Goal: Task Accomplishment & Management: Use online tool/utility

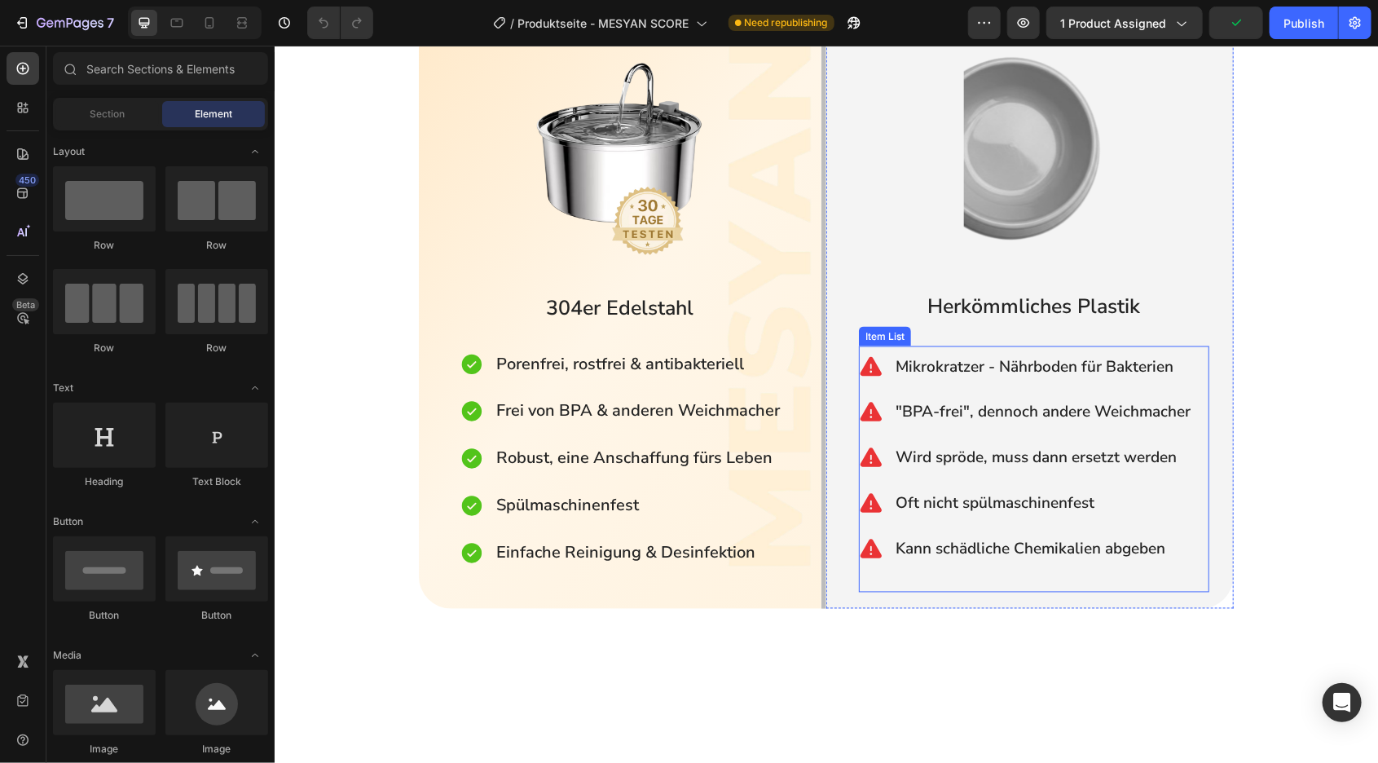
scroll to position [1282, 0]
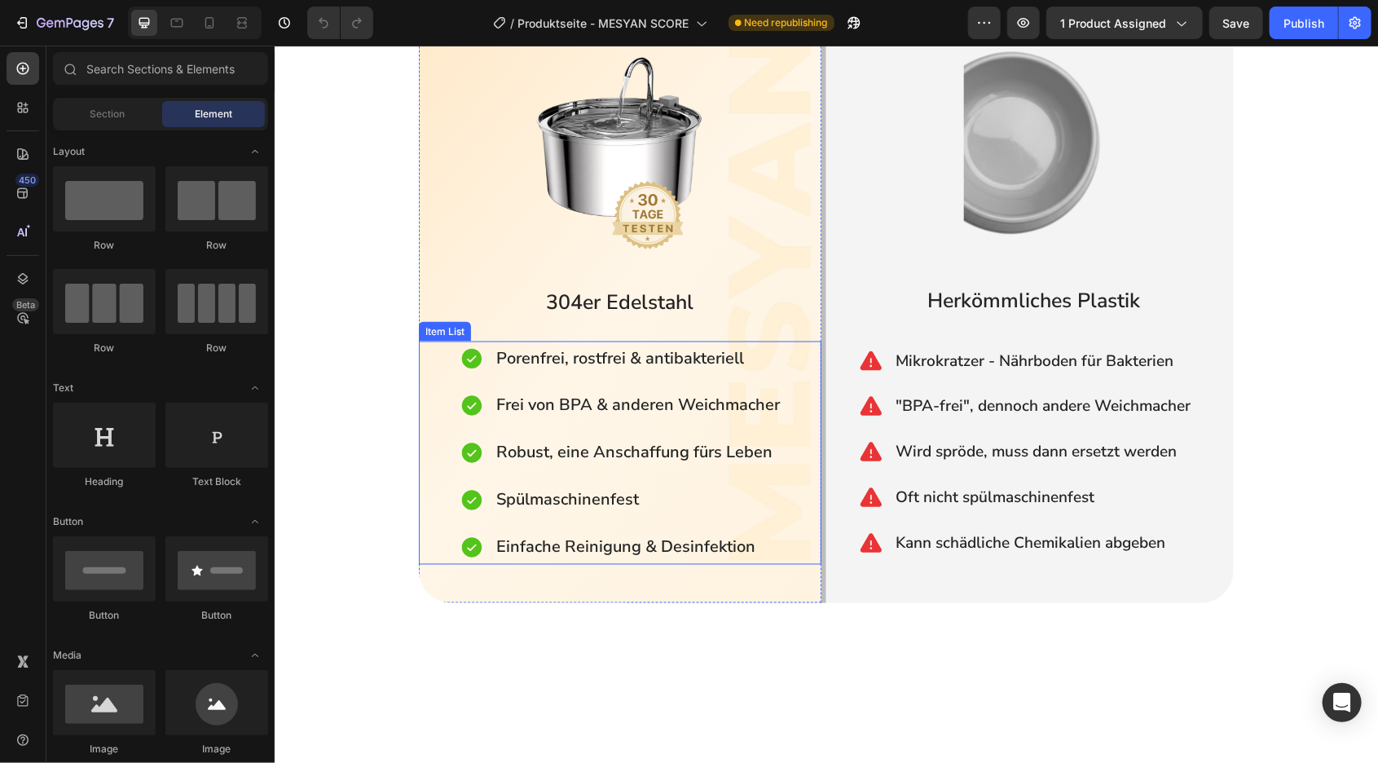
click at [777, 398] on div "Frei von BPA & anderen Weichmacher" at bounding box center [637, 405] width 288 height 34
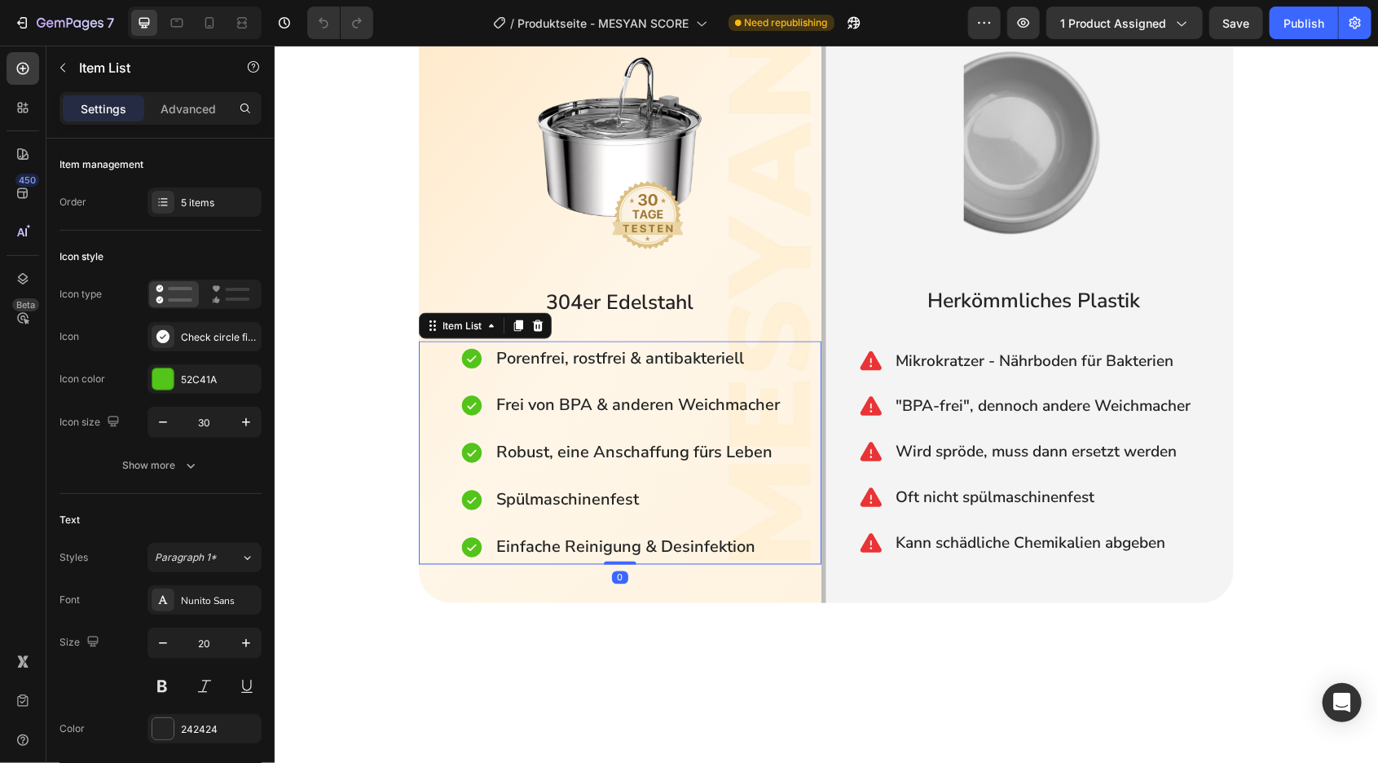
click at [764, 404] on p "Frei von BPA & anderen Weichmacher" at bounding box center [637, 404] width 284 height 29
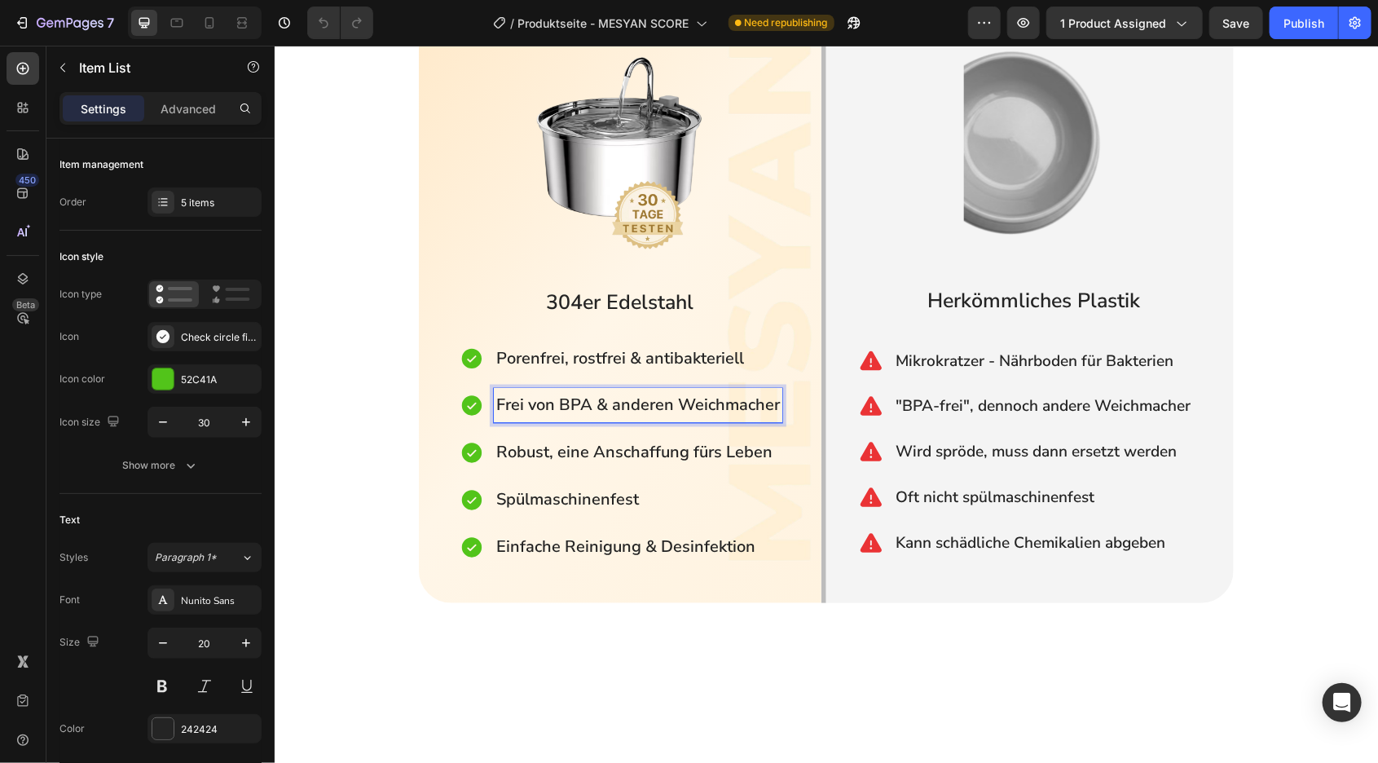
click at [771, 401] on p "Frei von BPA & anderen Weichmacher" at bounding box center [637, 404] width 284 height 29
click at [775, 405] on p "Frei von BPA & anderen Weichmacher" at bounding box center [637, 404] width 284 height 29
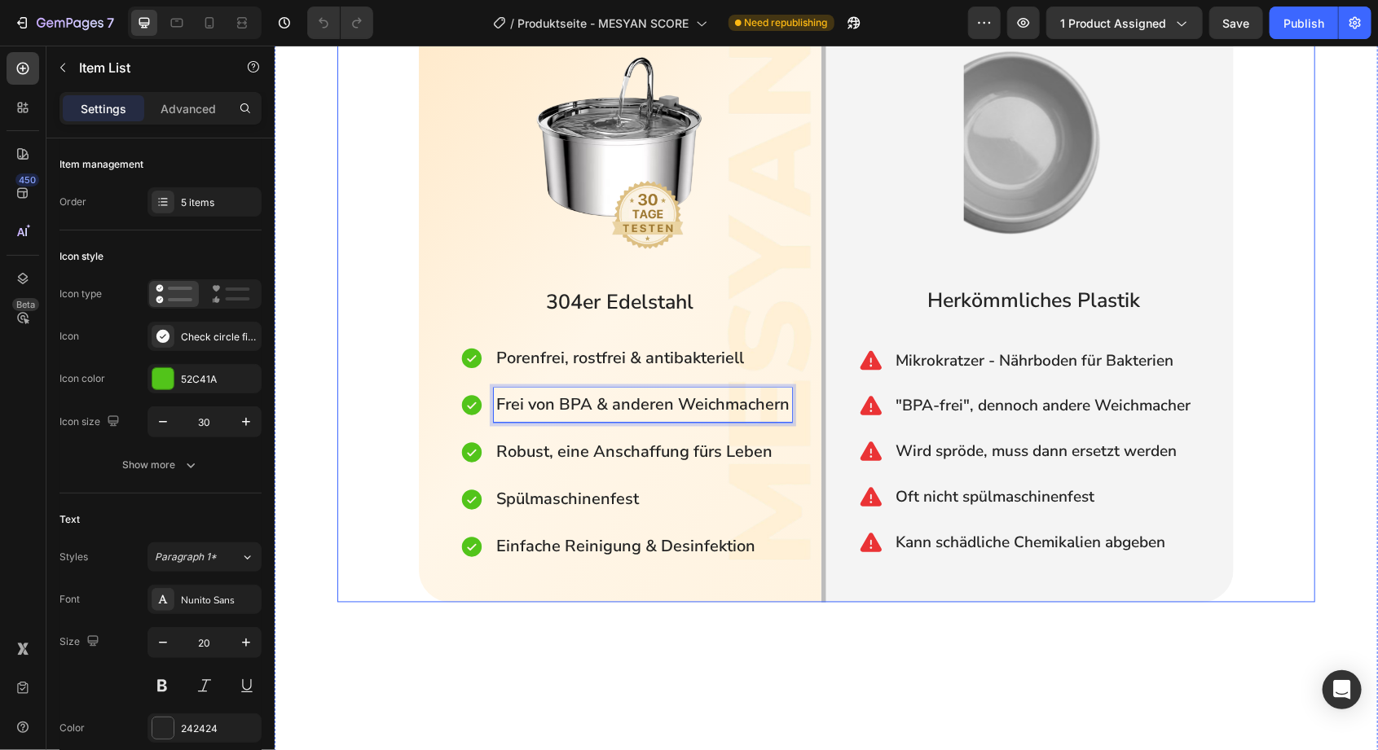
click at [385, 440] on div "Die klügere Investition Button 🤗 Heading Aus welchem Material trinkt deine Katz…" at bounding box center [826, 227] width 978 height 749
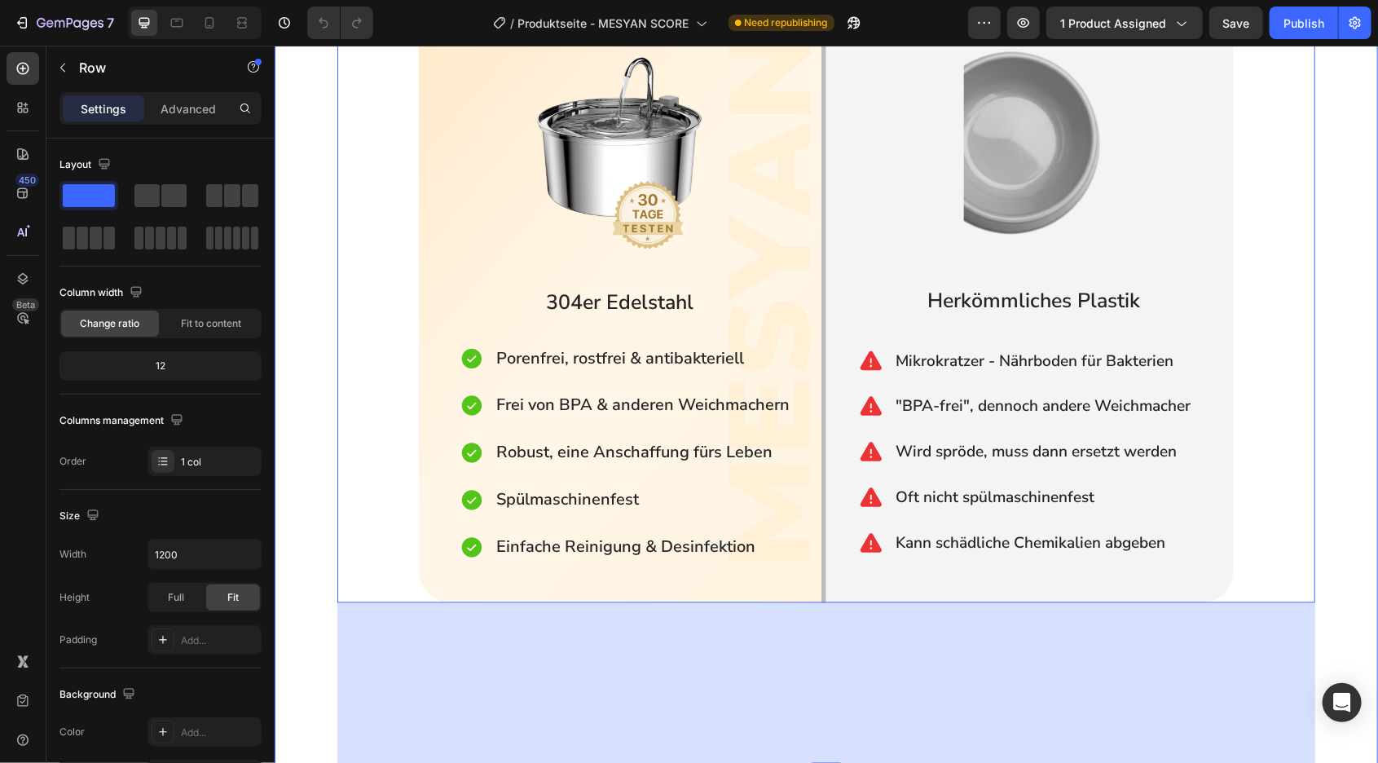
click at [1348, 466] on div "Die klügere Investition Button 🤗 Heading Aus welchem Material trinkt deine Katz…" at bounding box center [825, 673] width 1103 height 1640
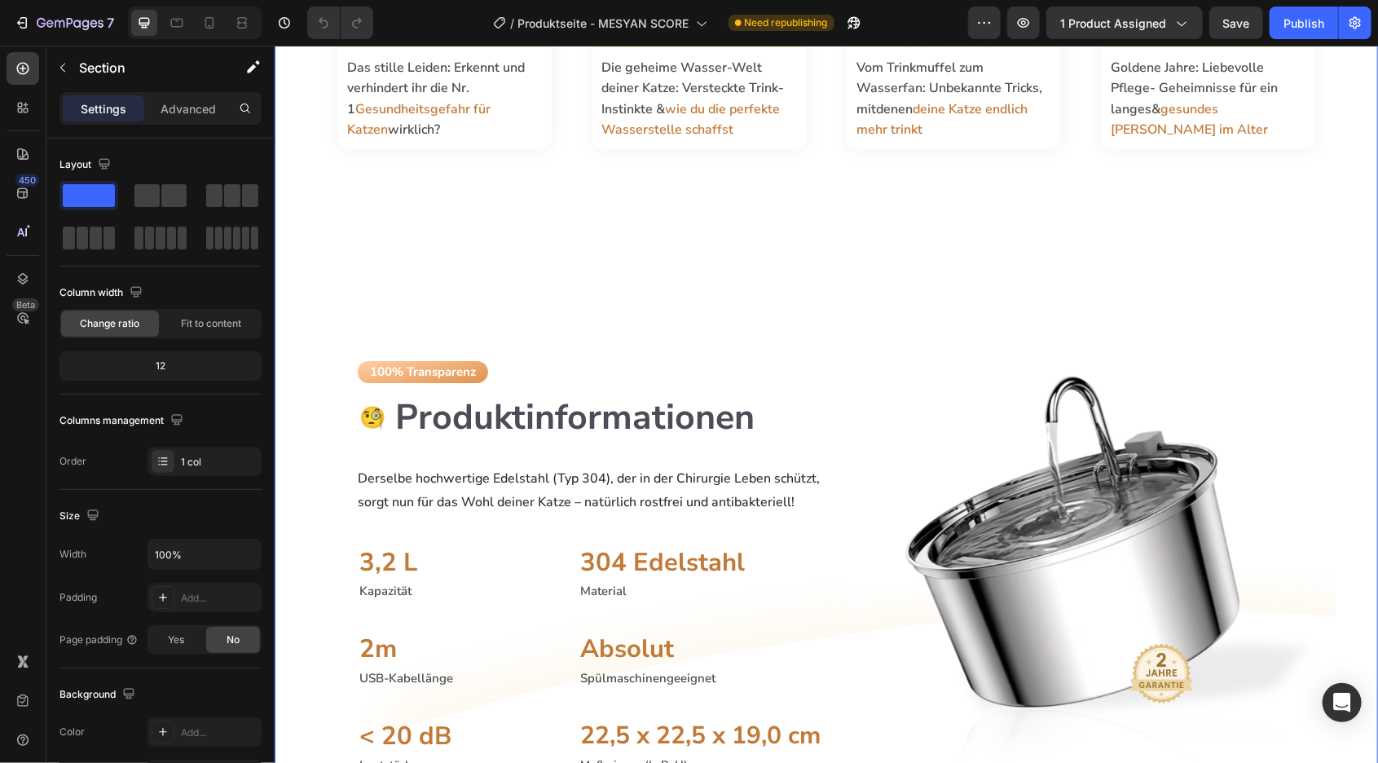
scroll to position [3116, 0]
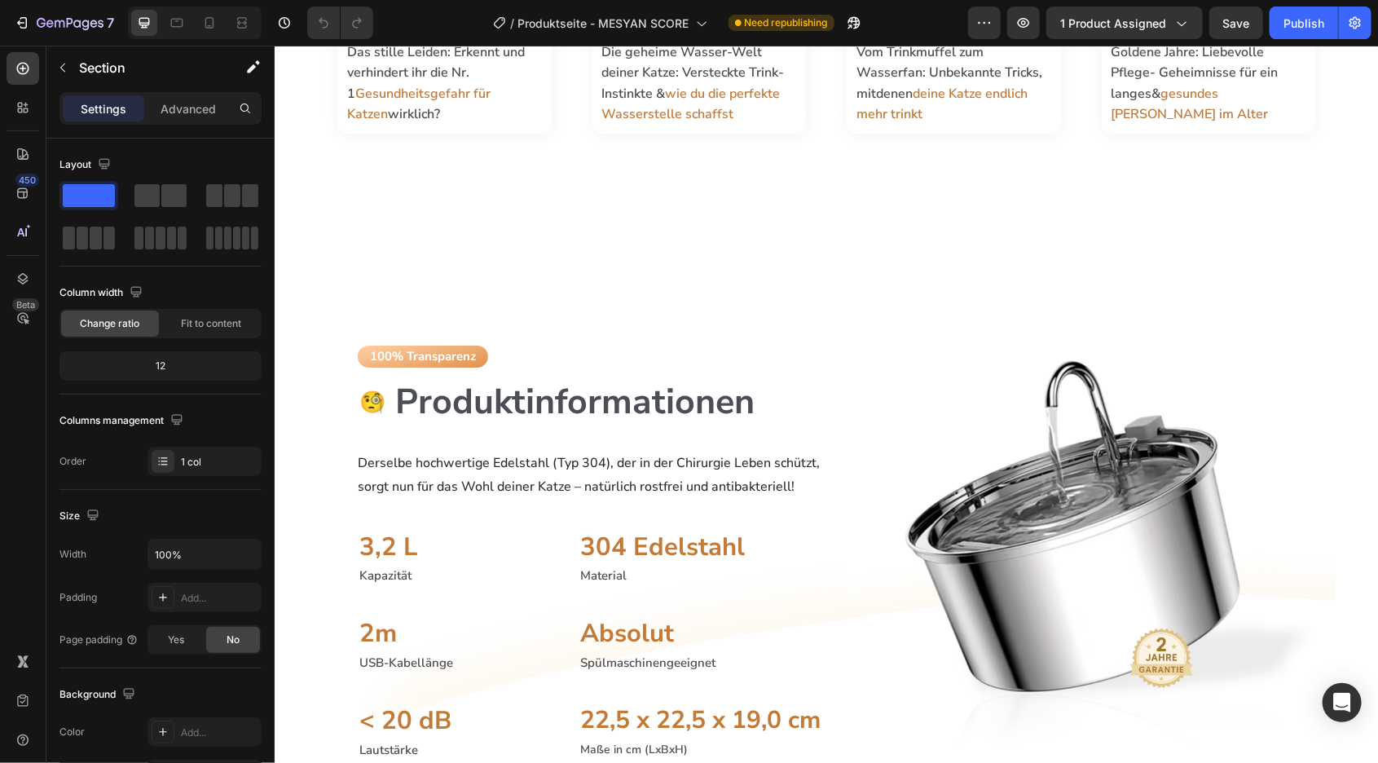
click at [119, 90] on div "Section" at bounding box center [130, 69] width 169 height 46
click at [103, 71] on p "Section" at bounding box center [146, 68] width 134 height 20
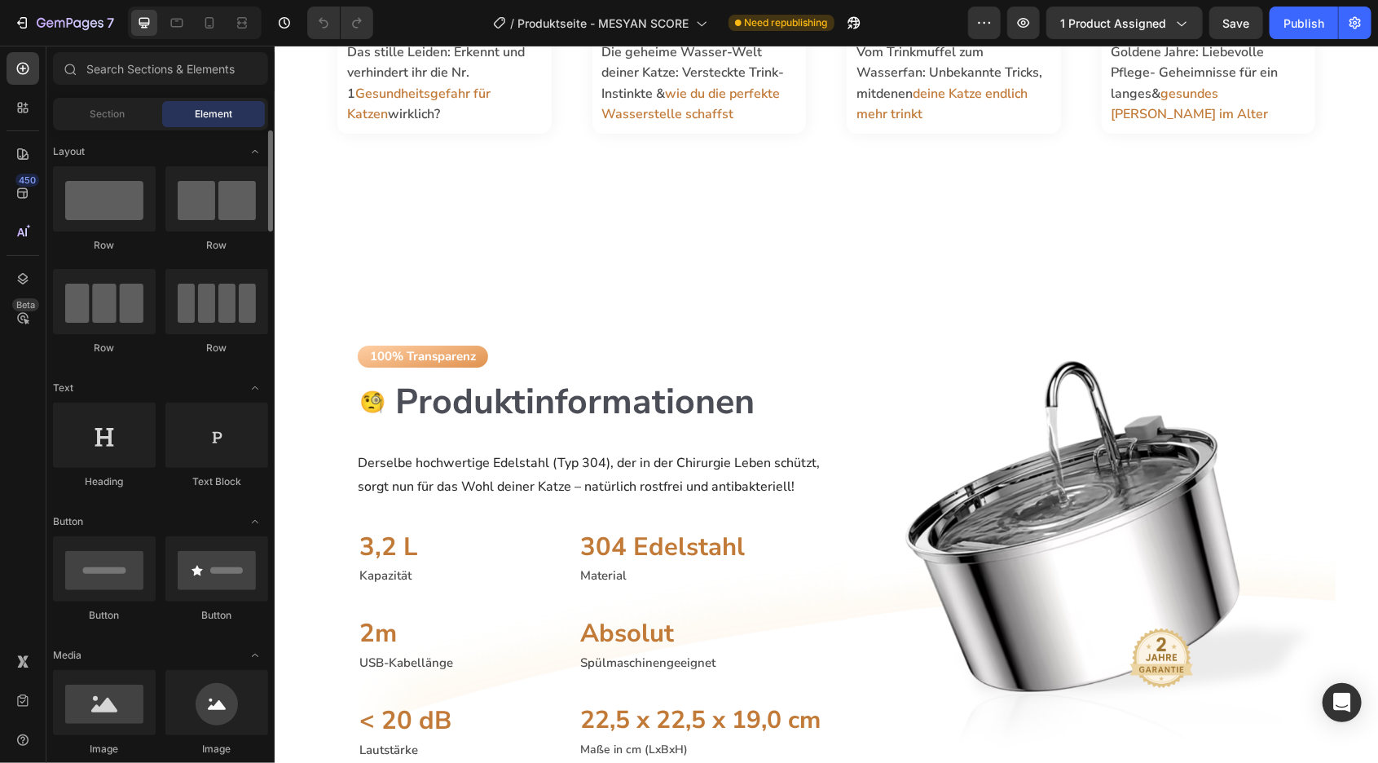
scroll to position [104, 0]
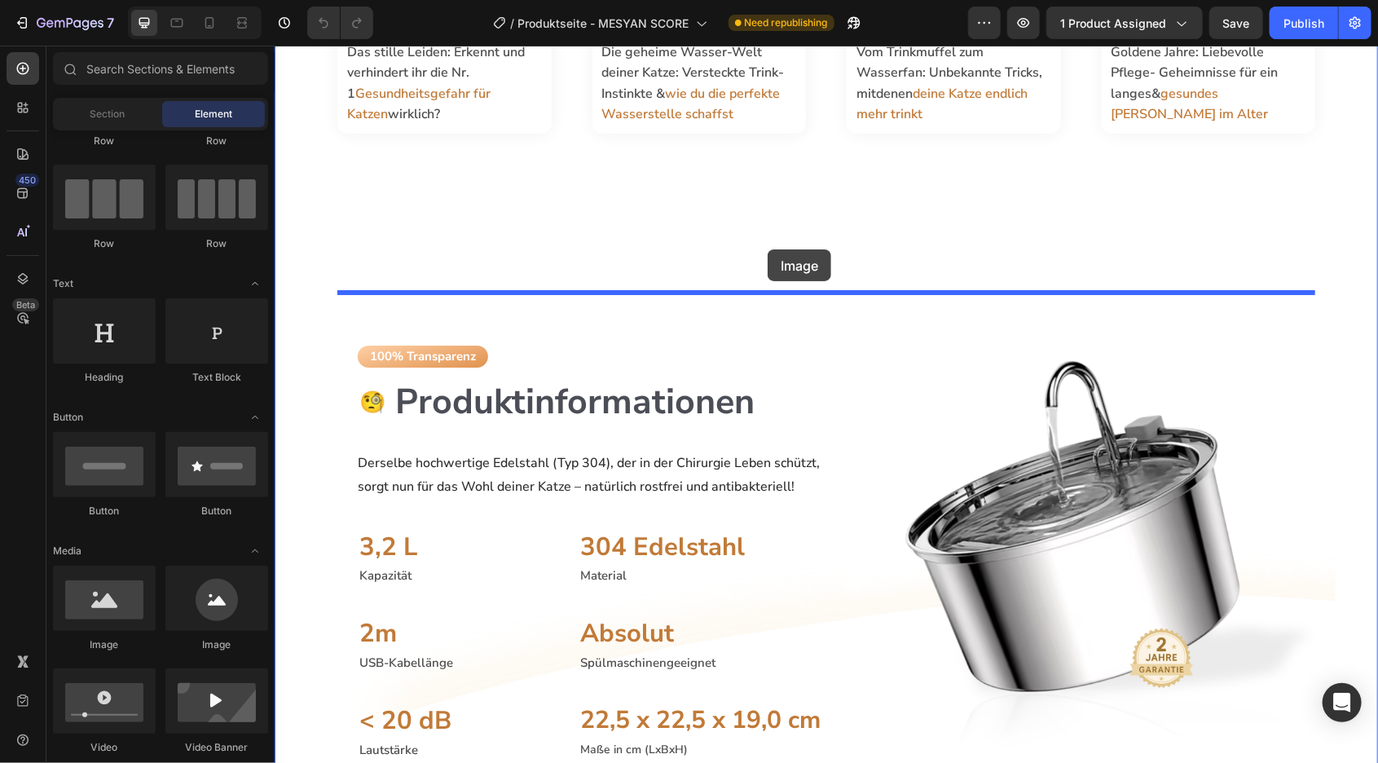
drag, startPoint x: 545, startPoint y: 542, endPoint x: 767, endPoint y: 249, distance: 367.7
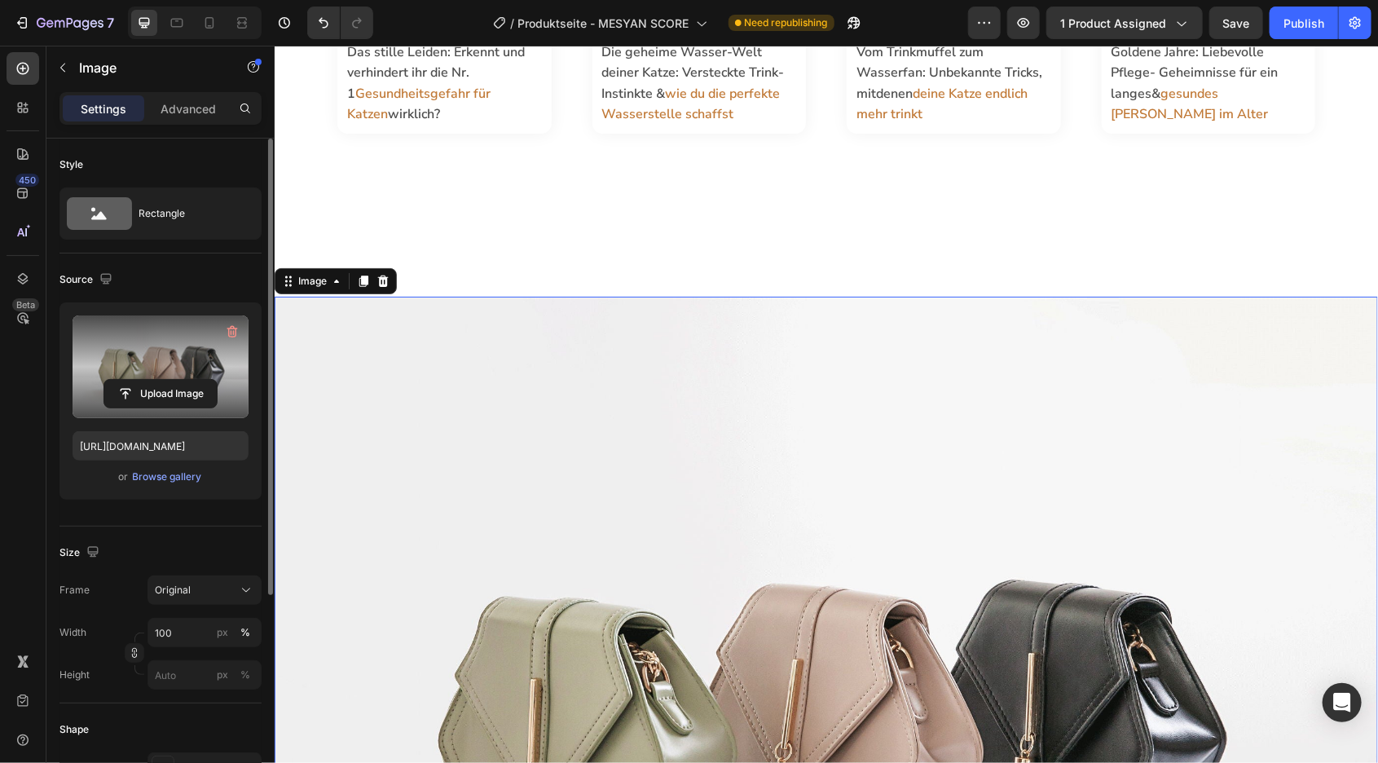
click at [169, 361] on label at bounding box center [161, 366] width 176 height 103
click at [169, 380] on input "file" at bounding box center [160, 394] width 112 height 28
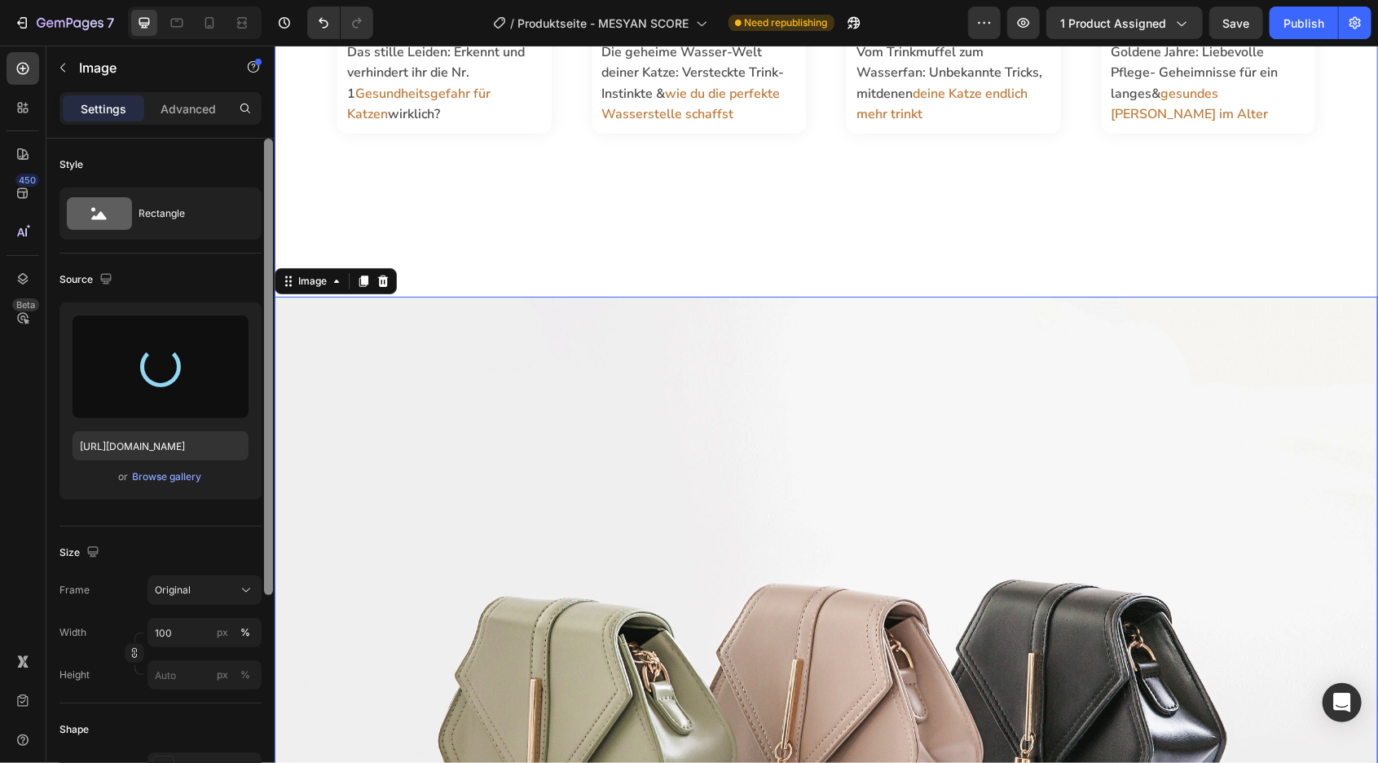
type input "https://cdn.shopify.com/s/files/1/0706/1510/5804/files/gempages_494380186142245…"
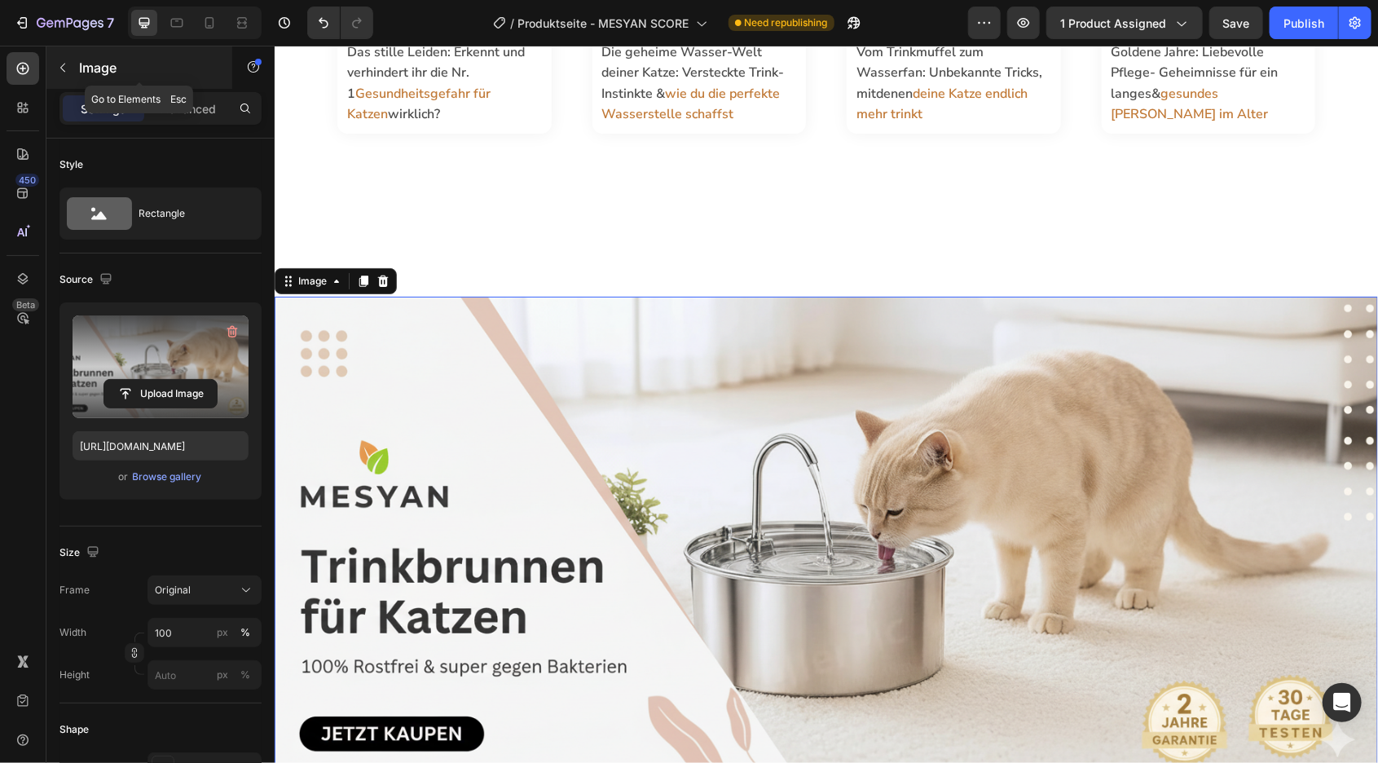
click at [68, 73] on icon "button" at bounding box center [62, 67] width 13 height 13
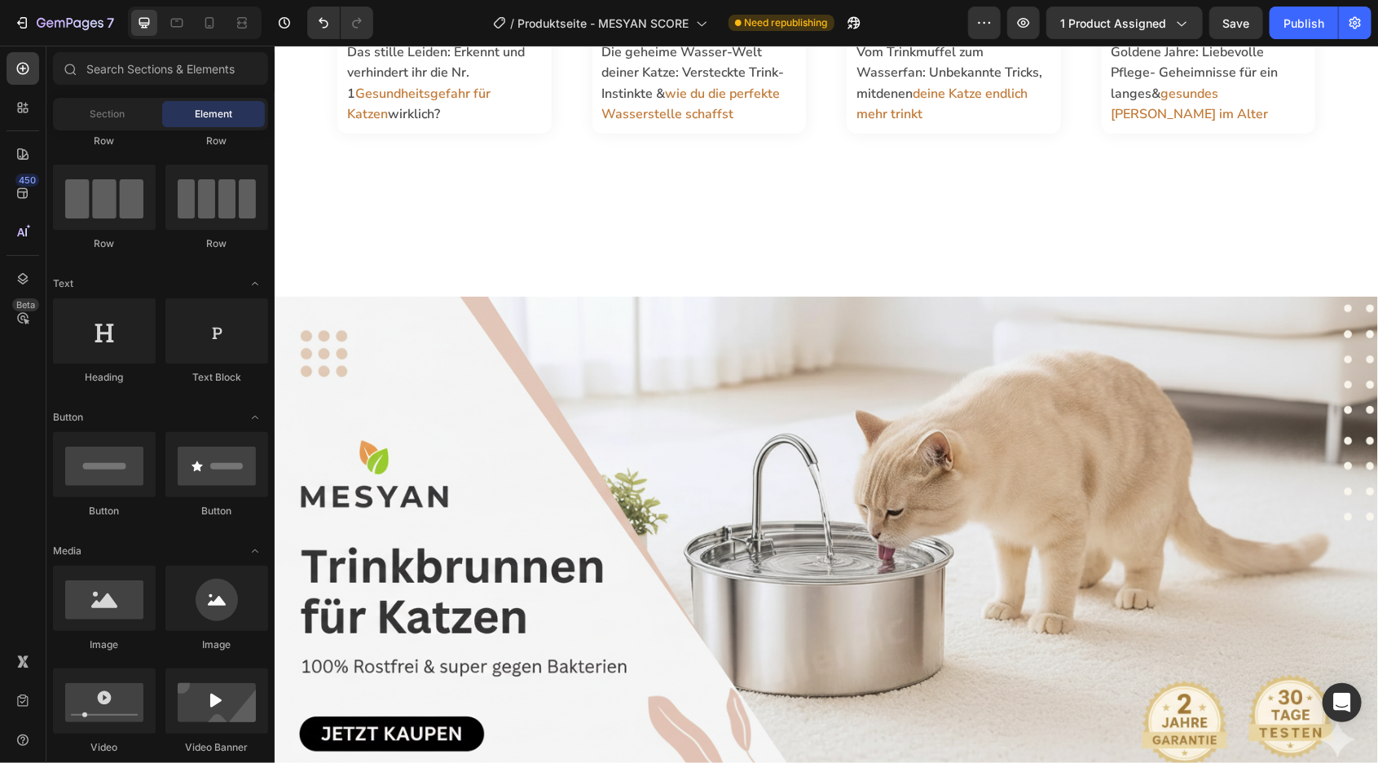
click at [128, 128] on div "Section Element" at bounding box center [160, 114] width 215 height 33
click at [122, 123] on div "Section" at bounding box center [107, 114] width 103 height 26
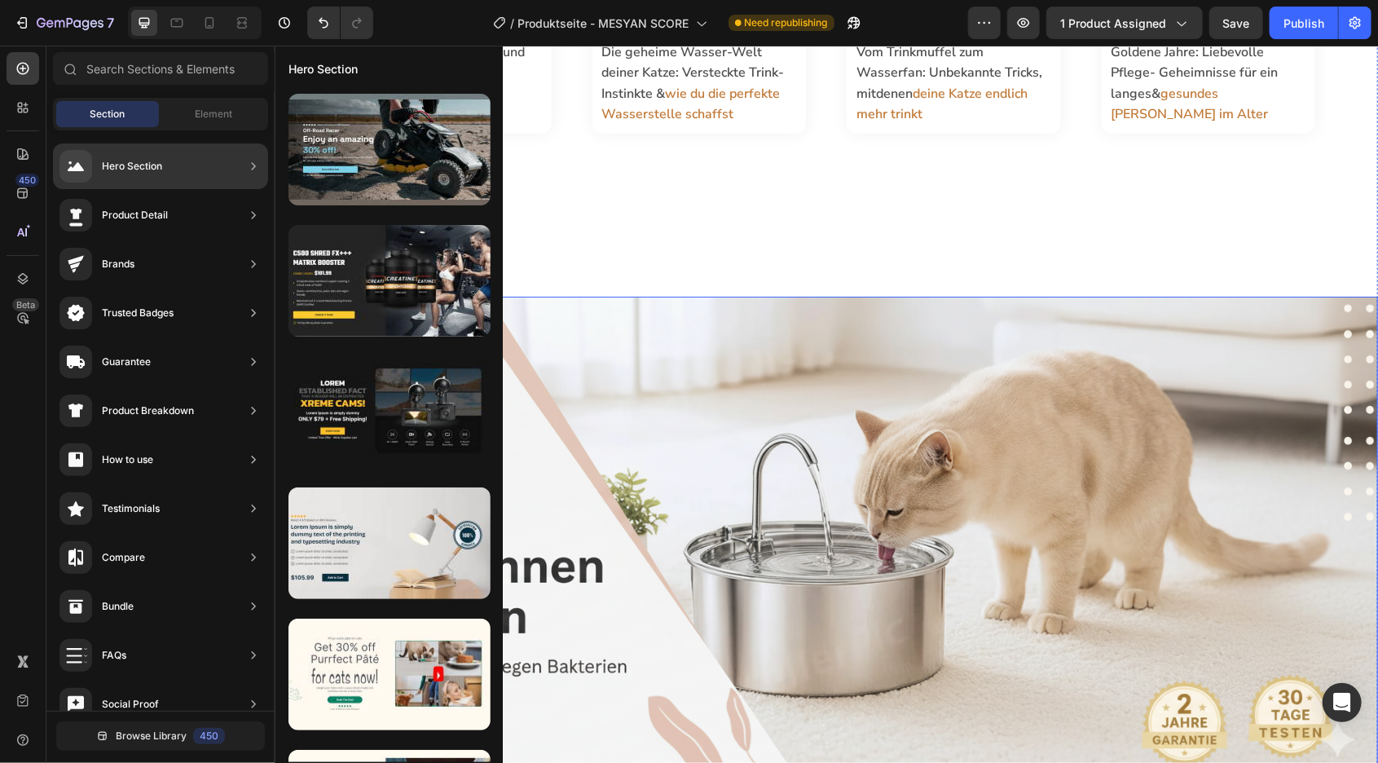
click at [677, 430] on img at bounding box center [825, 537] width 1103 height 482
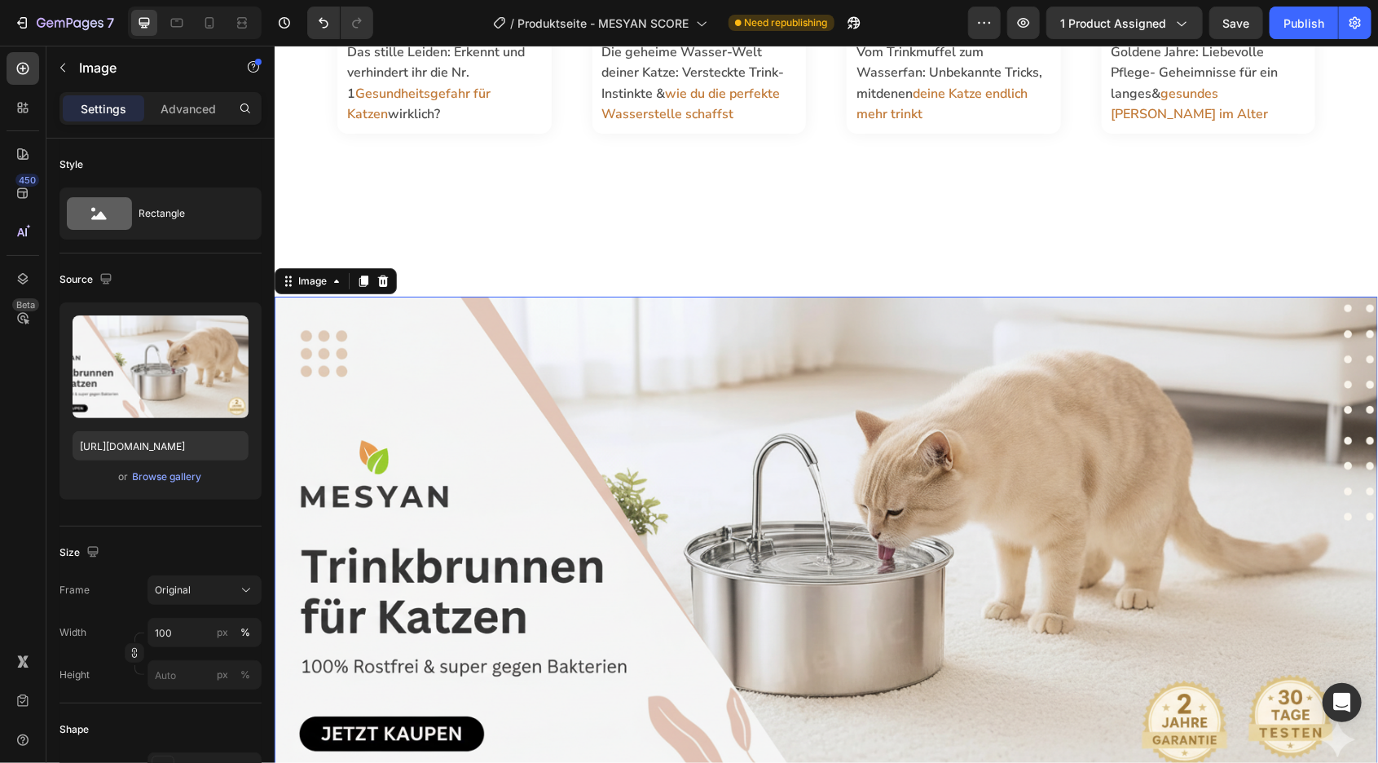
click at [310, 267] on div "Image" at bounding box center [335, 280] width 122 height 26
click at [308, 284] on div "Image" at bounding box center [312, 281] width 68 height 20
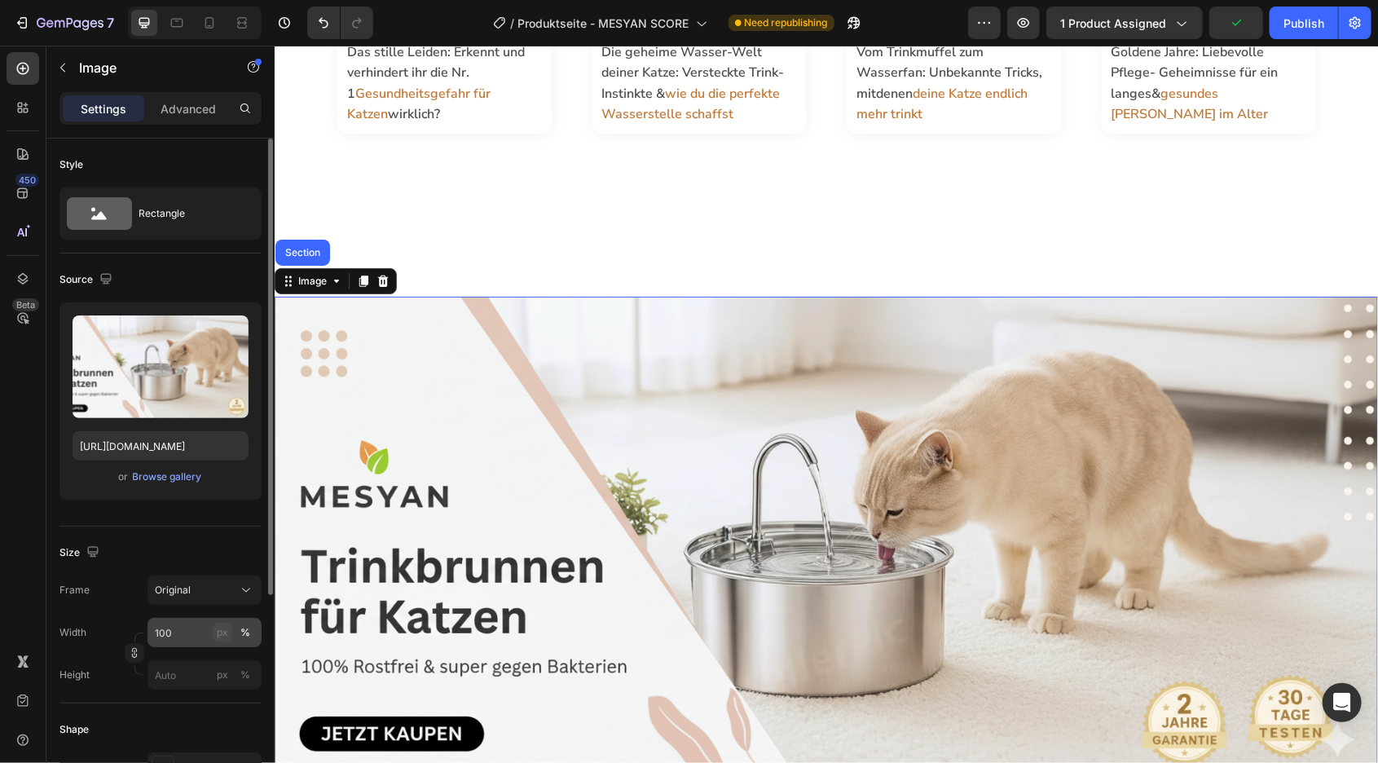
click at [223, 628] on div "px" at bounding box center [222, 632] width 11 height 15
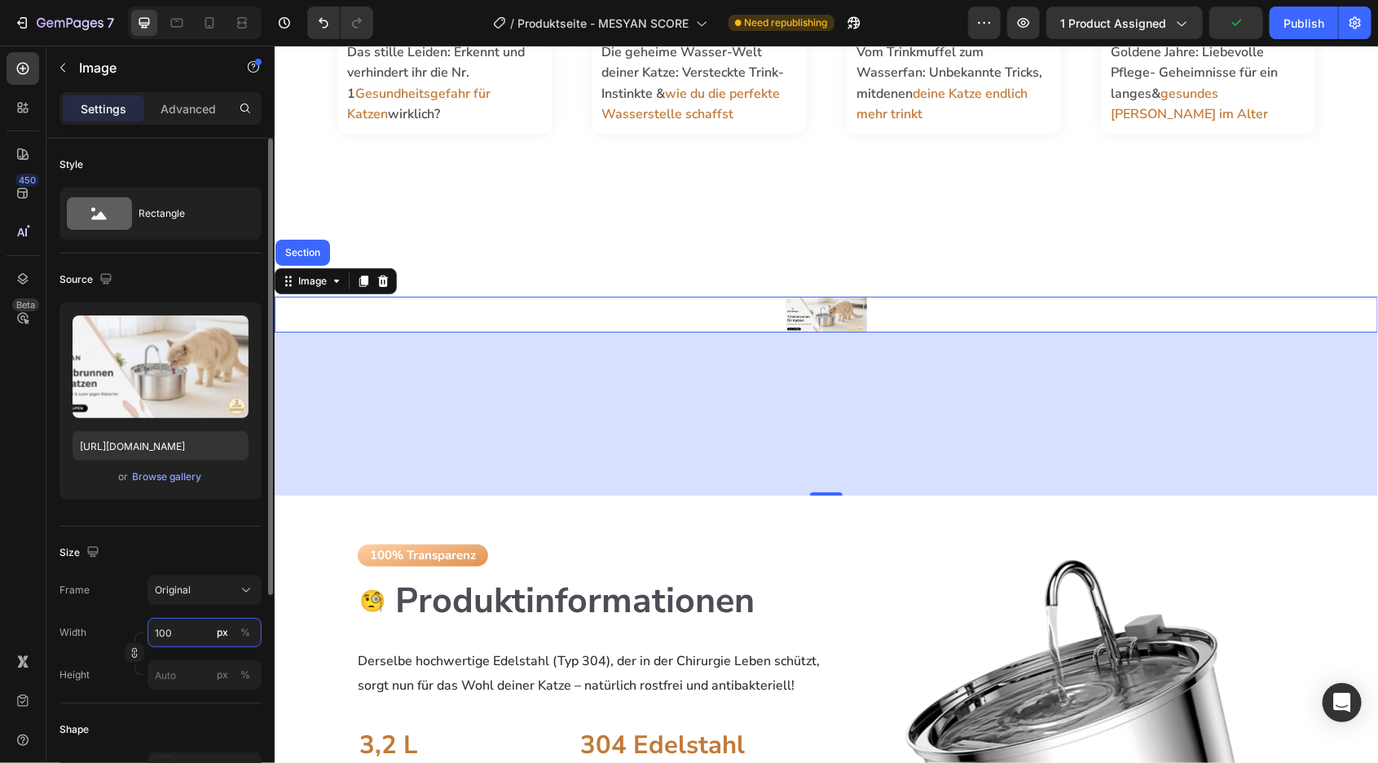
click at [160, 642] on input "100" at bounding box center [204, 632] width 114 height 29
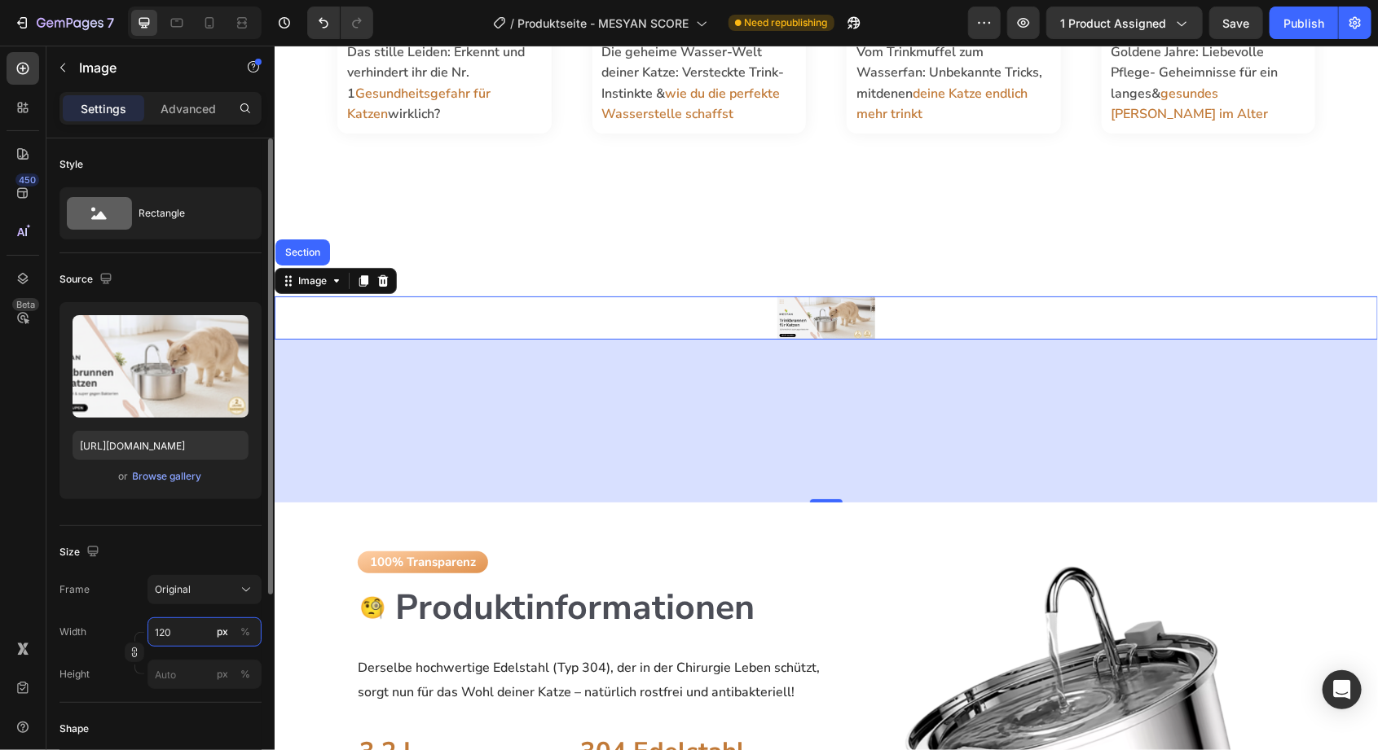
type input "1200"
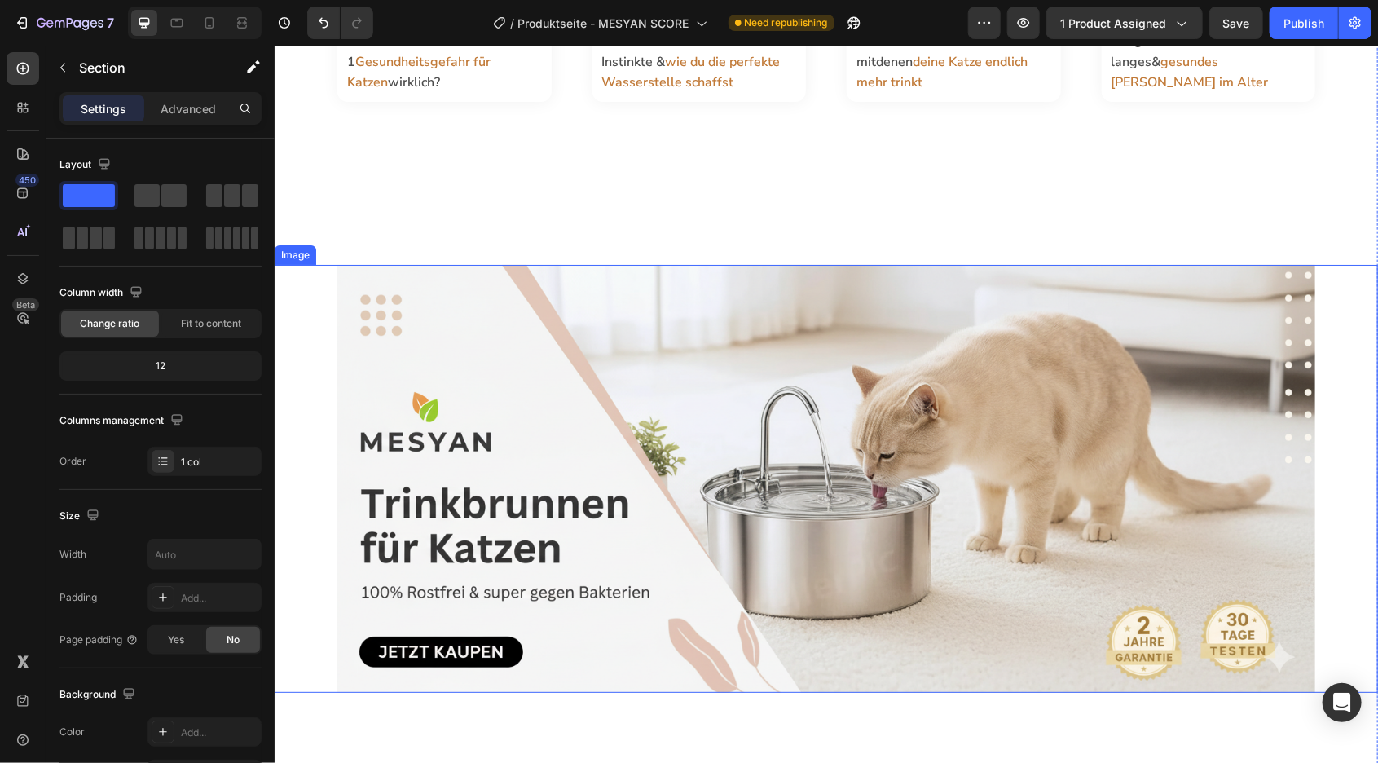
scroll to position [3168, 0]
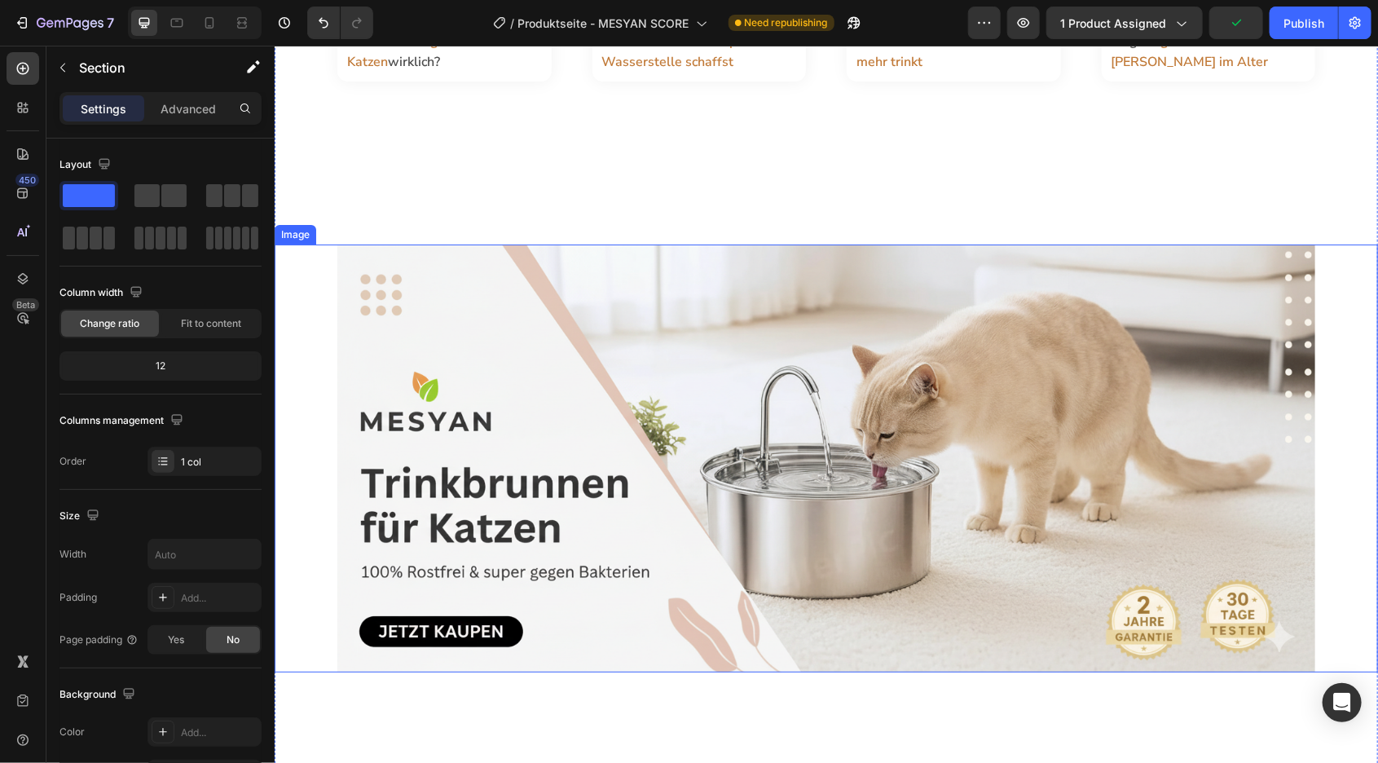
click at [460, 399] on img at bounding box center [826, 458] width 978 height 428
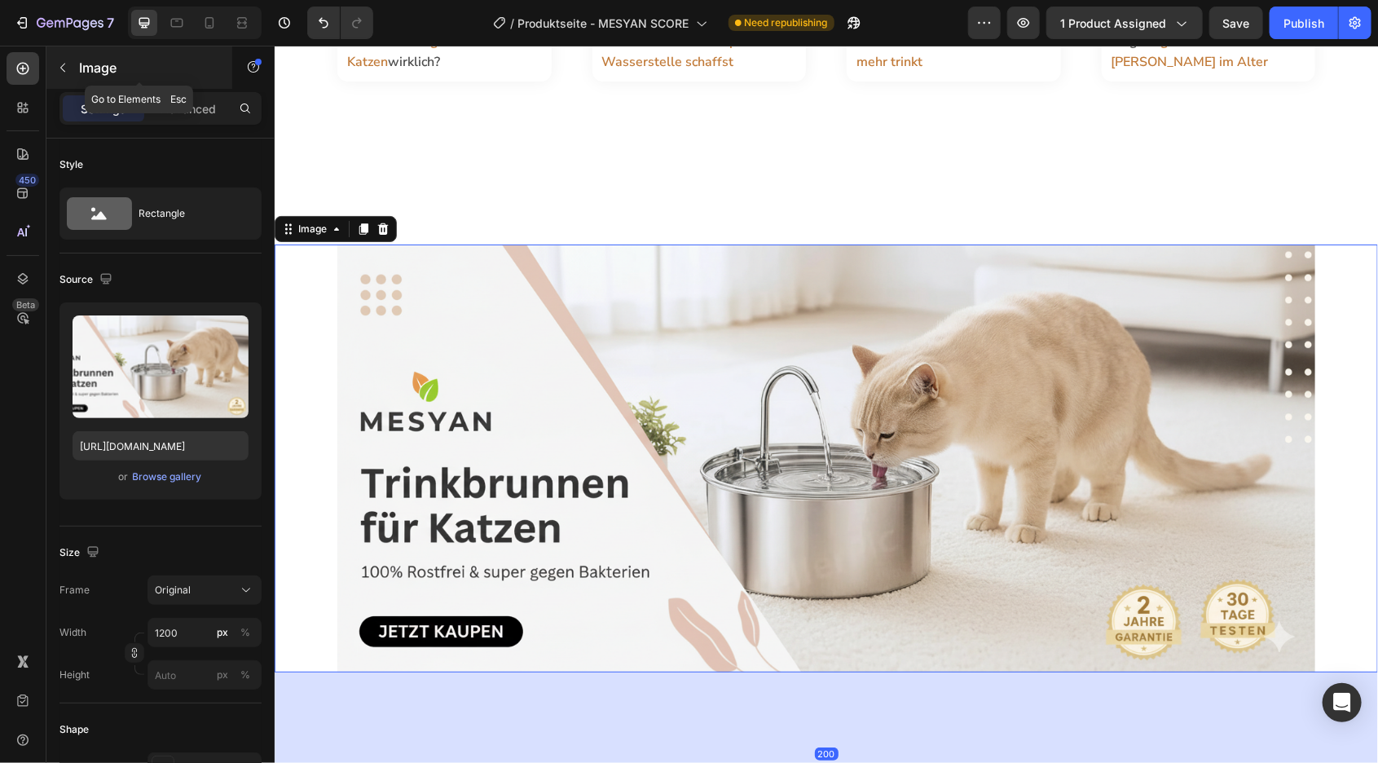
click at [69, 71] on button "button" at bounding box center [63, 68] width 26 height 26
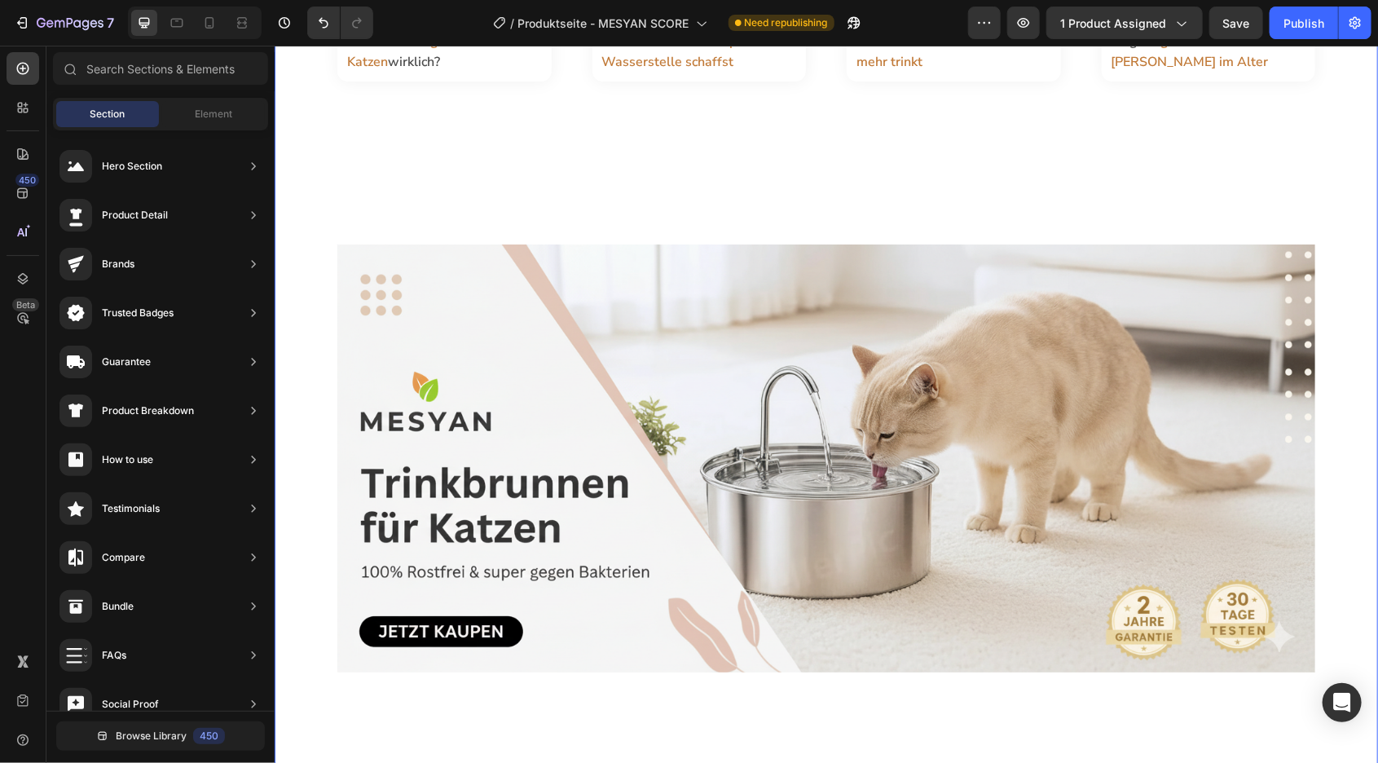
click at [599, 380] on img at bounding box center [826, 458] width 978 height 428
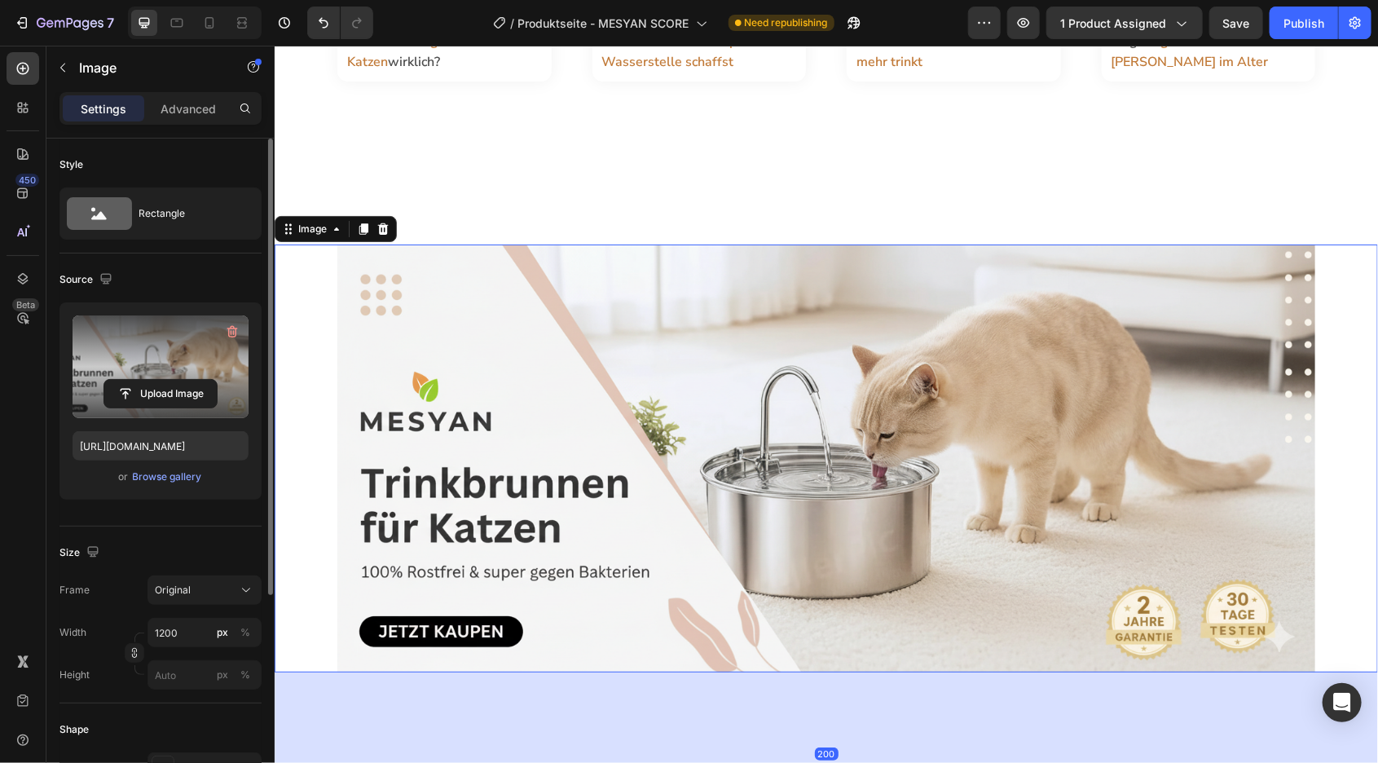
click at [176, 355] on label at bounding box center [161, 366] width 176 height 103
click at [176, 380] on input "file" at bounding box center [160, 394] width 112 height 28
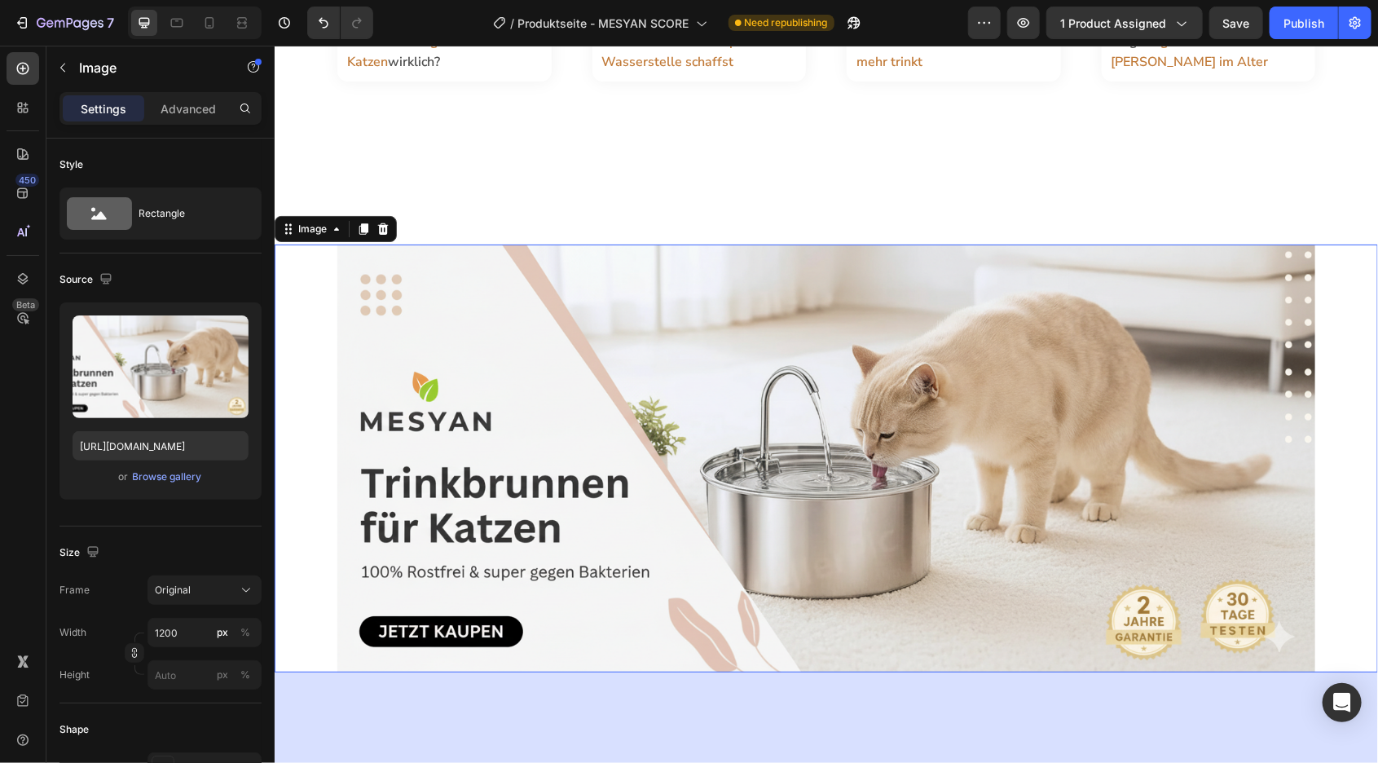
click at [831, 205] on div "Kennst du jemand der die braucht? Button 😎 Heading Wertvolle Tipps & Tricks für…" at bounding box center [825, 747] width 1103 height 2320
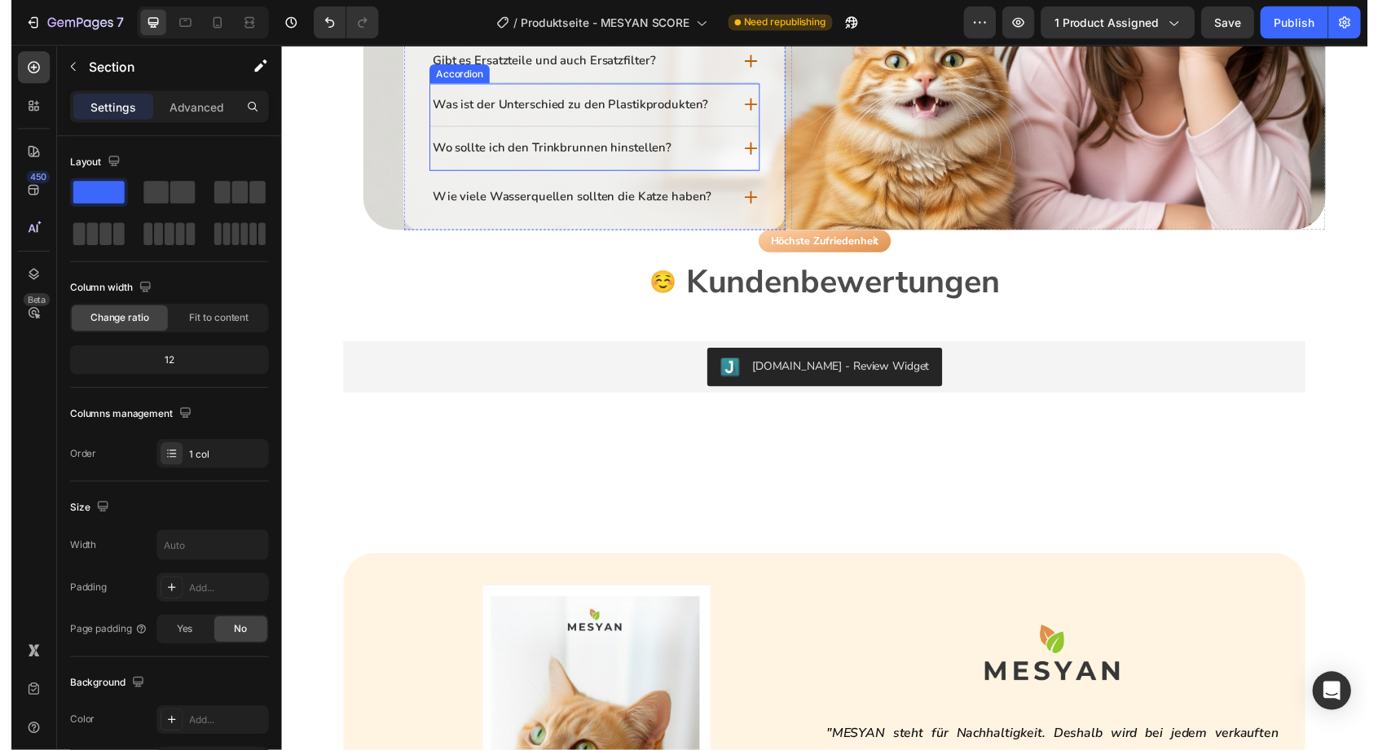
scroll to position [5167, 0]
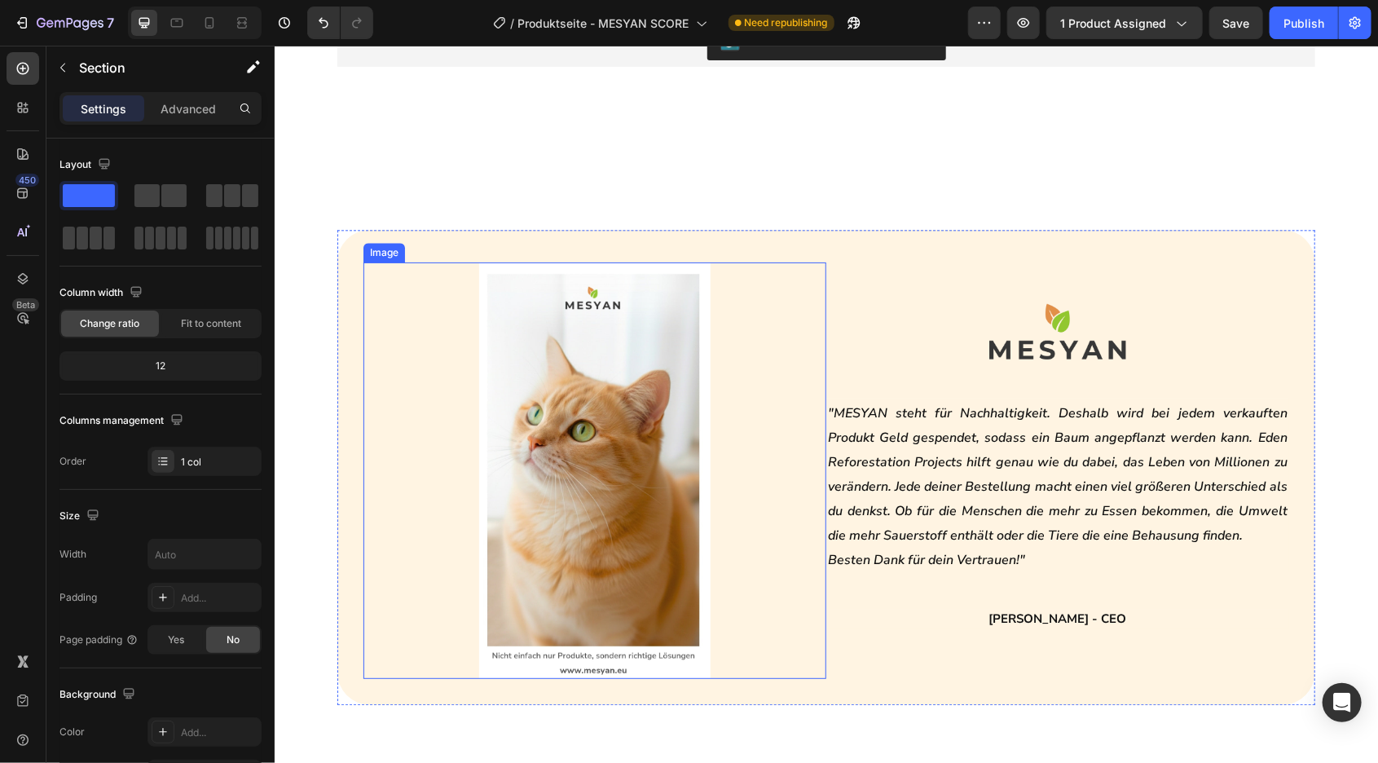
click at [592, 467] on img at bounding box center [593, 470] width 231 height 416
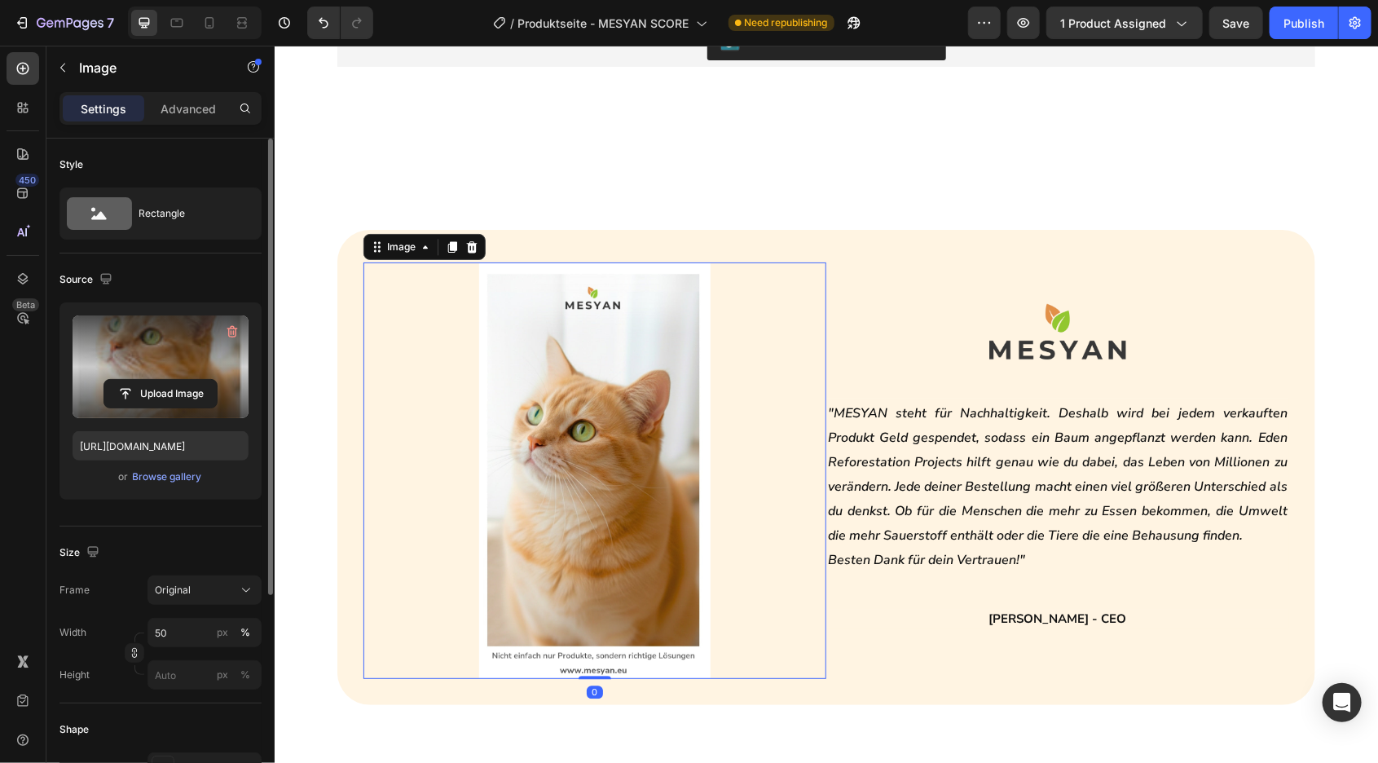
click at [131, 342] on label at bounding box center [161, 366] width 176 height 103
click at [131, 380] on input "file" at bounding box center [160, 394] width 112 height 28
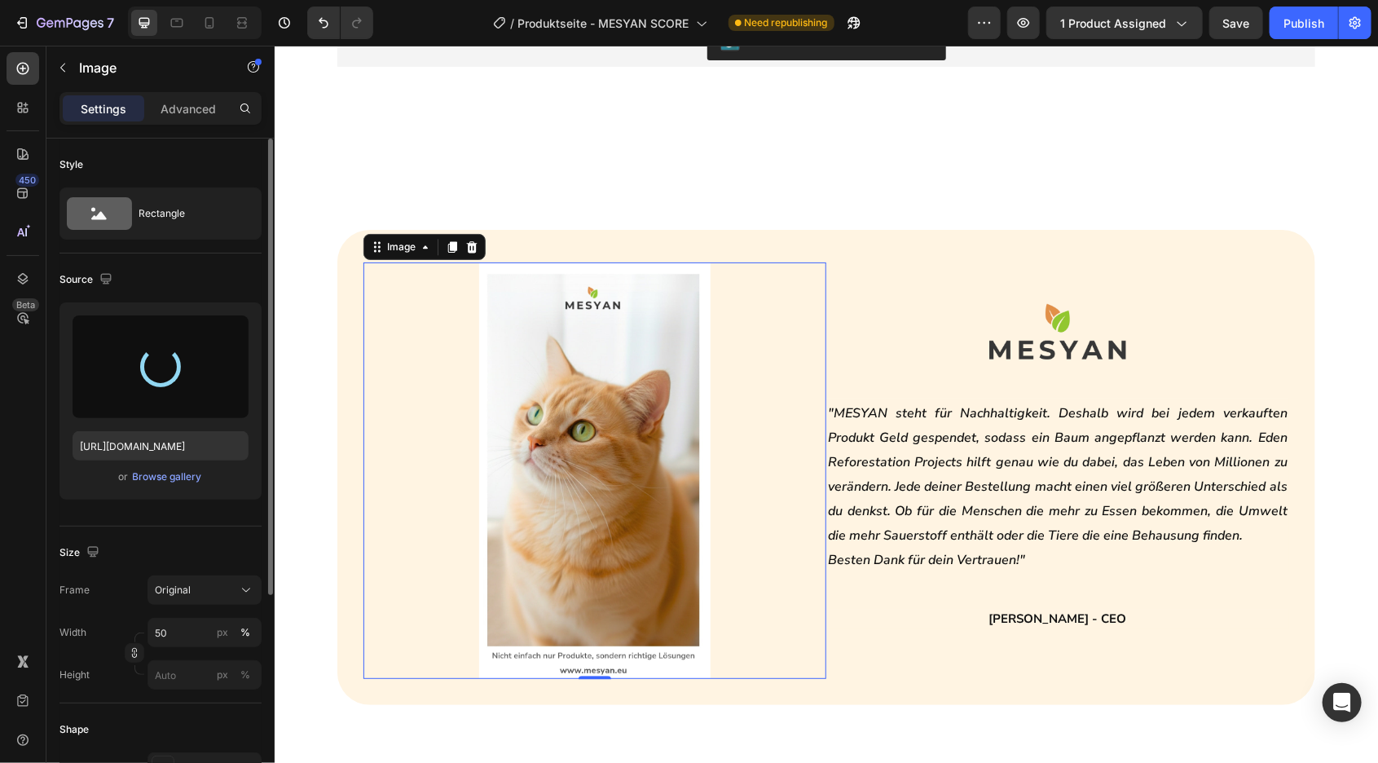
type input "https://cdn.shopify.com/s/files/1/0706/1510/5804/files/gempages_494380186142245…"
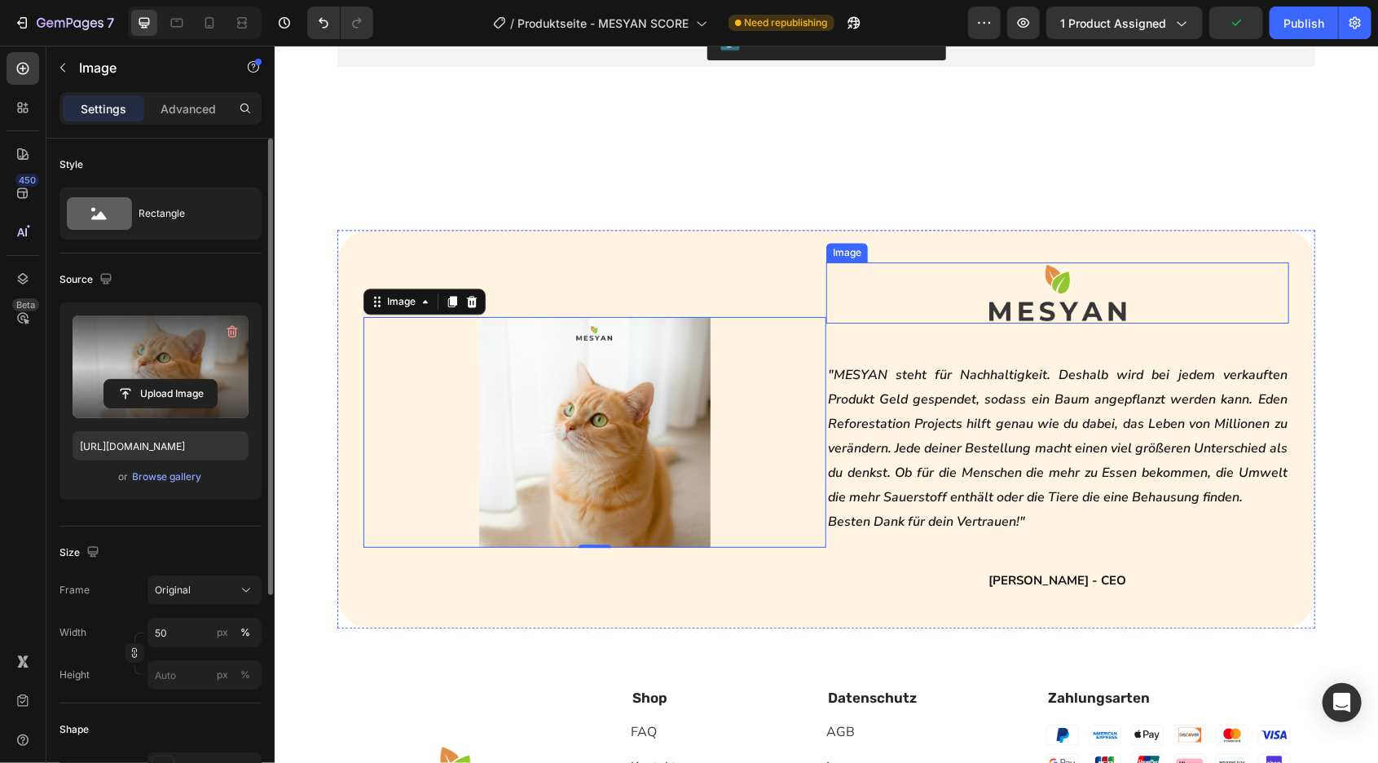
click at [1059, 295] on img at bounding box center [1057, 292] width 139 height 61
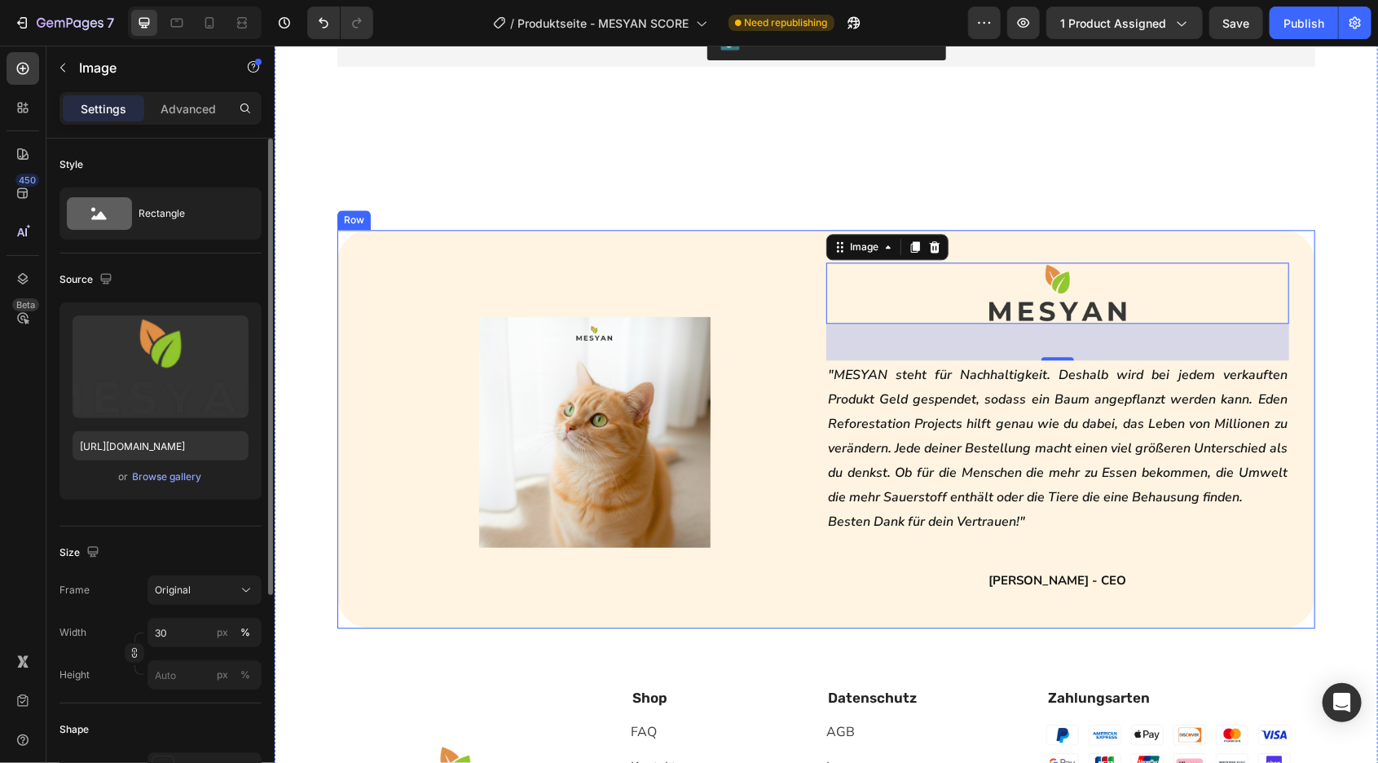
click at [1015, 233] on div "Image Image 45 "MESYAN steht für Nachhaltigkeit. Deshalb wird bei jedem verkauf…" at bounding box center [826, 428] width 978 height 398
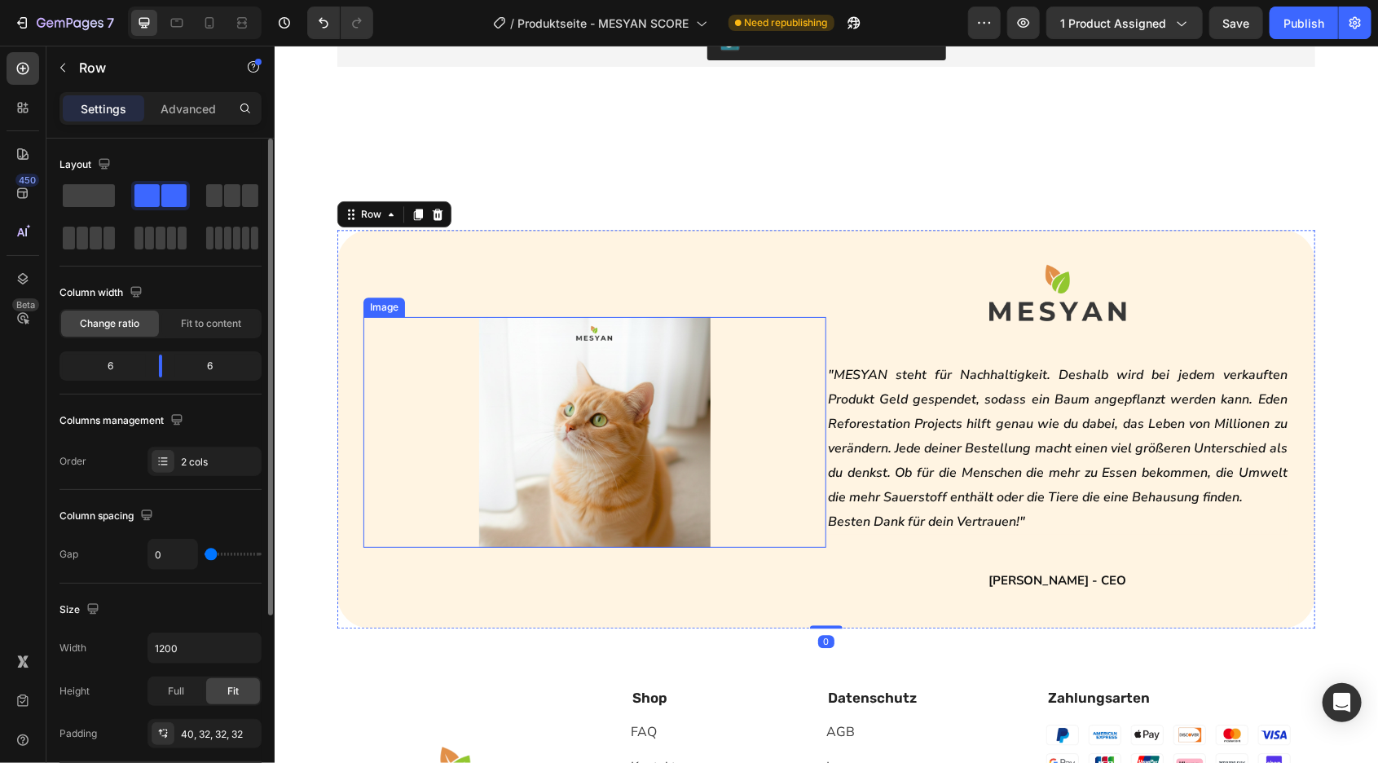
click at [597, 404] on img at bounding box center [593, 431] width 231 height 231
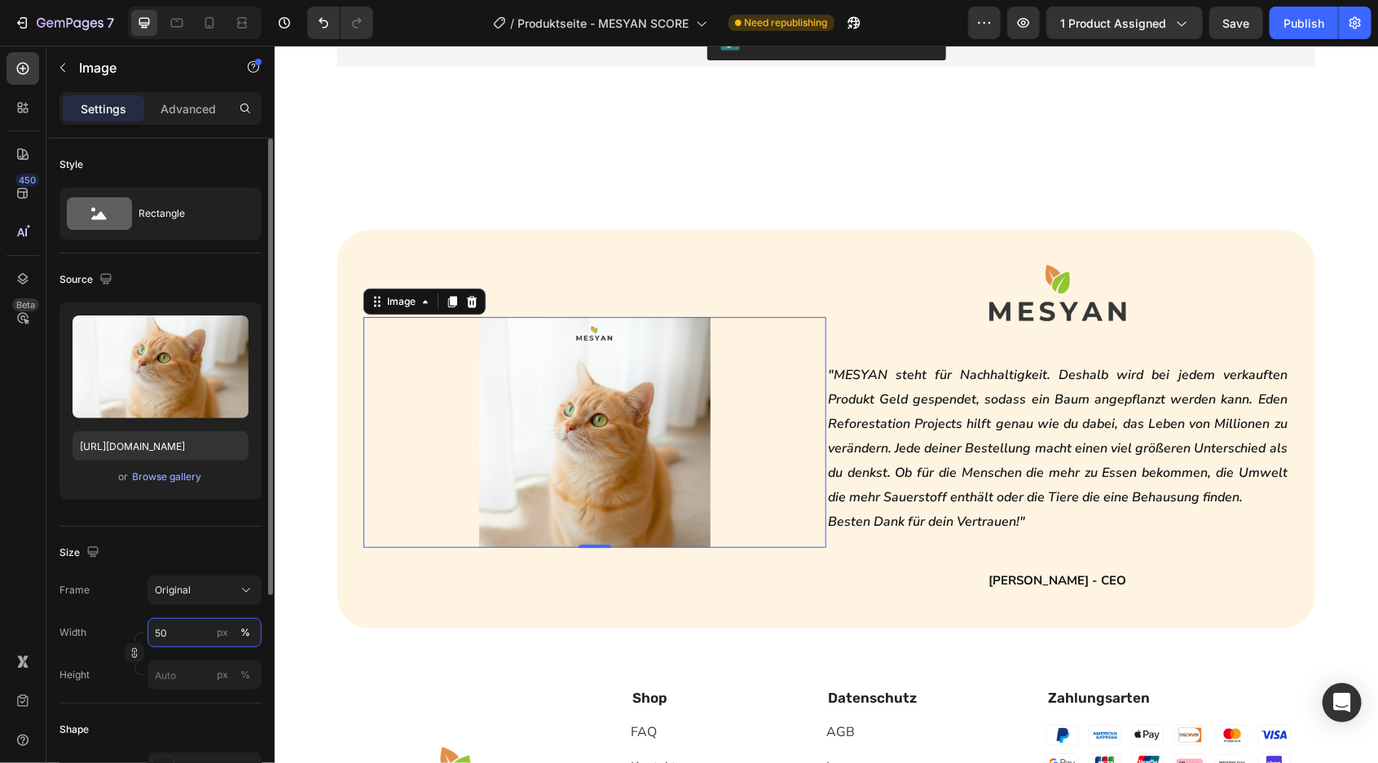
click at [191, 625] on input "50" at bounding box center [204, 632] width 114 height 29
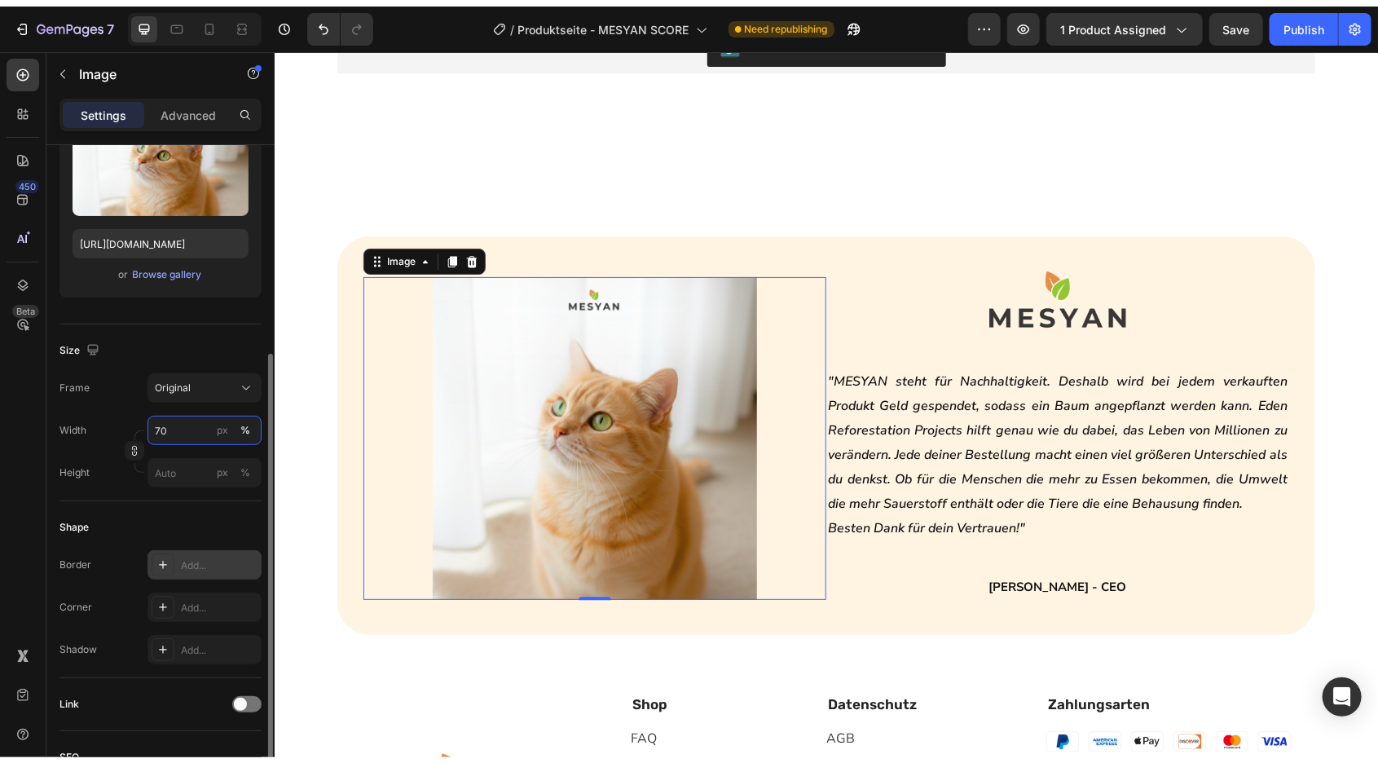
scroll to position [261, 0]
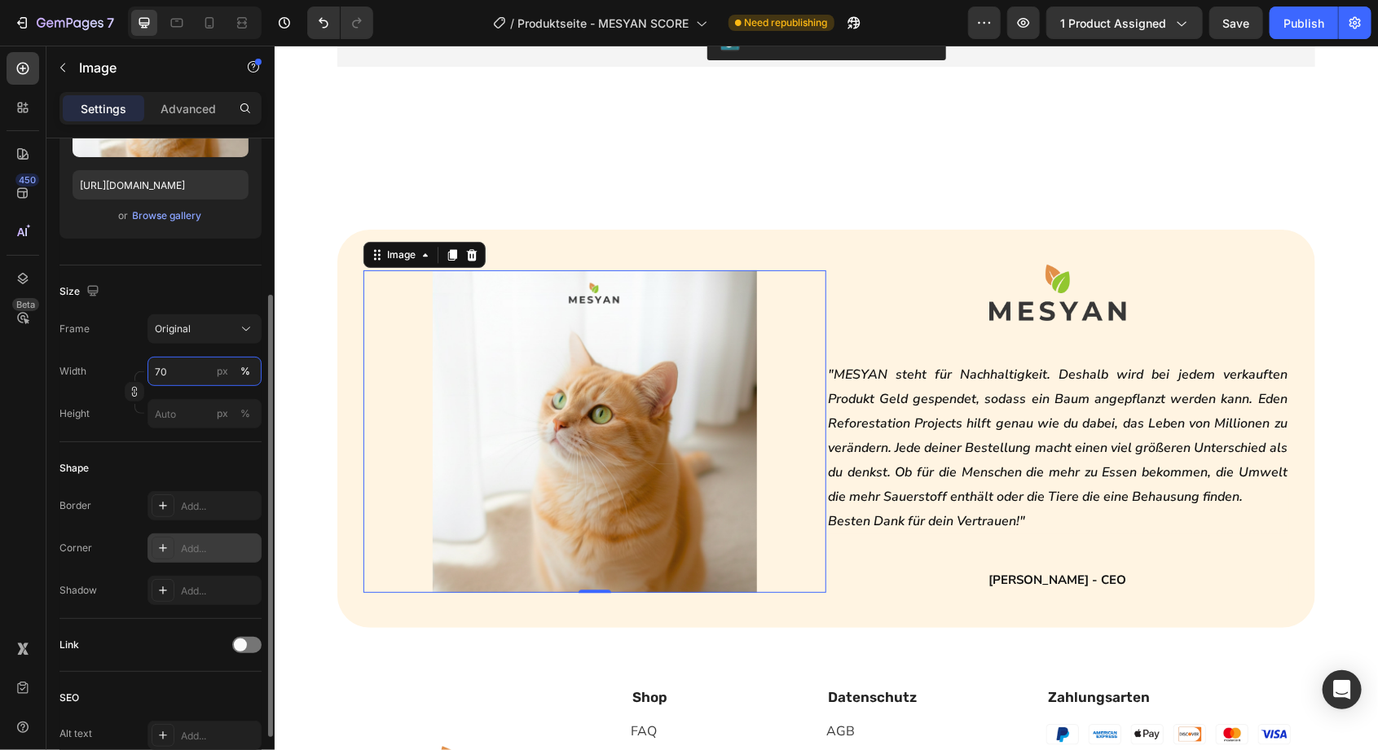
type input "70"
click at [200, 543] on div "Add..." at bounding box center [219, 549] width 77 height 15
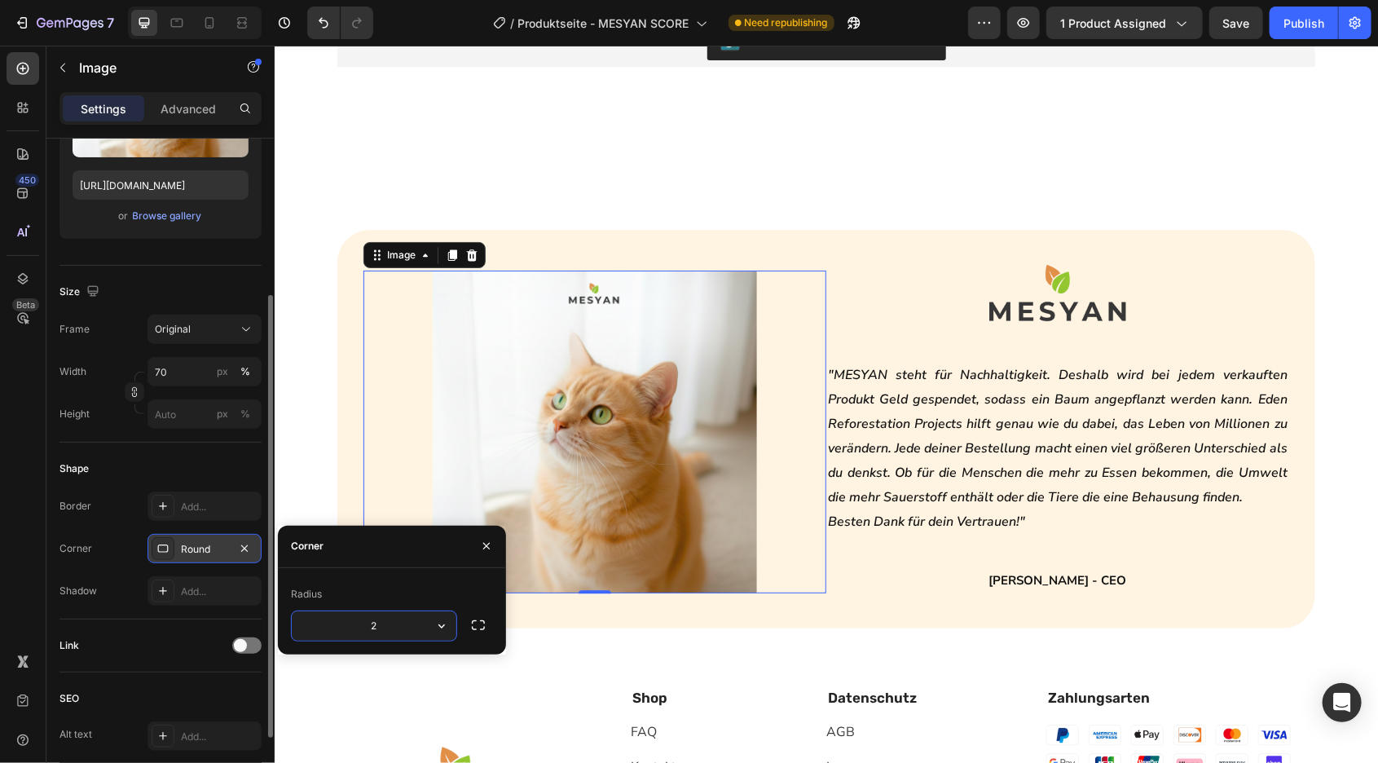
type input "20"
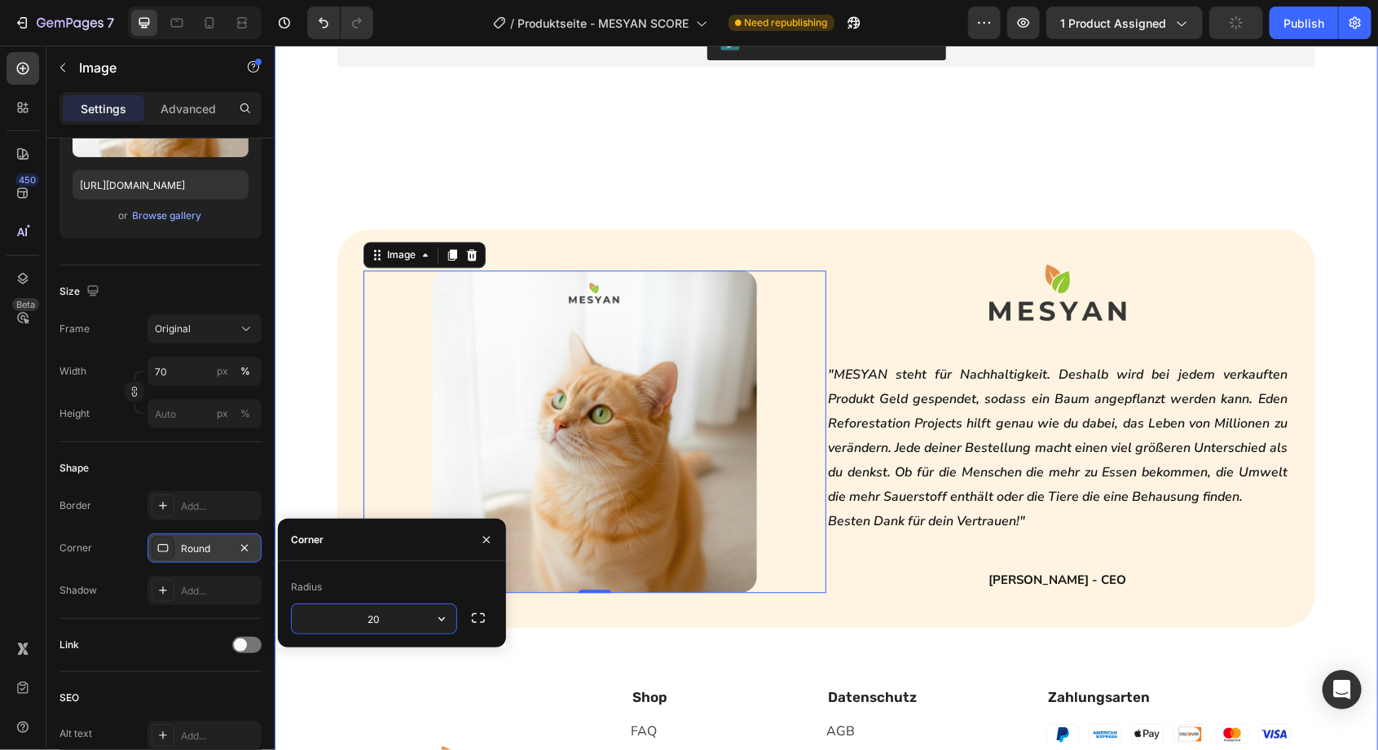
click at [315, 405] on div "Höchste Zufriedenheit Button ☺️ Heading Kundenbewertungen Heading Row Judge.me …" at bounding box center [825, 491] width 1103 height 1181
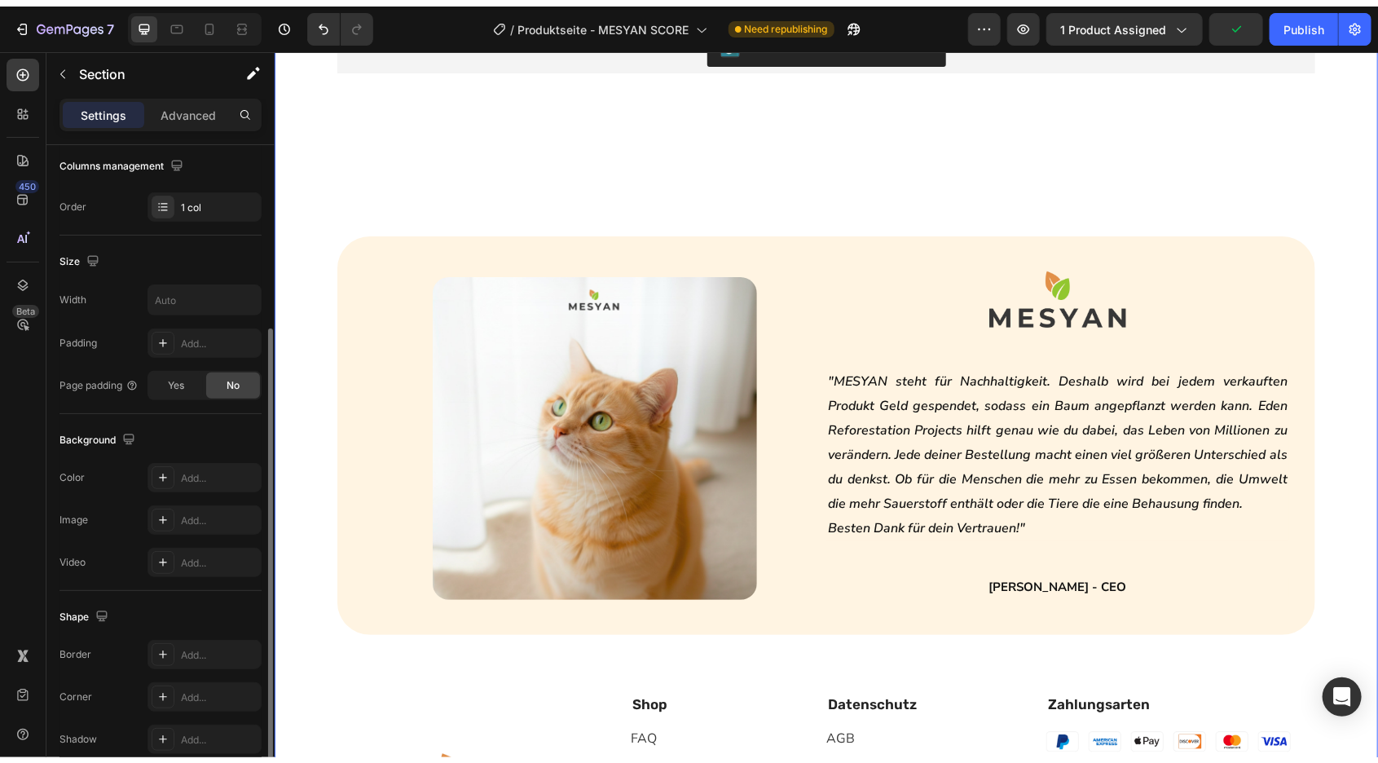
scroll to position [0, 0]
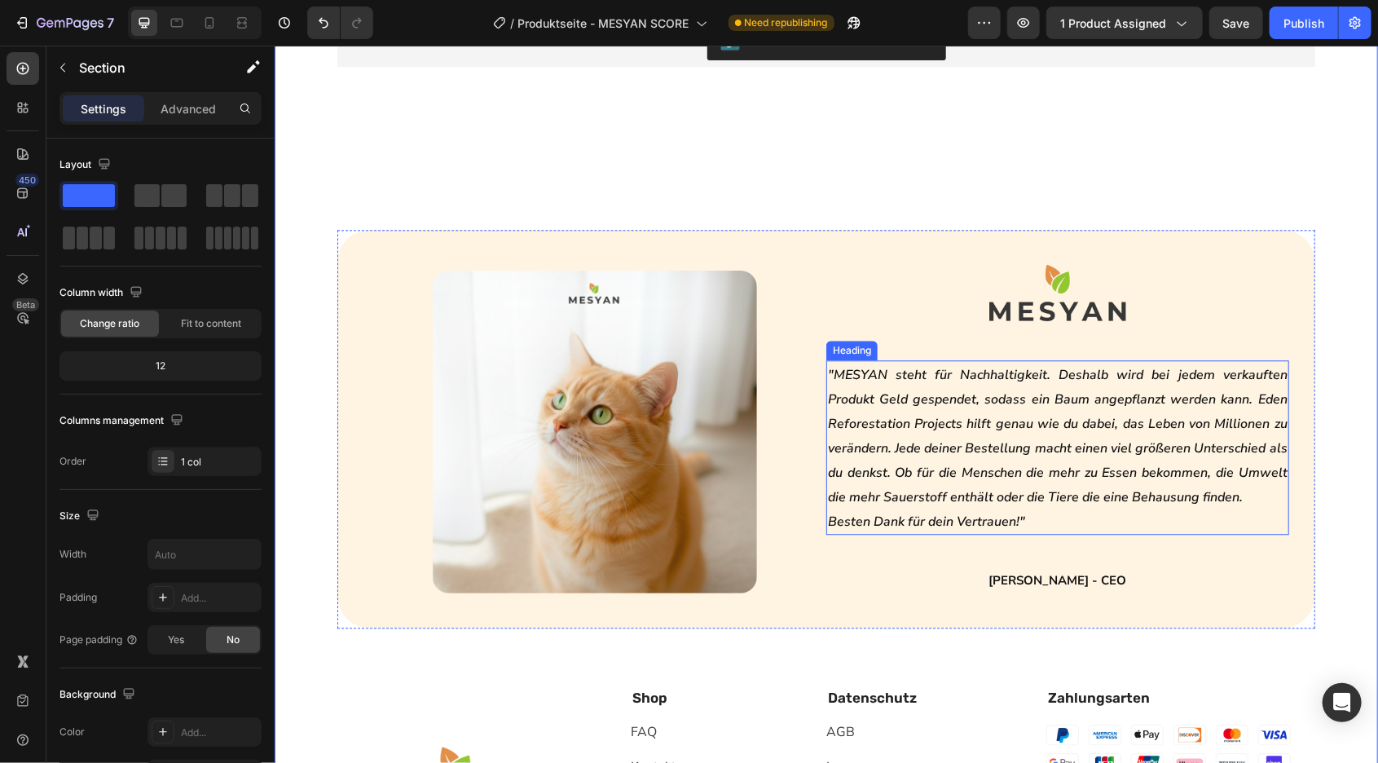
click at [1041, 511] on h2 ""MESYAN steht für Nachhaltigkeit. Deshalb wird bei jedem verkauften Produkt Gel…" at bounding box center [1056, 446] width 463 height 174
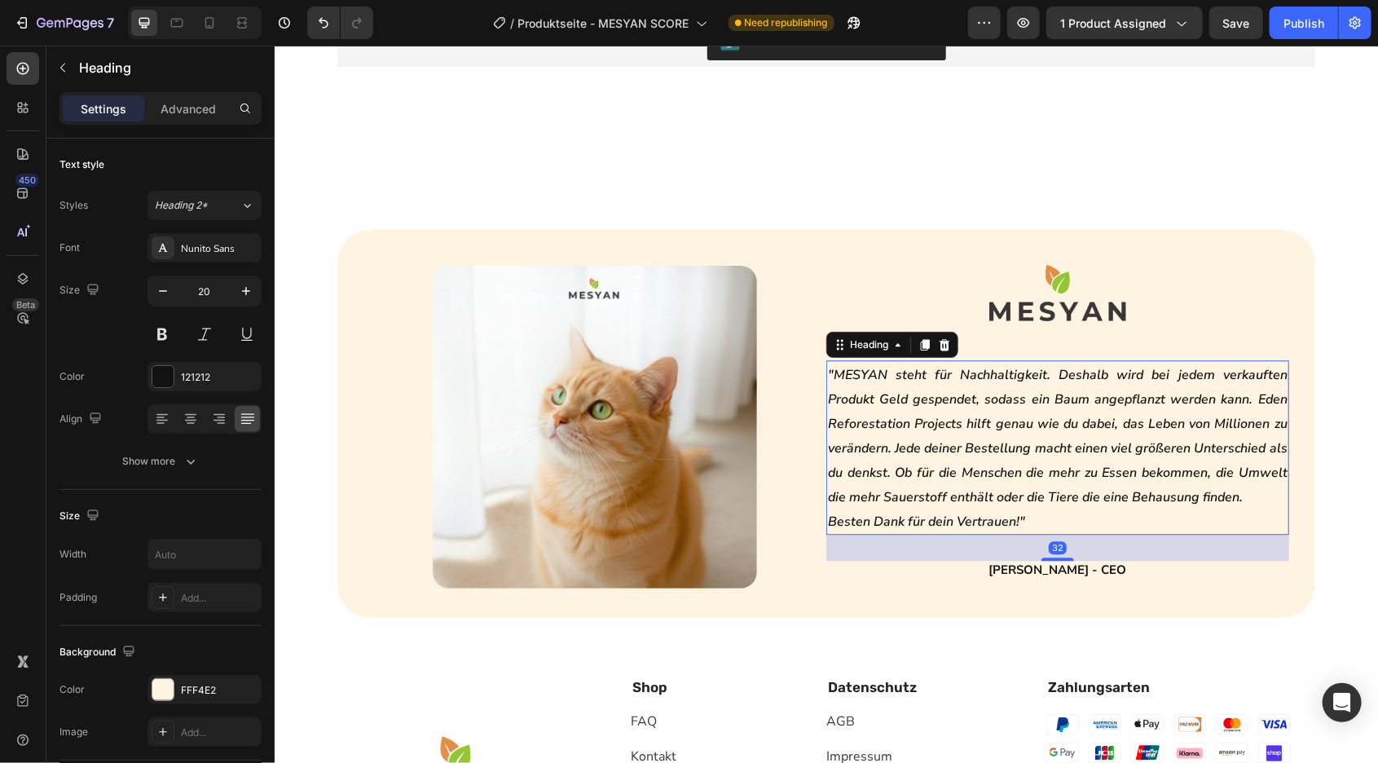
drag, startPoint x: 1064, startPoint y: 566, endPoint x: 1074, endPoint y: 555, distance: 14.4
click at [1074, 534] on div "32" at bounding box center [1056, 534] width 463 height 0
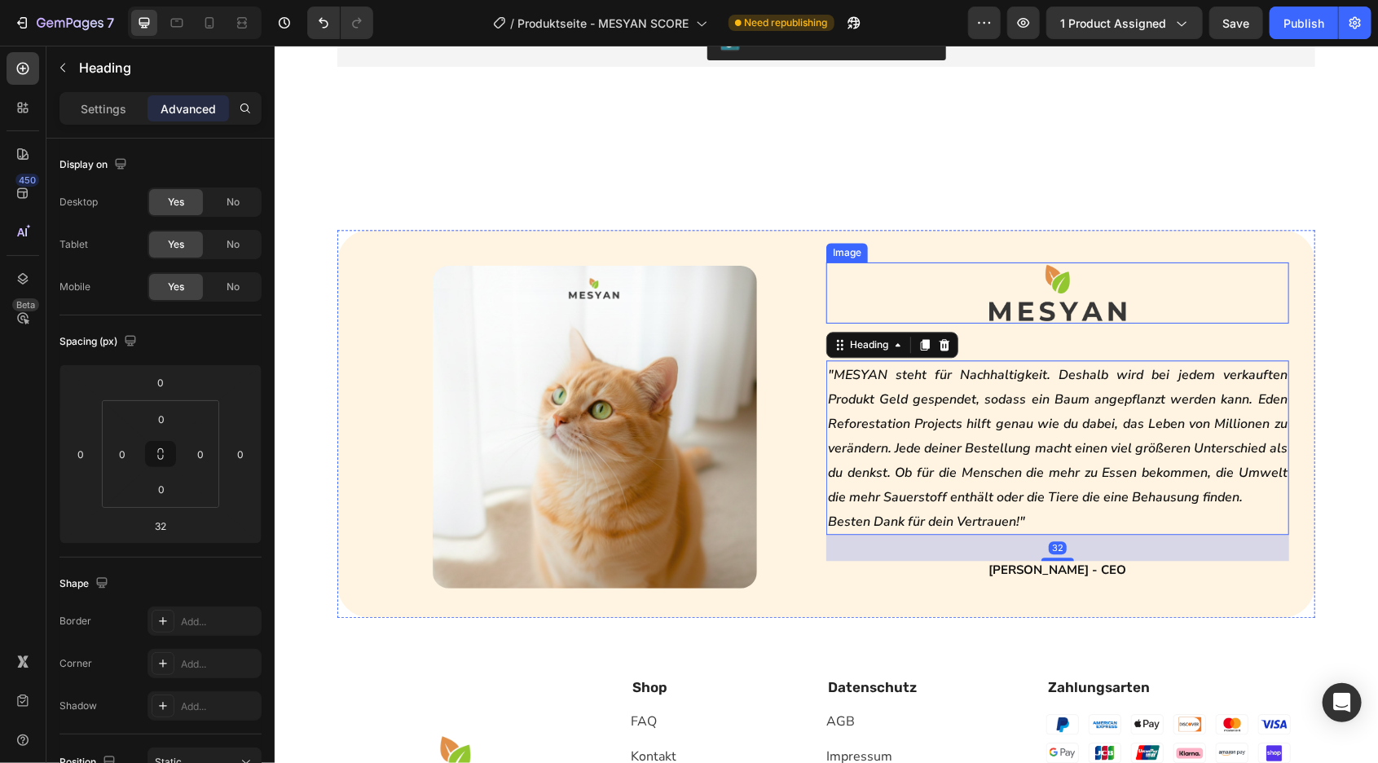
click at [1076, 312] on img at bounding box center [1057, 292] width 139 height 61
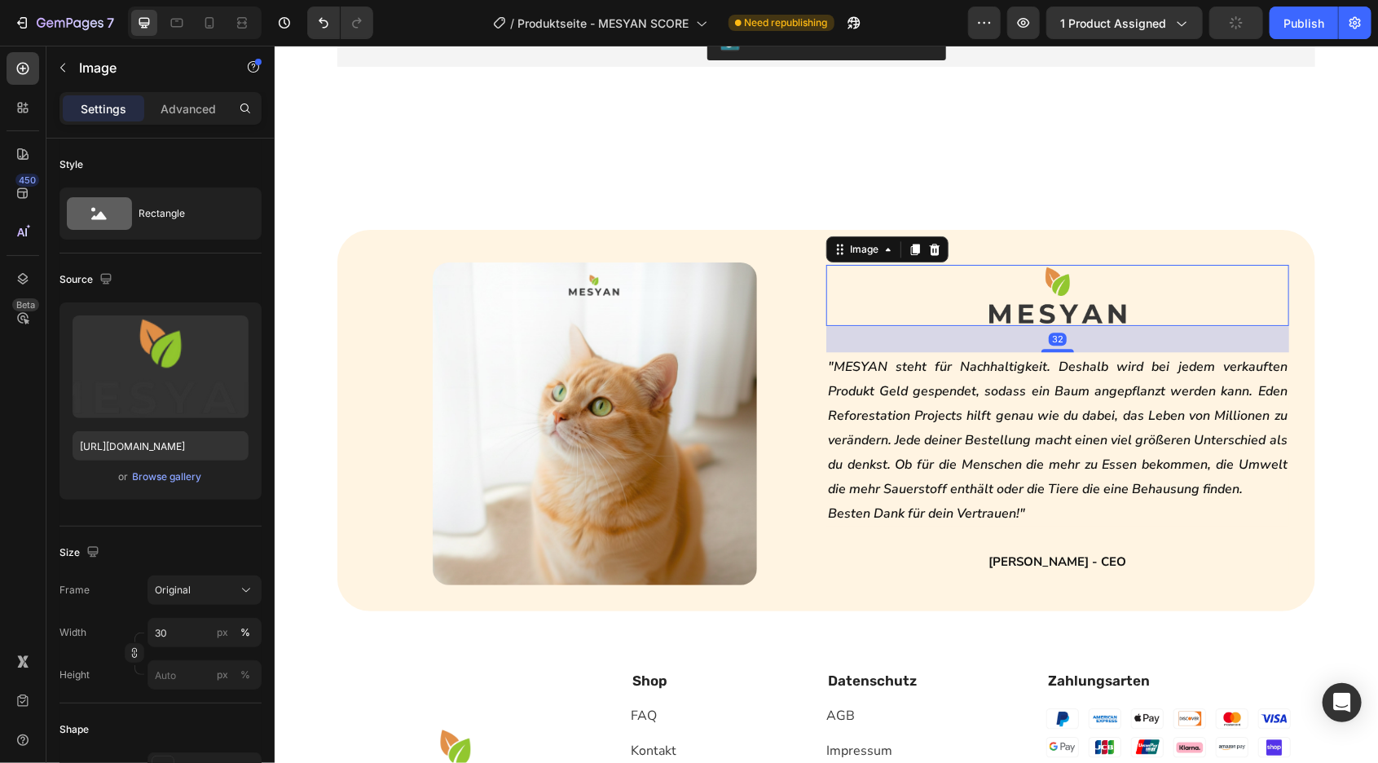
drag, startPoint x: 1059, startPoint y: 354, endPoint x: 1075, endPoint y: 344, distance: 19.4
click at [1075, 325] on div "32" at bounding box center [1056, 325] width 463 height 0
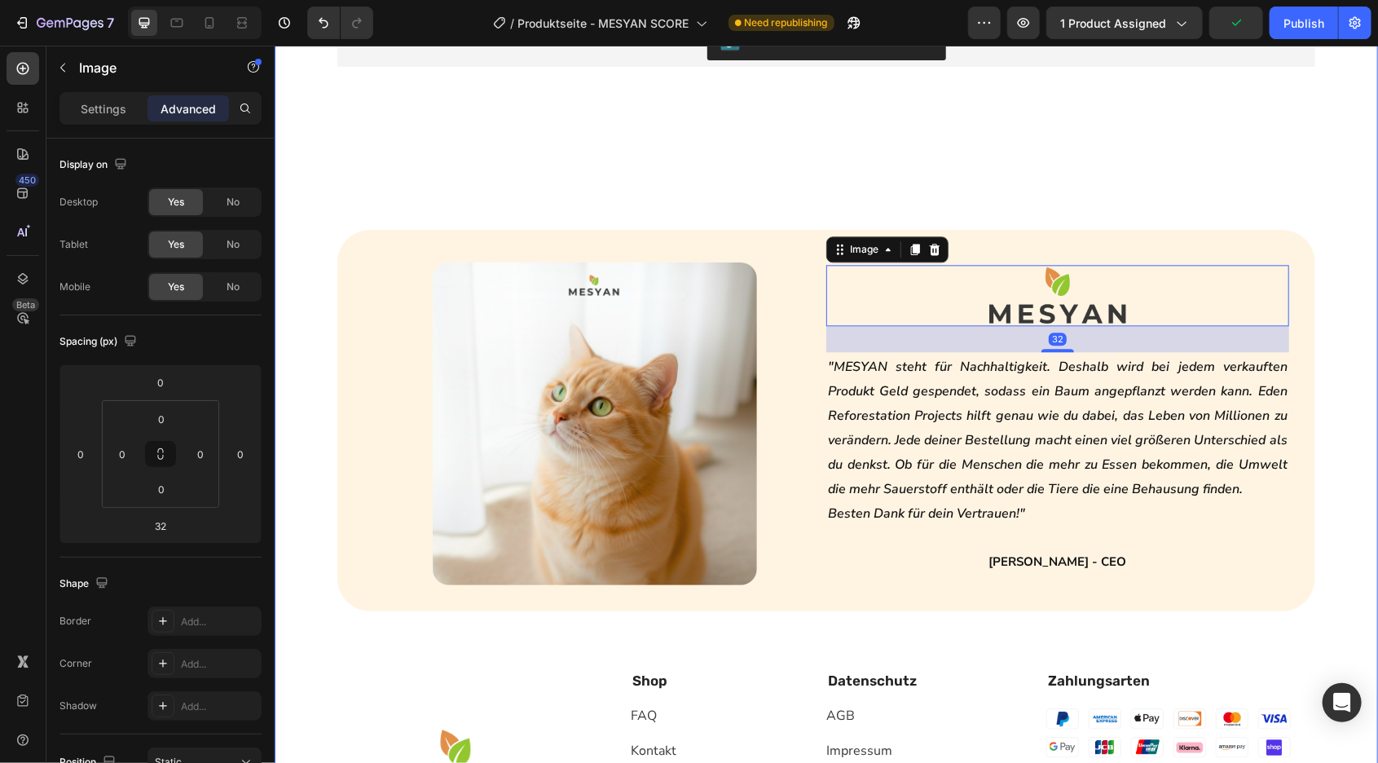
click at [293, 388] on div "Höchste Zufriedenheit Button ☺️ Heading Kundenbewertungen Heading Row Judge.me …" at bounding box center [825, 483] width 1103 height 1164
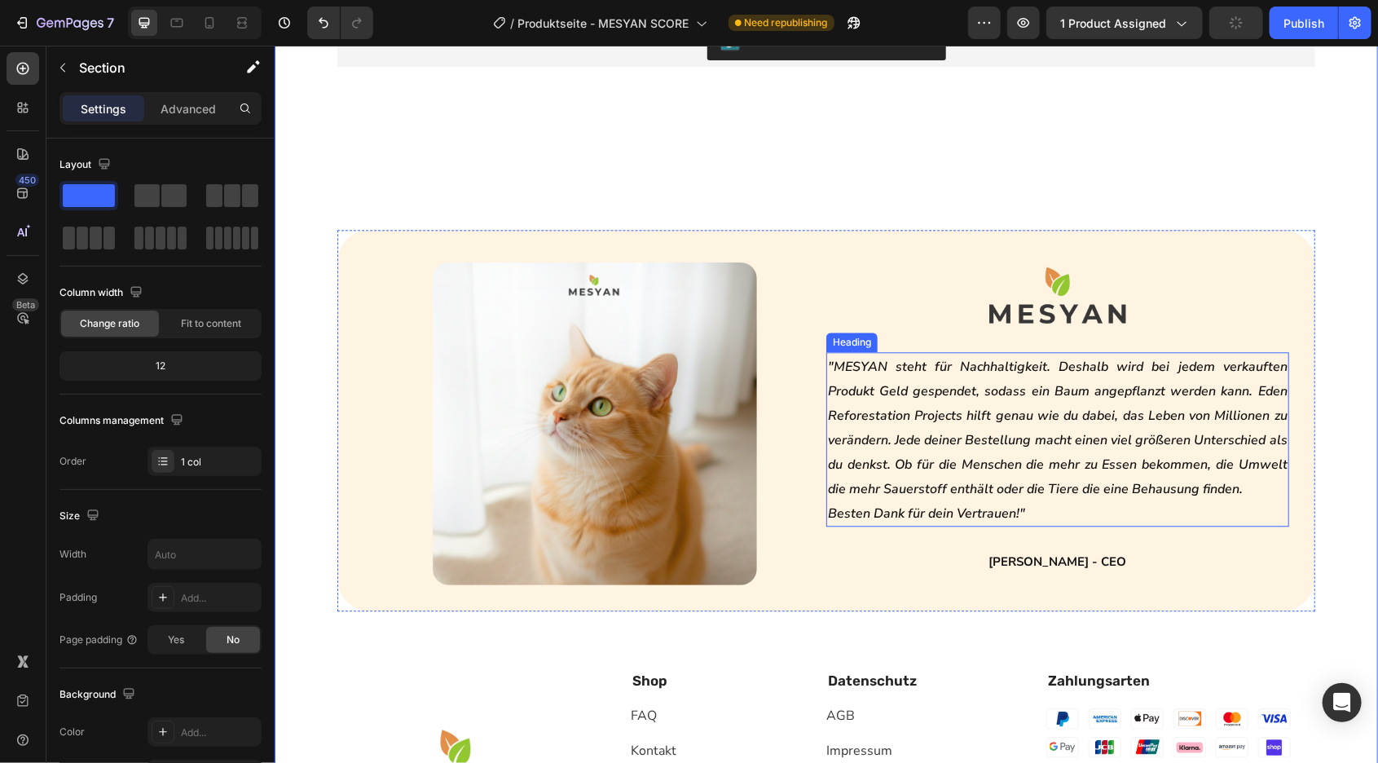
drag, startPoint x: 1193, startPoint y: 420, endPoint x: 1231, endPoint y: 416, distance: 38.5
click at [1195, 421] on icon ""MESYAN steht für Nachhaltigkeit. Deshalb wird bei jedem verkauften Produkt Gel…" at bounding box center [1057, 427] width 460 height 140
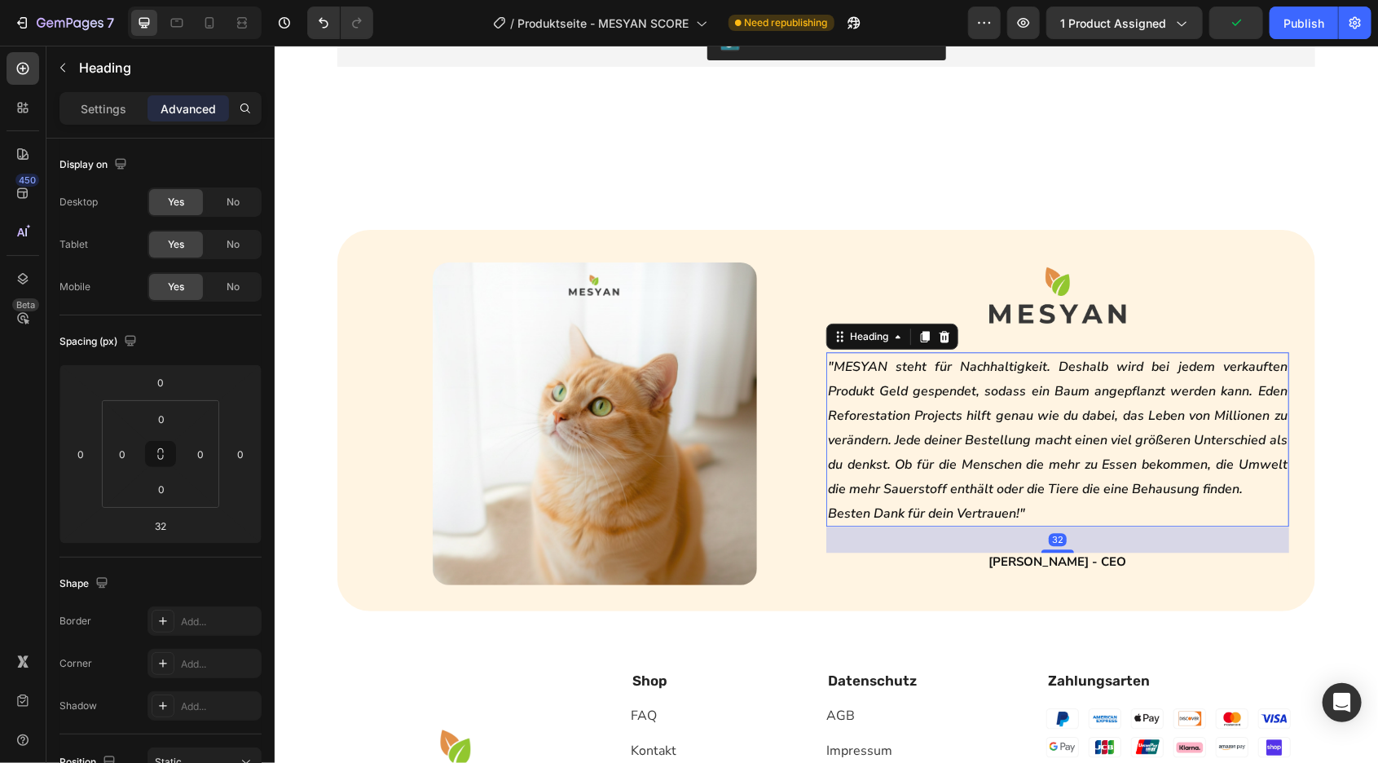
click at [1265, 401] on h2 ""MESYAN steht für Nachhaltigkeit. Deshalb wird bei jedem verkauften Produkt Gel…" at bounding box center [1056, 438] width 463 height 174
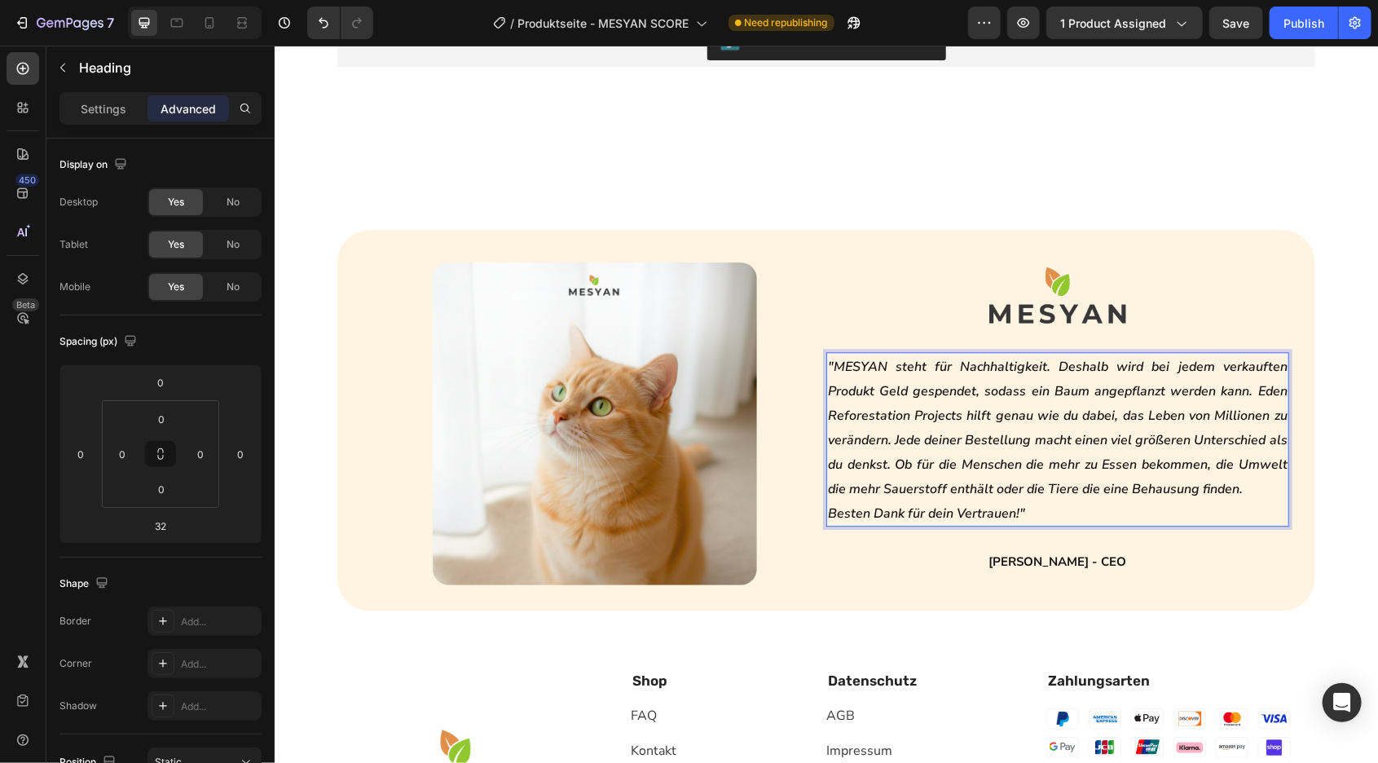
click at [984, 466] on icon ""MESYAN steht für Nachhaltigkeit. Deshalb wird bei jedem verkauften Produkt Gel…" at bounding box center [1057, 427] width 460 height 140
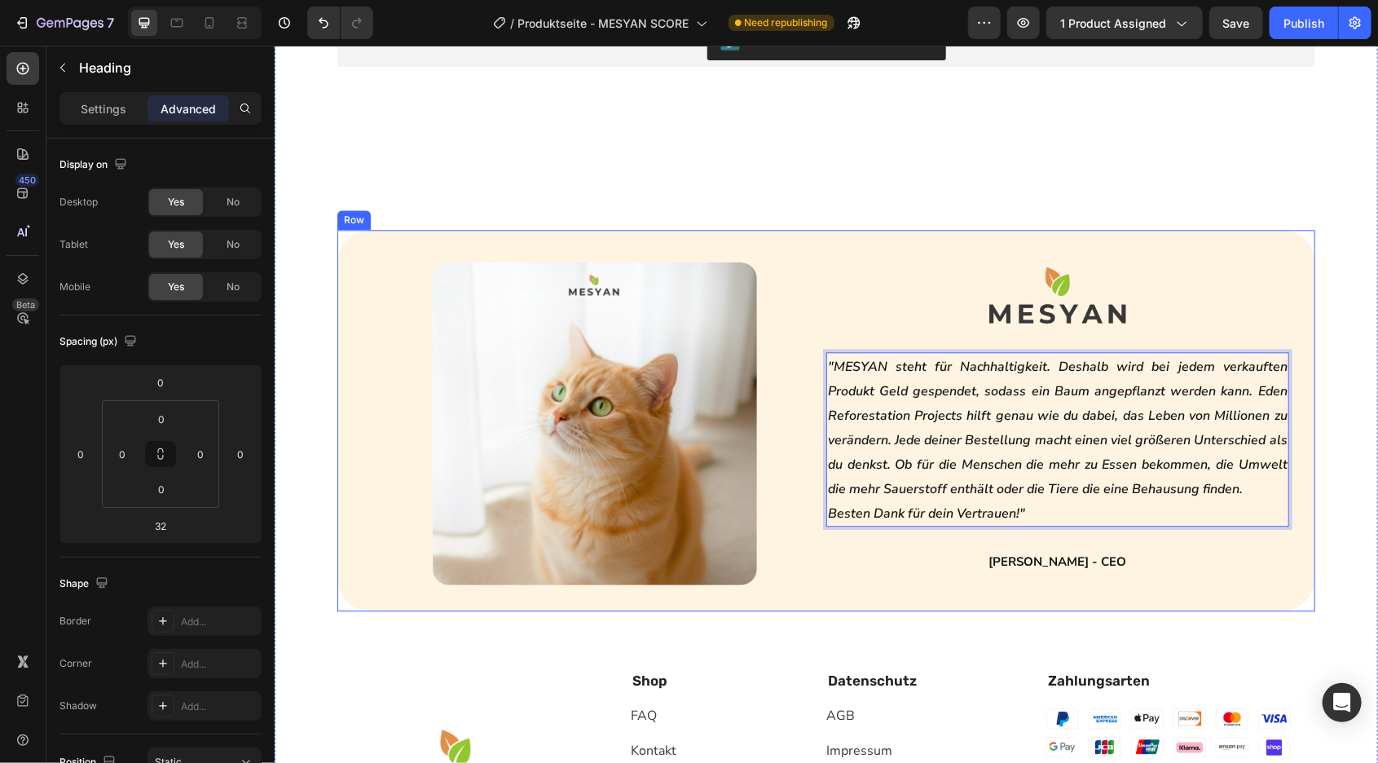
click at [651, 239] on div "Image Image "MESYAN steht für Nachhaltigkeit. Deshalb wird bei jedem verkauften…" at bounding box center [826, 419] width 978 height 381
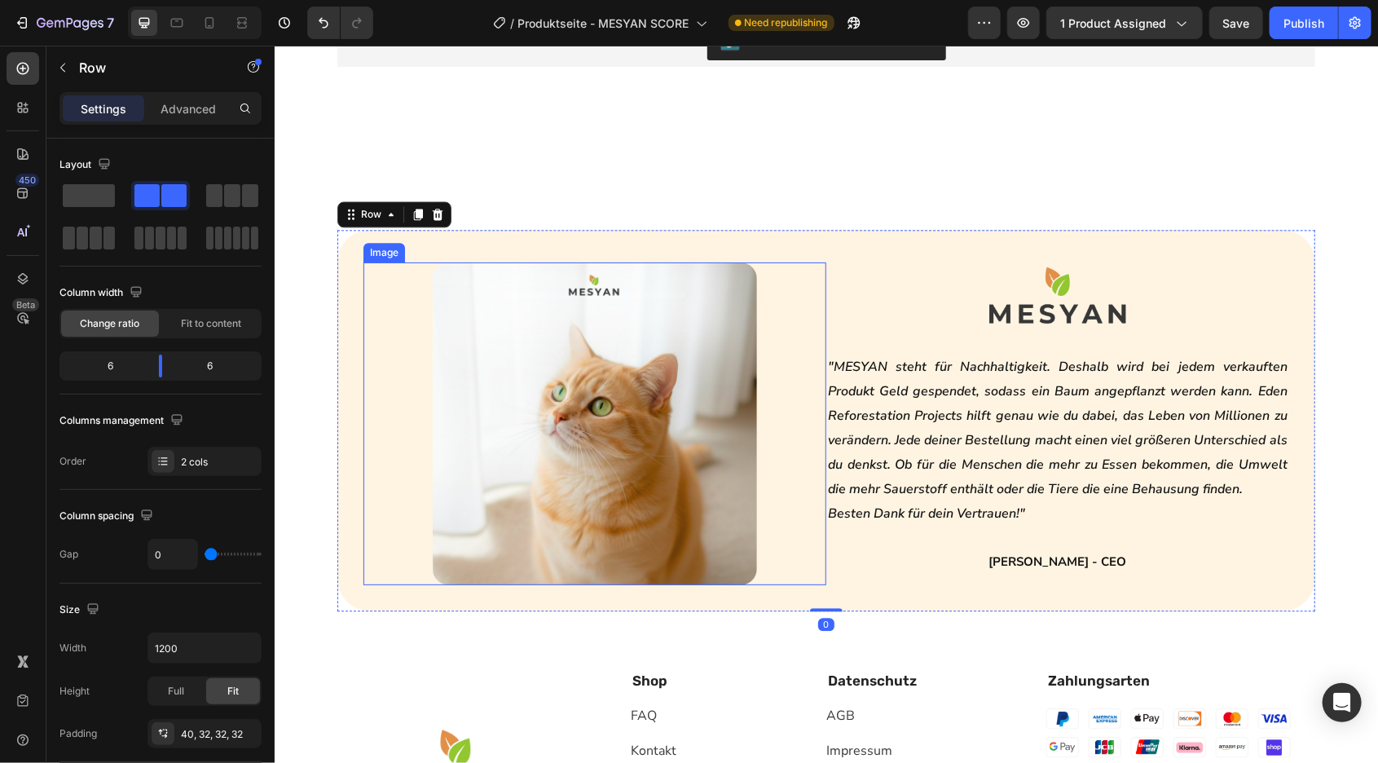
click at [902, 423] on p "⁠⁠⁠⁠⁠⁠⁠ "MESYAN steht für Nachhaltigkeit. Deshalb wird bei jedem verkauften Pro…" at bounding box center [1057, 438] width 460 height 171
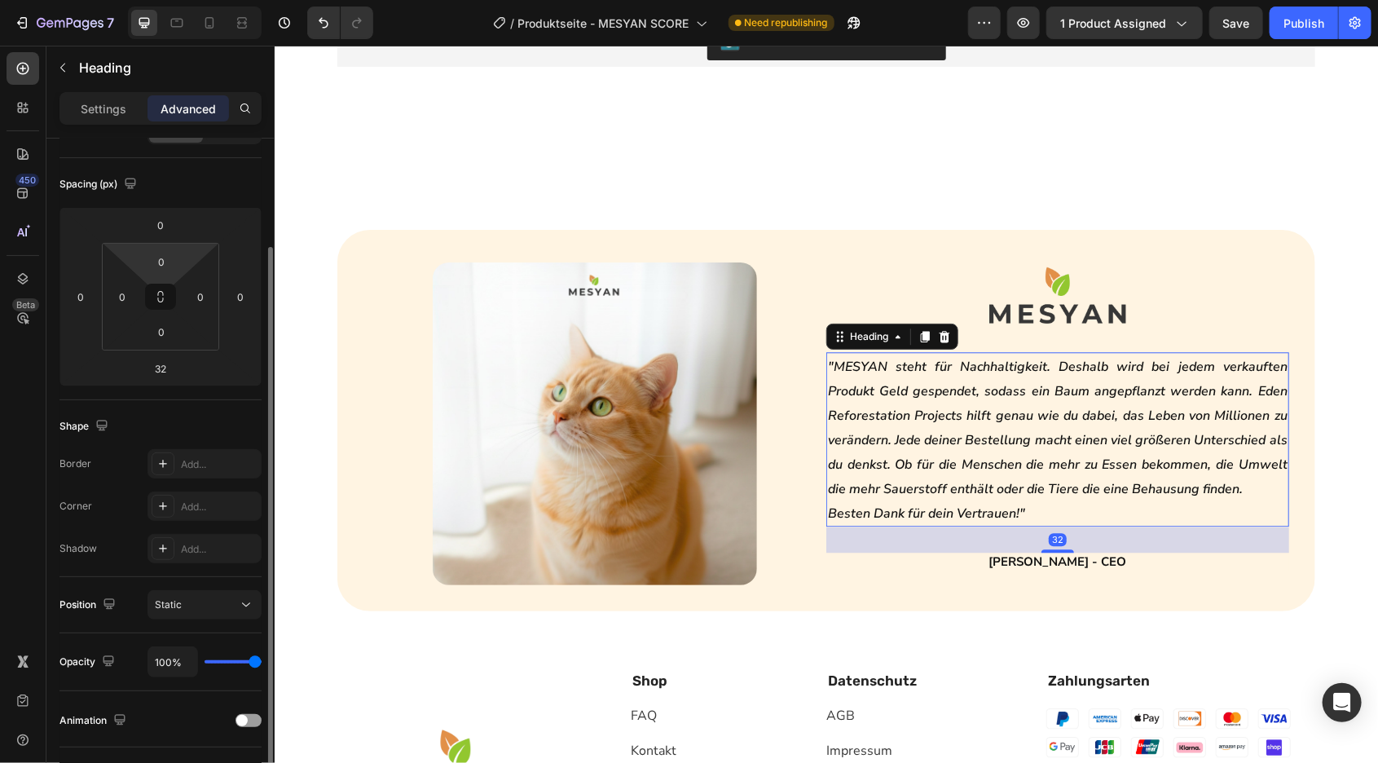
scroll to position [105, 0]
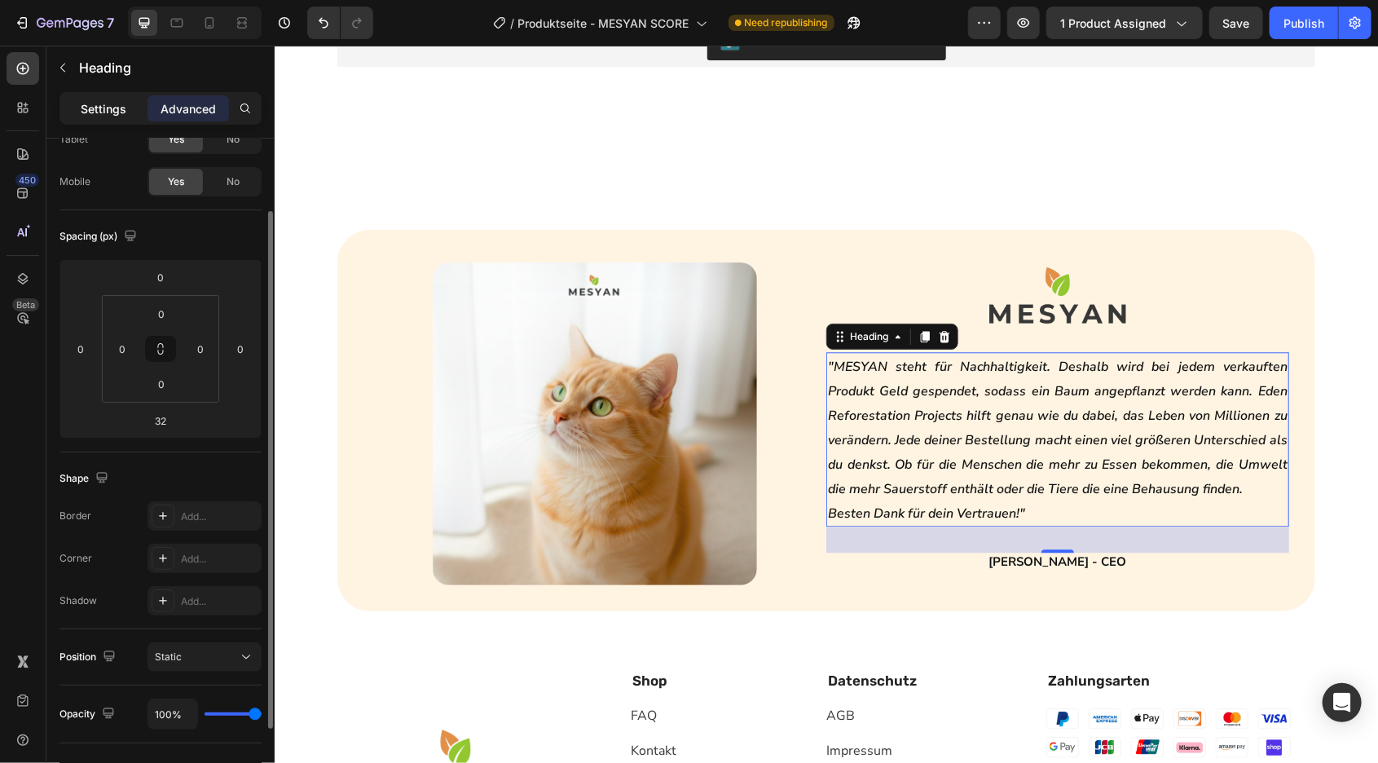
click at [116, 117] on div "Settings" at bounding box center [103, 108] width 81 height 26
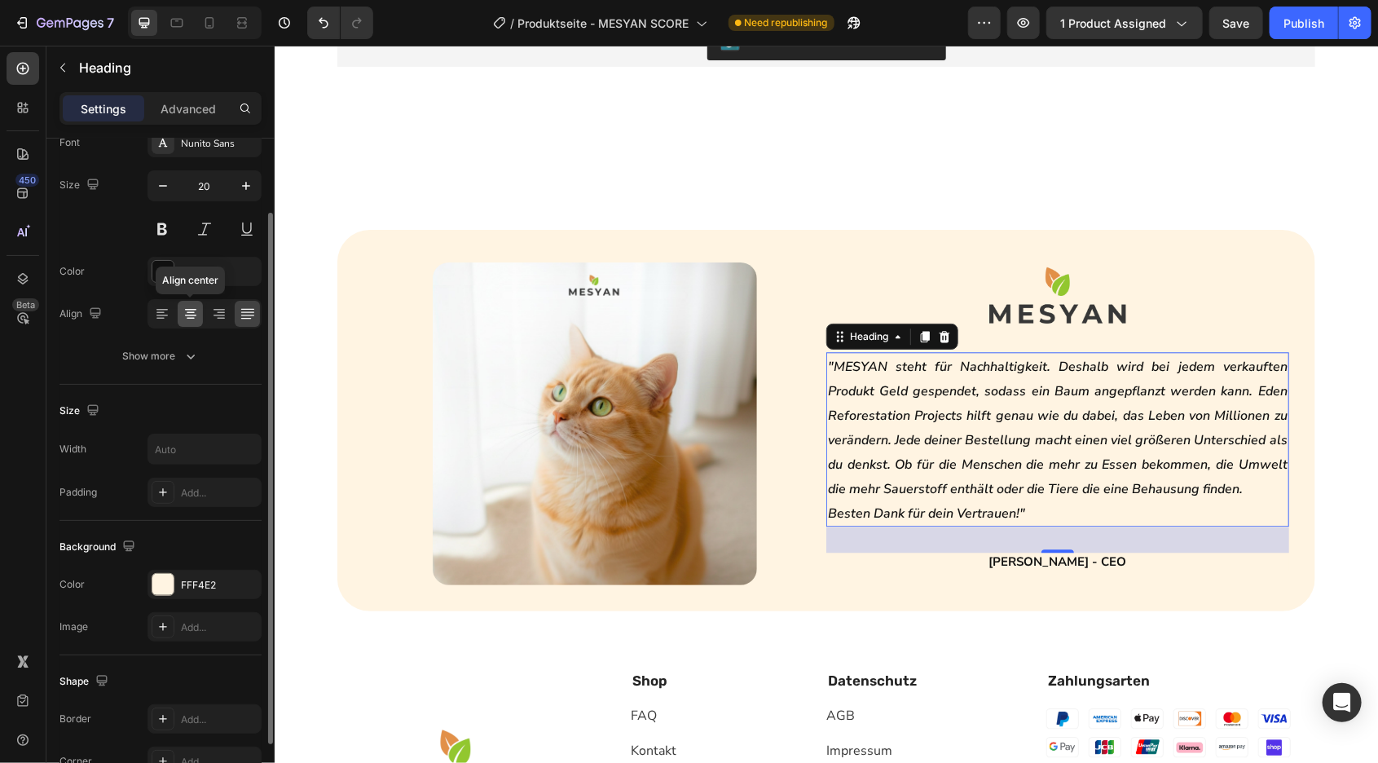
click at [190, 310] on icon at bounding box center [191, 314] width 16 height 16
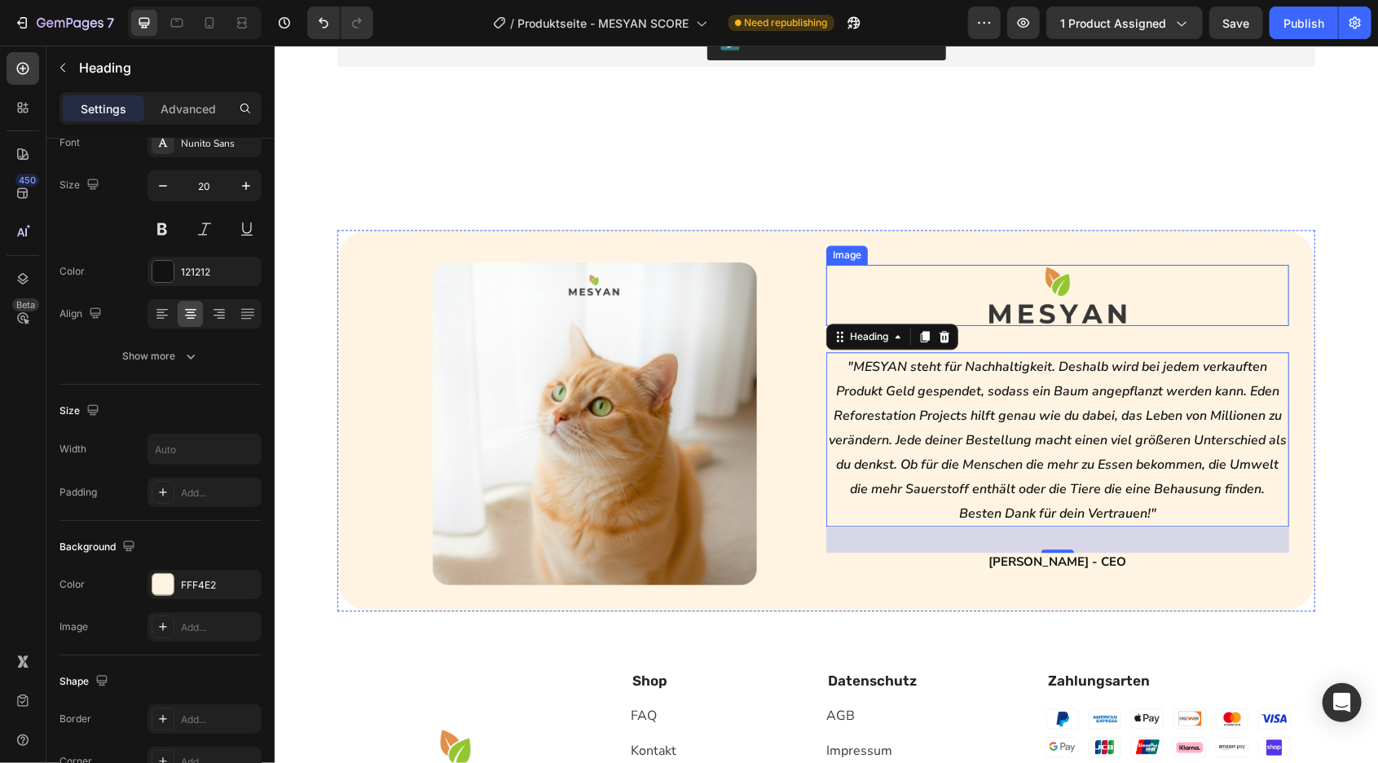
click at [868, 272] on div at bounding box center [1056, 294] width 463 height 61
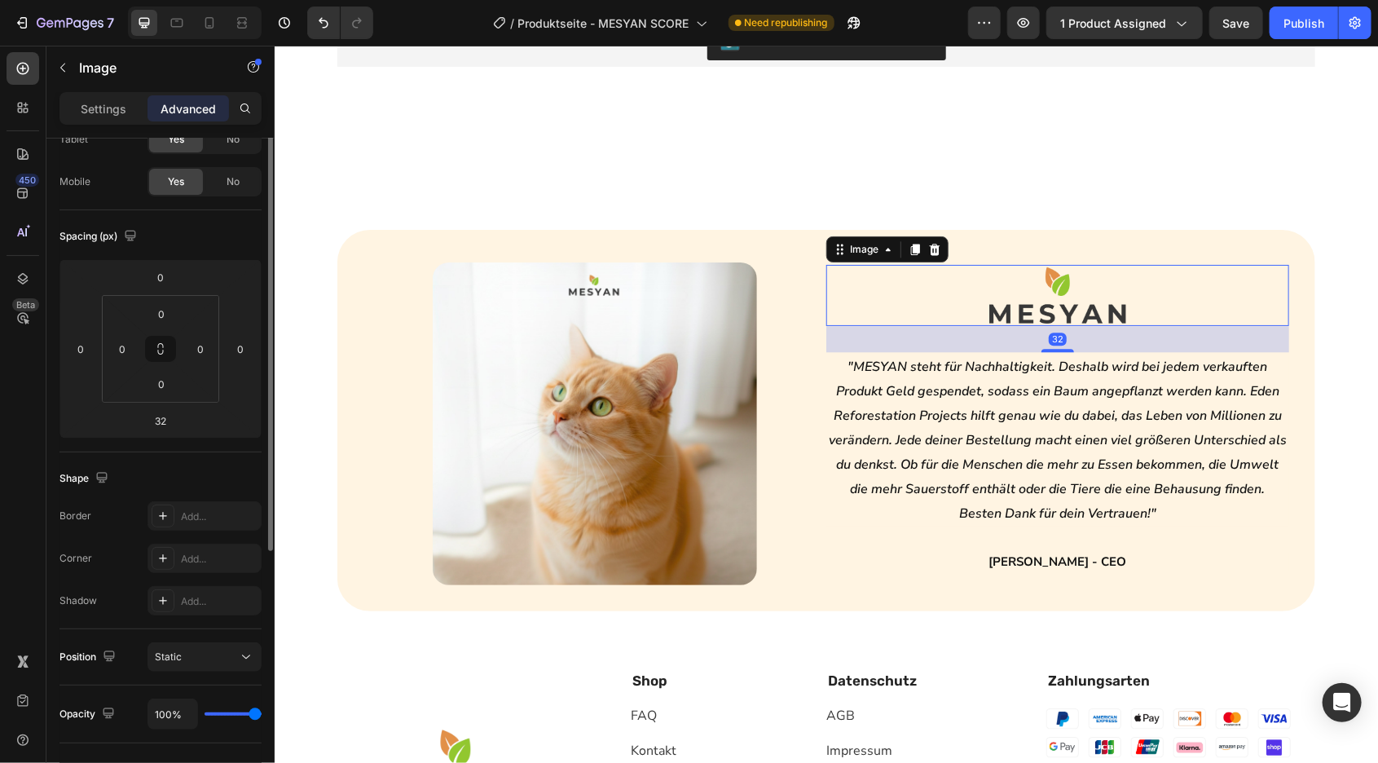
scroll to position [0, 0]
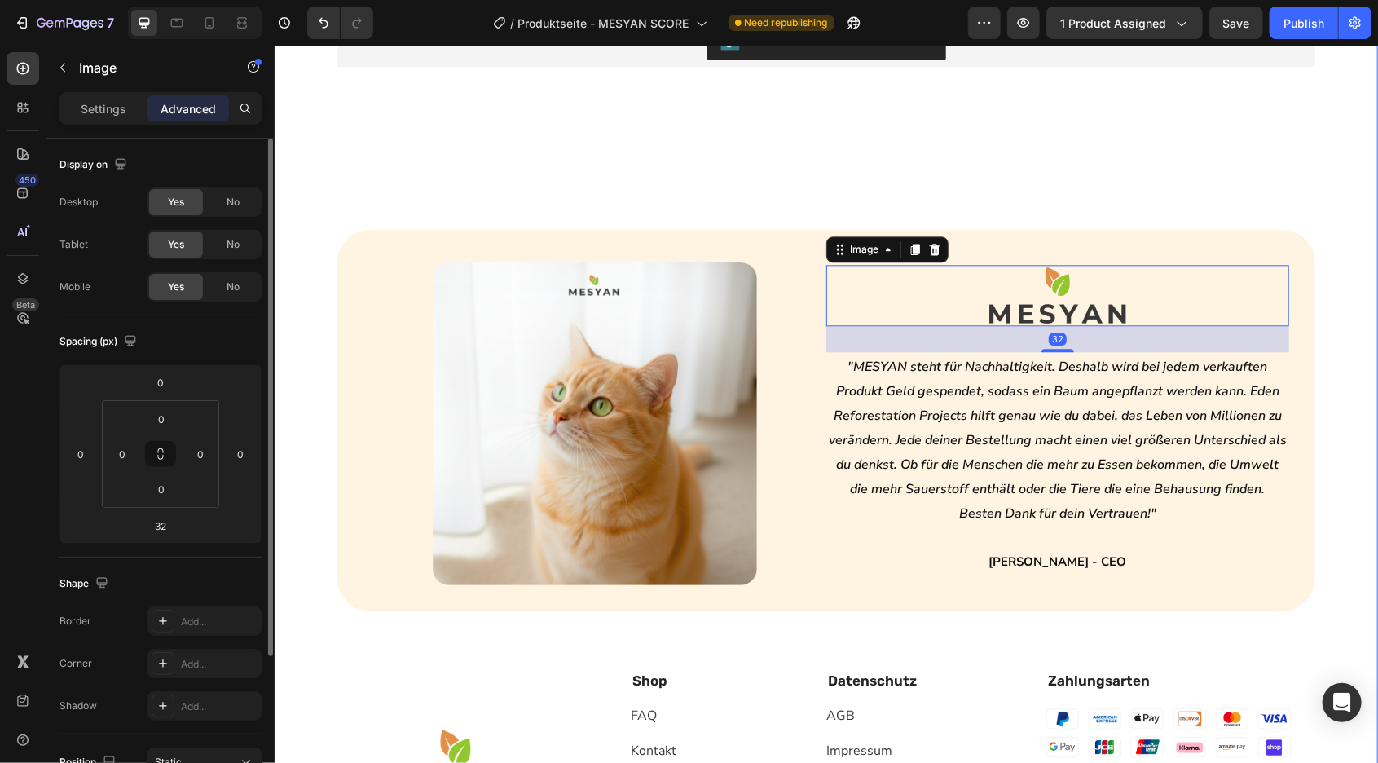
click at [908, 180] on div "Höchste Zufriedenheit Button ☺️ Heading Kundenbewertungen Heading Row Judge.me …" at bounding box center [825, 483] width 1103 height 1164
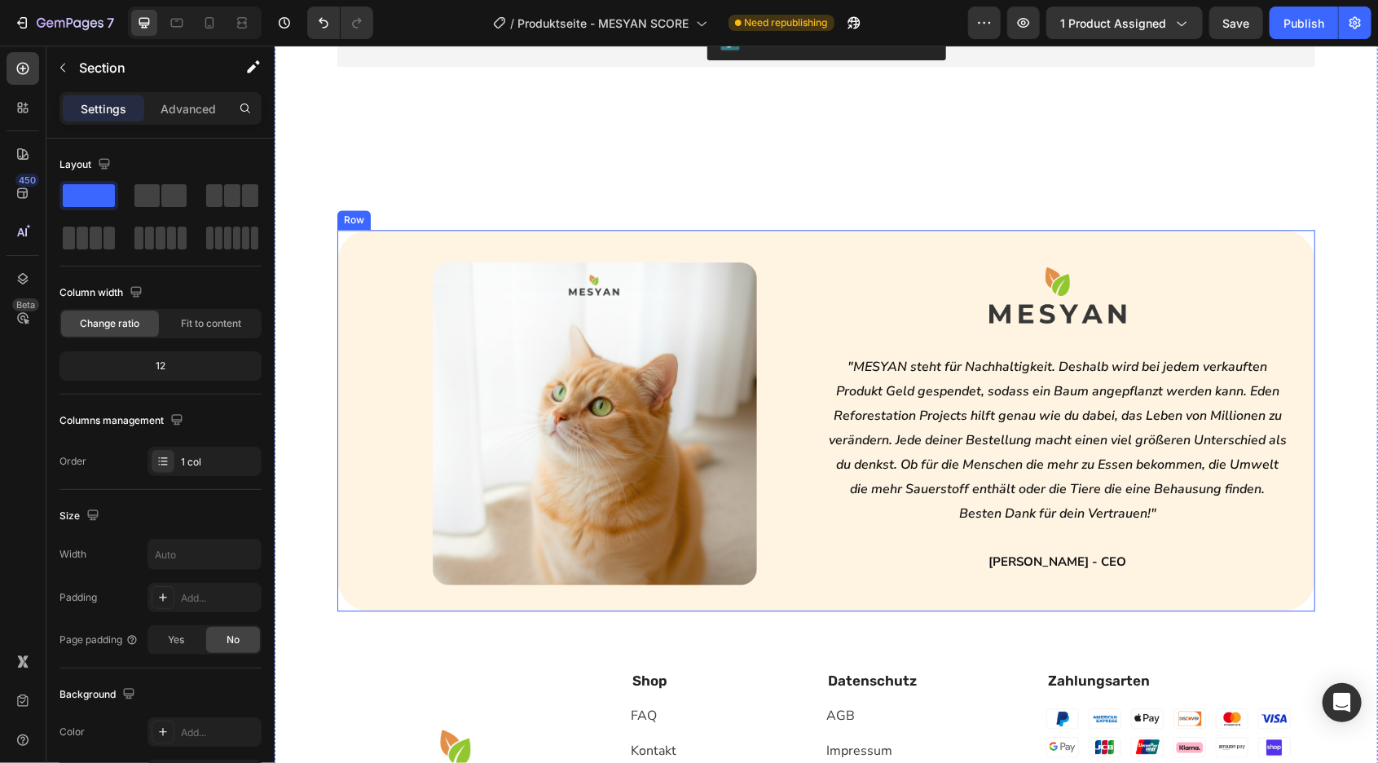
click at [1294, 506] on div "Image Image ⁠⁠⁠⁠⁠⁠⁠ "MESYAN steht für Nachhaltigkeit. Deshalb wird bei jedem ve…" at bounding box center [826, 419] width 978 height 381
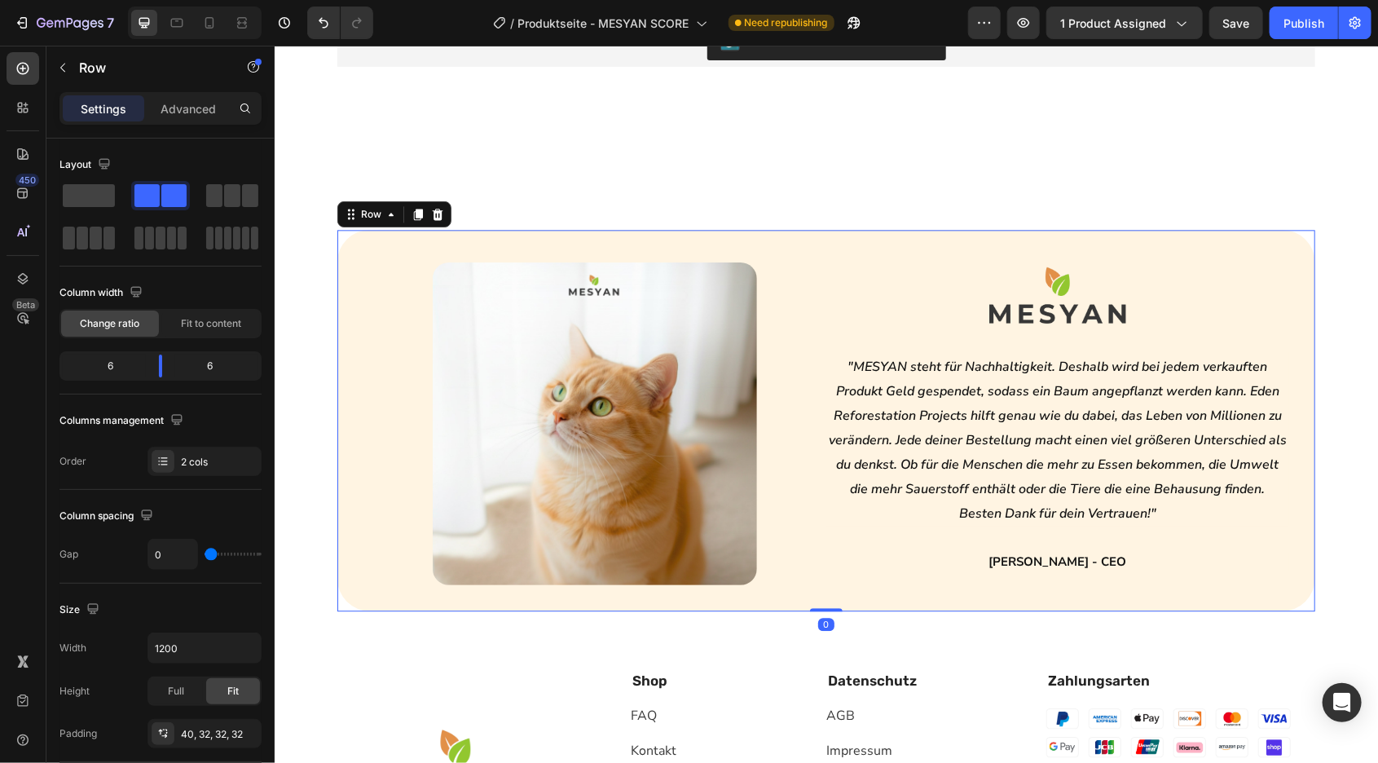
scroll to position [52, 0]
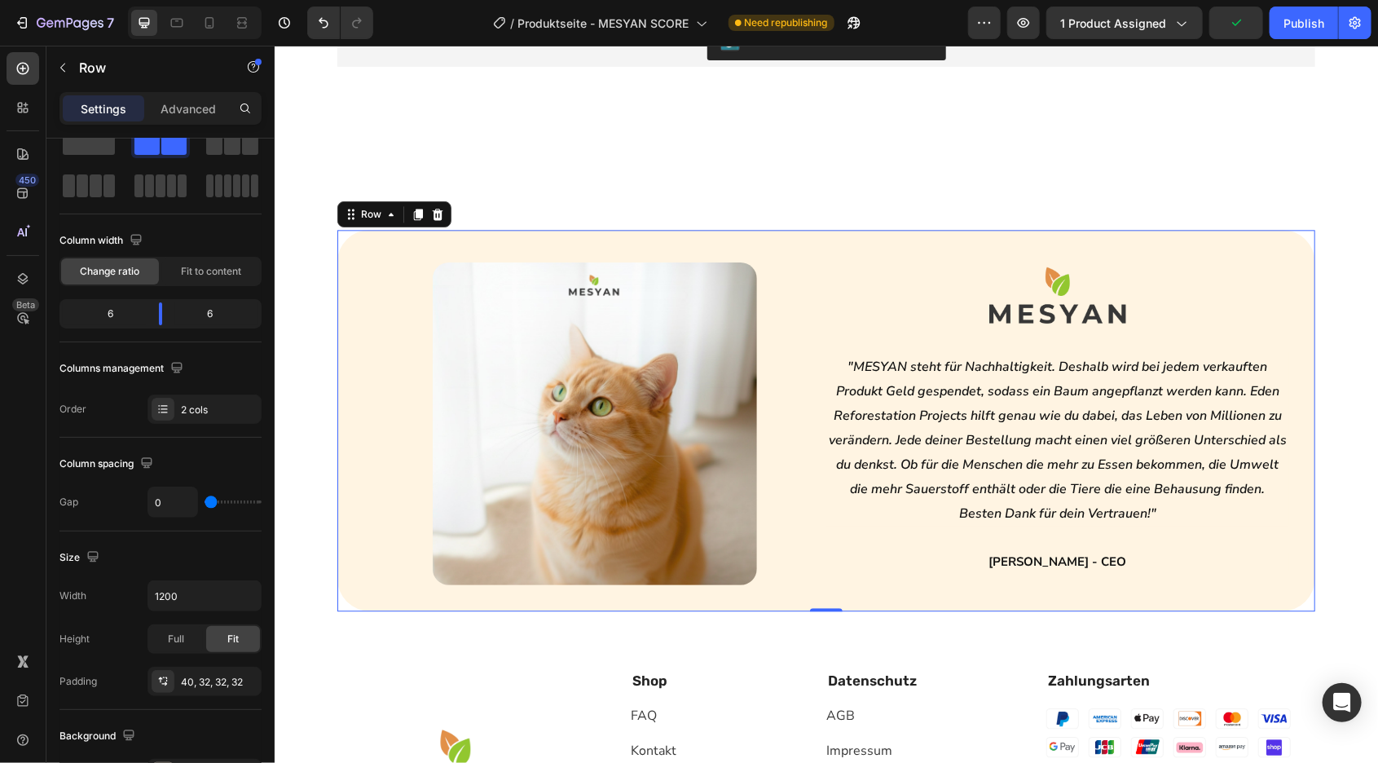
click at [186, 122] on div "Settings Advanced" at bounding box center [160, 108] width 202 height 33
click at [197, 118] on div "Advanced" at bounding box center [187, 108] width 81 height 26
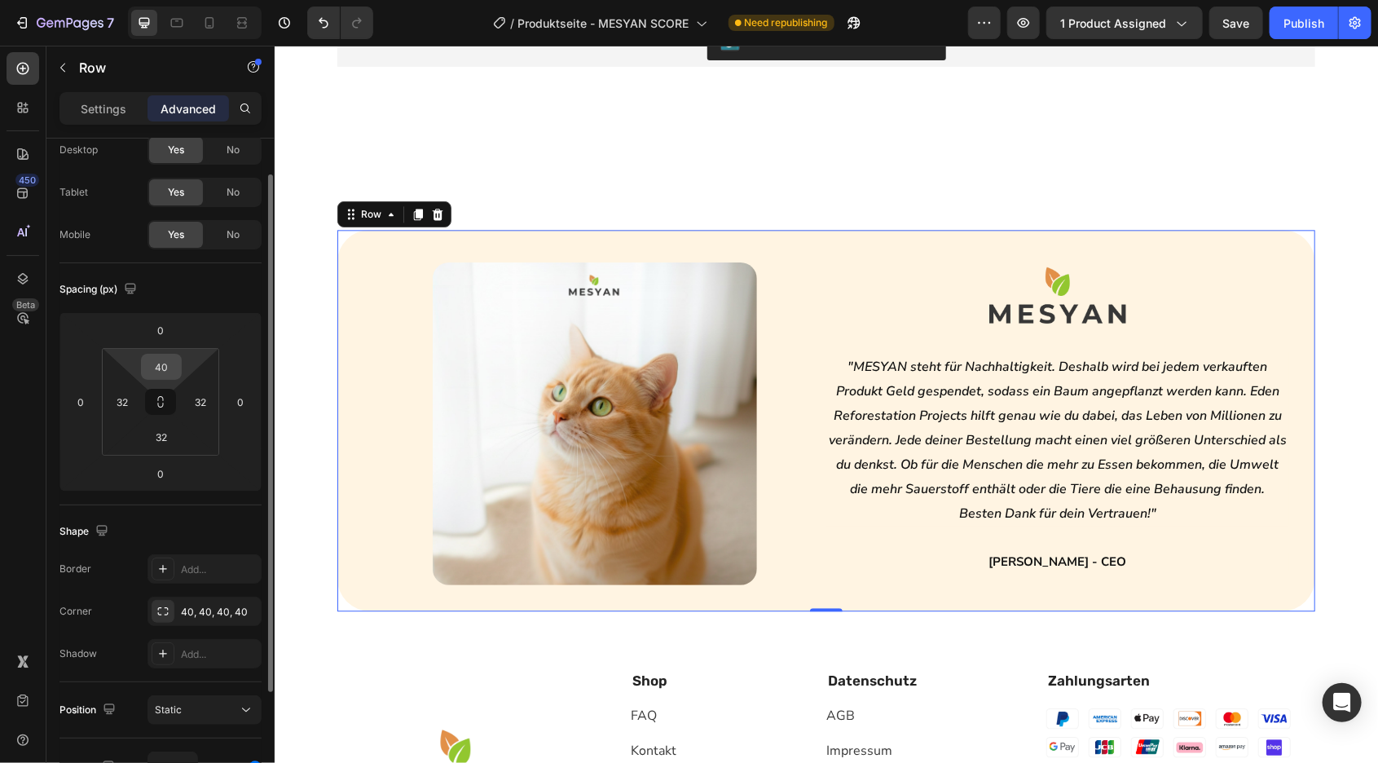
click at [155, 369] on input "40" at bounding box center [161, 366] width 33 height 24
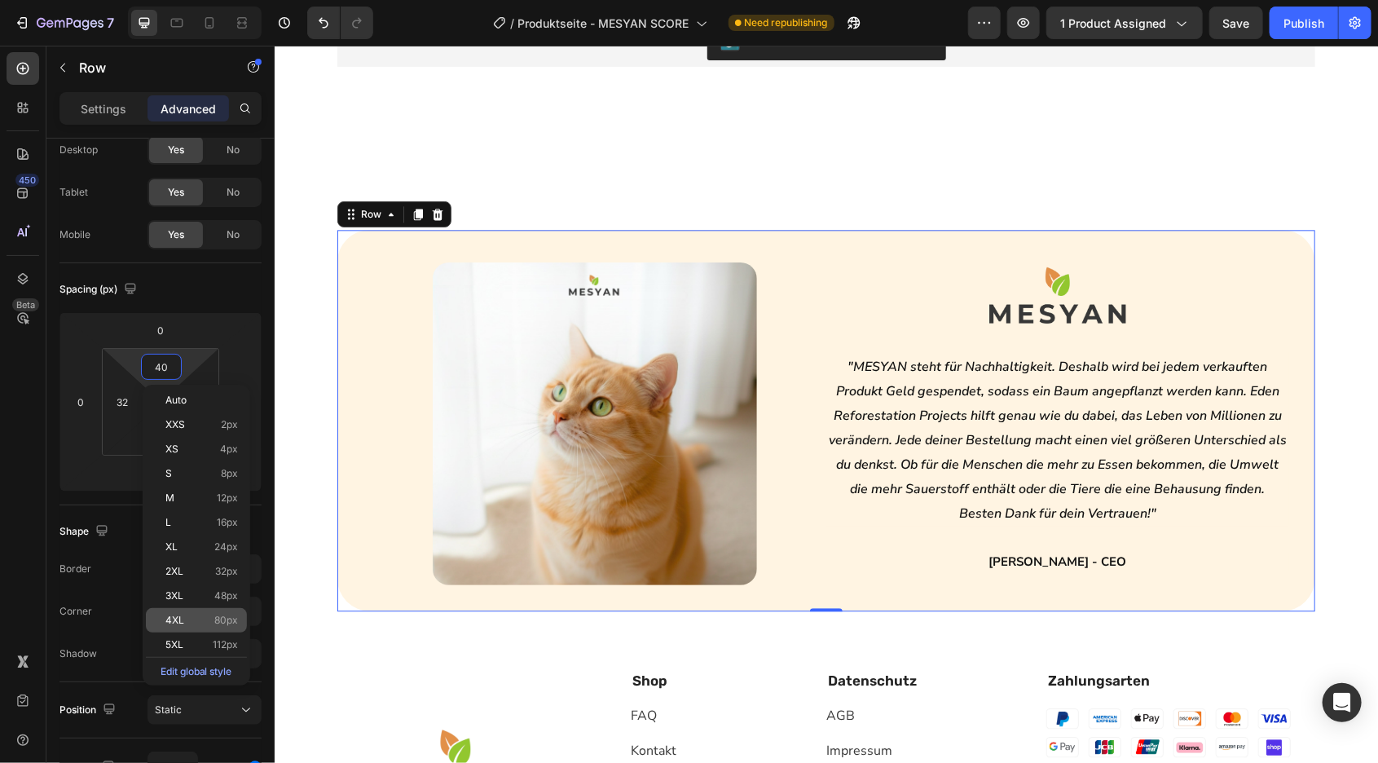
click at [181, 615] on span "4XL" at bounding box center [174, 619] width 19 height 11
type input "80"
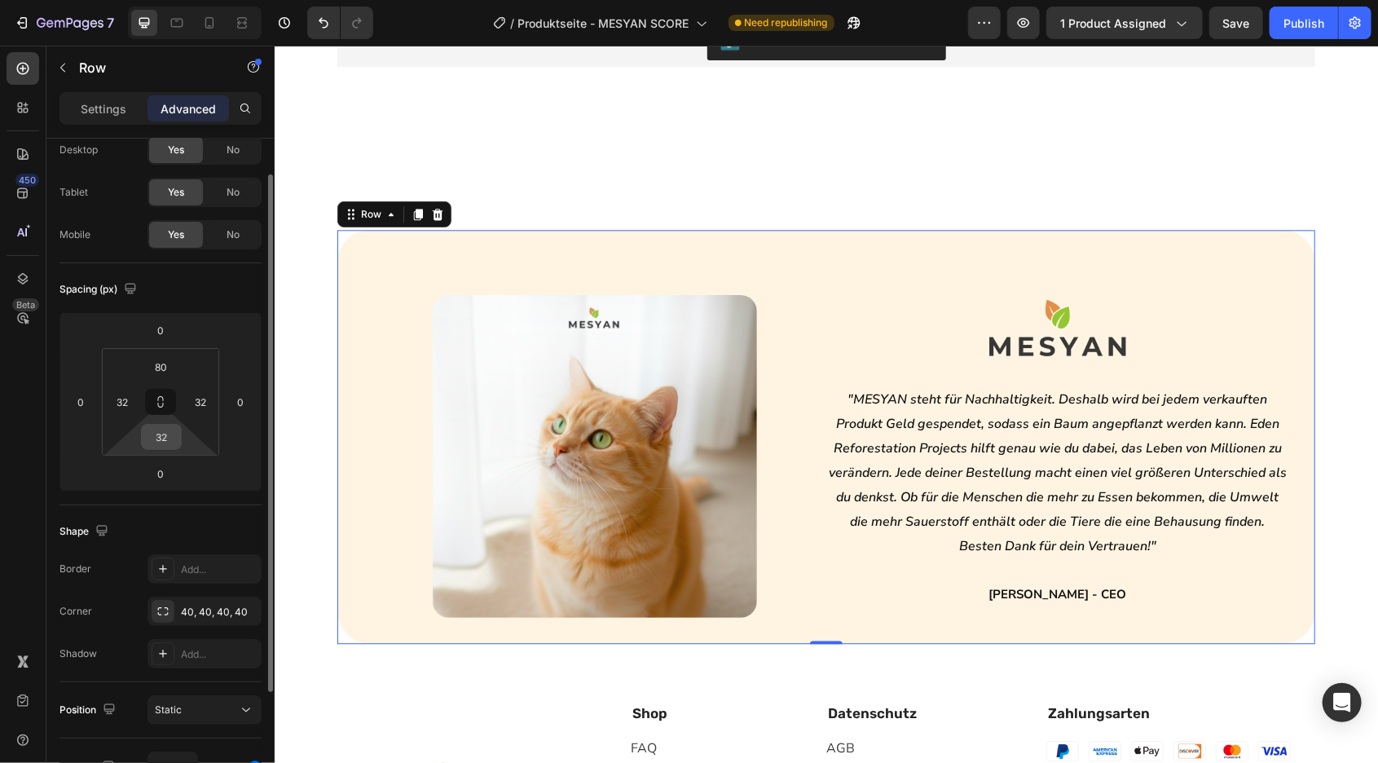
click at [167, 448] on input "32" at bounding box center [161, 437] width 33 height 24
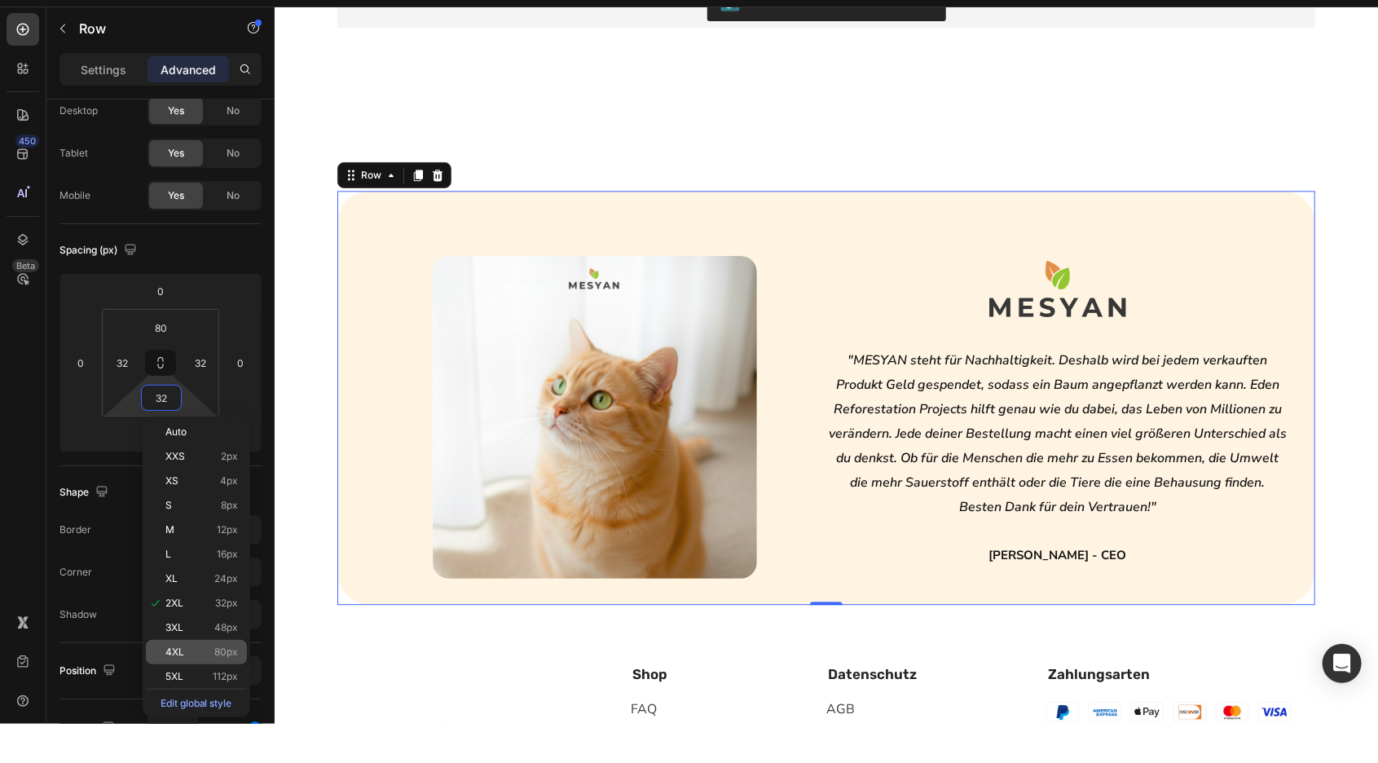
click at [189, 694] on p "4XL 80px" at bounding box center [201, 690] width 73 height 11
type input "80"
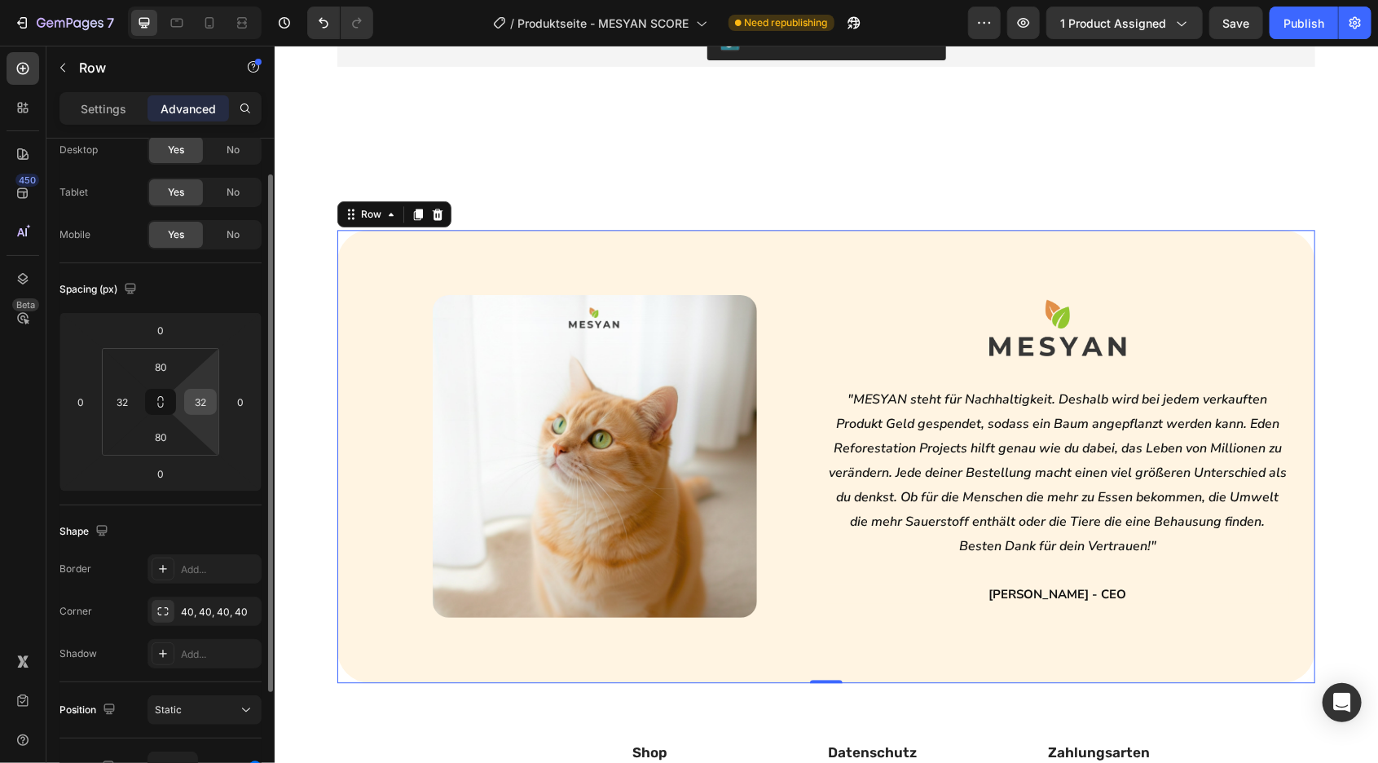
click at [201, 404] on input "32" at bounding box center [200, 402] width 24 height 24
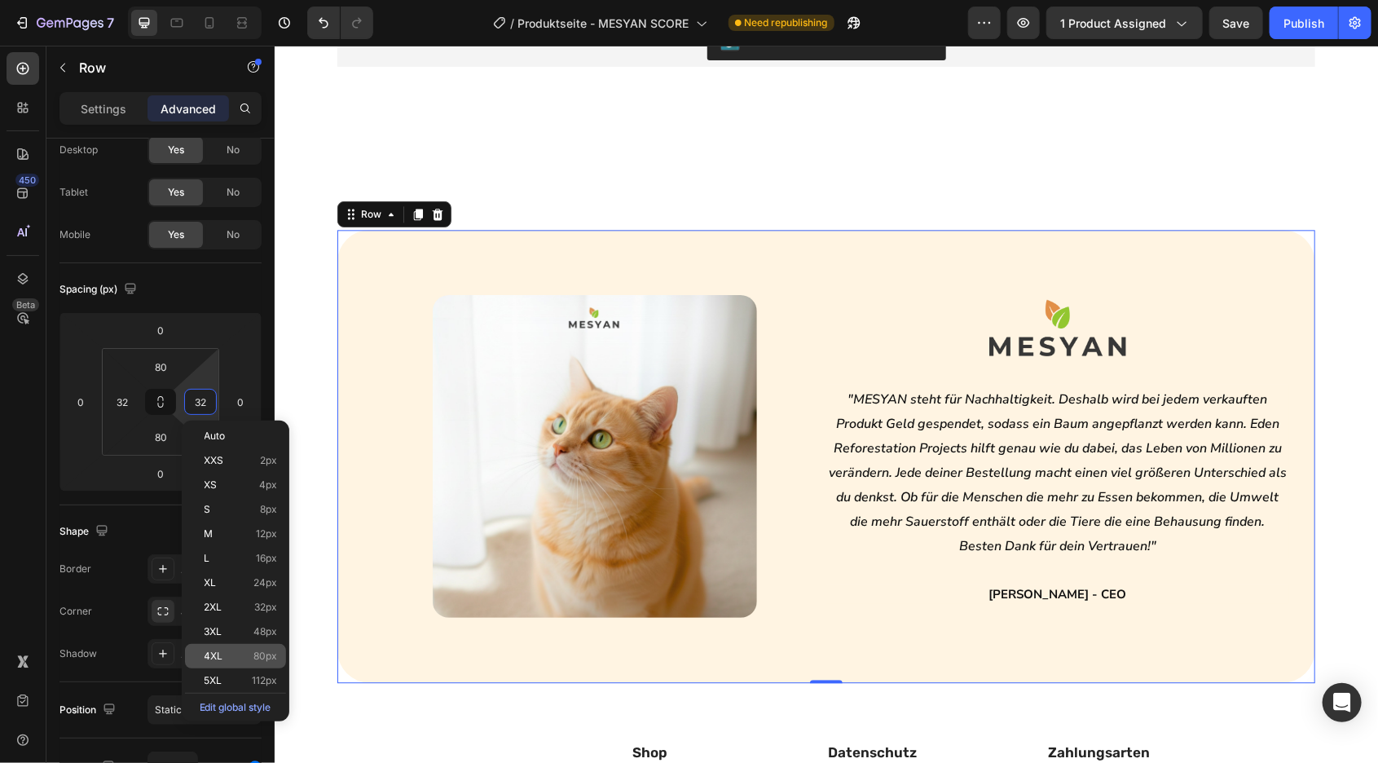
click at [226, 657] on p "4XL 80px" at bounding box center [241, 655] width 73 height 11
type input "80"
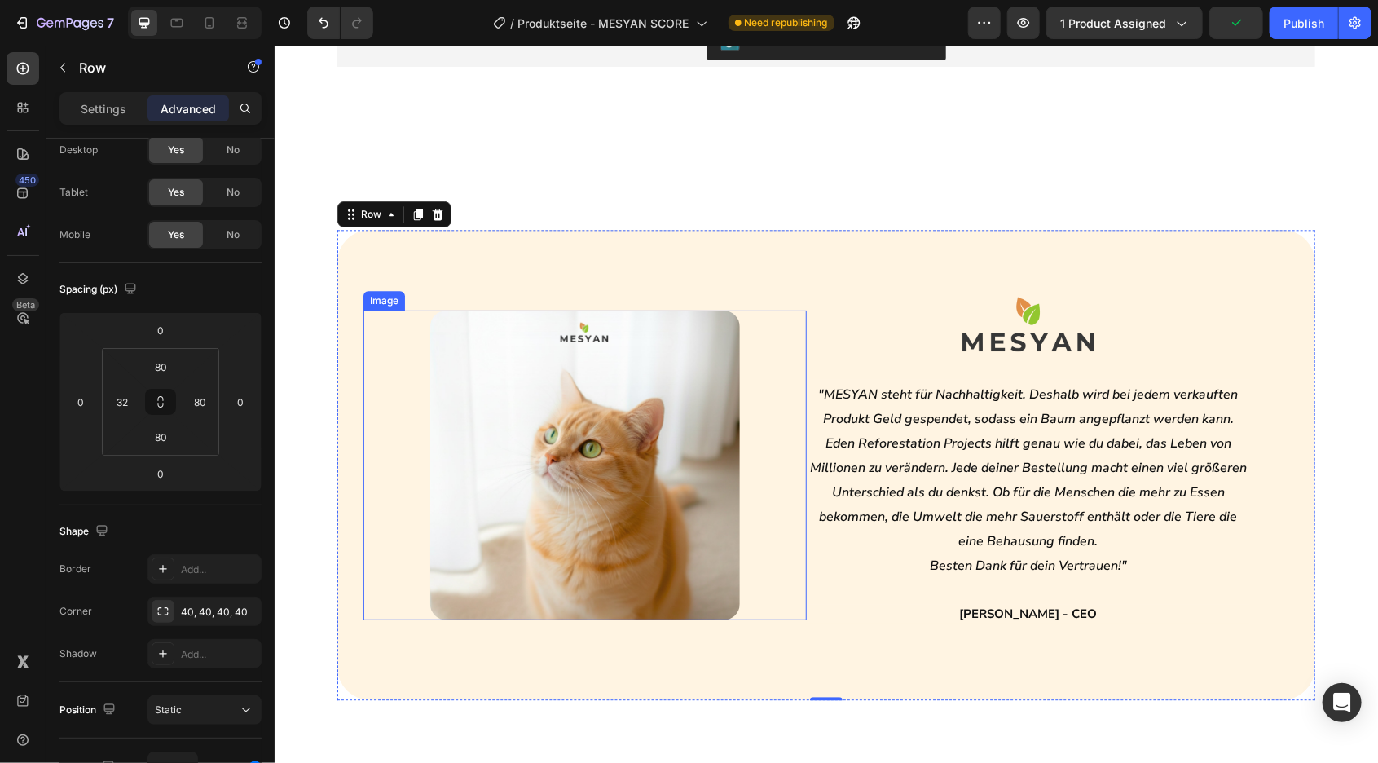
click at [542, 447] on img at bounding box center [584, 464] width 310 height 309
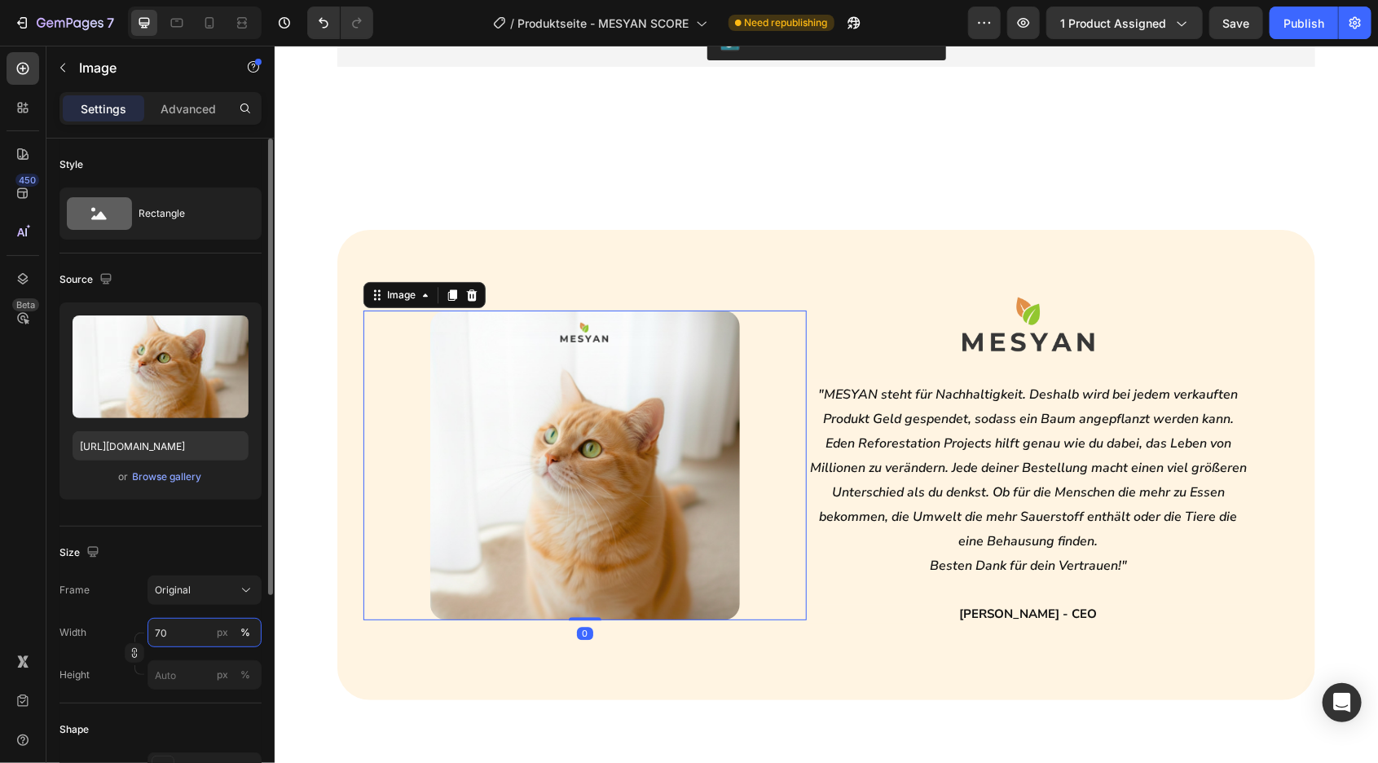
click at [167, 623] on input "70" at bounding box center [204, 632] width 114 height 29
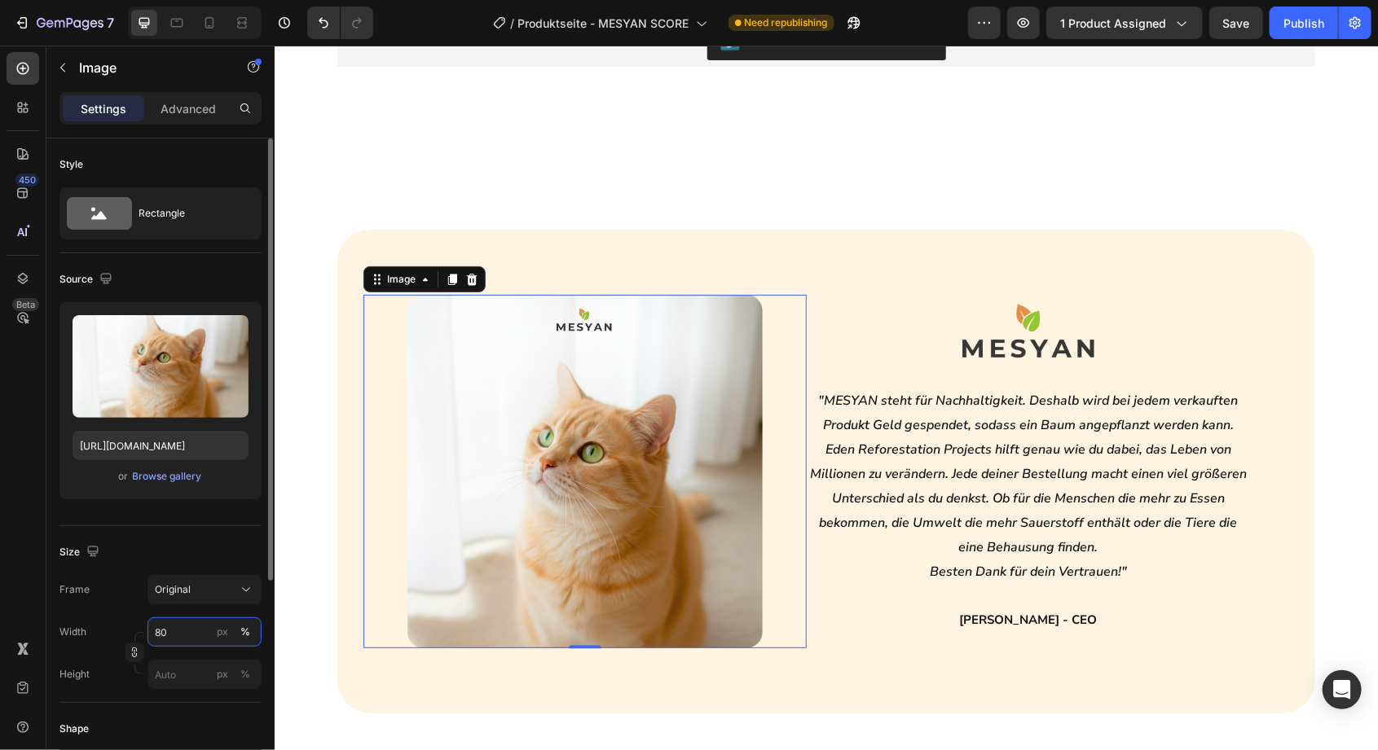
type input "80"
click at [216, 284] on div "Source" at bounding box center [160, 279] width 202 height 26
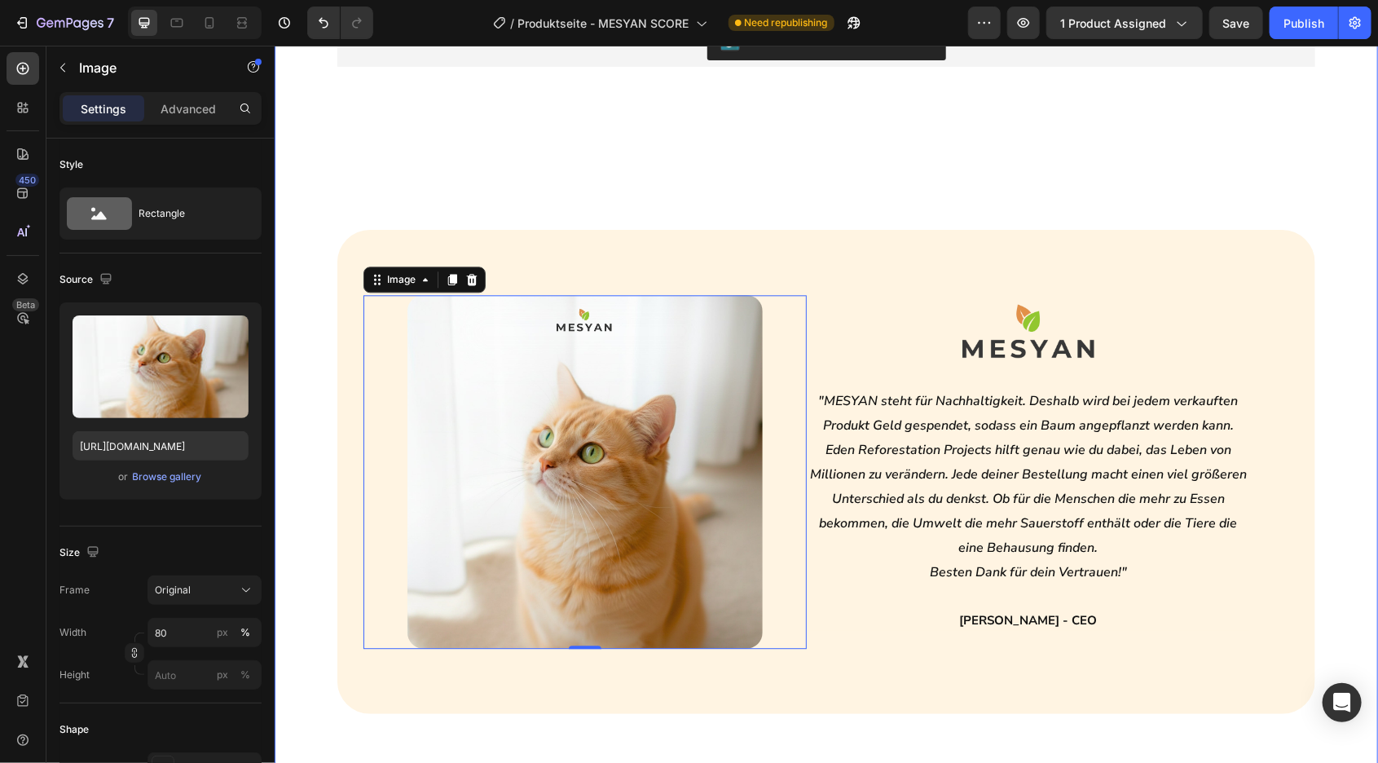
click at [293, 353] on div "Höchste Zufriedenheit Button ☺️ Heading Kundenbewertungen Heading Row Judge.me …" at bounding box center [825, 534] width 1103 height 1266
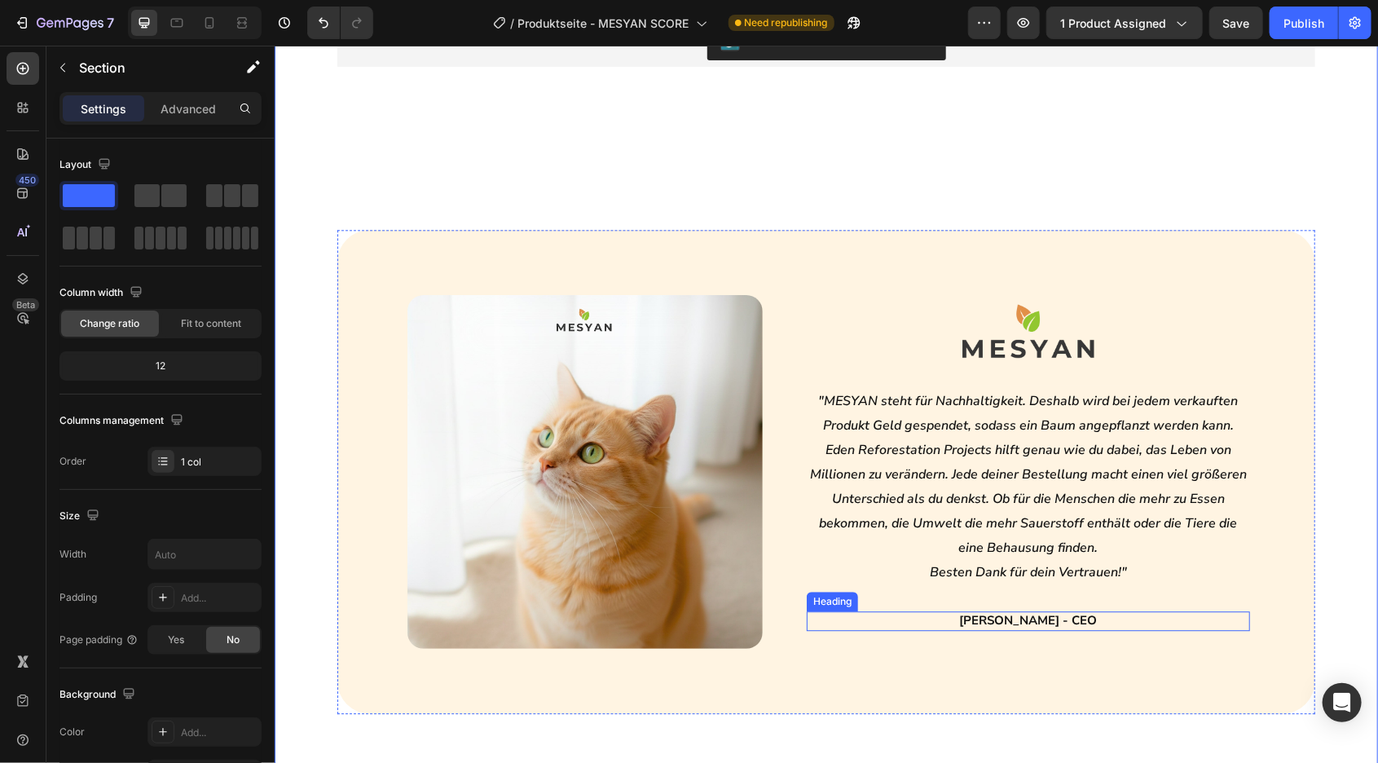
click at [1120, 620] on h2 "Ilker Karlidag - CEO" at bounding box center [1027, 620] width 443 height 20
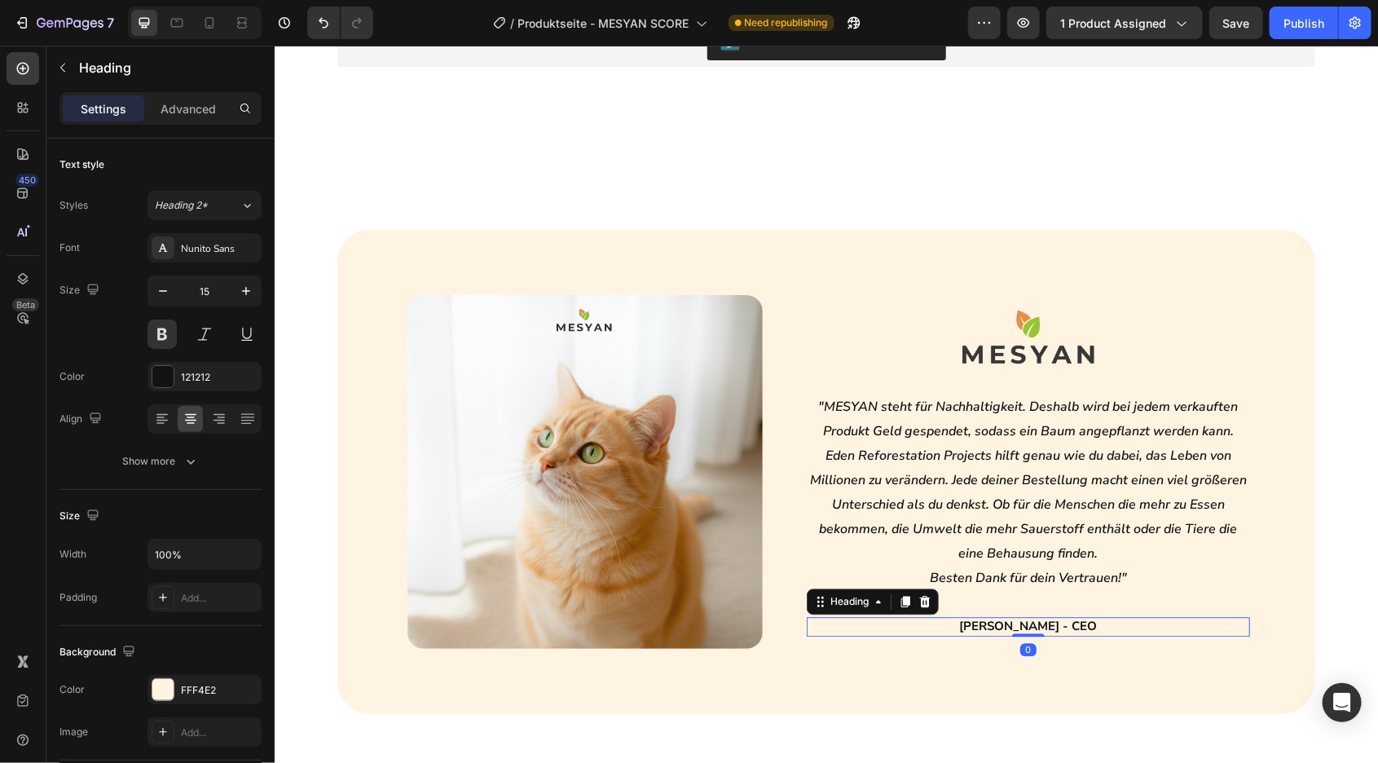
drag, startPoint x: 1028, startPoint y: 638, endPoint x: 1045, endPoint y: 590, distance: 51.0
click at [1039, 600] on div "Image ⁠⁠⁠⁠⁠⁠⁠ "MESYAN steht für Nachhaltigkeit. Deshalb wird bei jedem verkauft…" at bounding box center [1027, 471] width 443 height 354
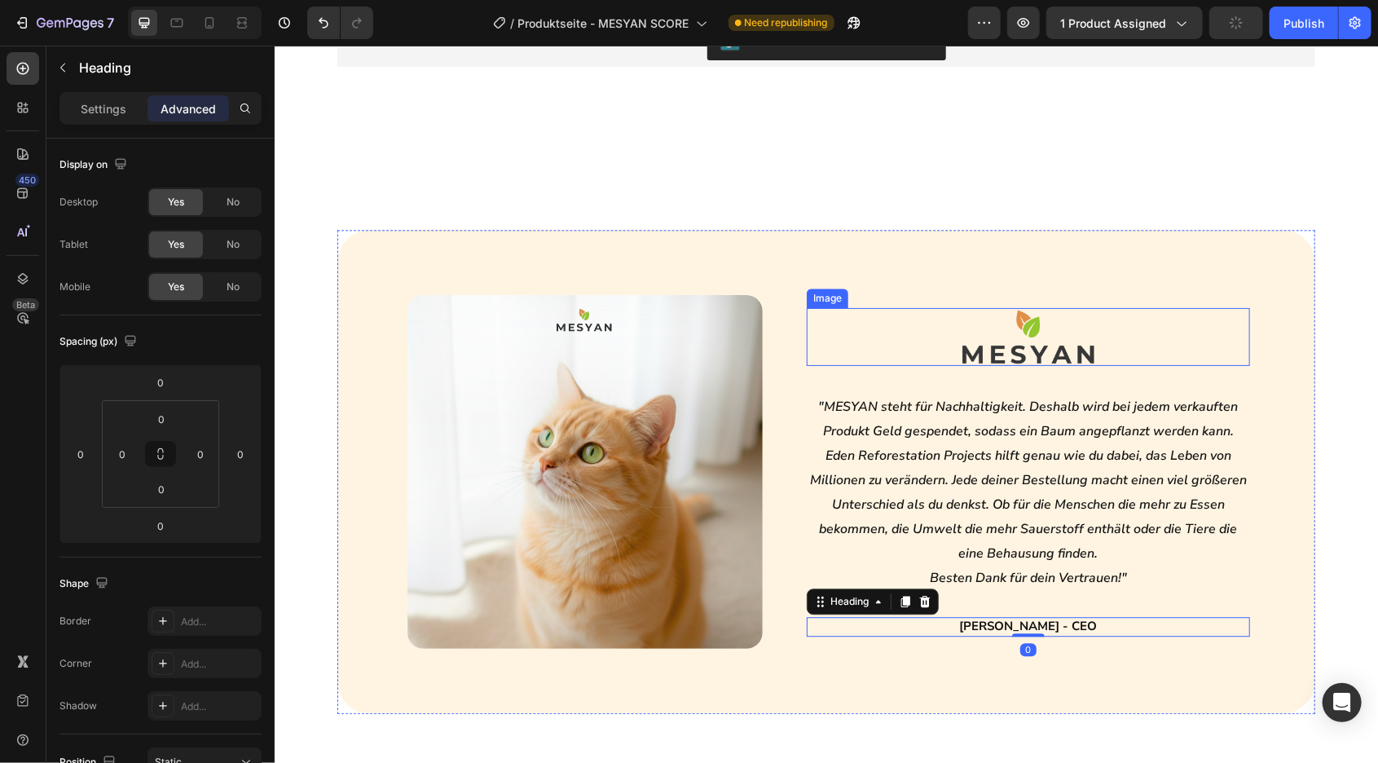
click at [1059, 337] on img at bounding box center [1027, 336] width 133 height 59
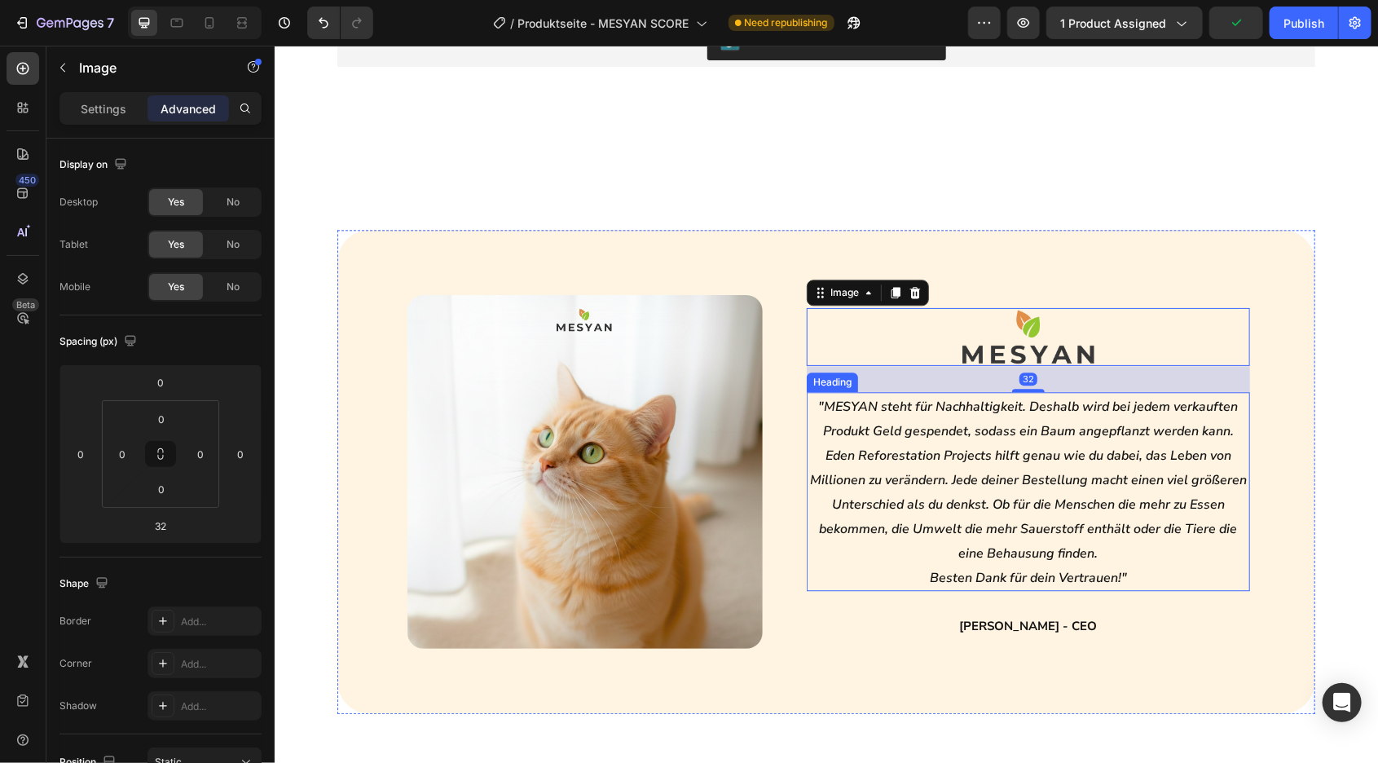
click at [1166, 555] on p "⁠⁠⁠⁠⁠⁠⁠ "MESYAN steht für Nachhaltigkeit. Deshalb wird bei jedem verkauften Pro…" at bounding box center [1028, 491] width 440 height 196
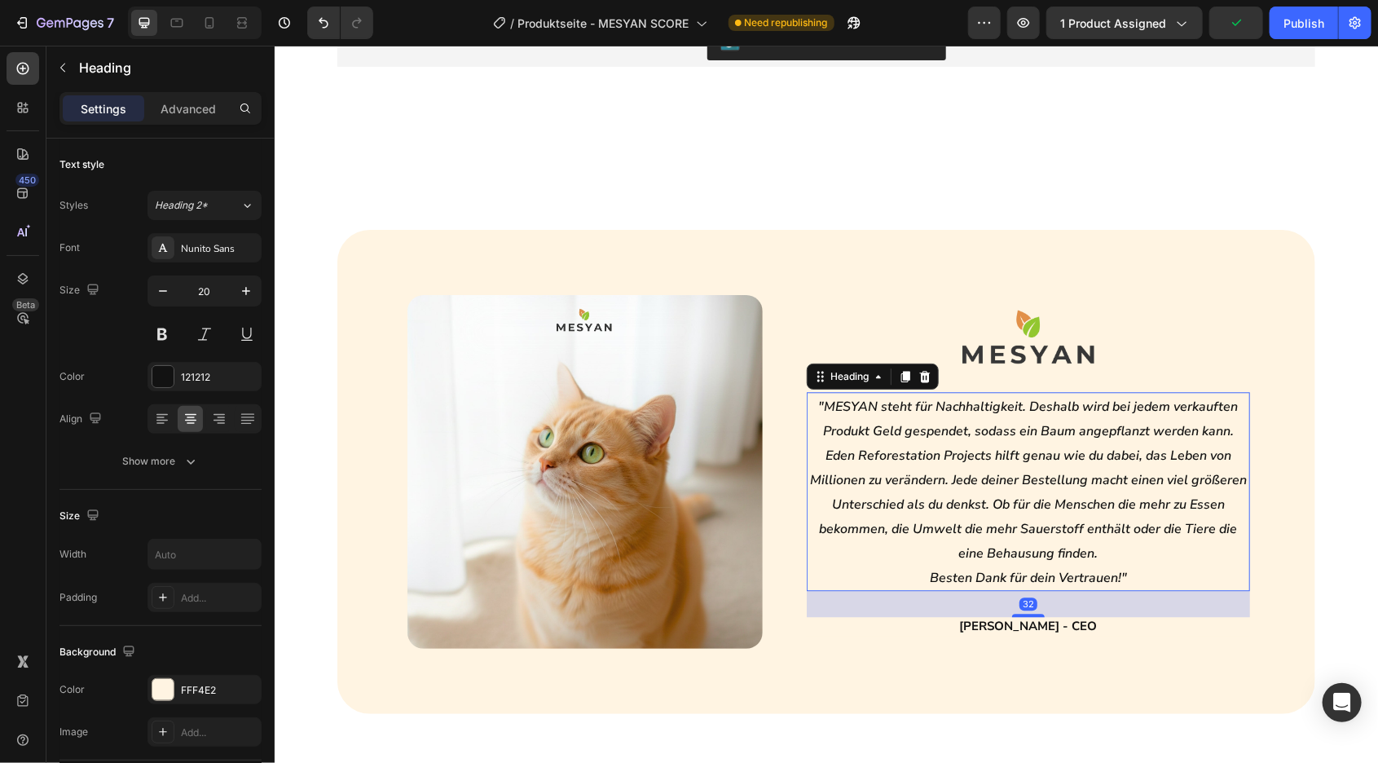
click at [1166, 623] on h2 "Ilker Karlidag - CEO" at bounding box center [1027, 626] width 443 height 20
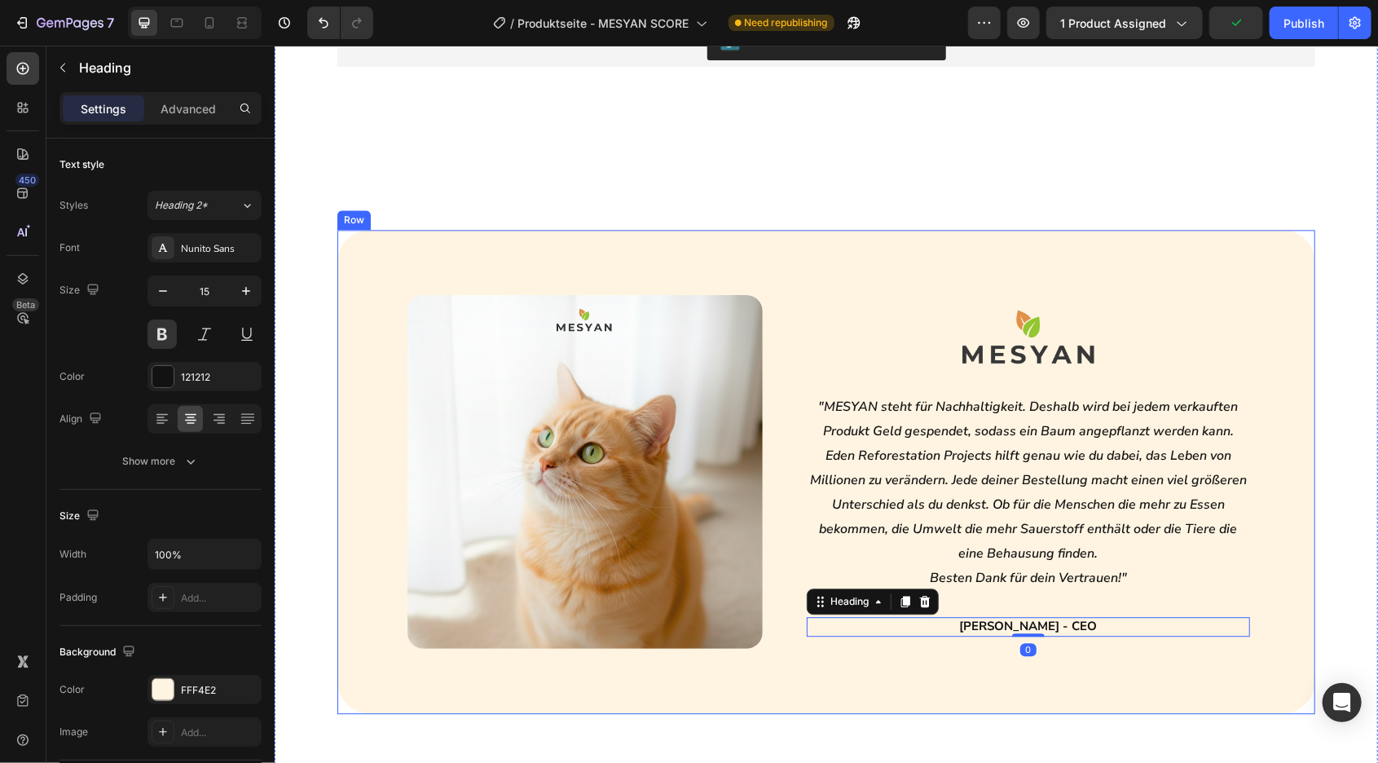
click at [1352, 448] on div "Höchste Zufriedenheit Button ☺️ Heading Kundenbewertungen Heading Row Judge.me …" at bounding box center [825, 534] width 1103 height 1266
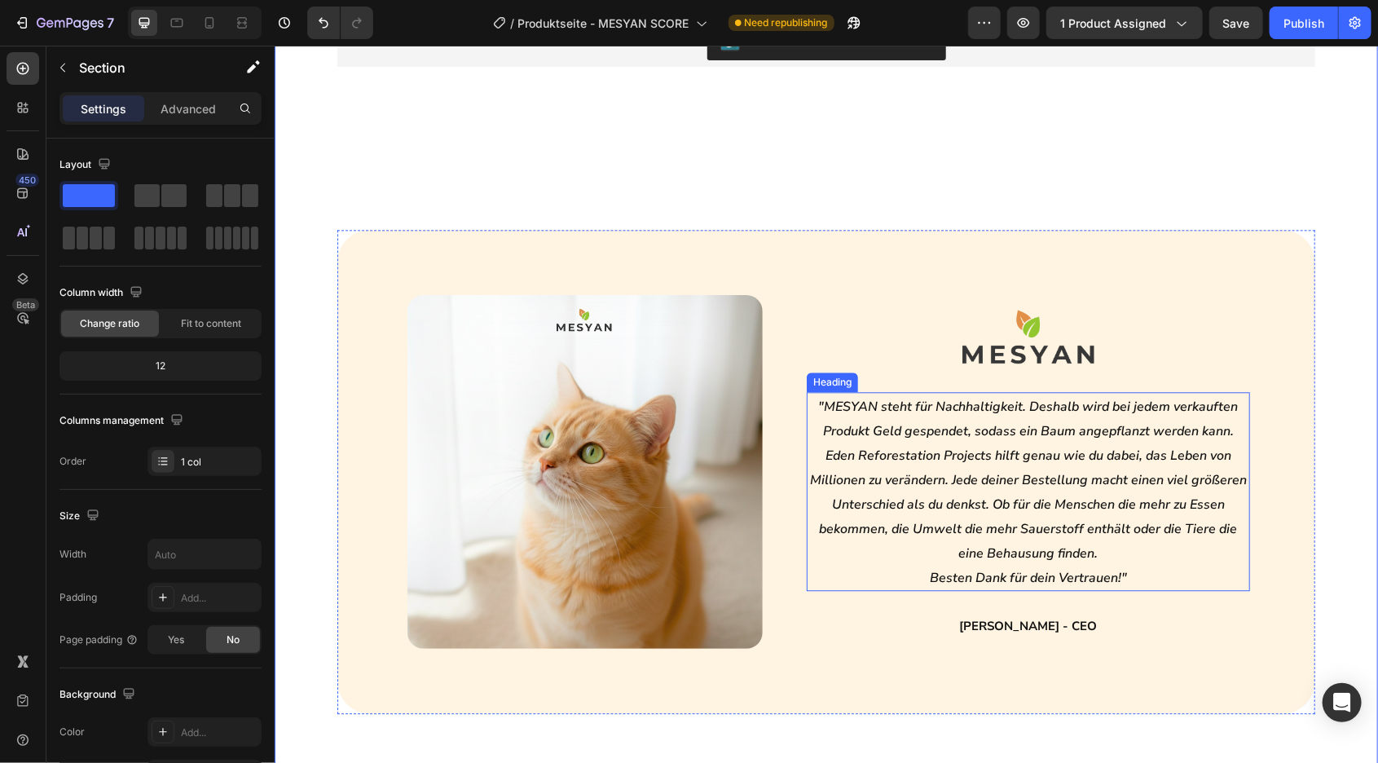
click at [1013, 520] on icon ""MESYAN steht für Nachhaltigkeit. Deshalb wird bei jedem verkauften Produkt Gel…" at bounding box center [1027, 479] width 437 height 165
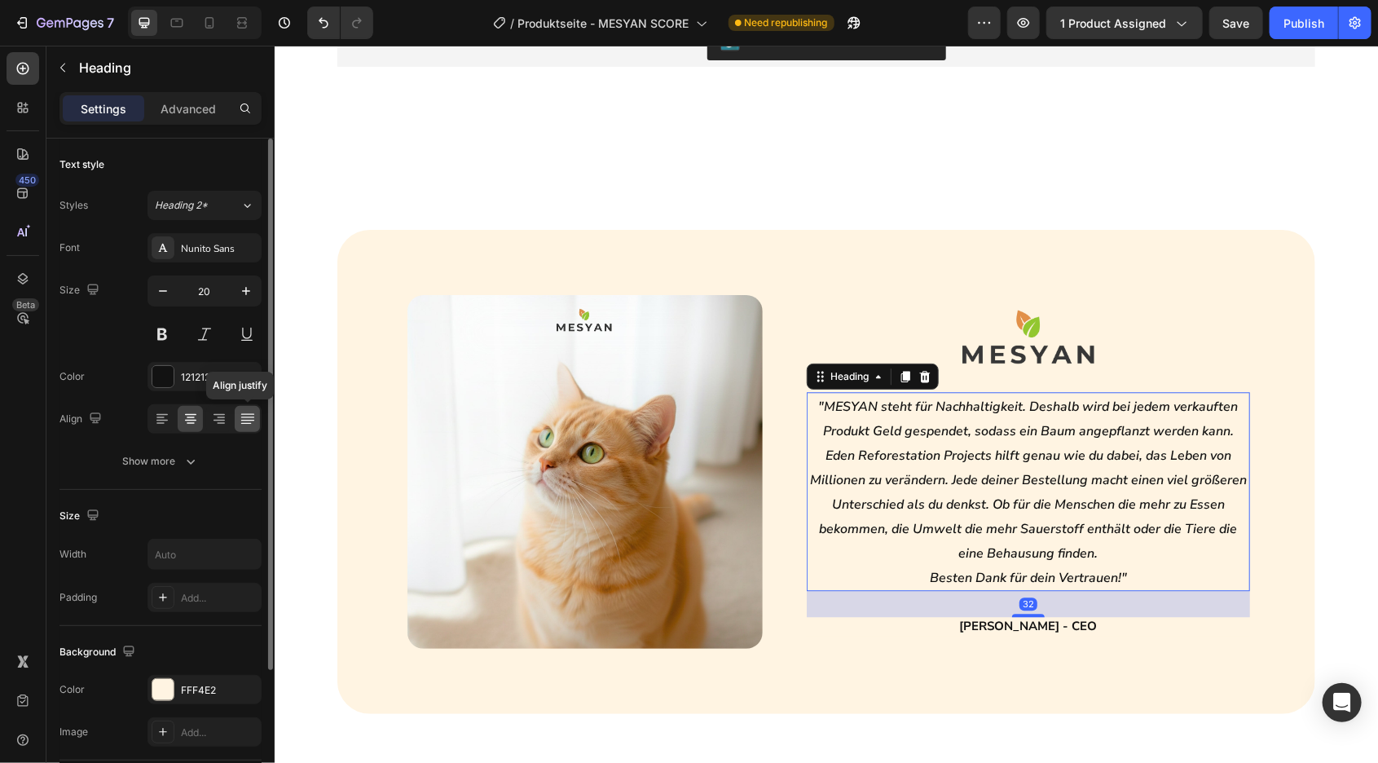
click at [240, 416] on icon at bounding box center [246, 416] width 13 height 1
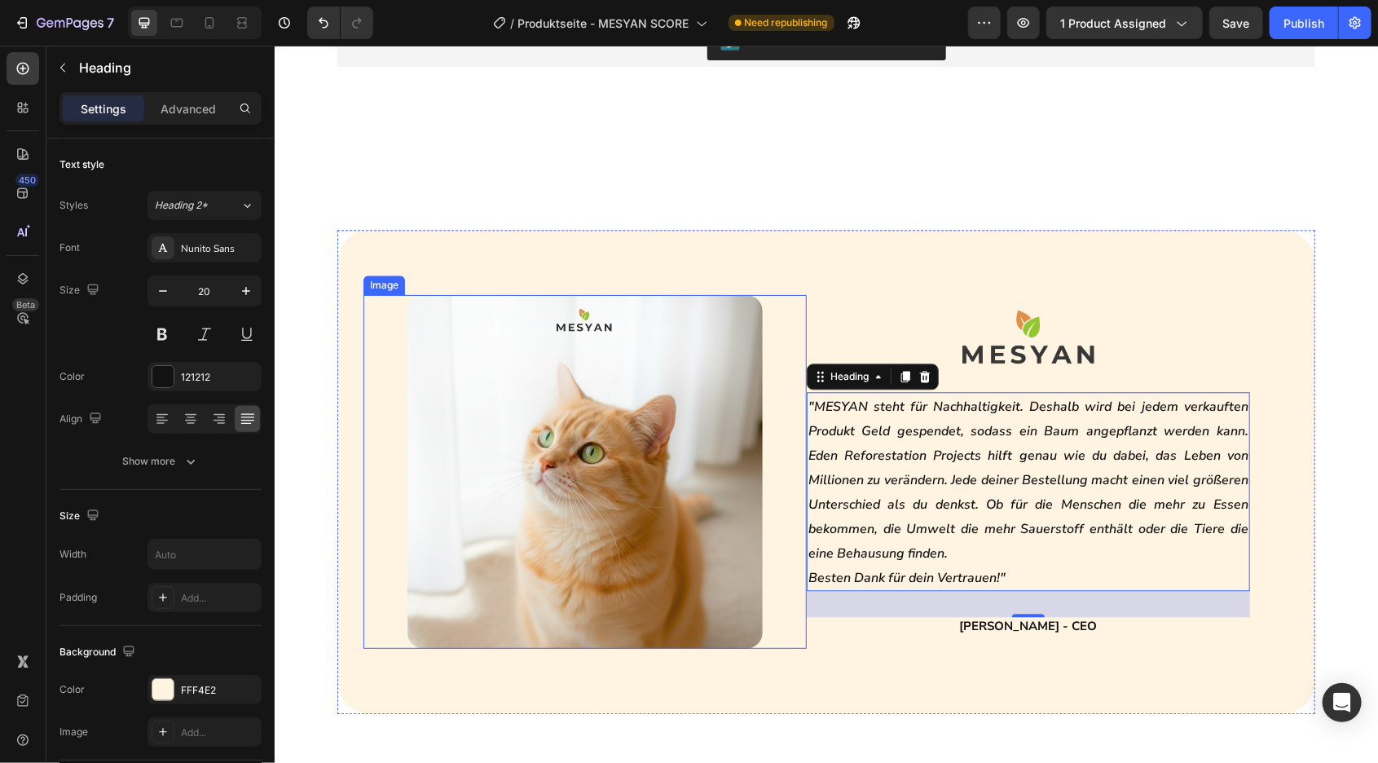
click at [876, 190] on div "Höchste Zufriedenheit Button ☺️ Heading Kundenbewertungen Heading Row Judge.me …" at bounding box center [825, 534] width 1103 height 1266
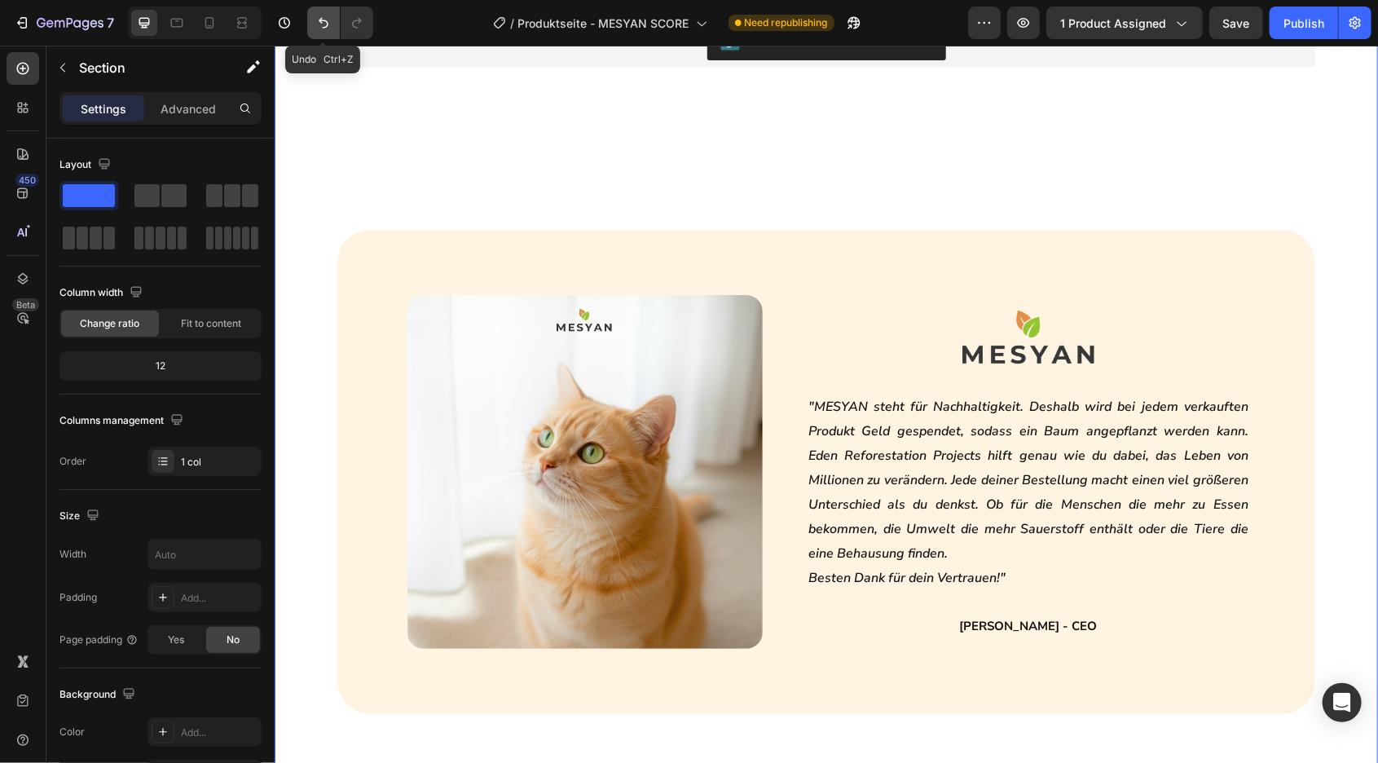
click at [324, 20] on icon "Undo/Redo" at bounding box center [323, 23] width 16 height 16
click at [325, 32] on button "Undo/Redo" at bounding box center [323, 23] width 33 height 33
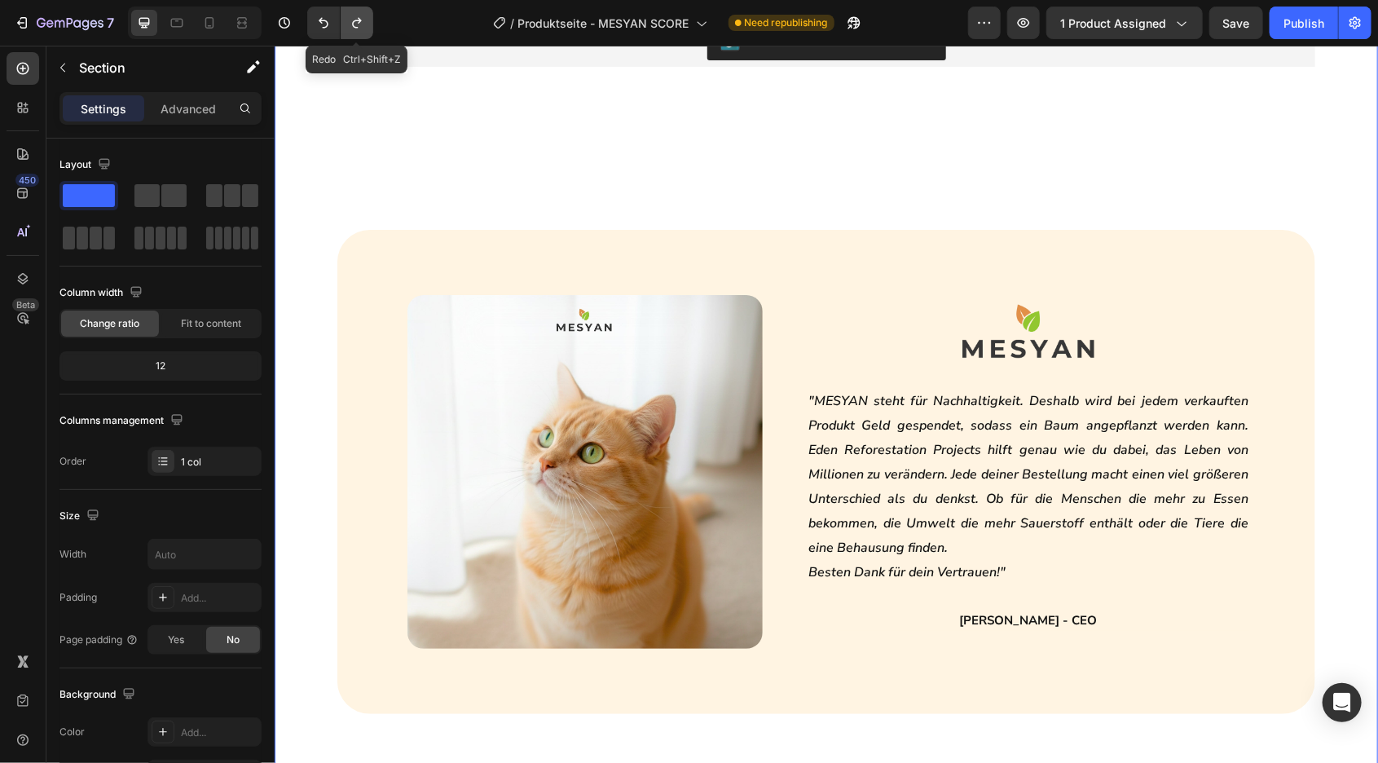
click at [356, 23] on icon "Undo/Redo" at bounding box center [357, 23] width 16 height 16
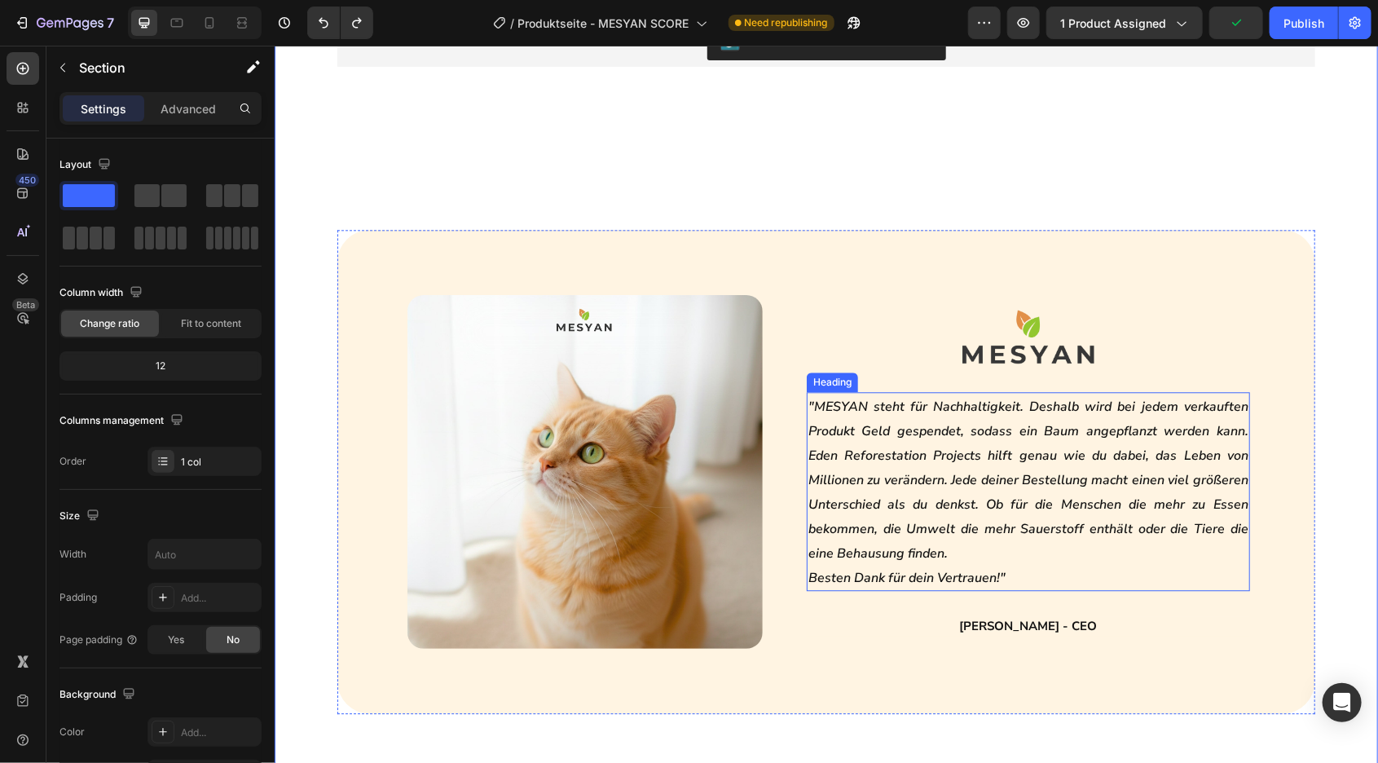
click at [864, 458] on icon ""MESYAN steht für Nachhaltigkeit. Deshalb wird bei jedem verkauften Produkt Gel…" at bounding box center [1028, 479] width 440 height 165
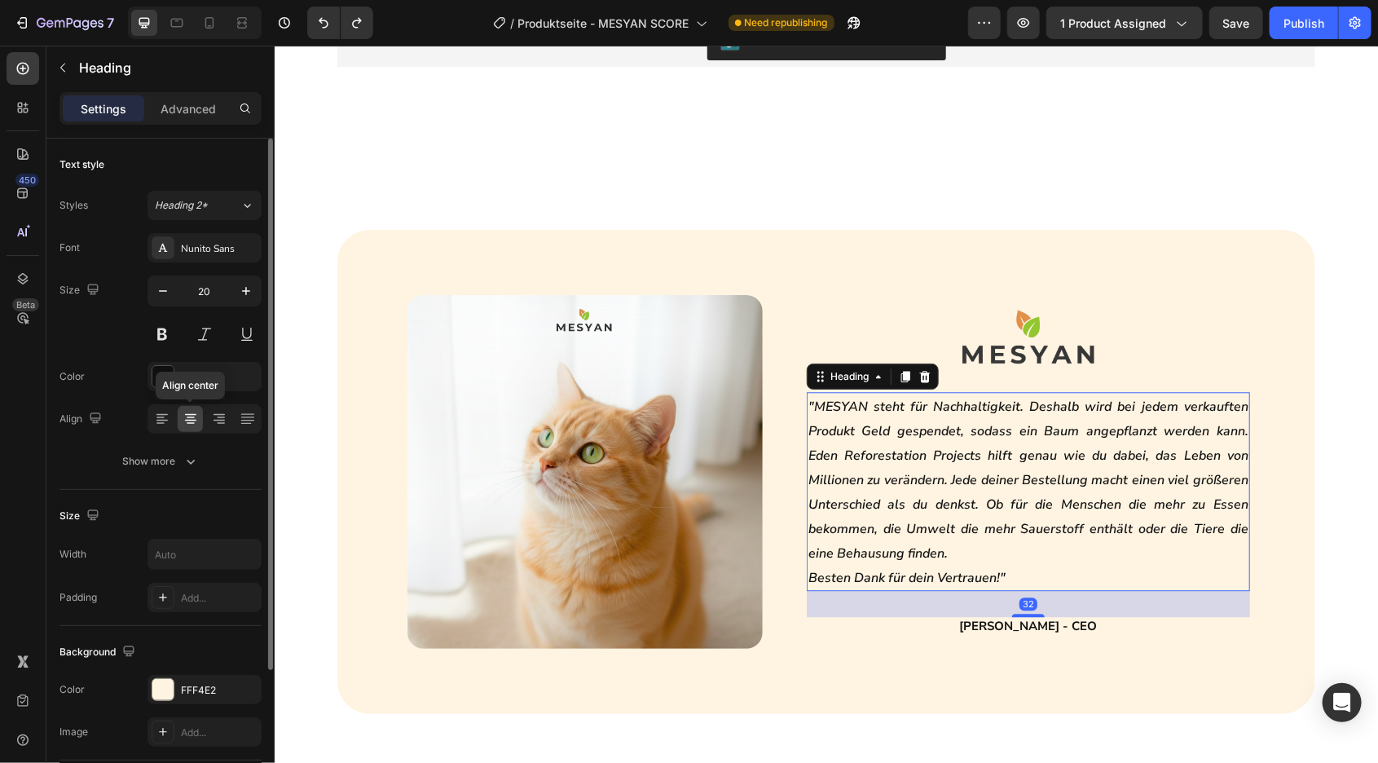
click at [186, 421] on icon at bounding box center [191, 419] width 16 height 16
click at [241, 420] on icon at bounding box center [246, 420] width 13 height 1
click at [191, 423] on icon at bounding box center [191, 419] width 16 height 16
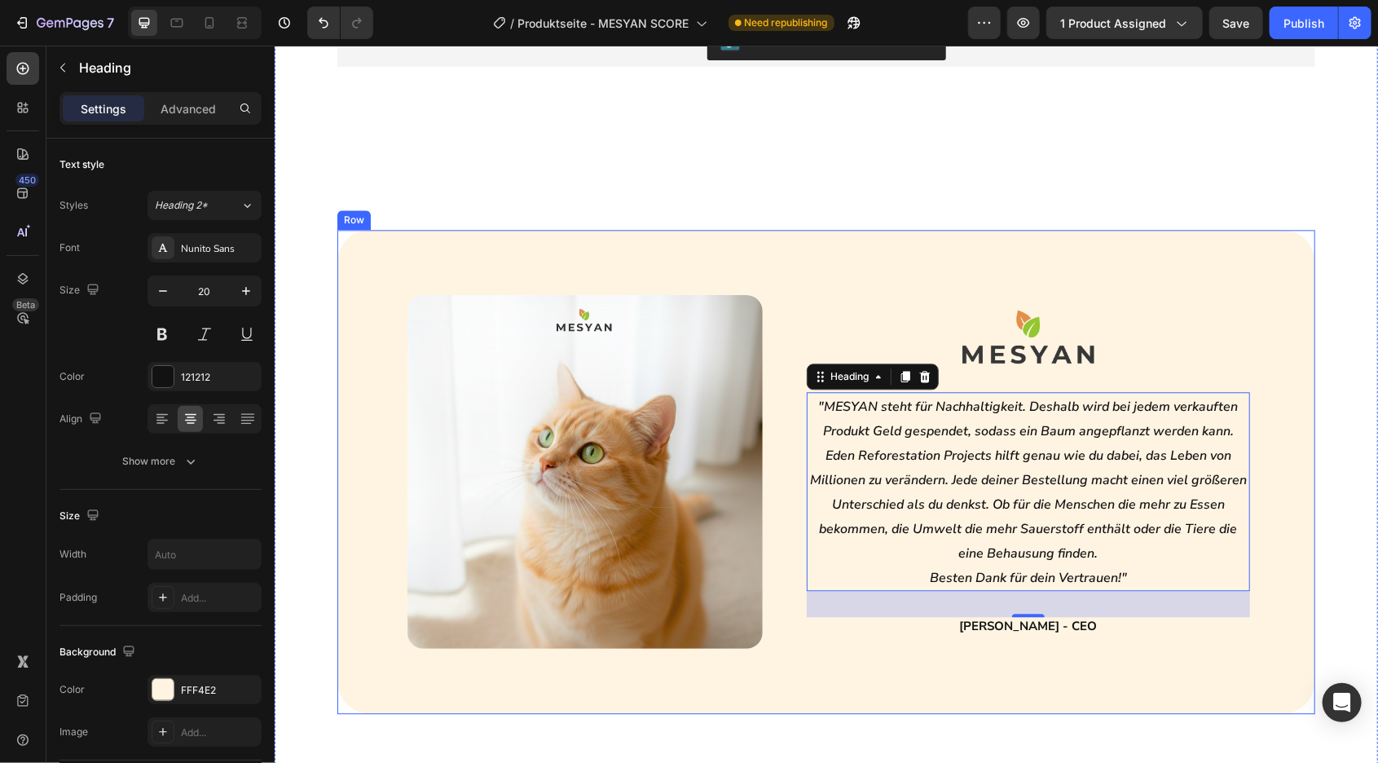
click at [534, 216] on div "Höchste Zufriedenheit Button ☺️ Heading Kundenbewertungen Heading Row Judge.me …" at bounding box center [825, 534] width 1103 height 1266
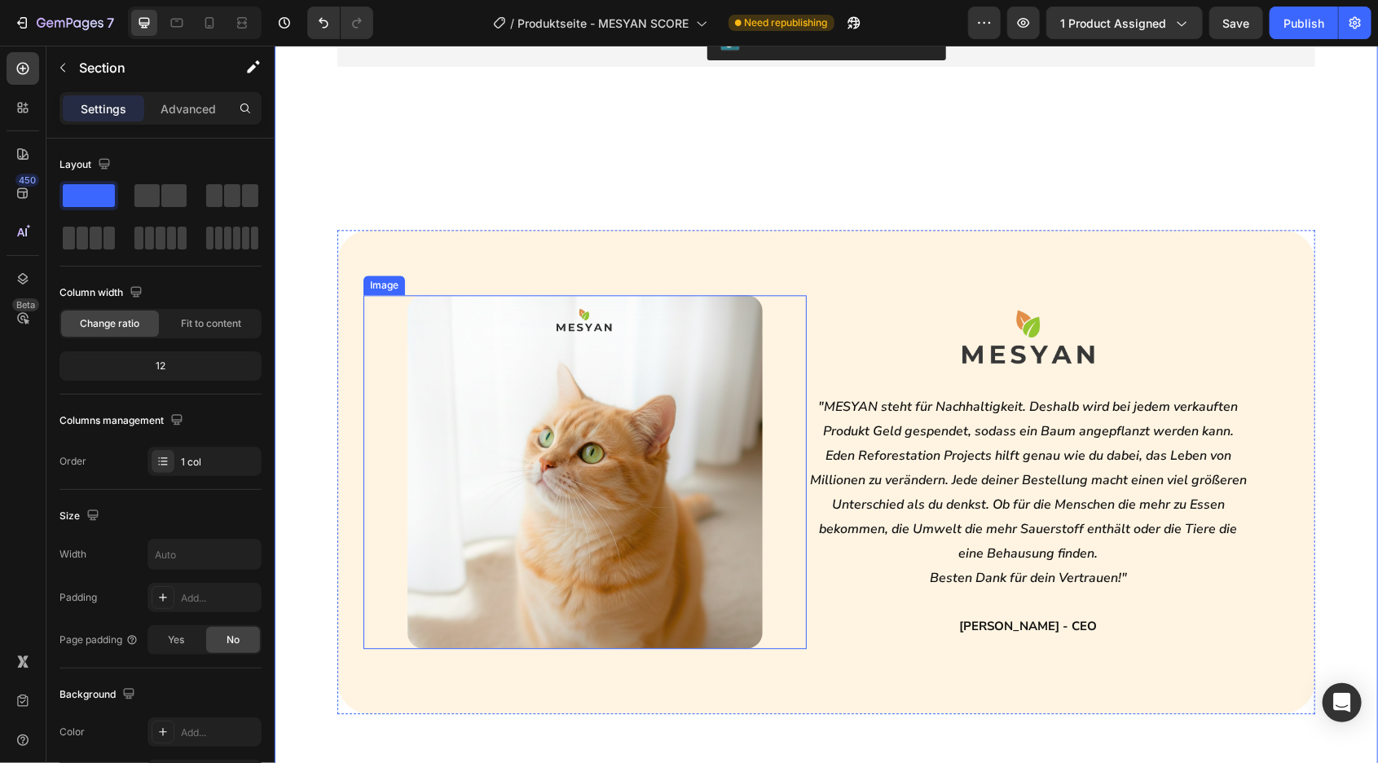
click at [797, 341] on div at bounding box center [584, 471] width 443 height 354
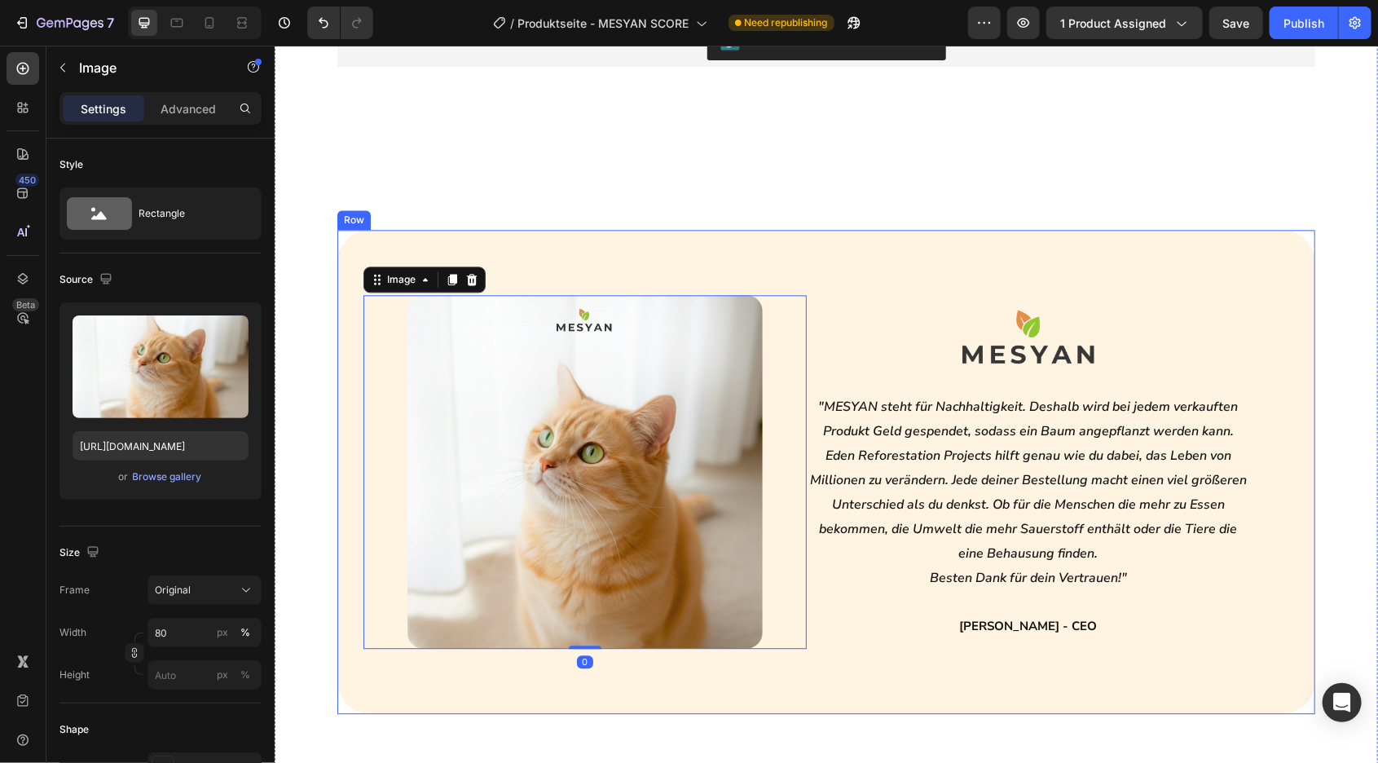
click at [813, 272] on div "Image 0 Image ⁠⁠⁠⁠⁠⁠⁠ "MESYAN steht für Nachhaltigkeit. Deshalb wird bei jedem …" at bounding box center [826, 471] width 978 height 484
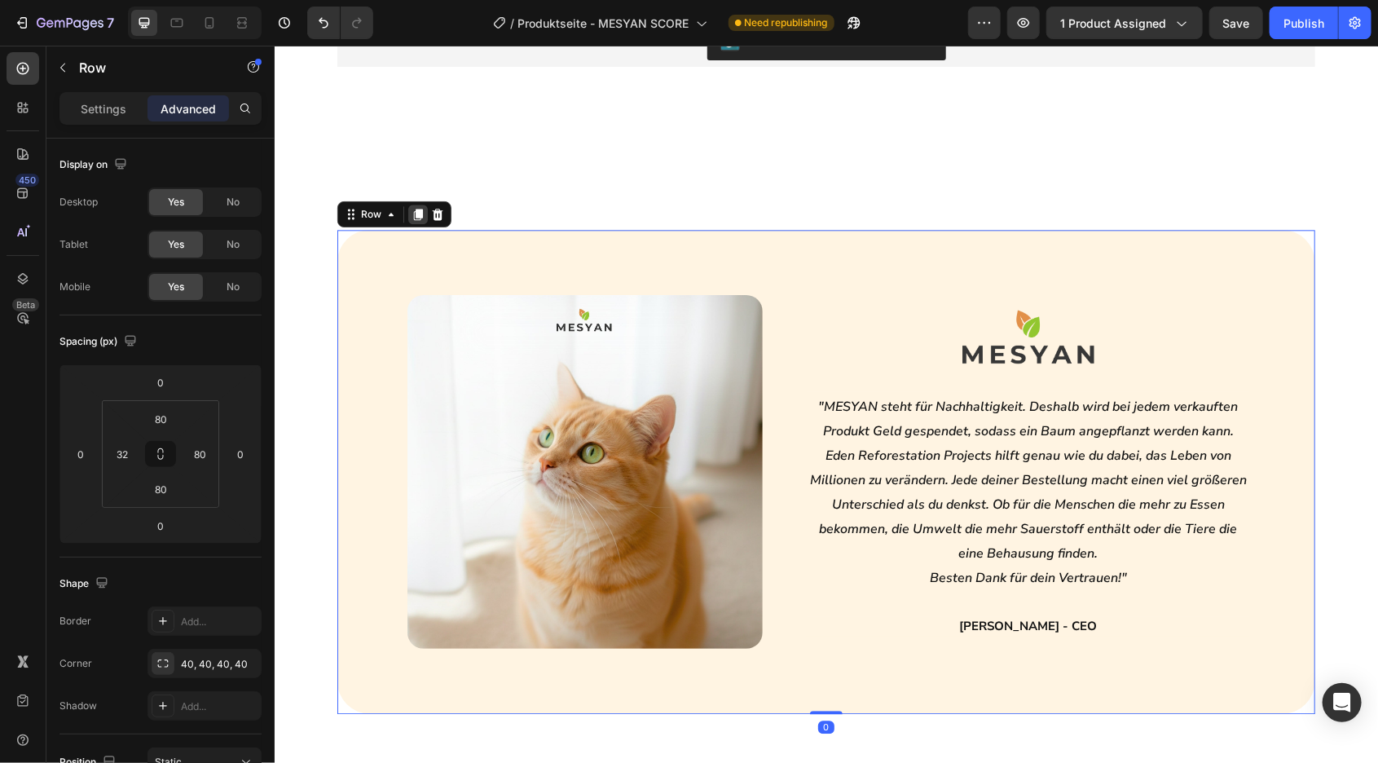
click at [420, 216] on icon at bounding box center [417, 213] width 13 height 13
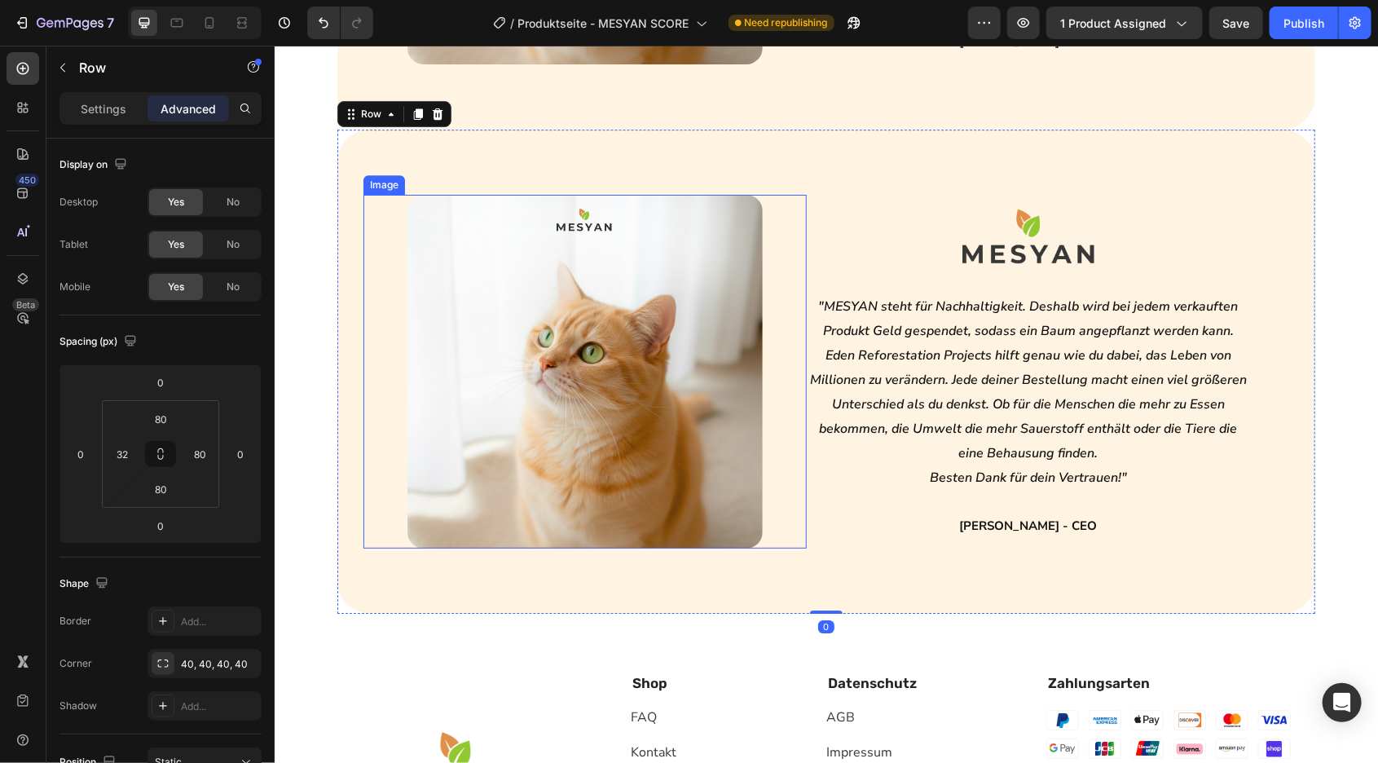
scroll to position [5777, 0]
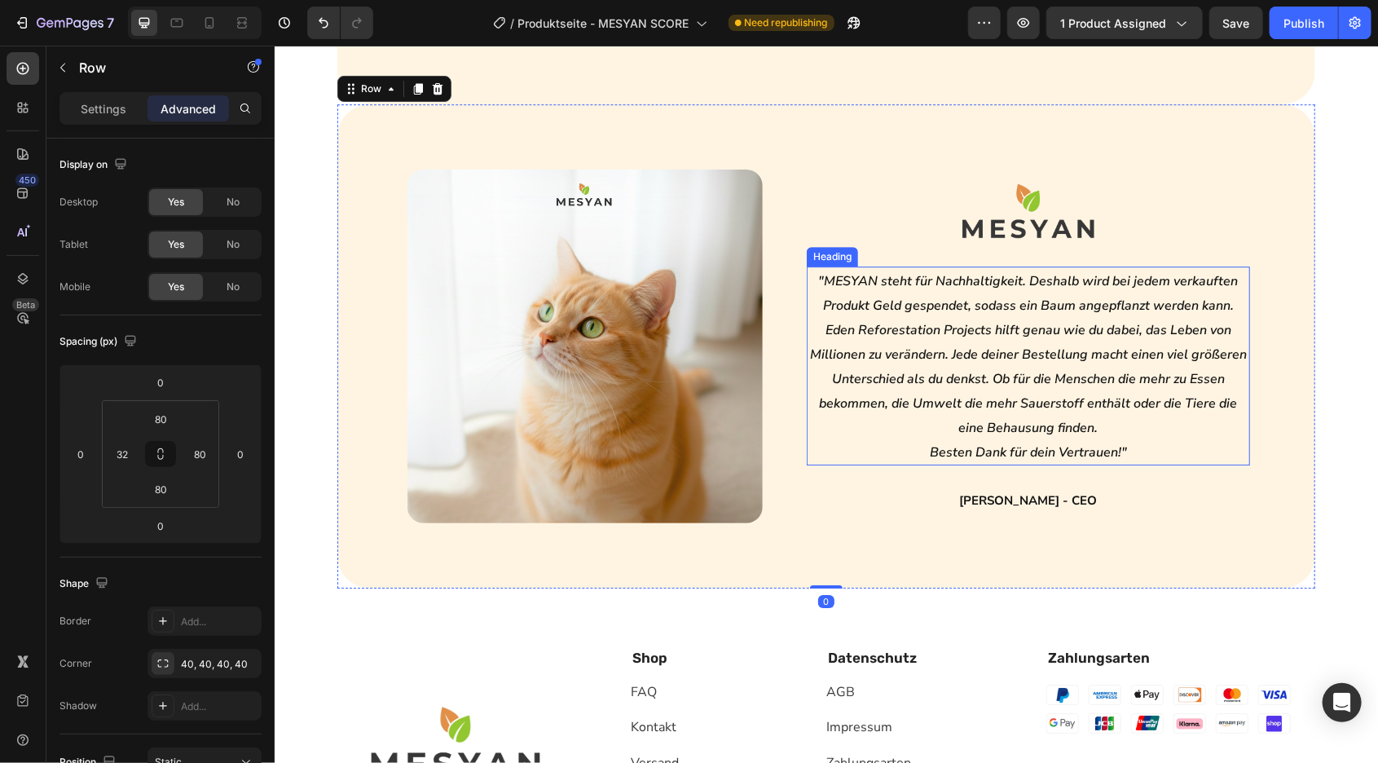
click at [957, 398] on icon ""MESYAN steht für Nachhaltigkeit. Deshalb wird bei jedem verkauften Produkt Gel…" at bounding box center [1027, 353] width 437 height 165
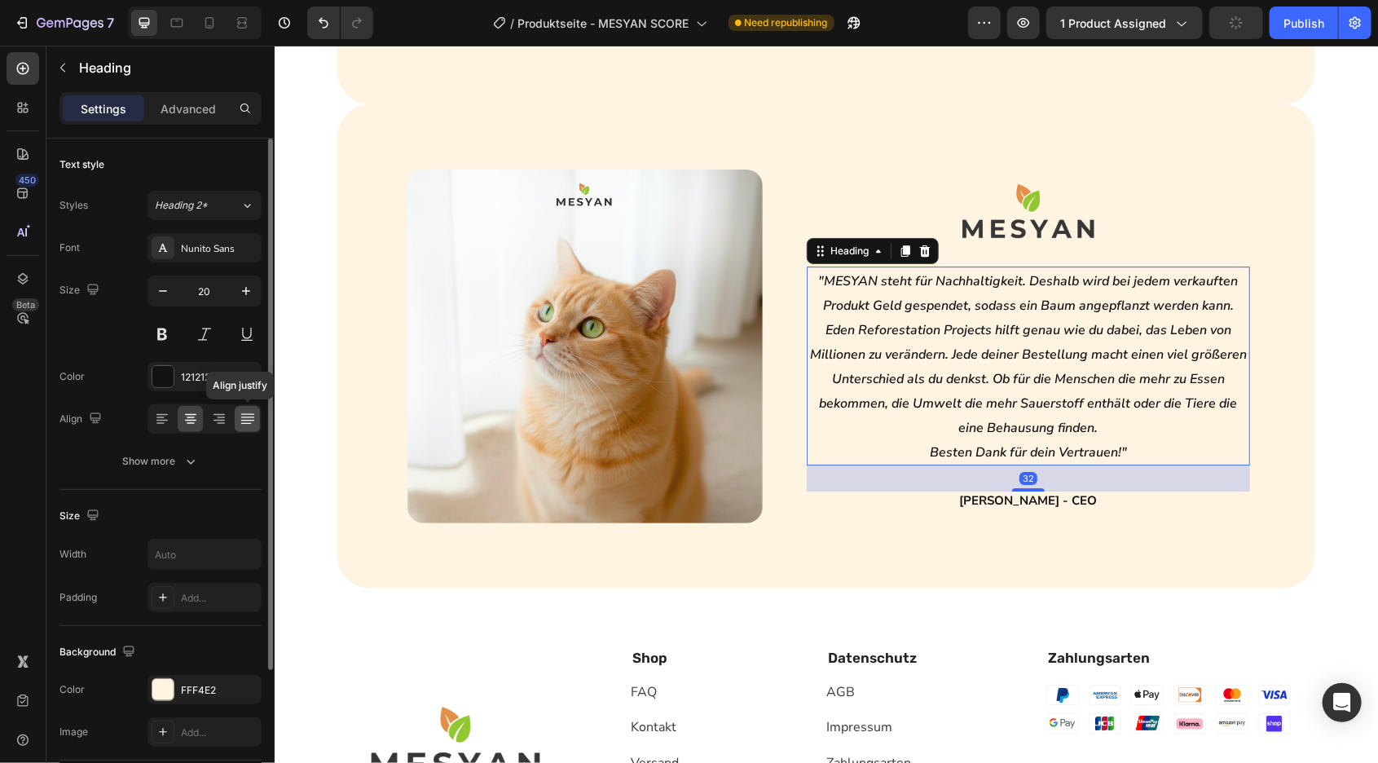
click at [240, 422] on icon at bounding box center [248, 419] width 16 height 16
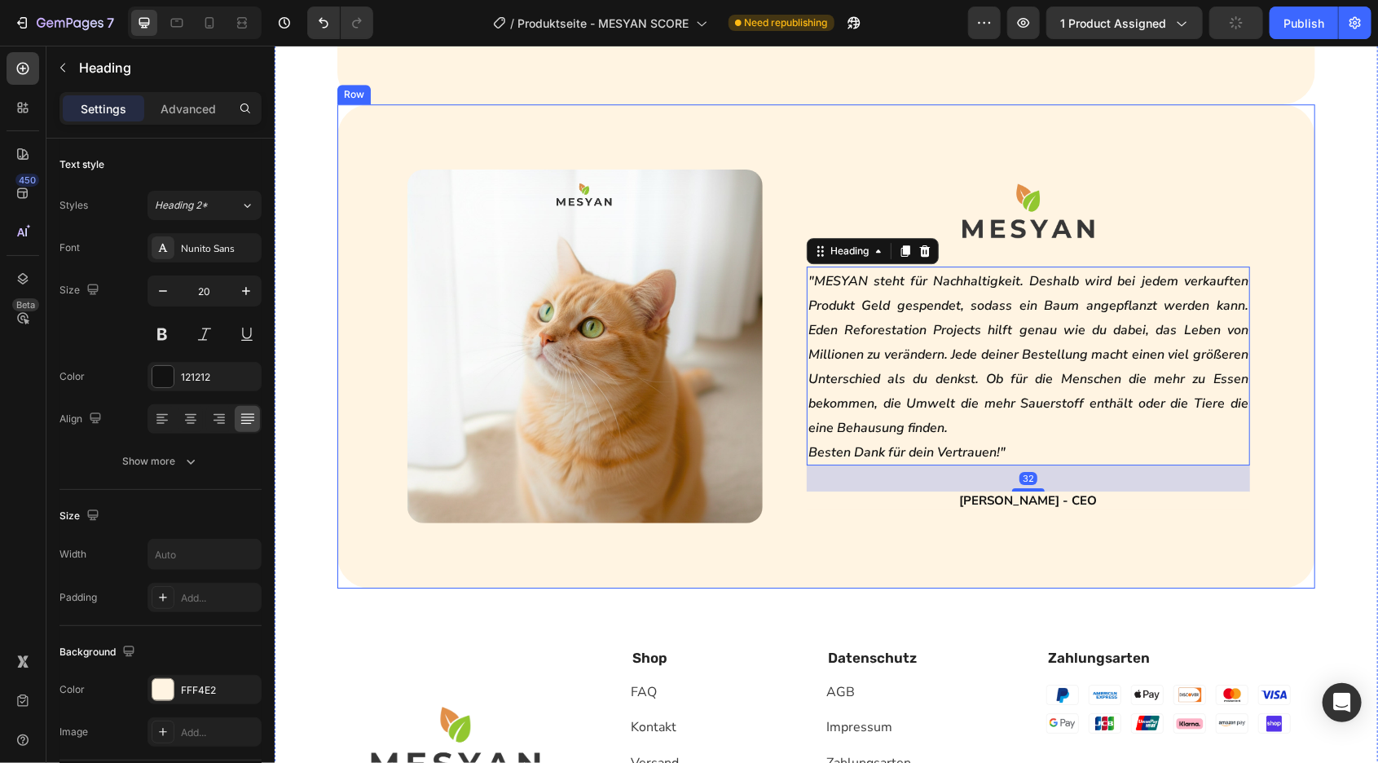
click at [314, 284] on div "Höchste Zufriedenheit Button ☺️ Heading Kundenbewertungen Heading Row Judge.me …" at bounding box center [825, 166] width 1103 height 1750
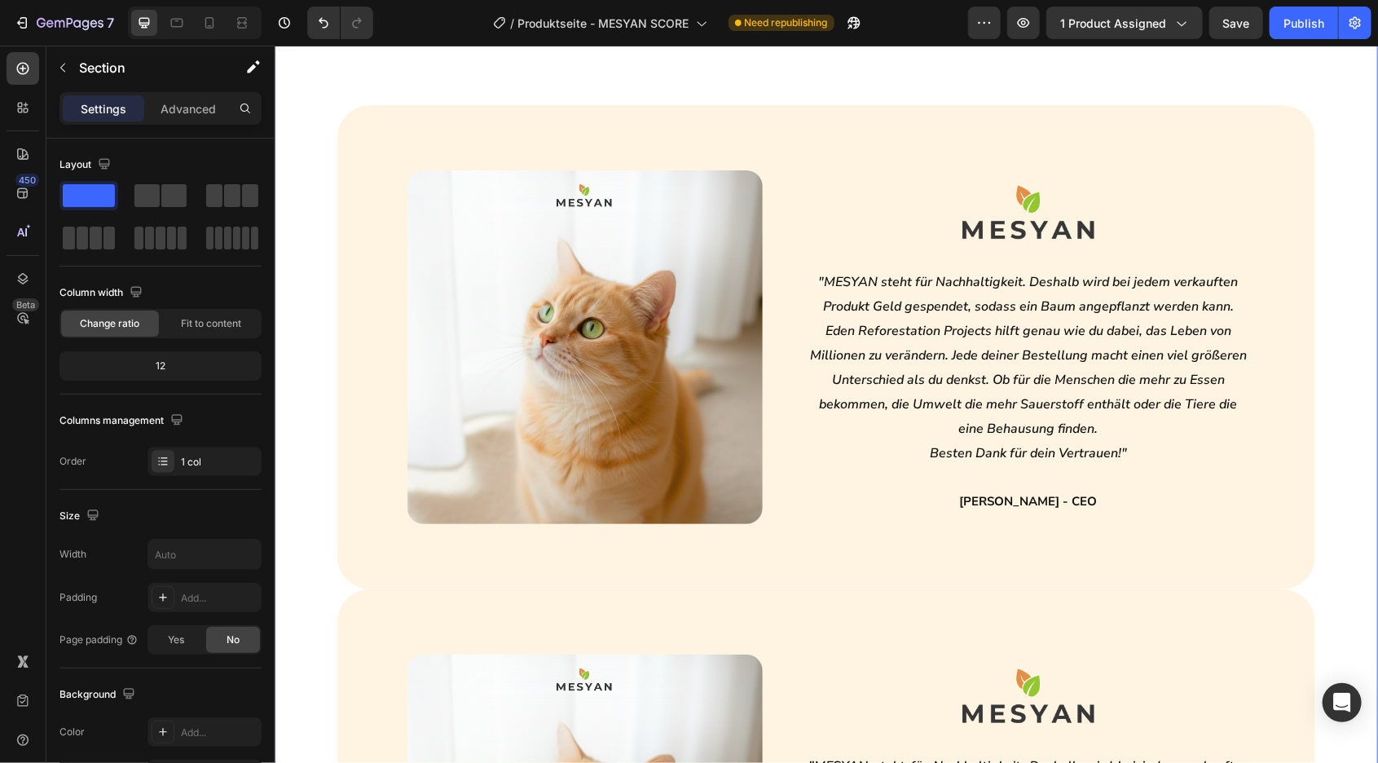
scroll to position [5193, 0]
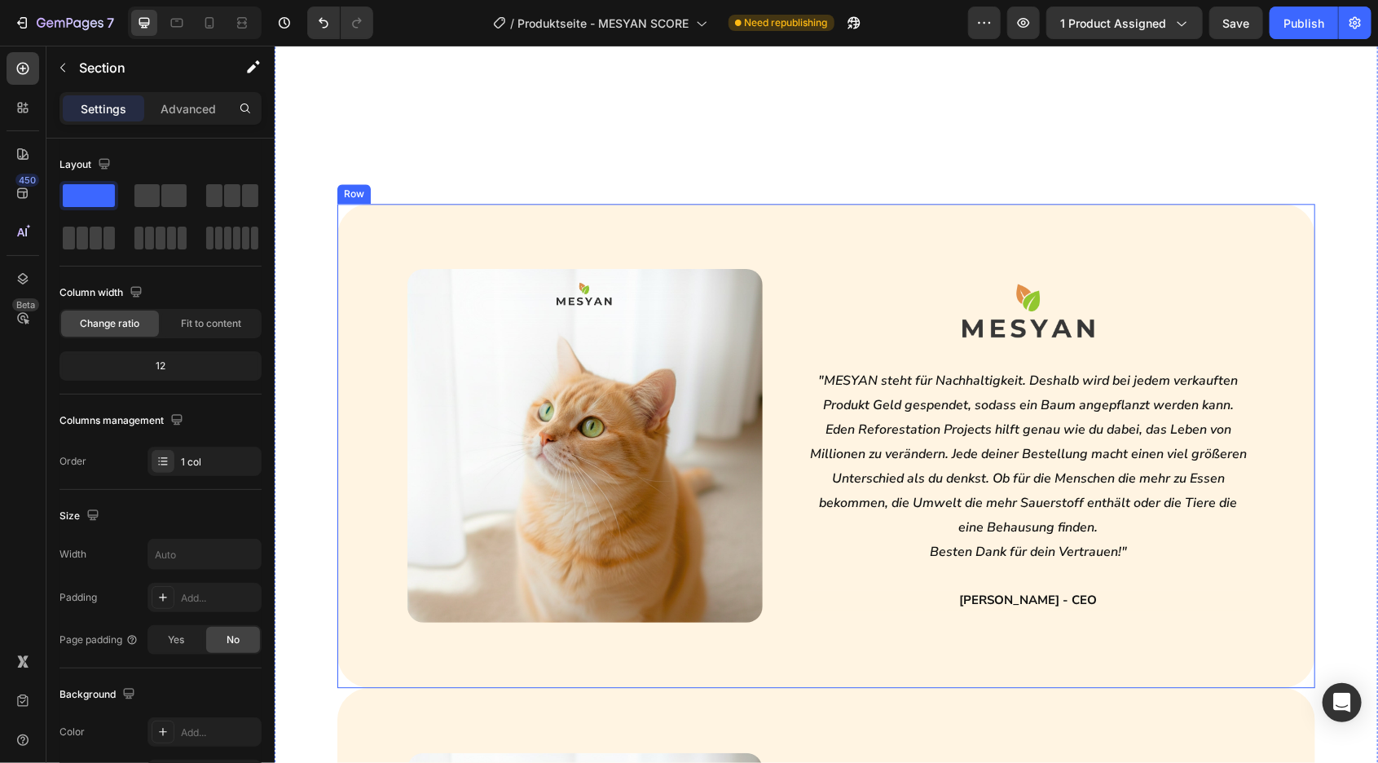
click at [684, 241] on div "Image Image ⁠⁠⁠⁠⁠⁠⁠ "MESYAN steht für Nachhaltigkeit. Deshalb wird bei jedem ve…" at bounding box center [826, 445] width 978 height 484
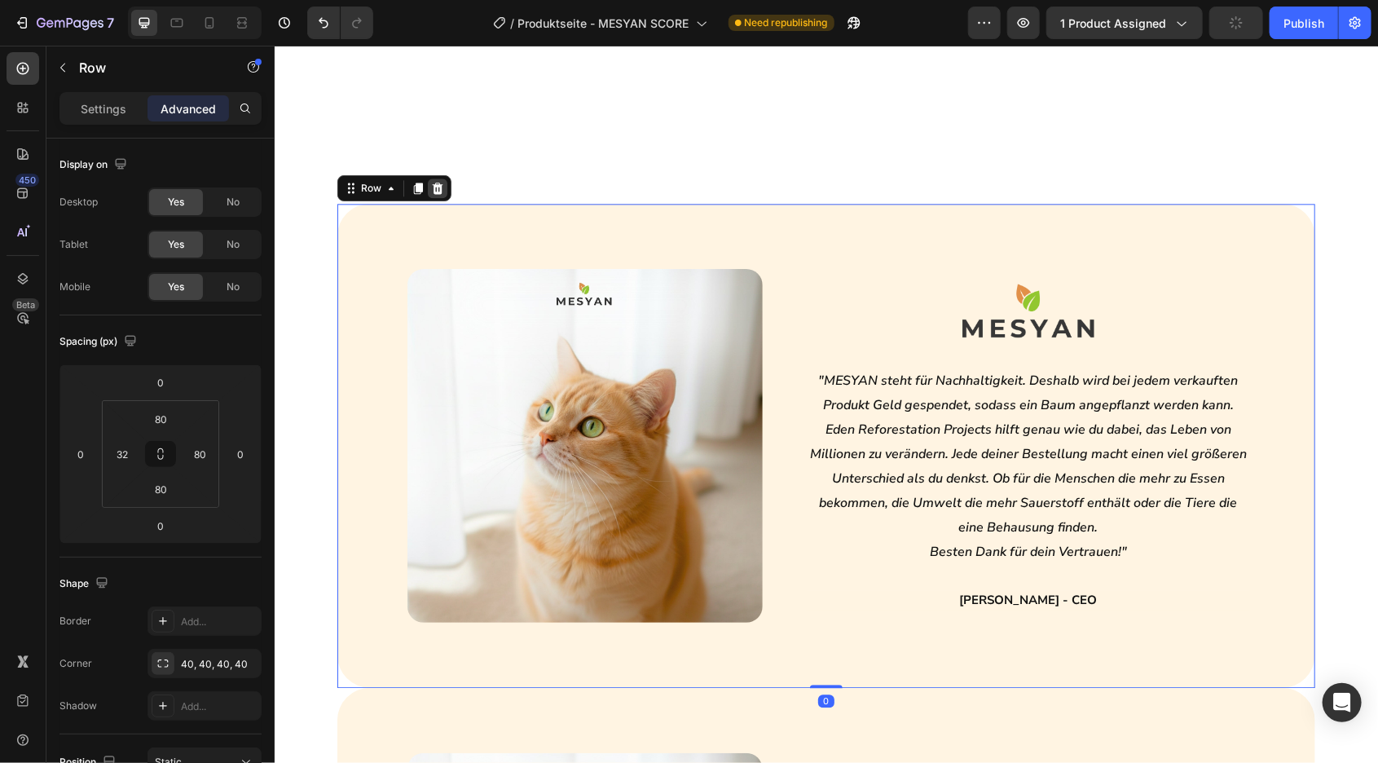
click at [435, 195] on div at bounding box center [437, 188] width 20 height 20
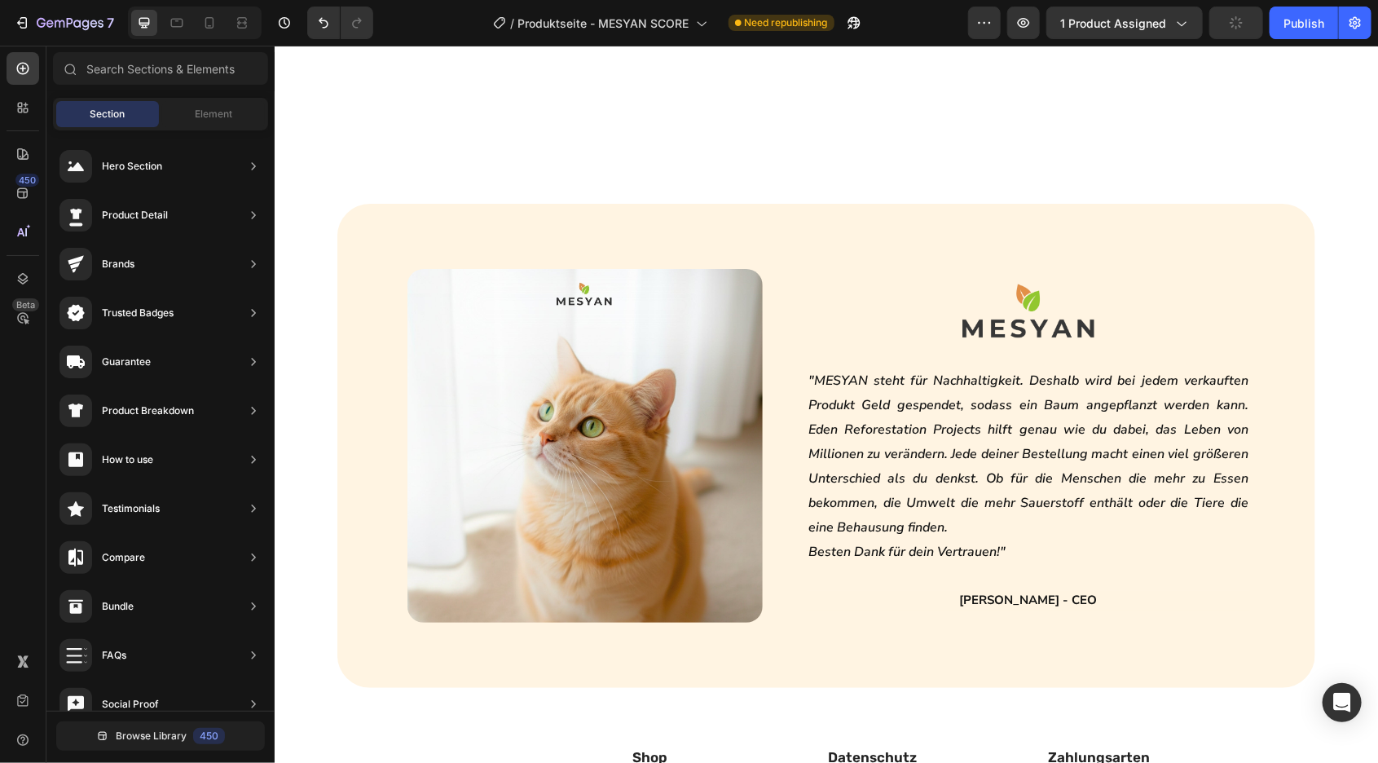
scroll to position [4710, 0]
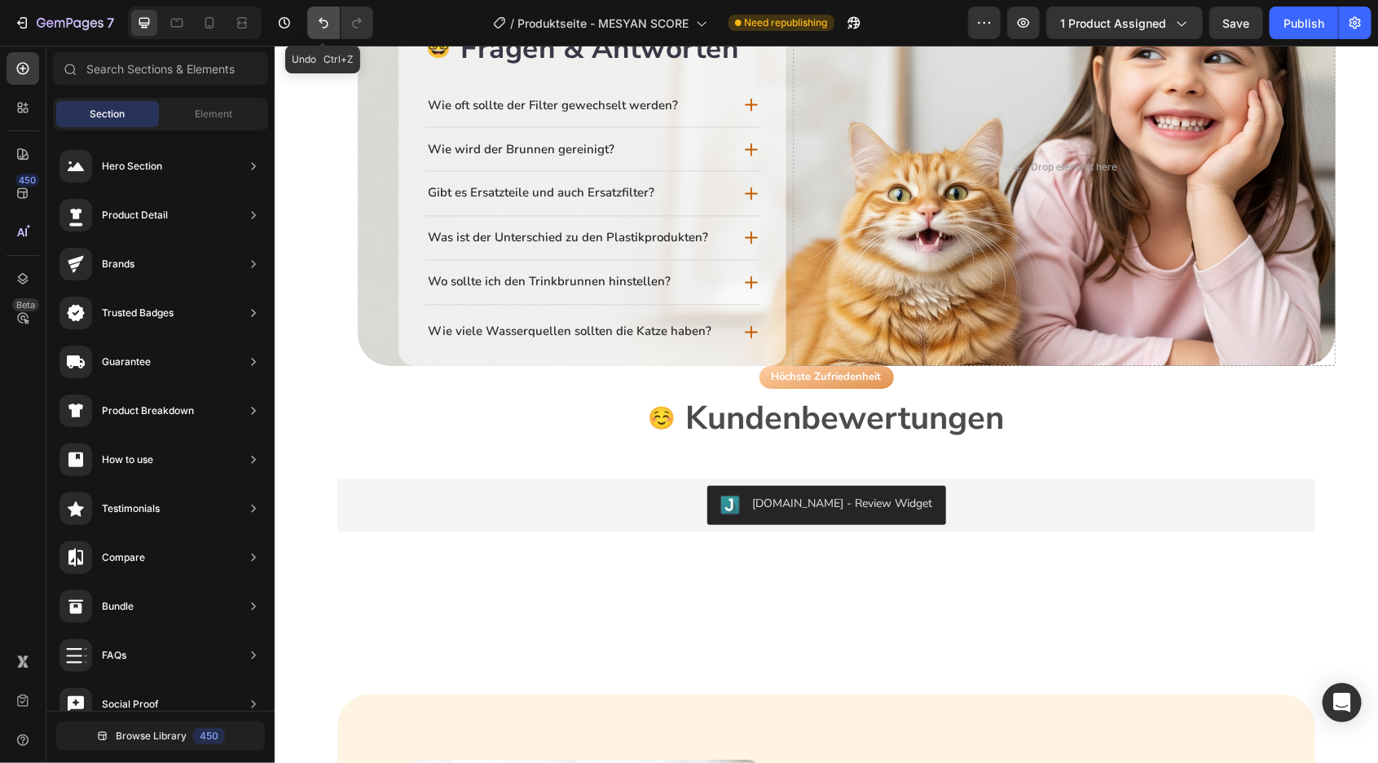
click at [323, 18] on icon "Undo/Redo" at bounding box center [323, 23] width 16 height 16
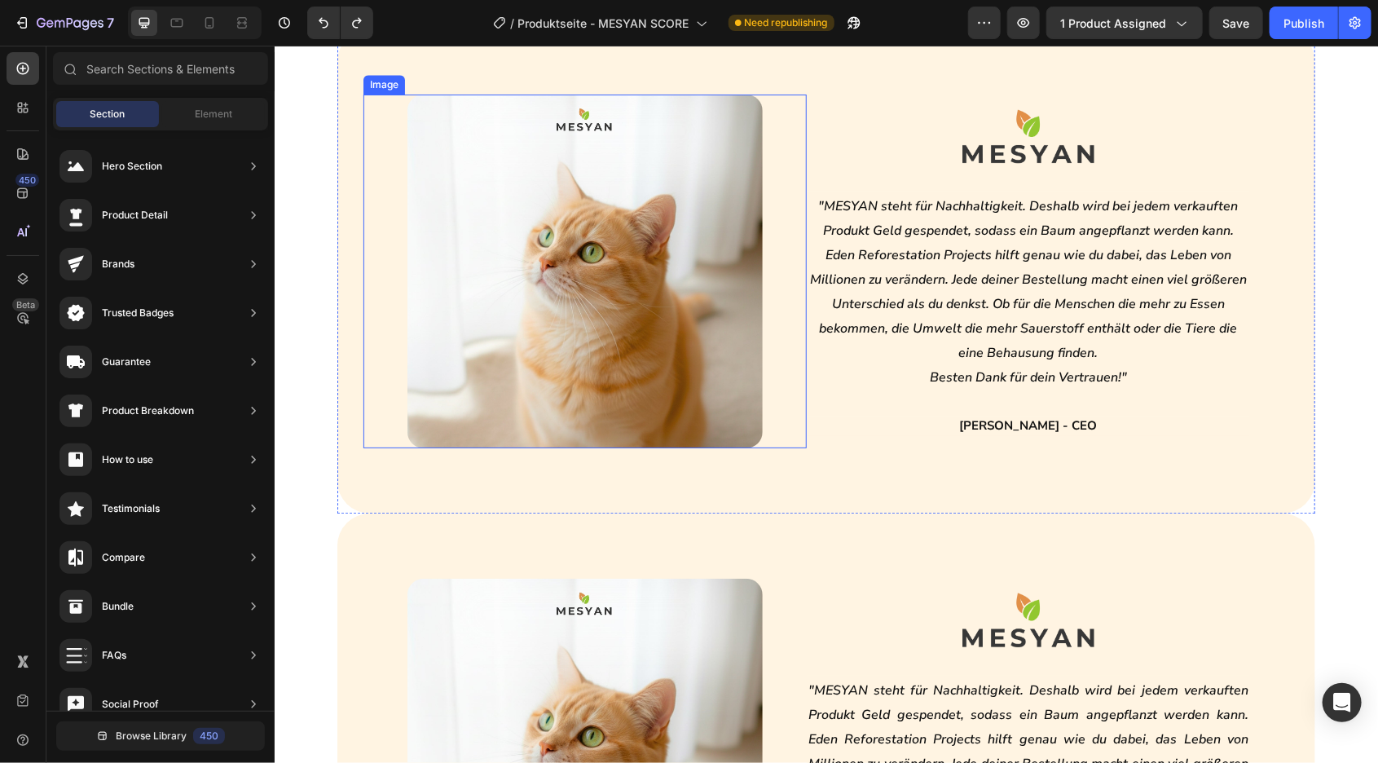
scroll to position [5371, 0]
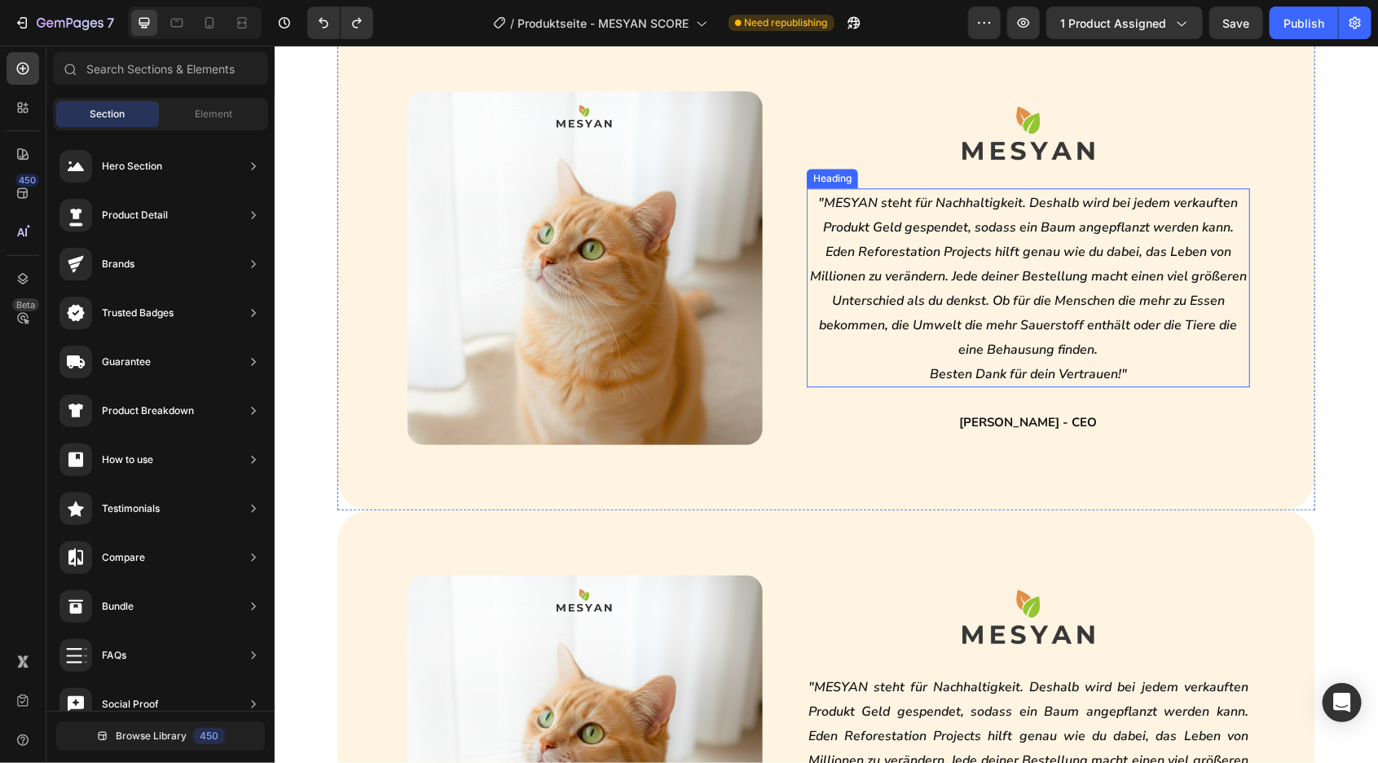
click at [956, 305] on icon ""MESYAN steht für Nachhaltigkeit. Deshalb wird bei jedem verkauften Produkt Gel…" at bounding box center [1027, 275] width 437 height 165
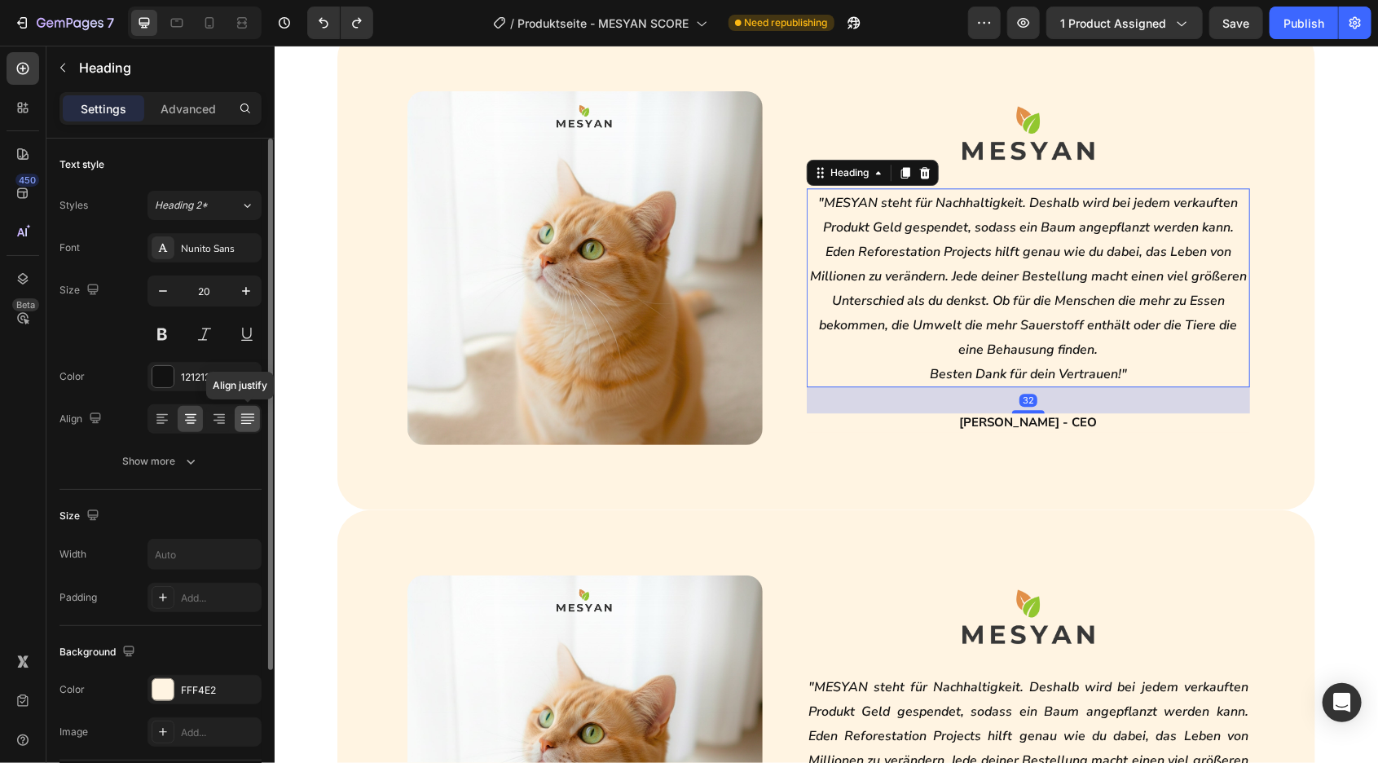
click at [246, 424] on icon at bounding box center [248, 419] width 16 height 16
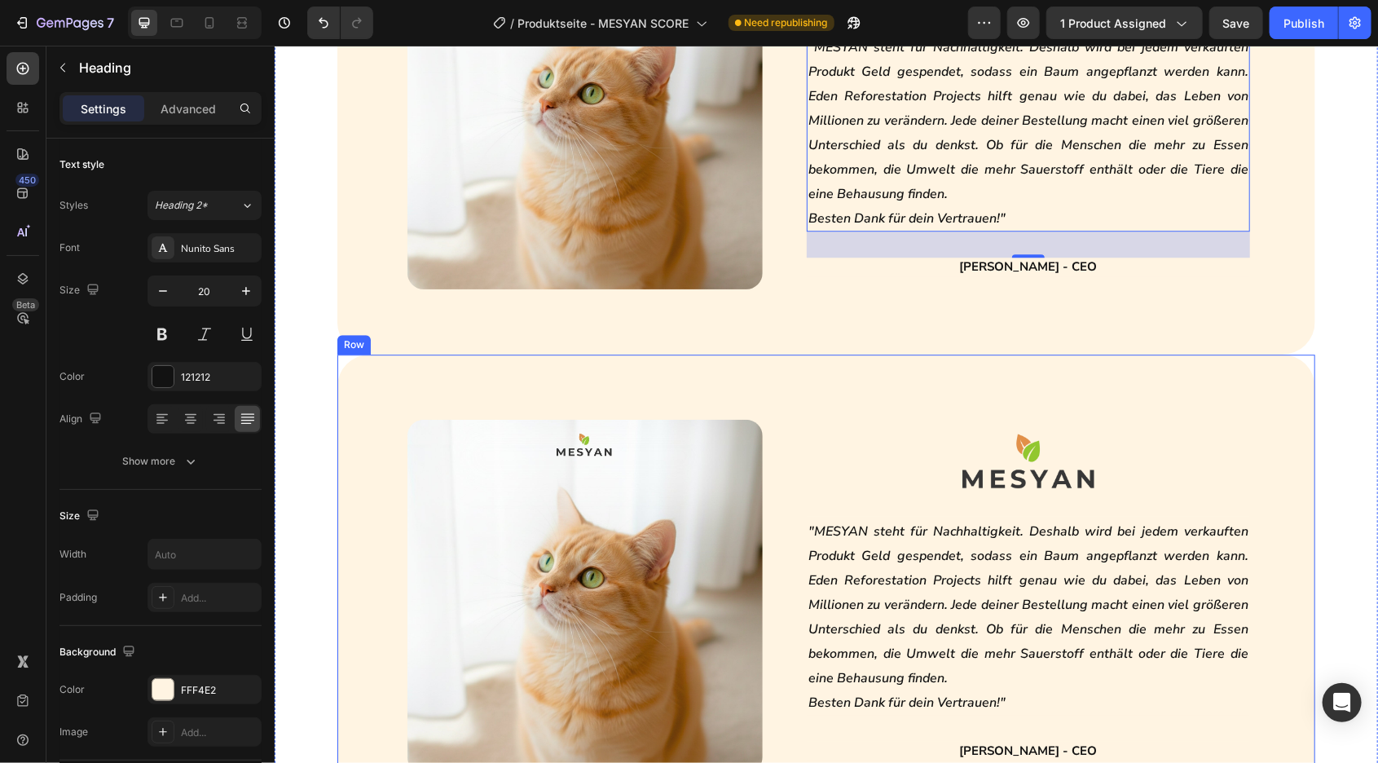
scroll to position [5527, 0]
click at [905, 533] on icon ""MESYAN steht für Nachhaltigkeit. Deshalb wird bei jedem verkauften Produkt Gel…" at bounding box center [1028, 603] width 440 height 165
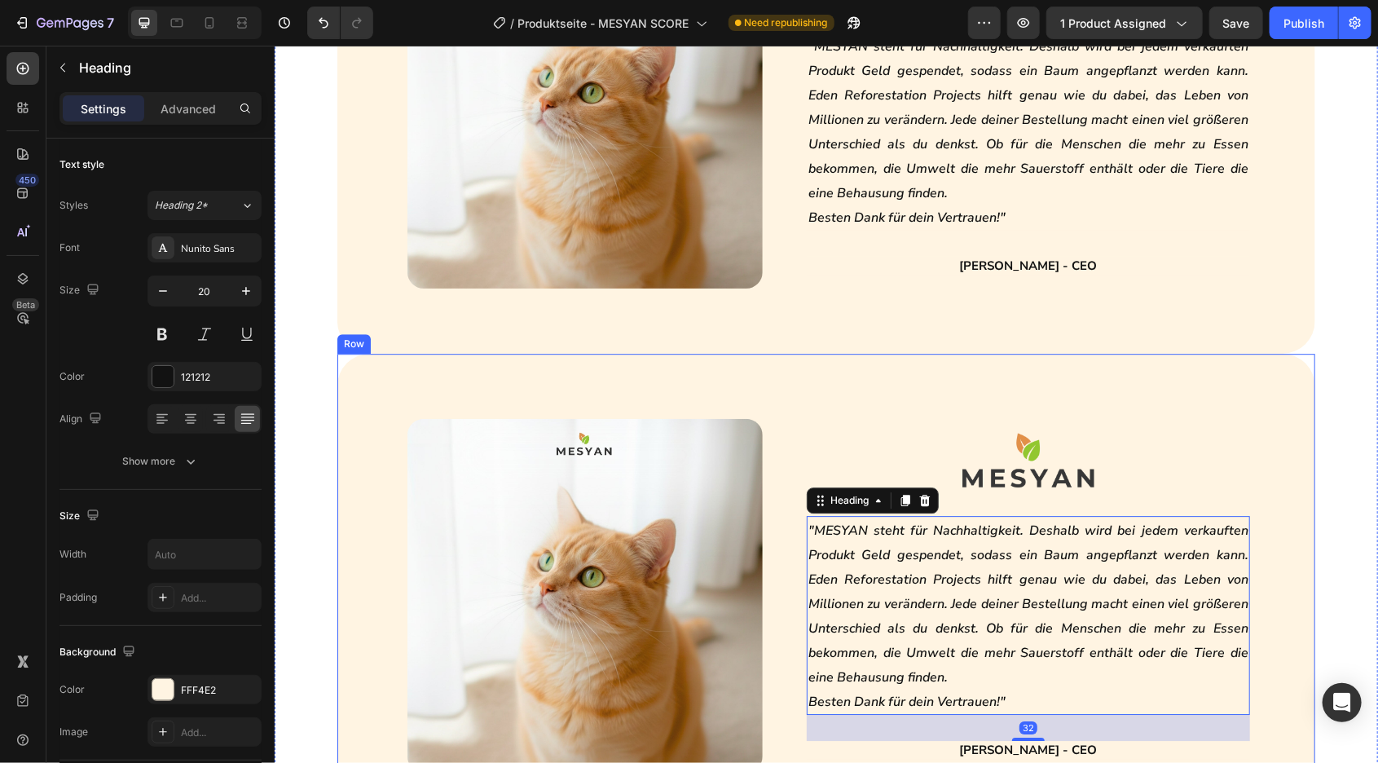
click at [803, 385] on div "Image Image "MESYAN steht für Nachhaltigkeit. Deshalb wird bei jedem verkauften…" at bounding box center [826, 595] width 978 height 484
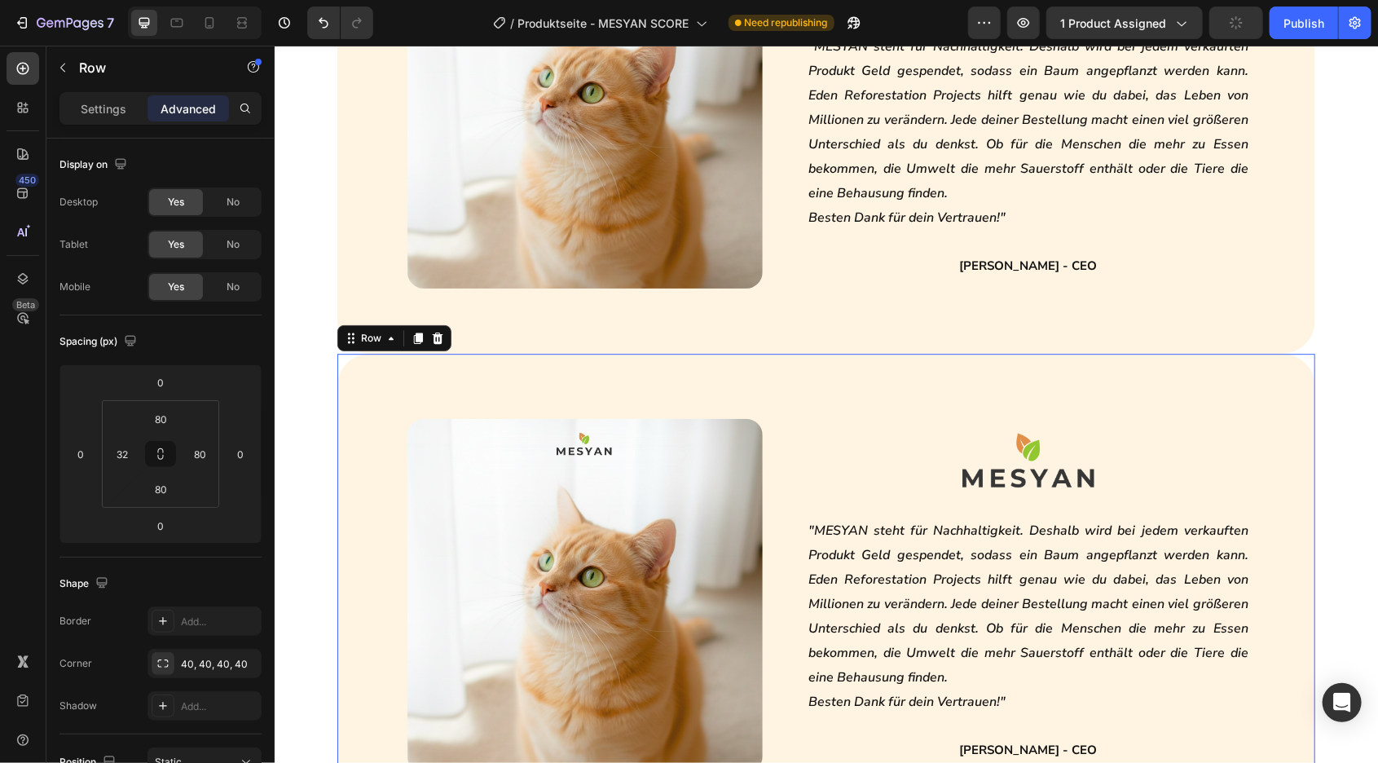
click at [430, 334] on icon at bounding box center [436, 337] width 13 height 13
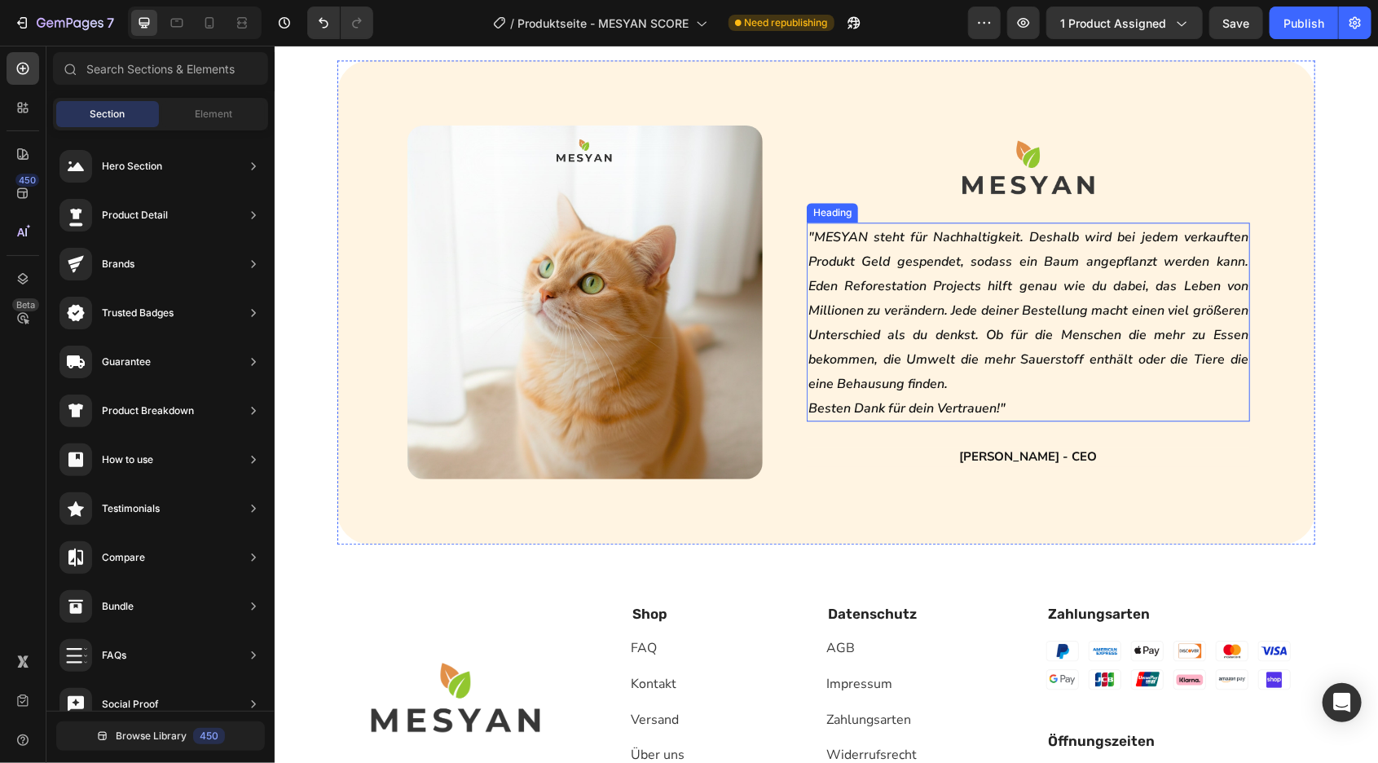
scroll to position [5326, 0]
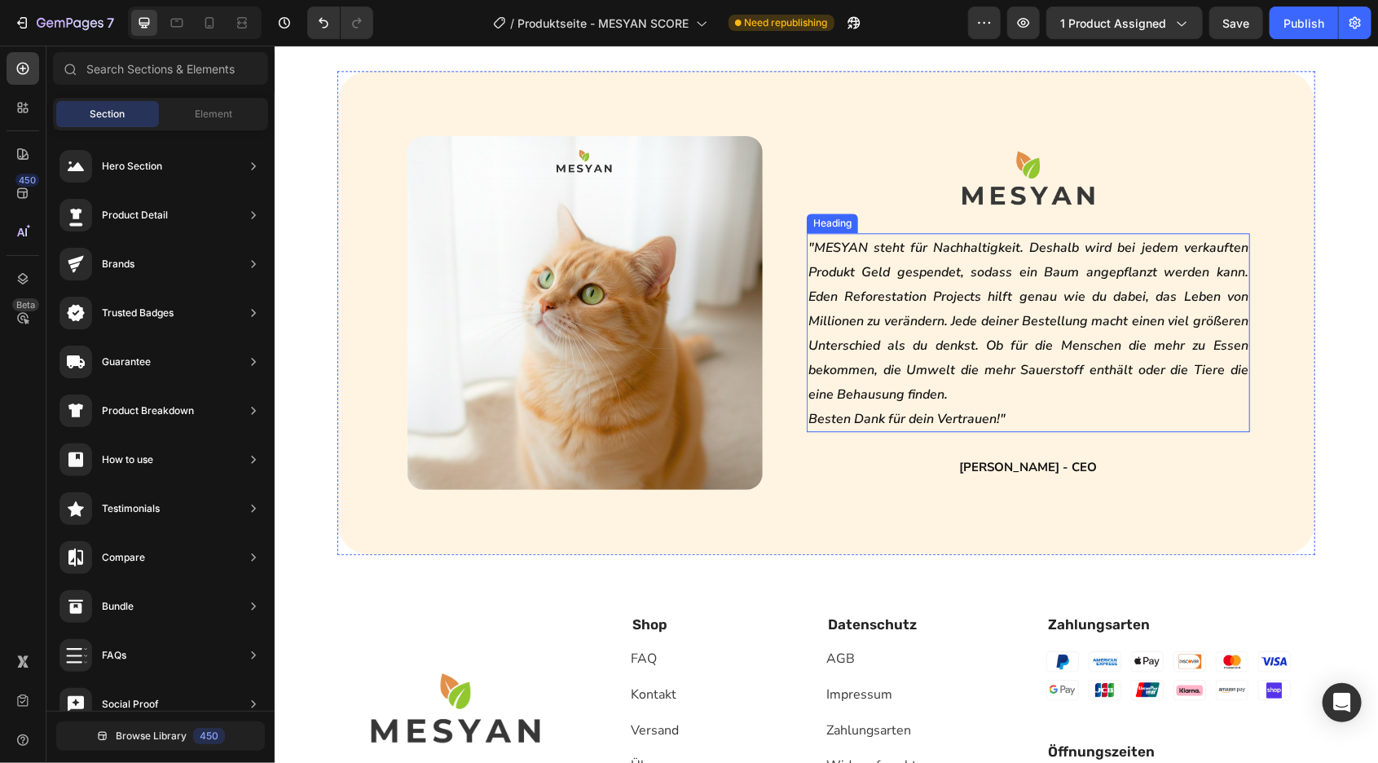
click at [857, 403] on h2 ""MESYAN steht für Nachhaltigkeit. Deshalb wird bei jedem verkauften Produkt Gel…" at bounding box center [1027, 331] width 443 height 199
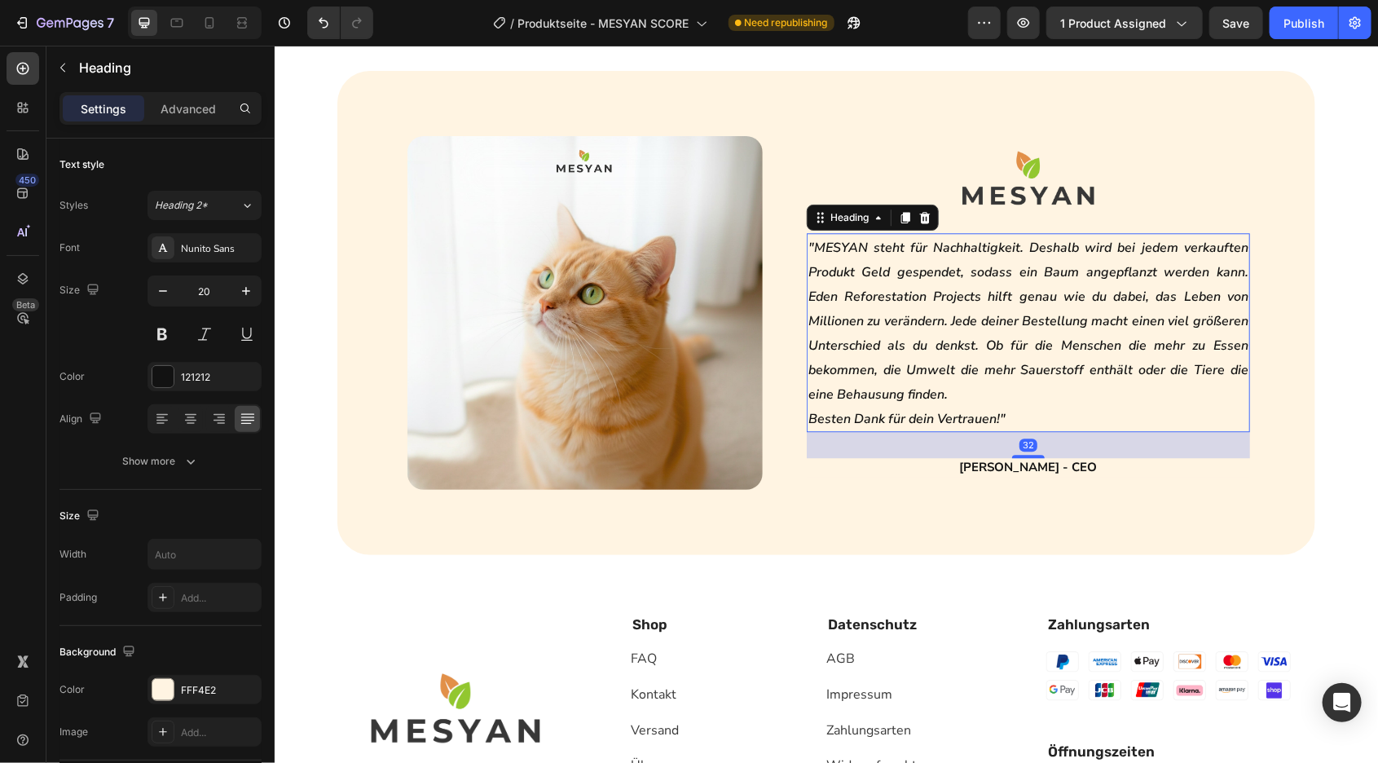
click at [967, 381] on h2 ""MESYAN steht für Nachhaltigkeit. Deshalb wird bei jedem verkauften Produkt Gel…" at bounding box center [1027, 331] width 443 height 199
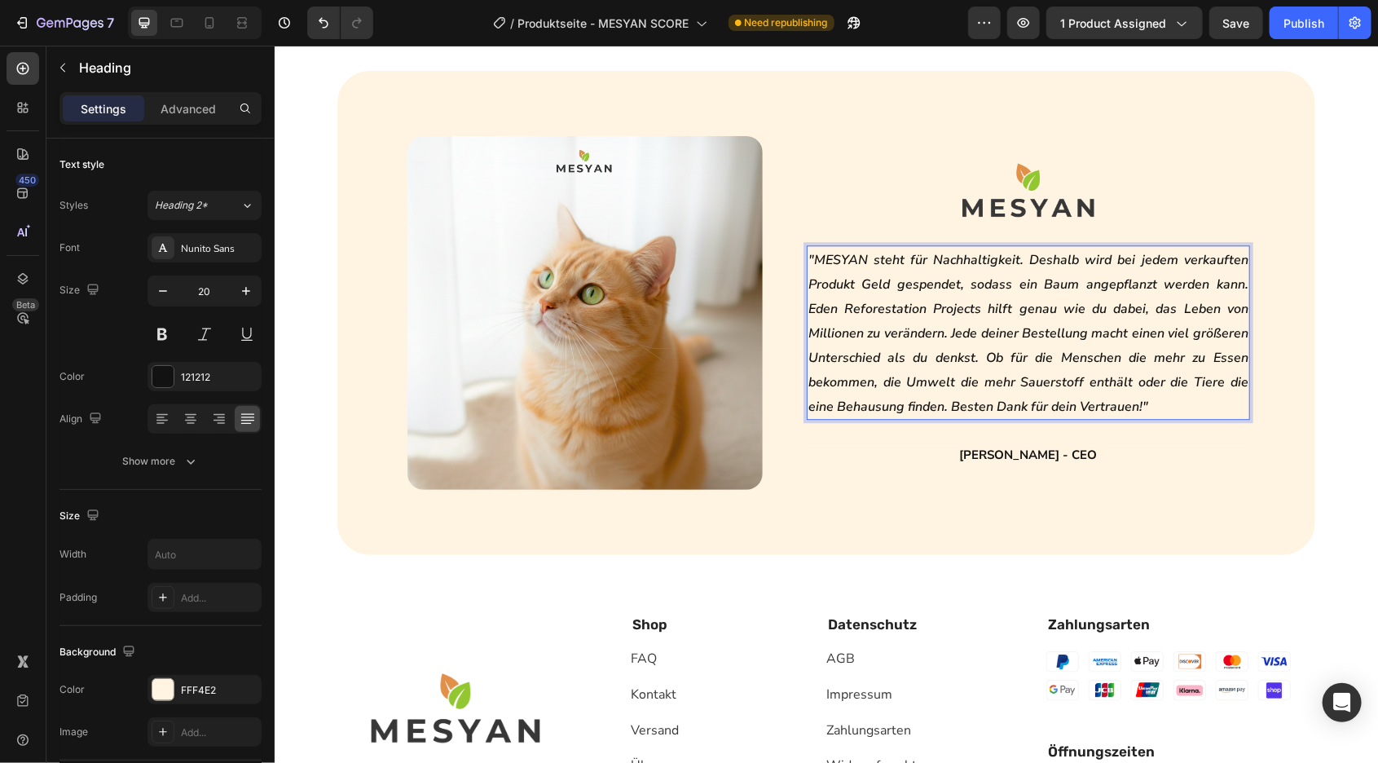
scroll to position [5338, 0]
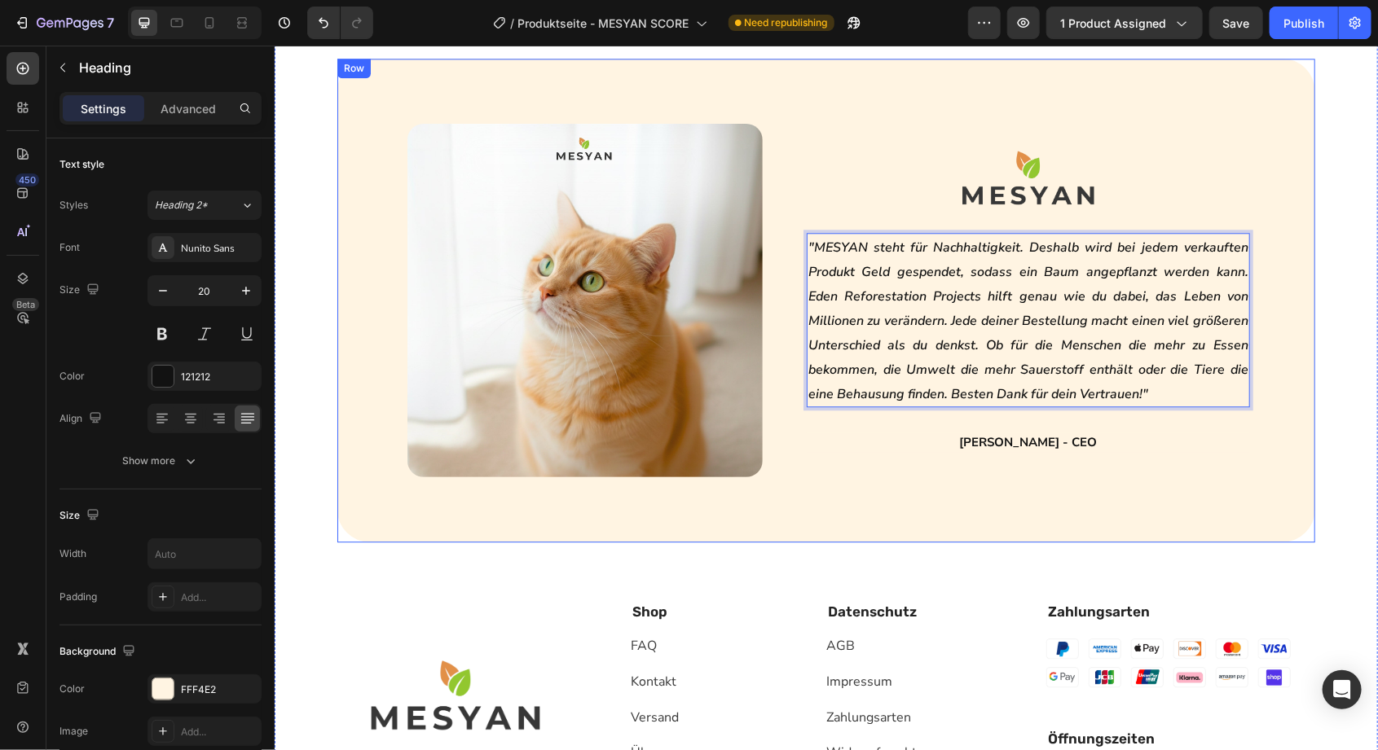
click at [1173, 500] on div "Image Image "MESYAN steht für Nachhaltigkeit. Deshalb wird bei jedem verkauften…" at bounding box center [826, 300] width 978 height 484
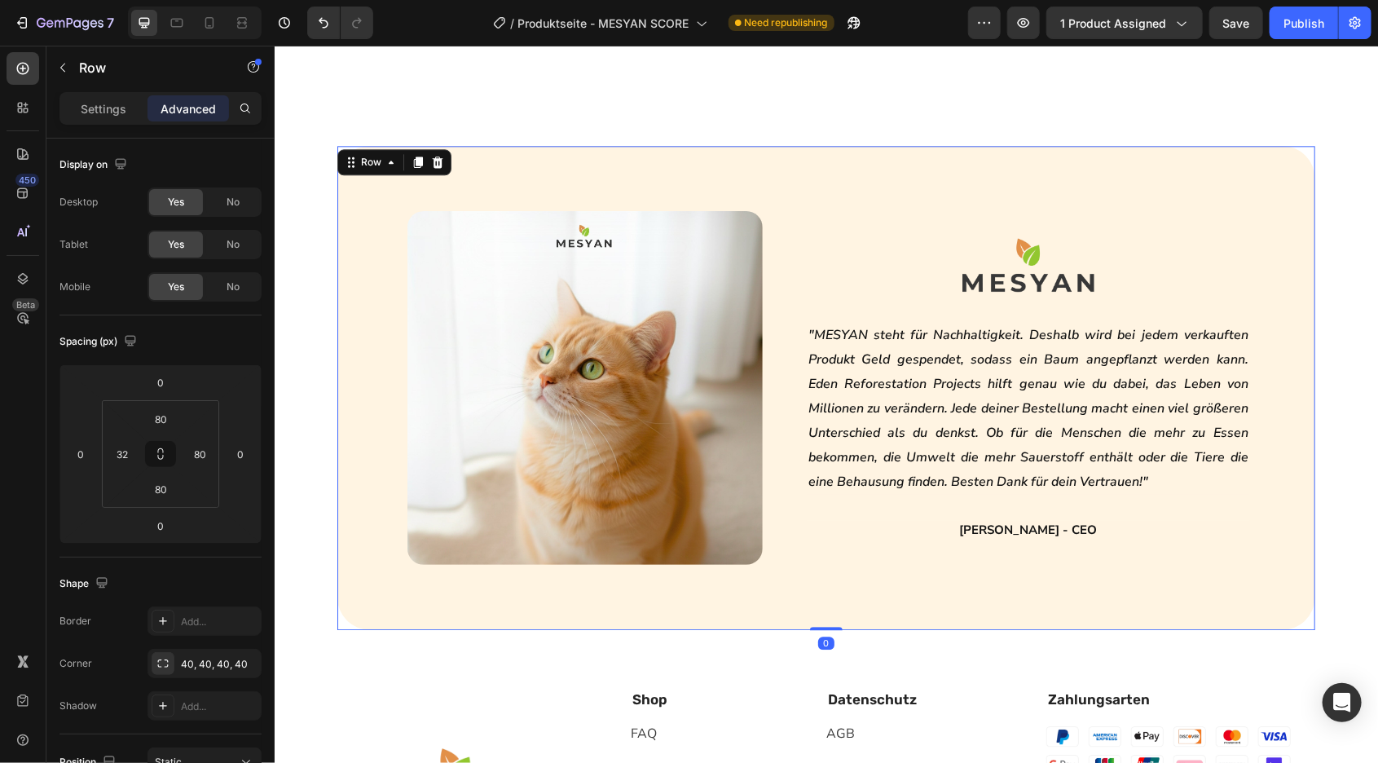
scroll to position [5234, 0]
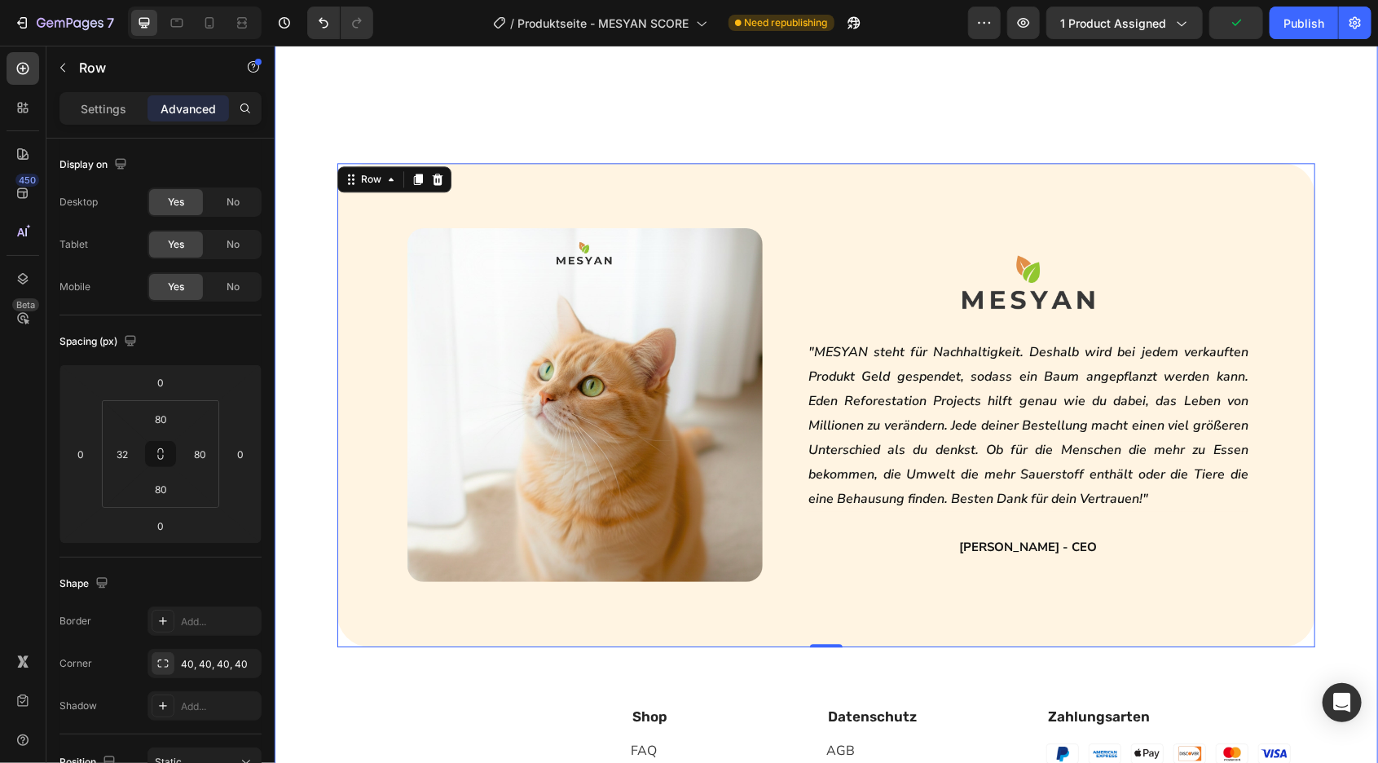
click at [312, 487] on div "Höchste Zufriedenheit Button ☺️ Heading Kundenbewertungen Heading Row Judge.me …" at bounding box center [825, 467] width 1103 height 1266
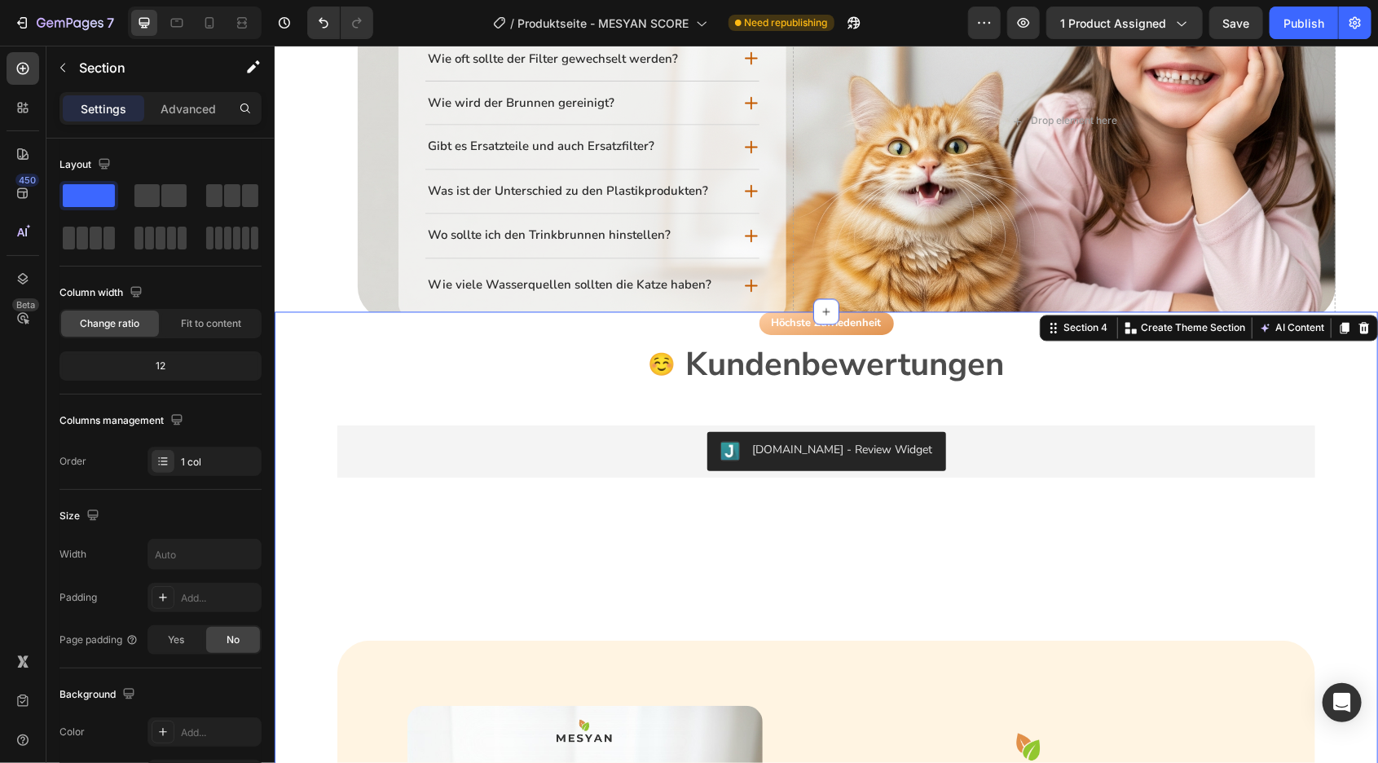
scroll to position [4738, 0]
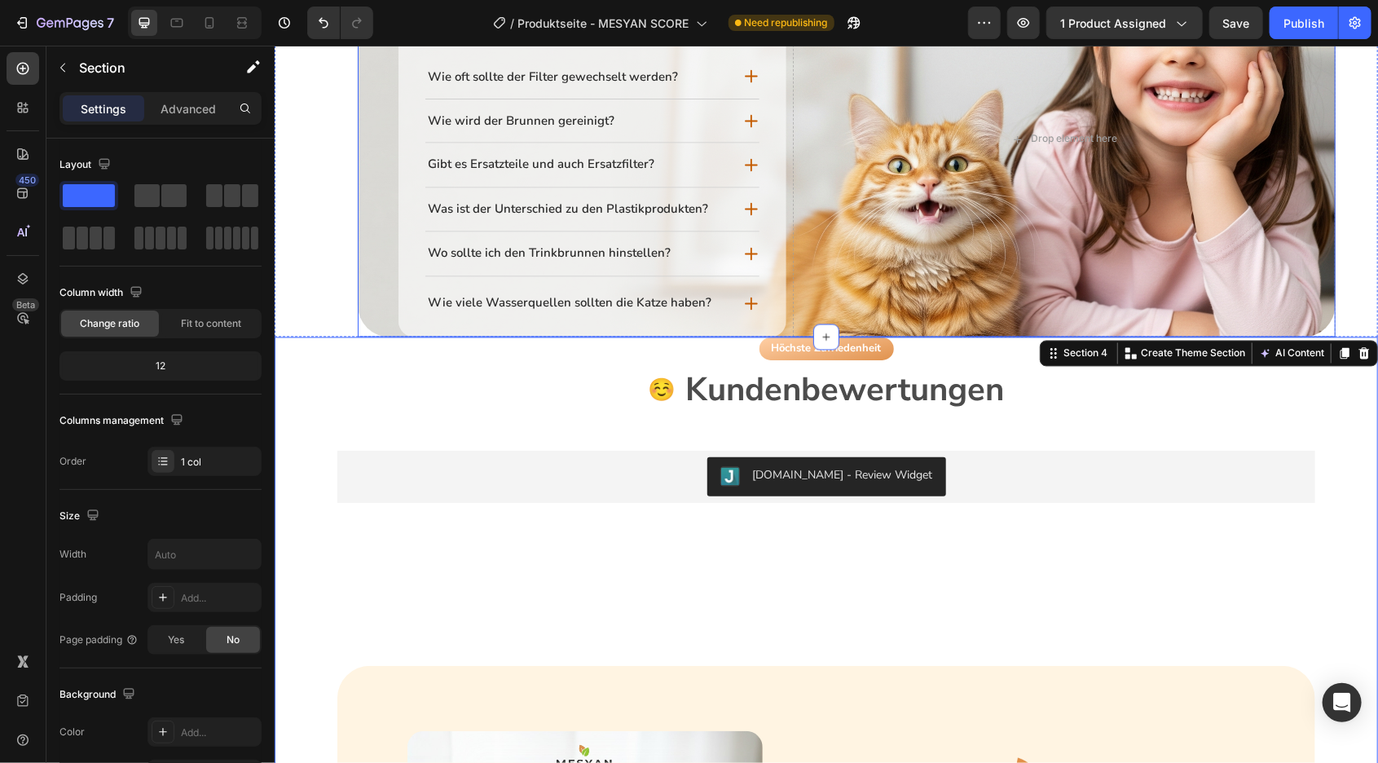
click at [361, 295] on div "Immer wissen was man kauft Button 🤓 Heading Fragen & Antworten Heading Row Wie …" at bounding box center [846, 114] width 978 height 444
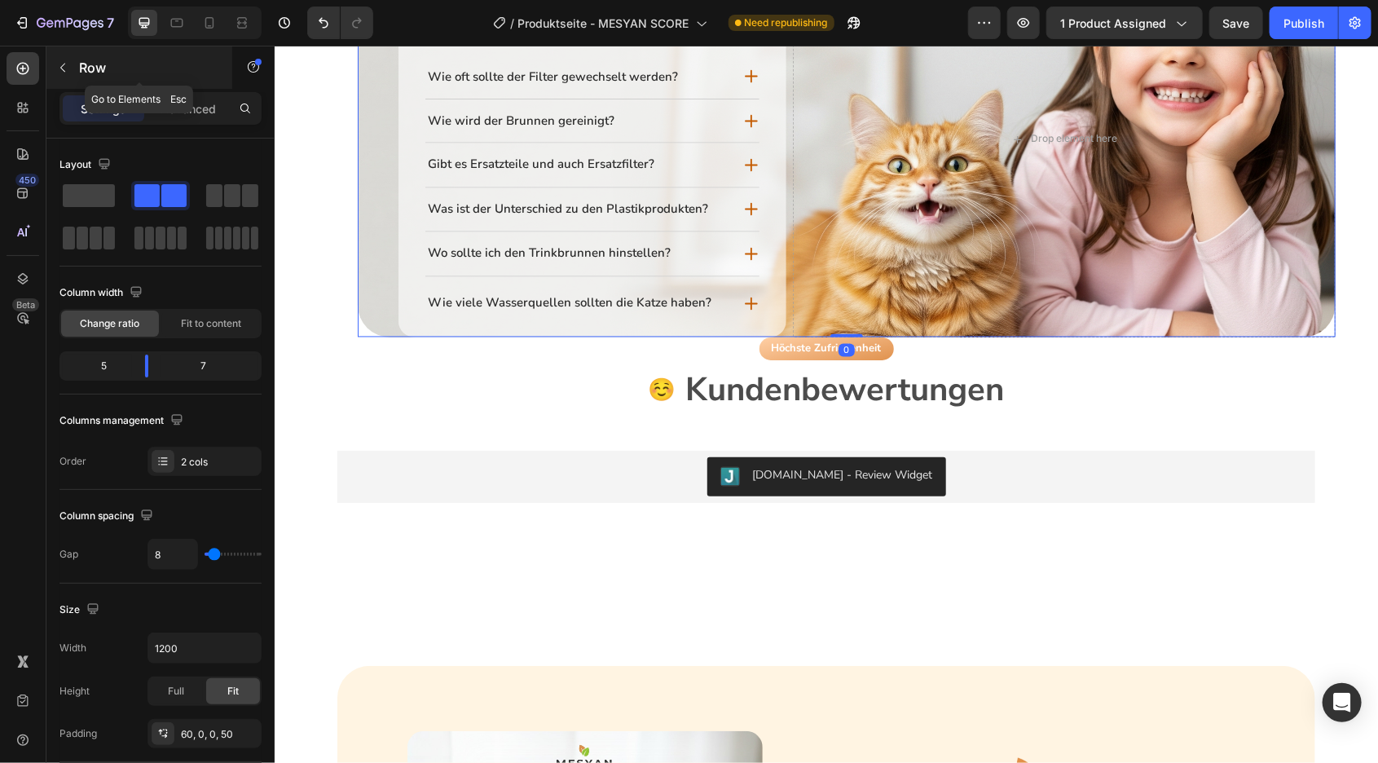
click at [208, 81] on div "Row" at bounding box center [139, 67] width 186 height 42
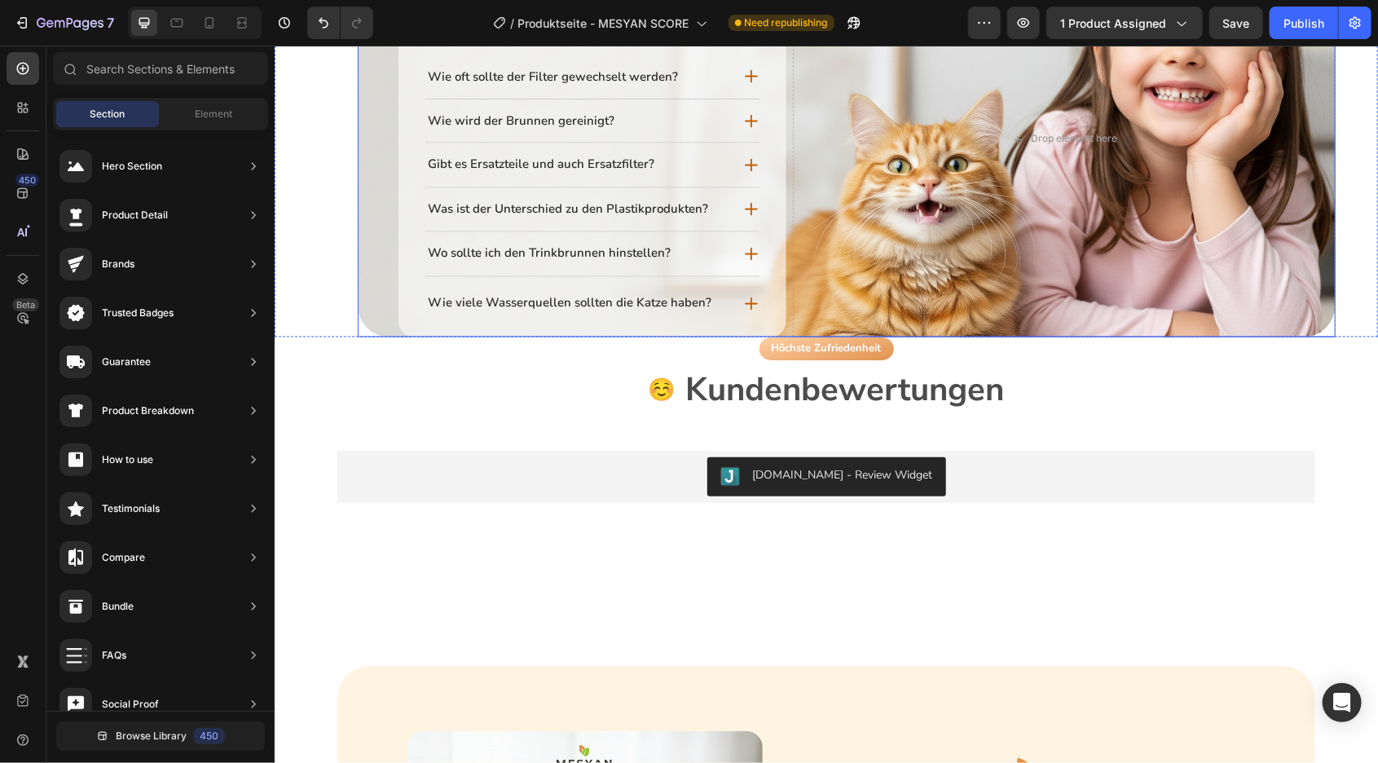
click at [370, 312] on div "Immer wissen was man kauft Button 🤓 Heading Fragen & Antworten Heading Row Wie …" at bounding box center [846, 114] width 978 height 444
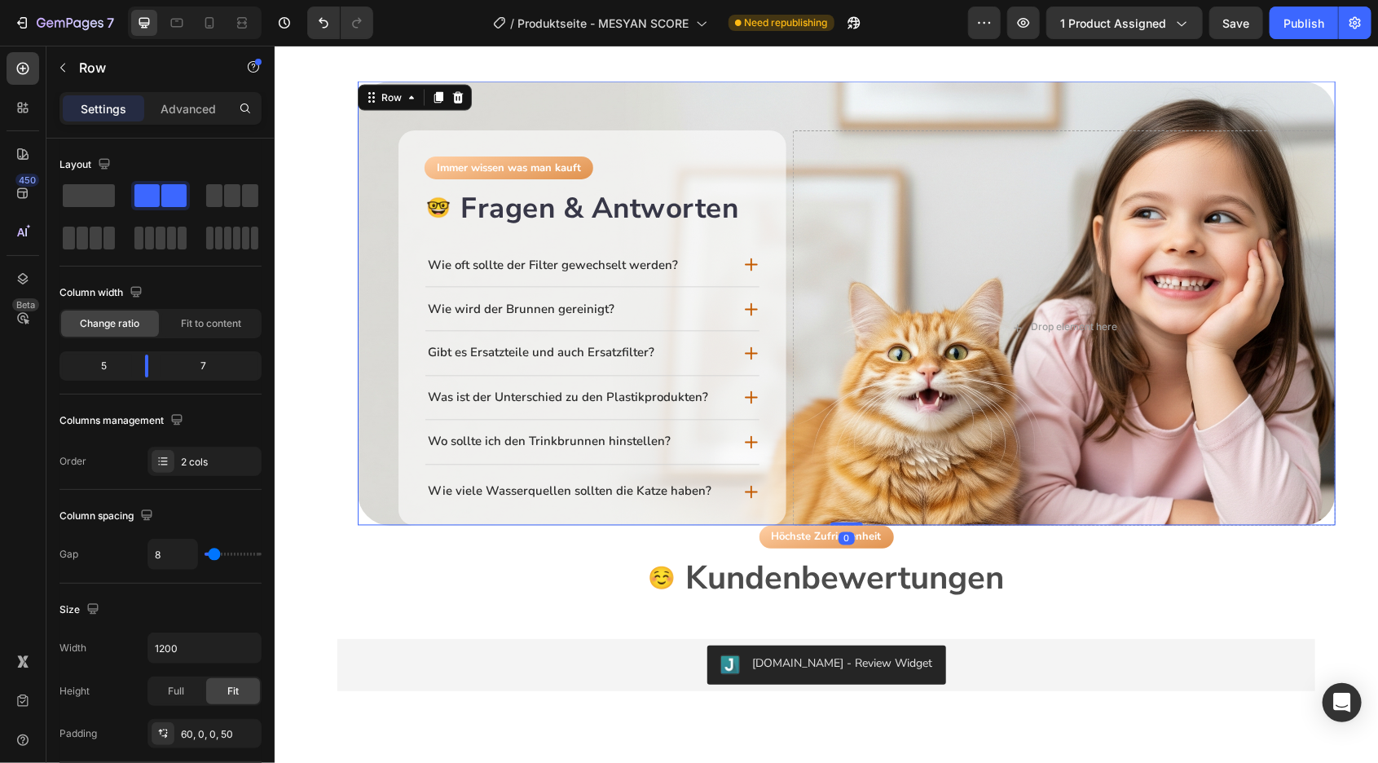
scroll to position [4530, 0]
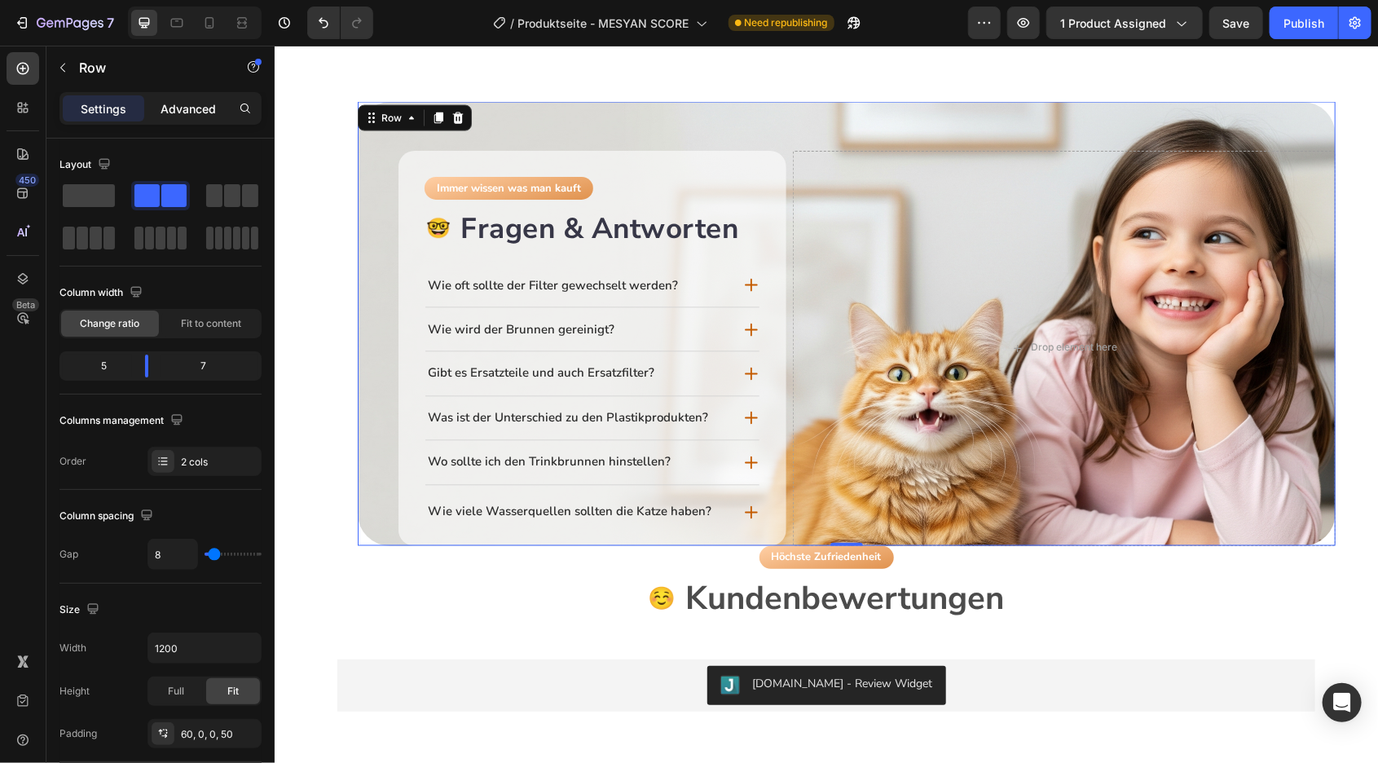
click at [195, 106] on p "Advanced" at bounding box center [188, 108] width 55 height 17
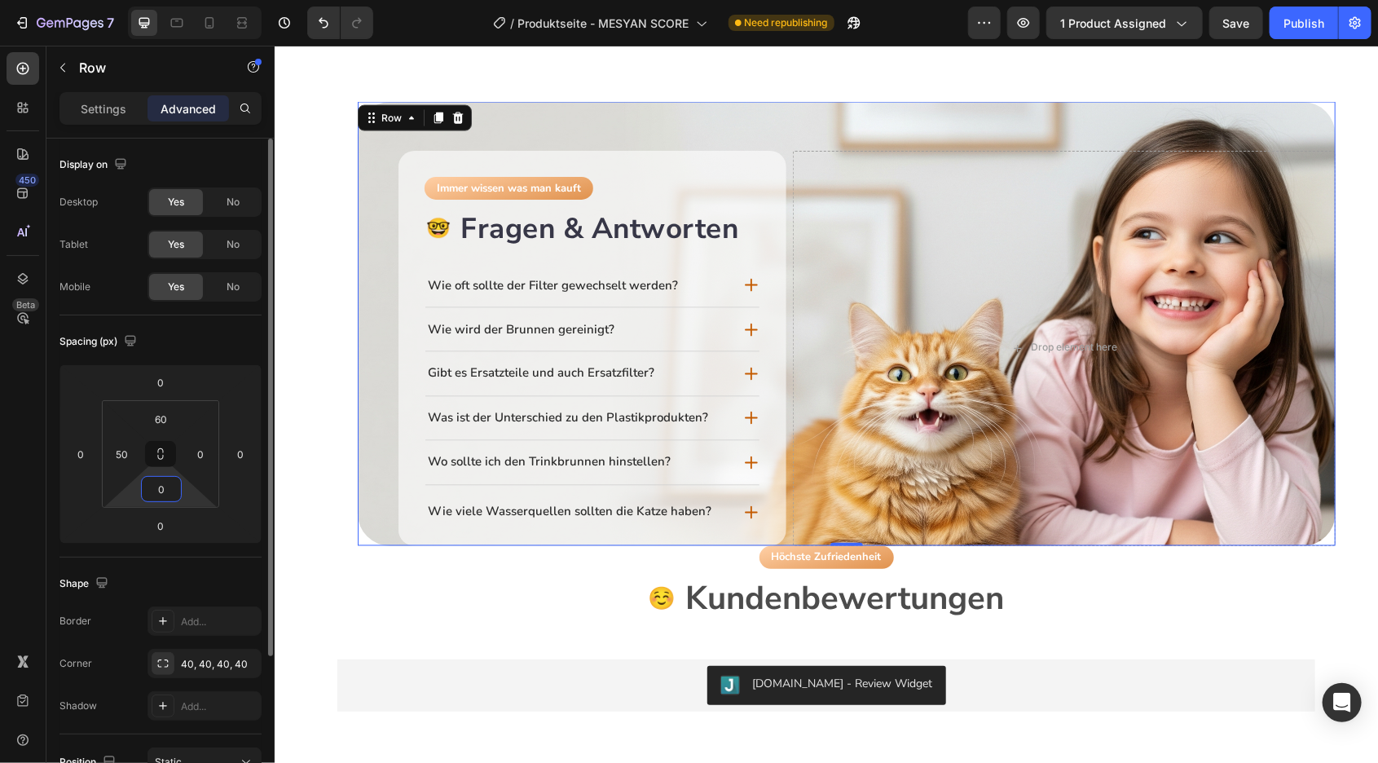
click at [159, 490] on input "0" at bounding box center [161, 489] width 33 height 24
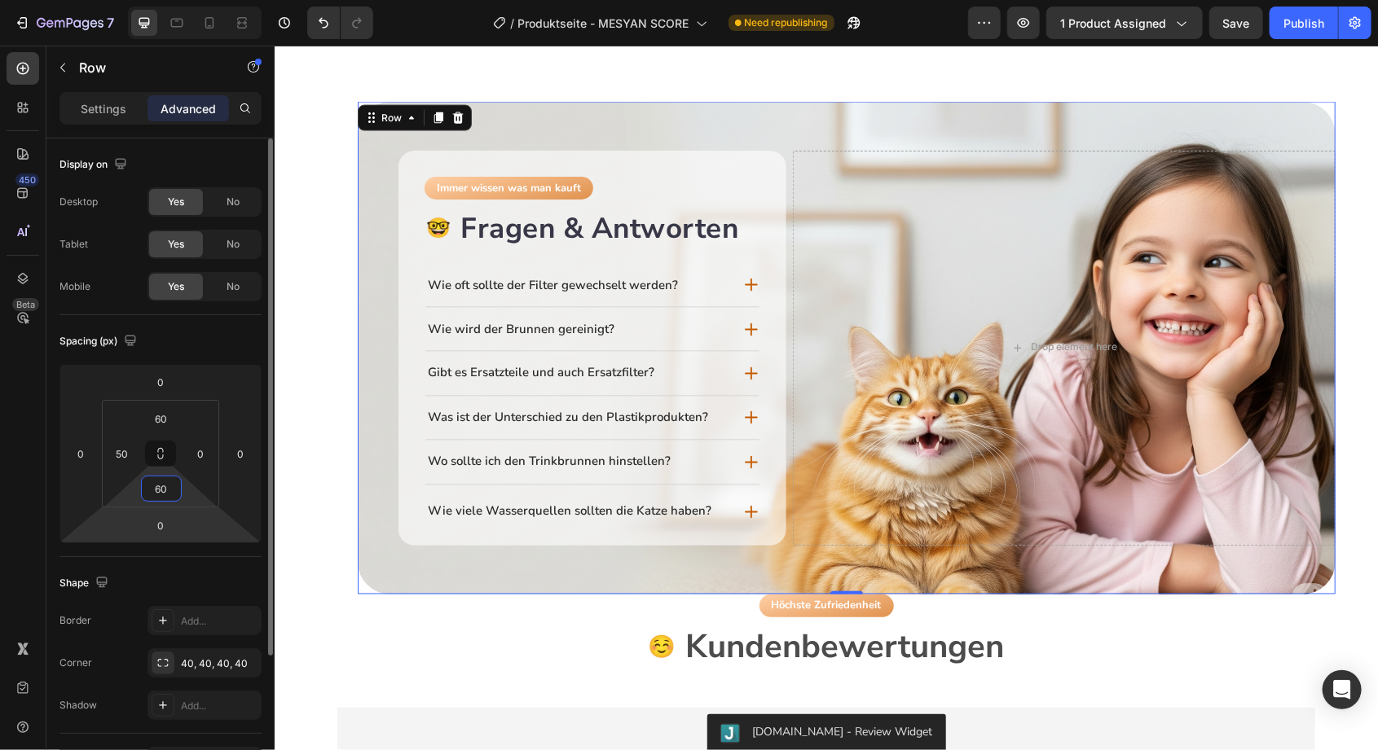
type input "60"
click at [151, 0] on html "7 Version history / Produktseite - MESYAN SCORE Need republishing Preview 1 pro…" at bounding box center [689, 0] width 1378 height 0
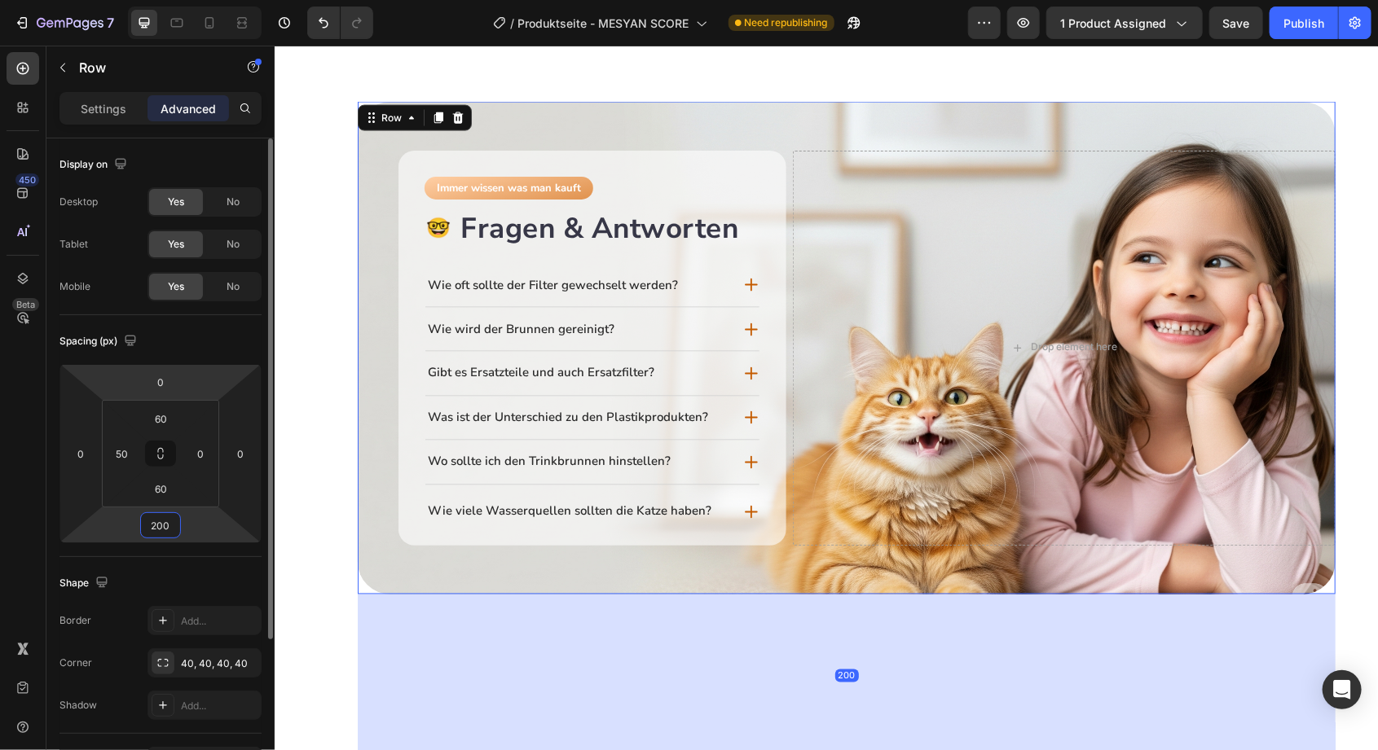
type input "200"
click at [250, 341] on div "Spacing (px)" at bounding box center [160, 341] width 202 height 26
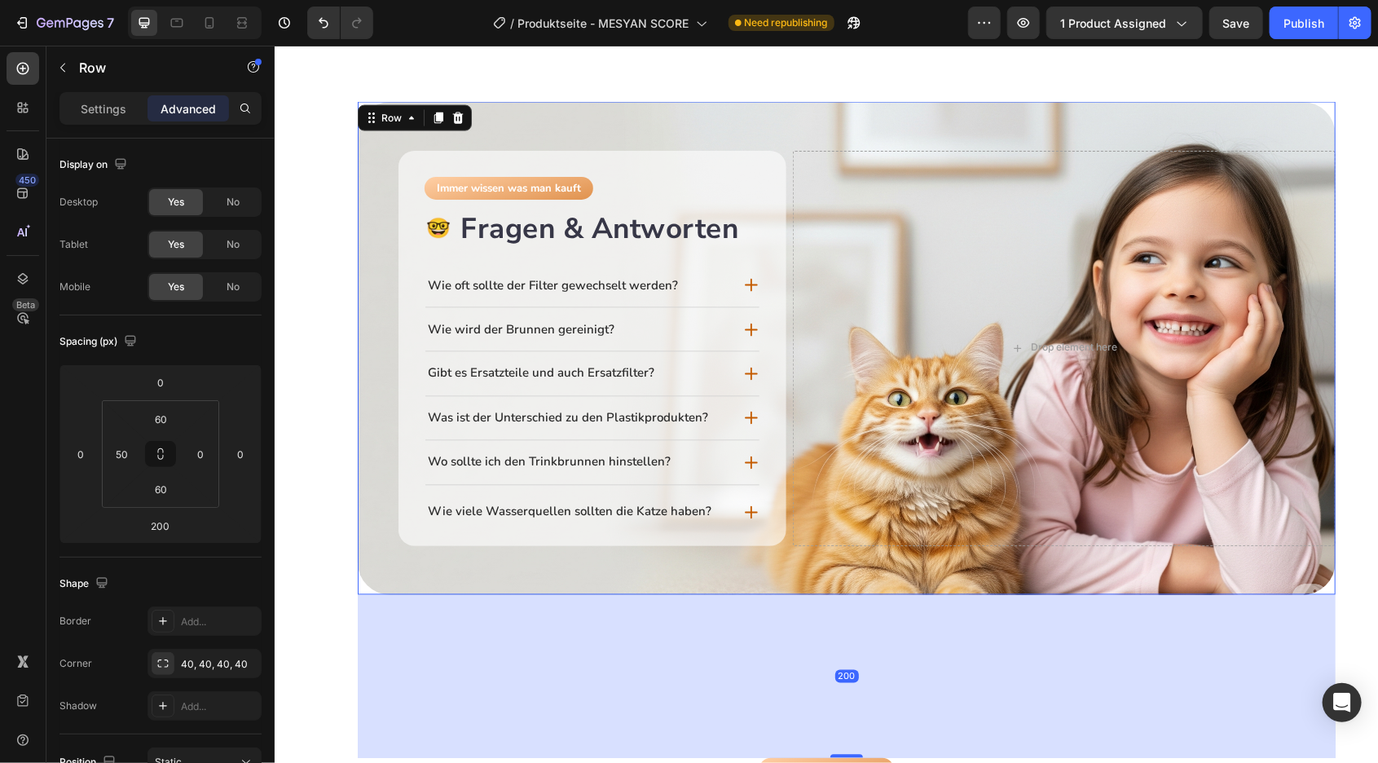
scroll to position [4731, 0]
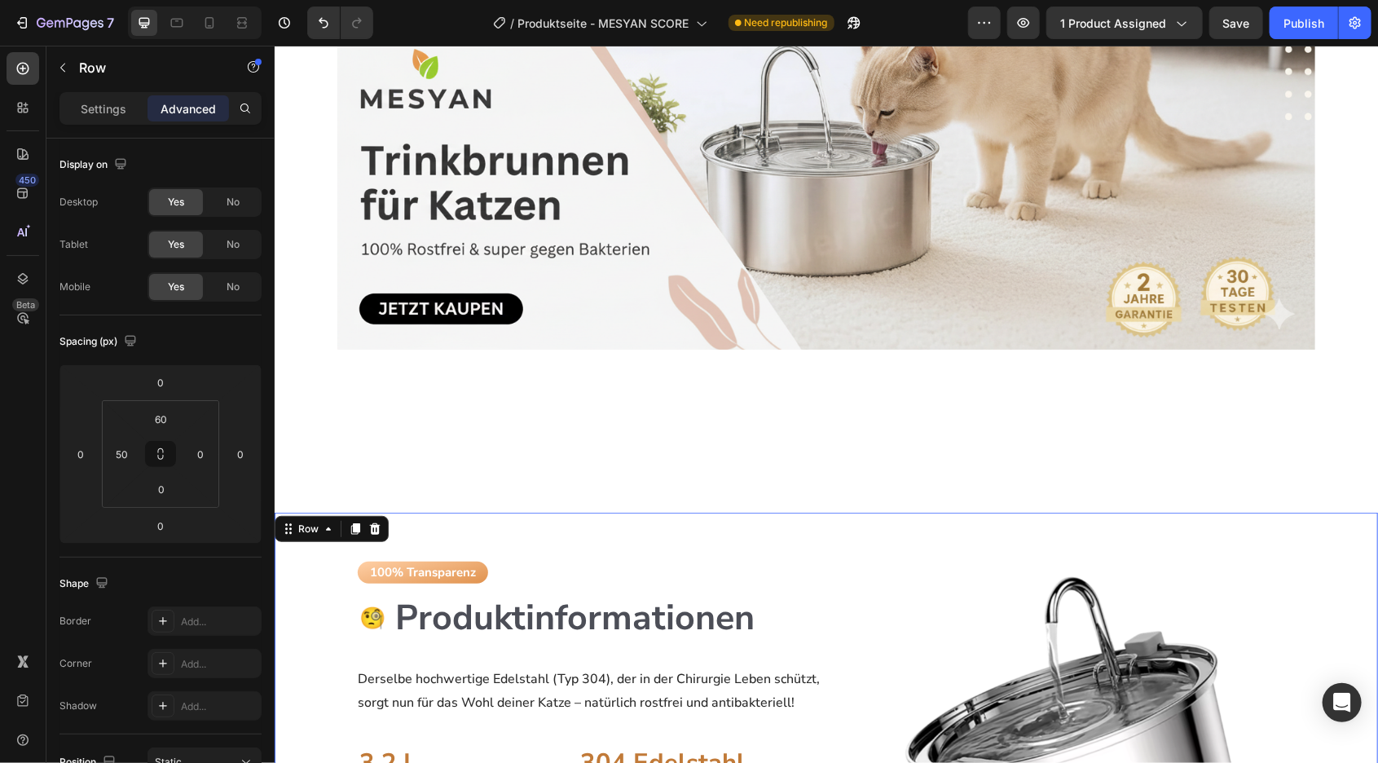
scroll to position [3442, 0]
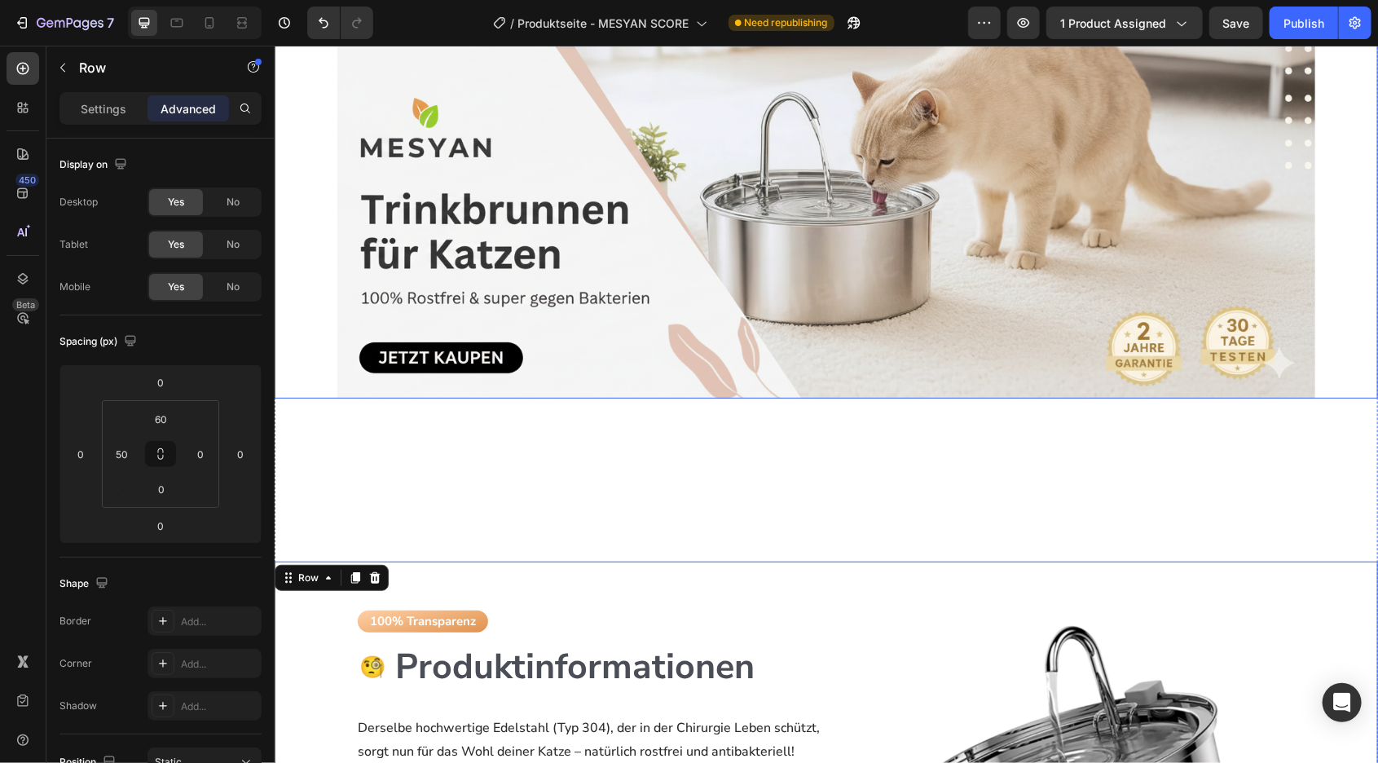
click at [529, 382] on img at bounding box center [826, 184] width 978 height 428
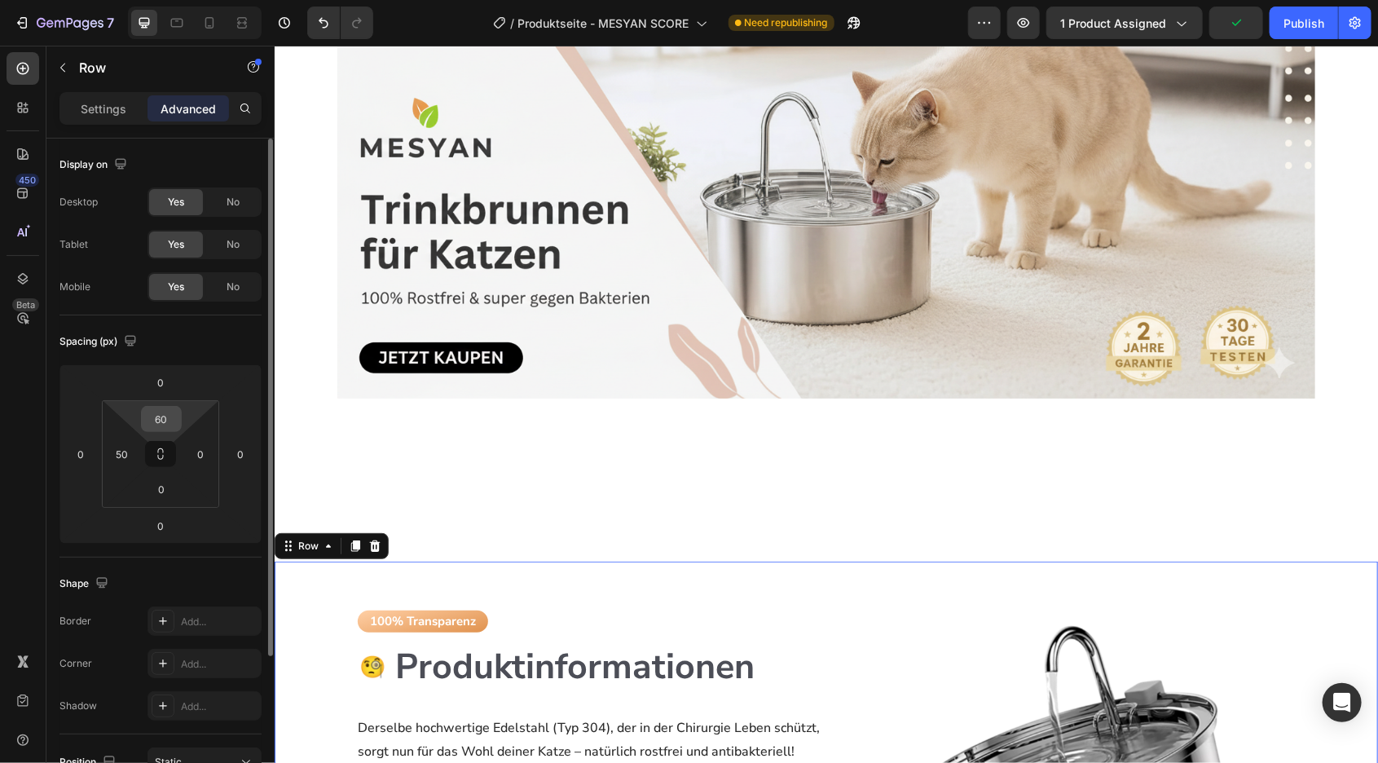
click at [163, 416] on input "60" at bounding box center [161, 419] width 33 height 24
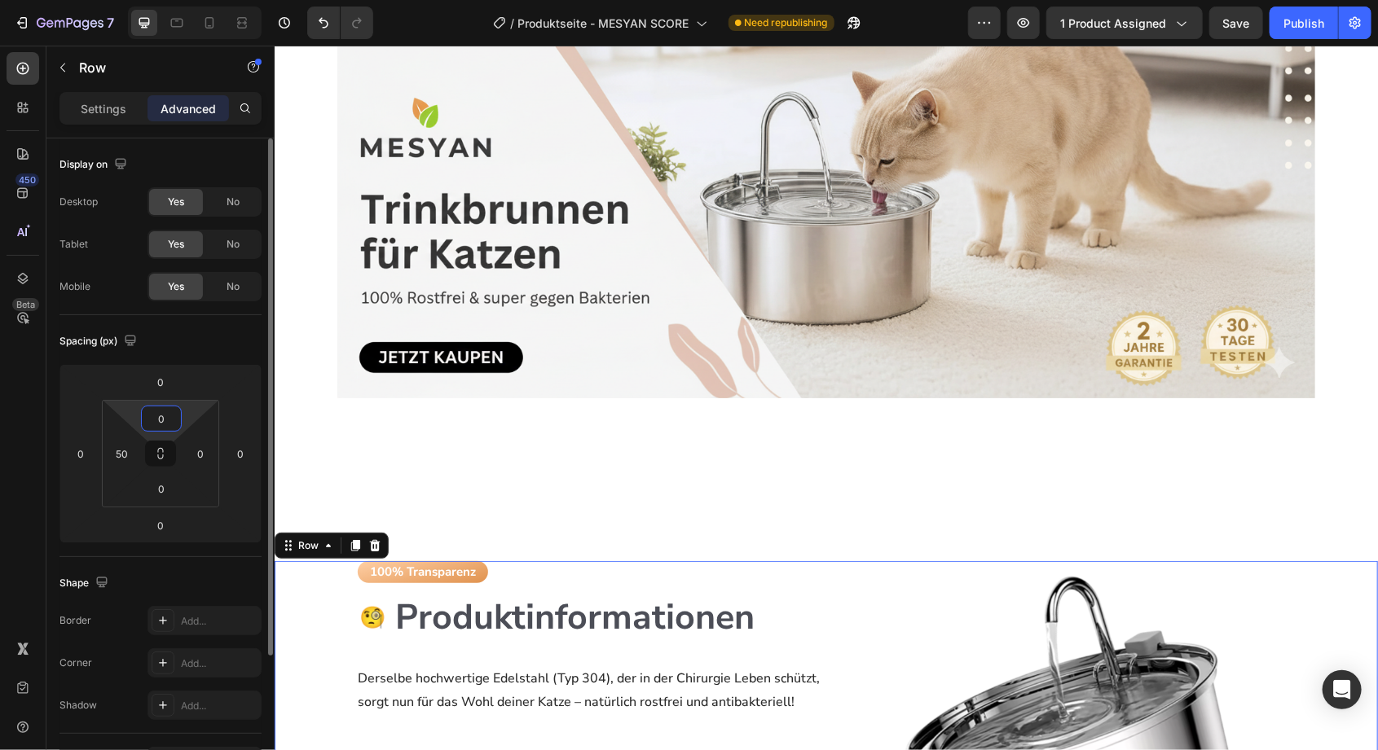
type input "0"
click at [227, 328] on div "Spacing (px)" at bounding box center [160, 341] width 202 height 26
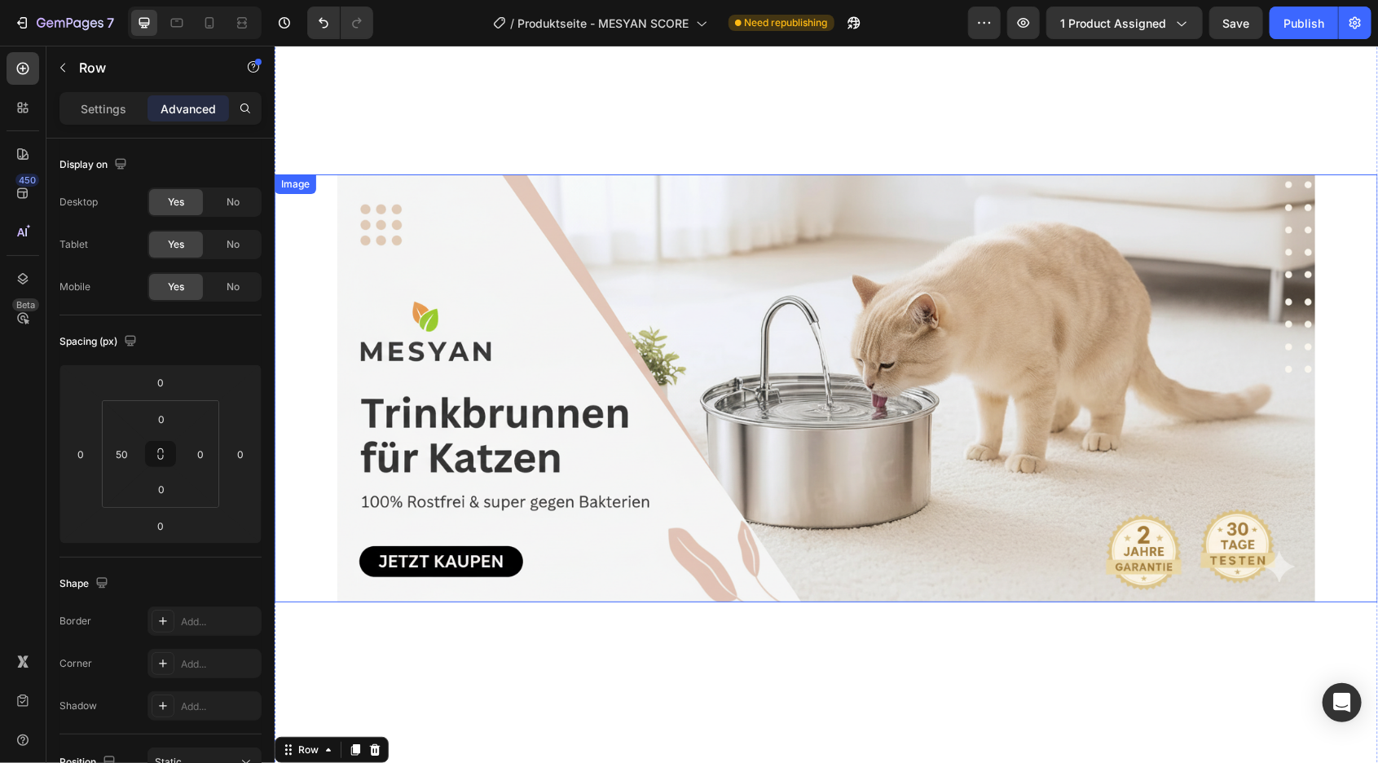
scroll to position [3233, 0]
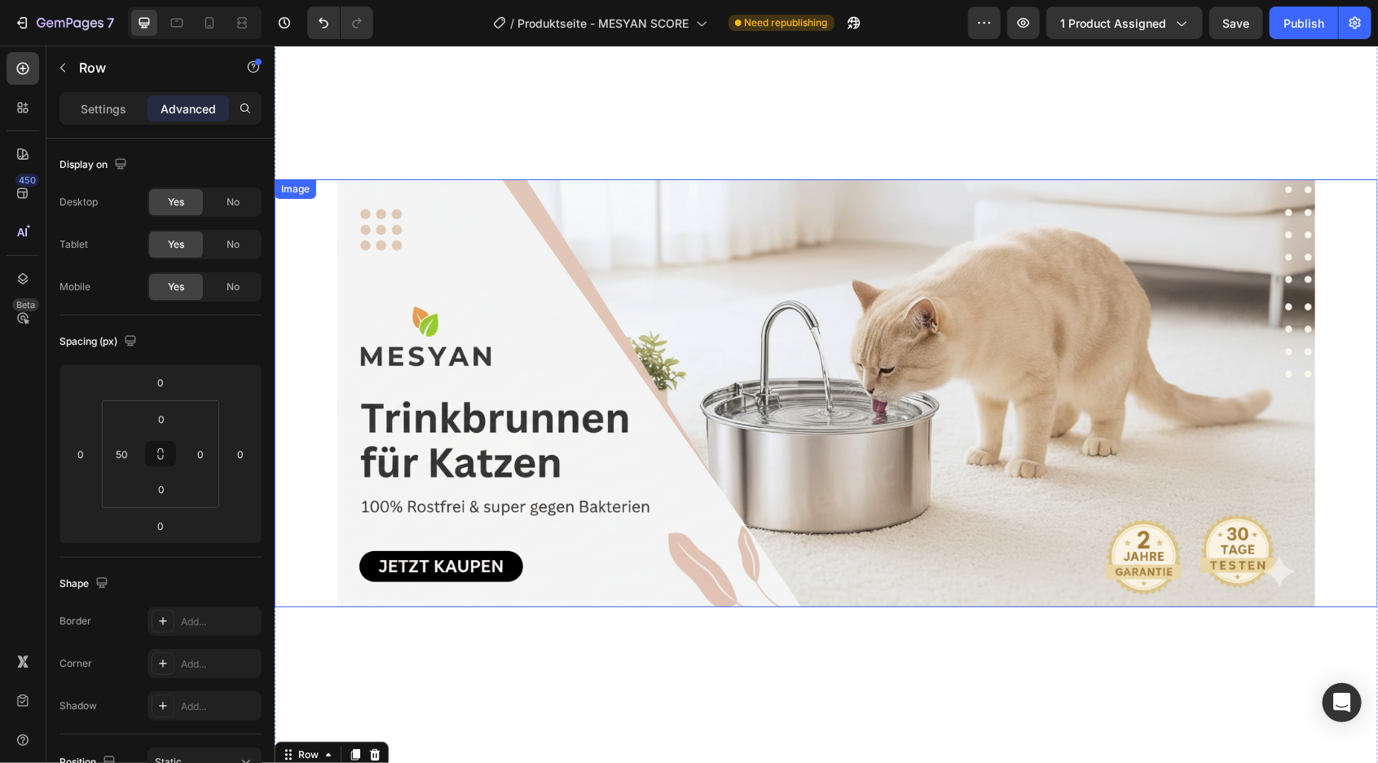
click at [431, 223] on img at bounding box center [826, 392] width 978 height 428
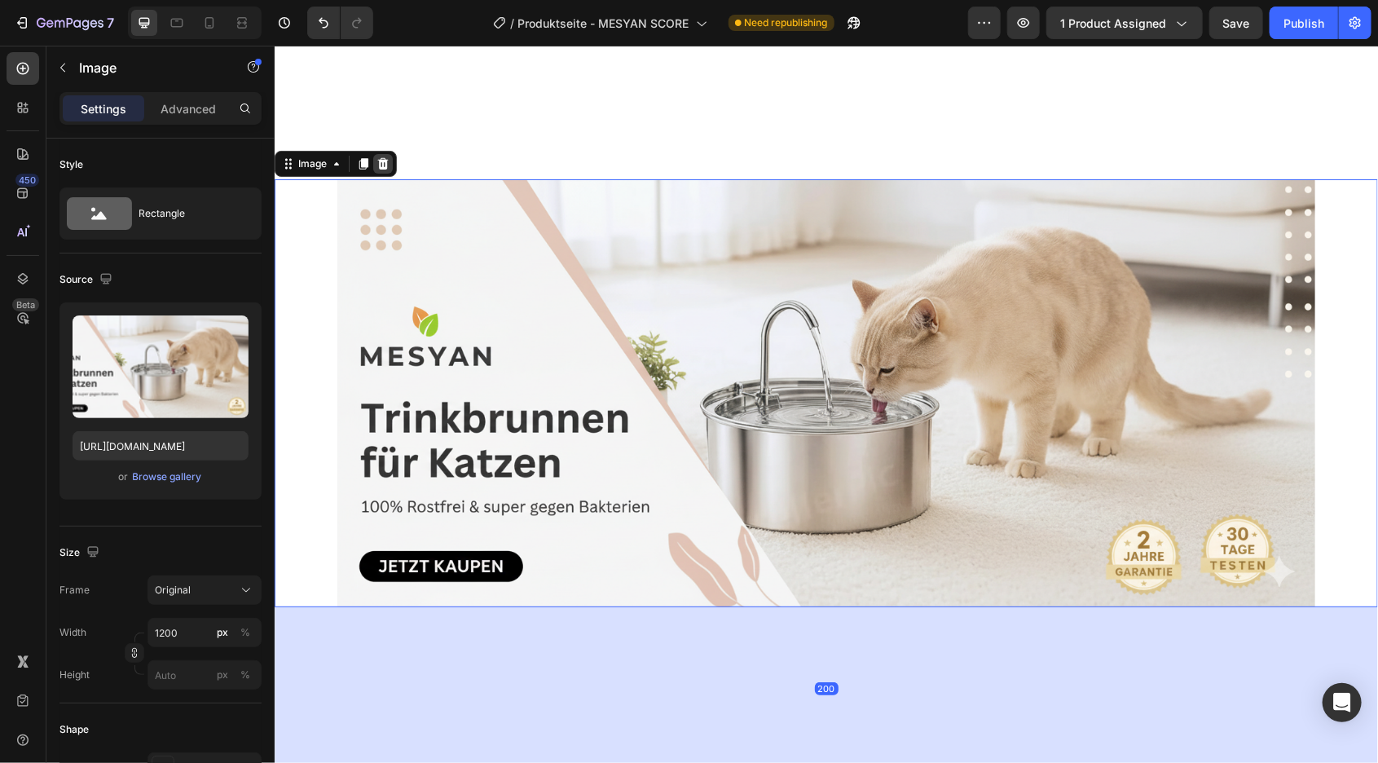
click at [385, 161] on icon at bounding box center [382, 162] width 11 height 11
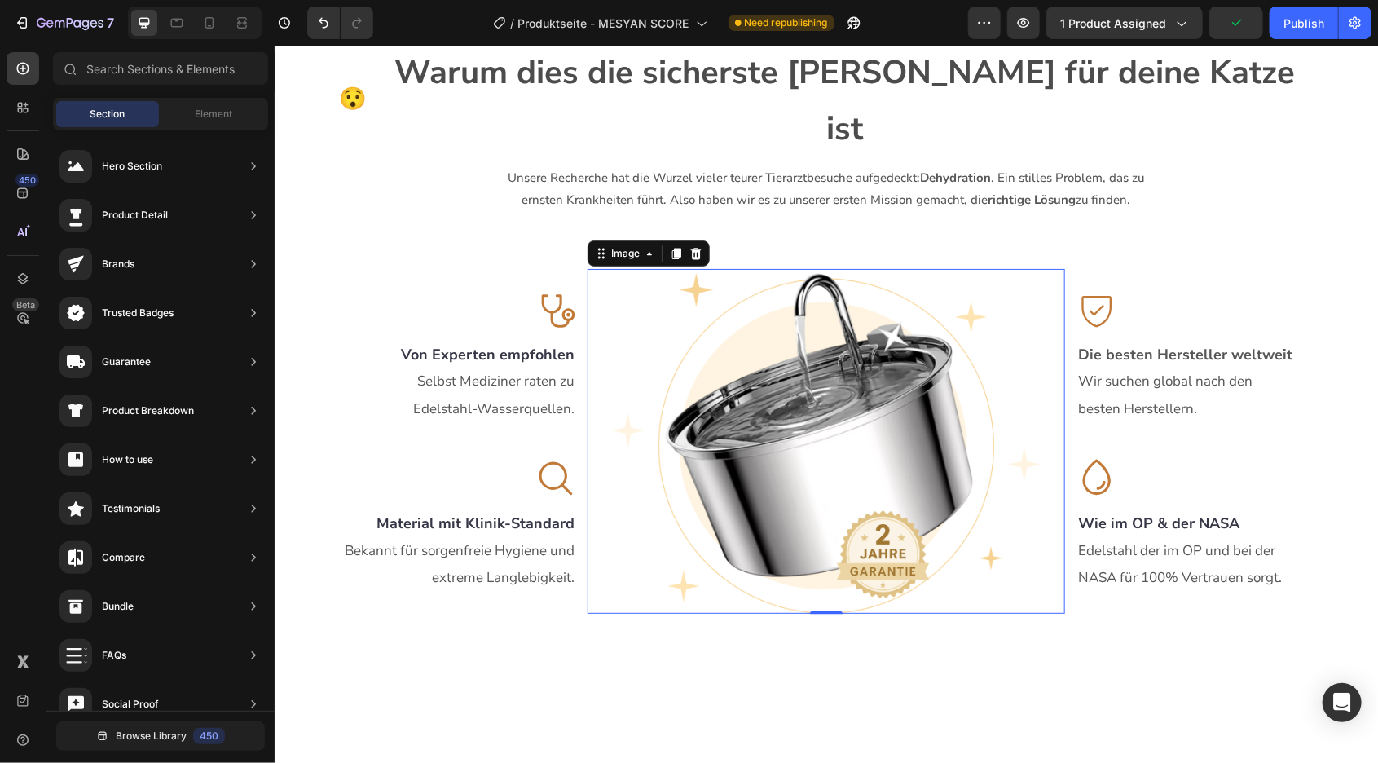
scroll to position [2000, 0]
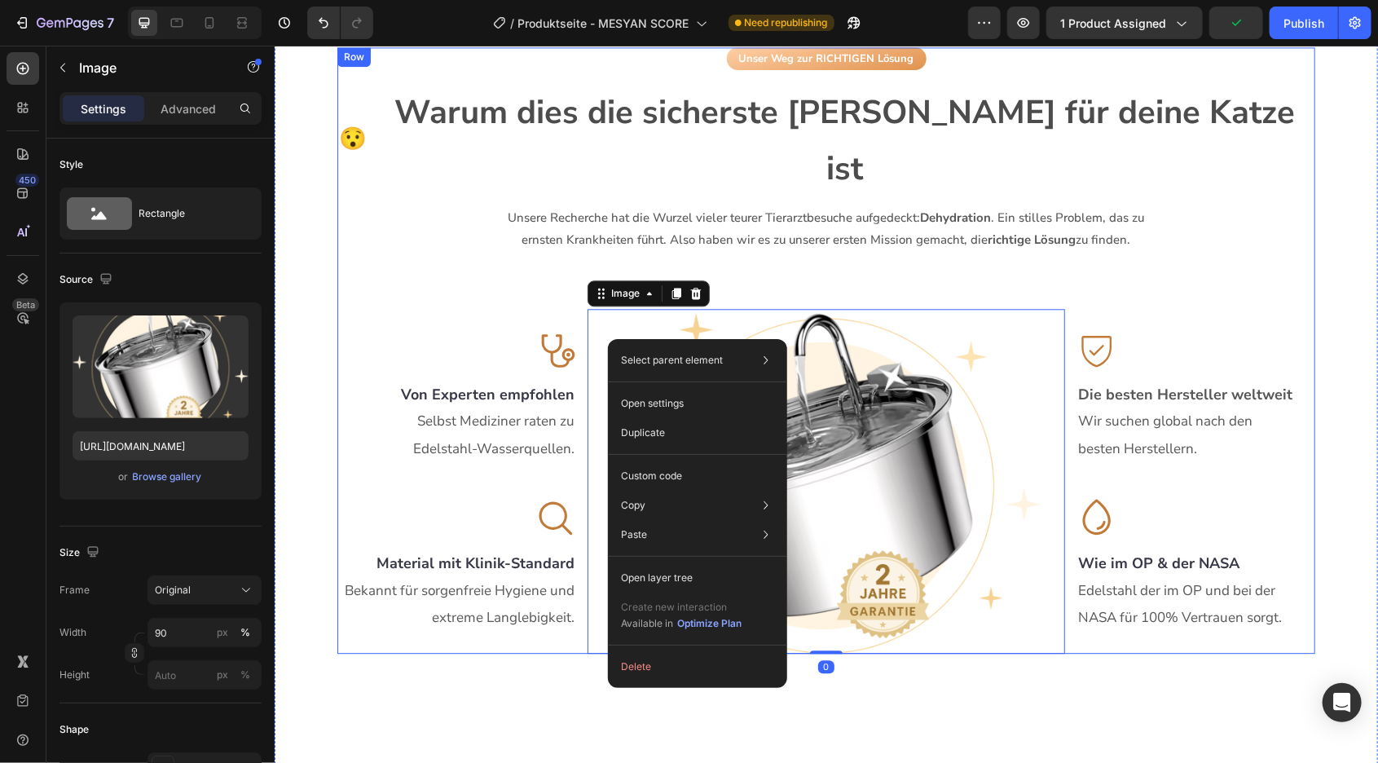
click at [547, 221] on div "Unser Weg zur RICHTIGEN Lösung Button 😯 Heading Warum dies die sicherste Wahl f…" at bounding box center [826, 349] width 978 height 606
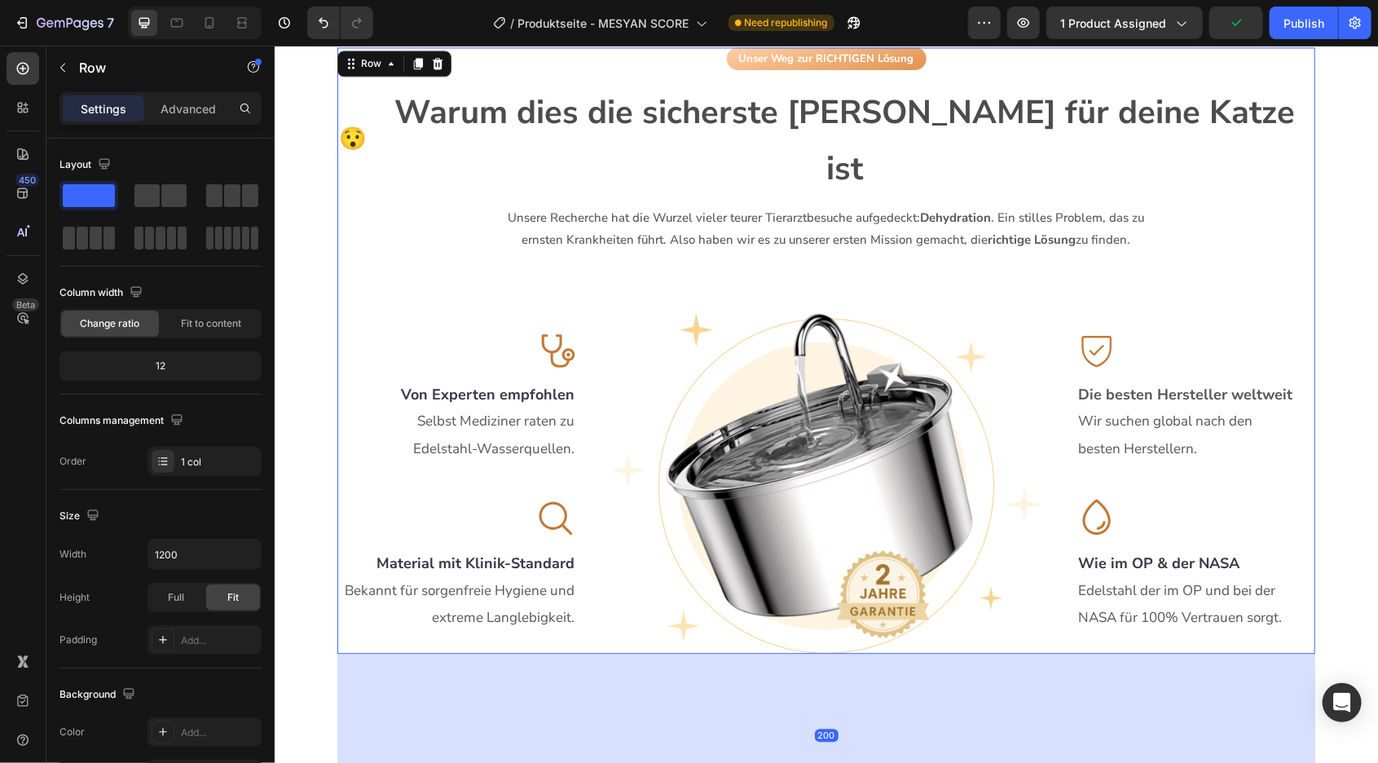
click at [593, 207] on div "Unser Weg zur RICHTIGEN Lösung Button 😯 Heading Warum dies die sicherste Wahl f…" at bounding box center [826, 349] width 978 height 606
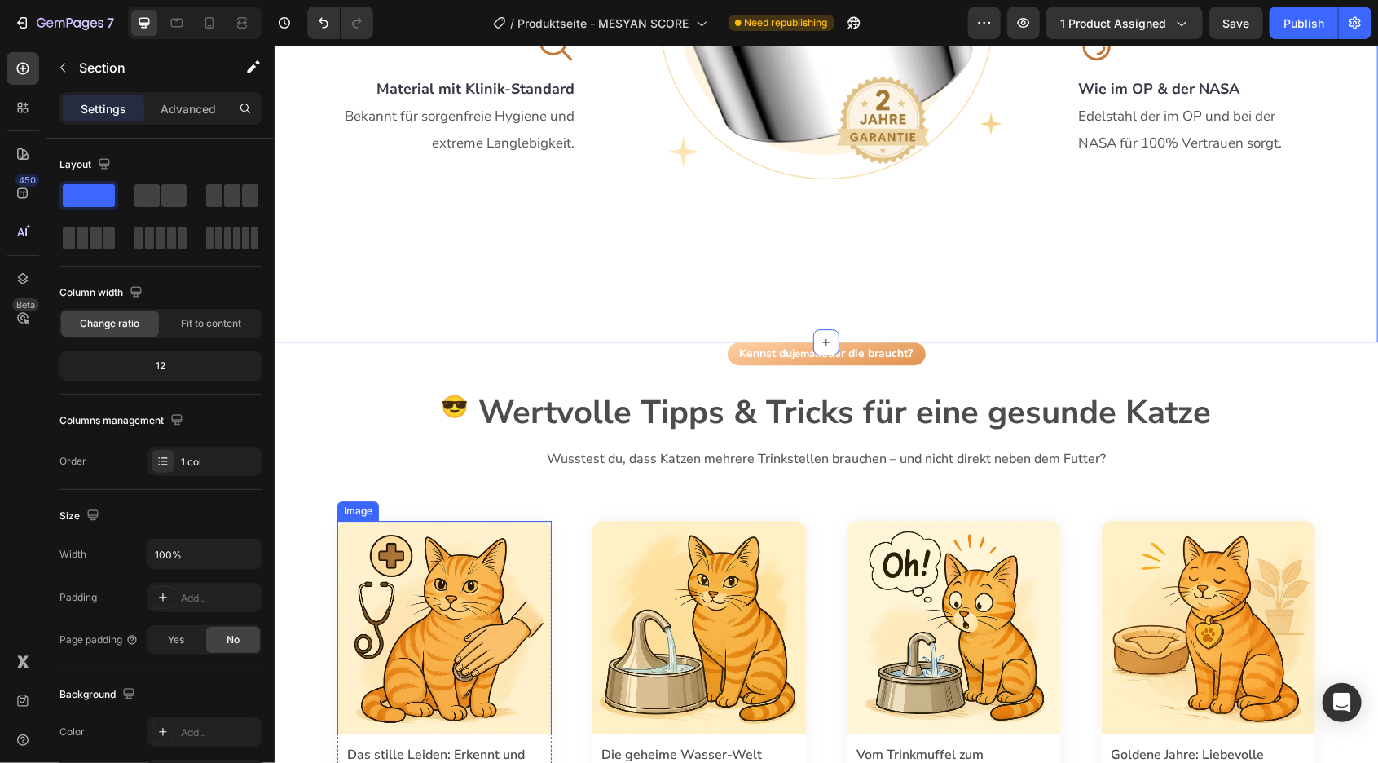
scroll to position [2438, 0]
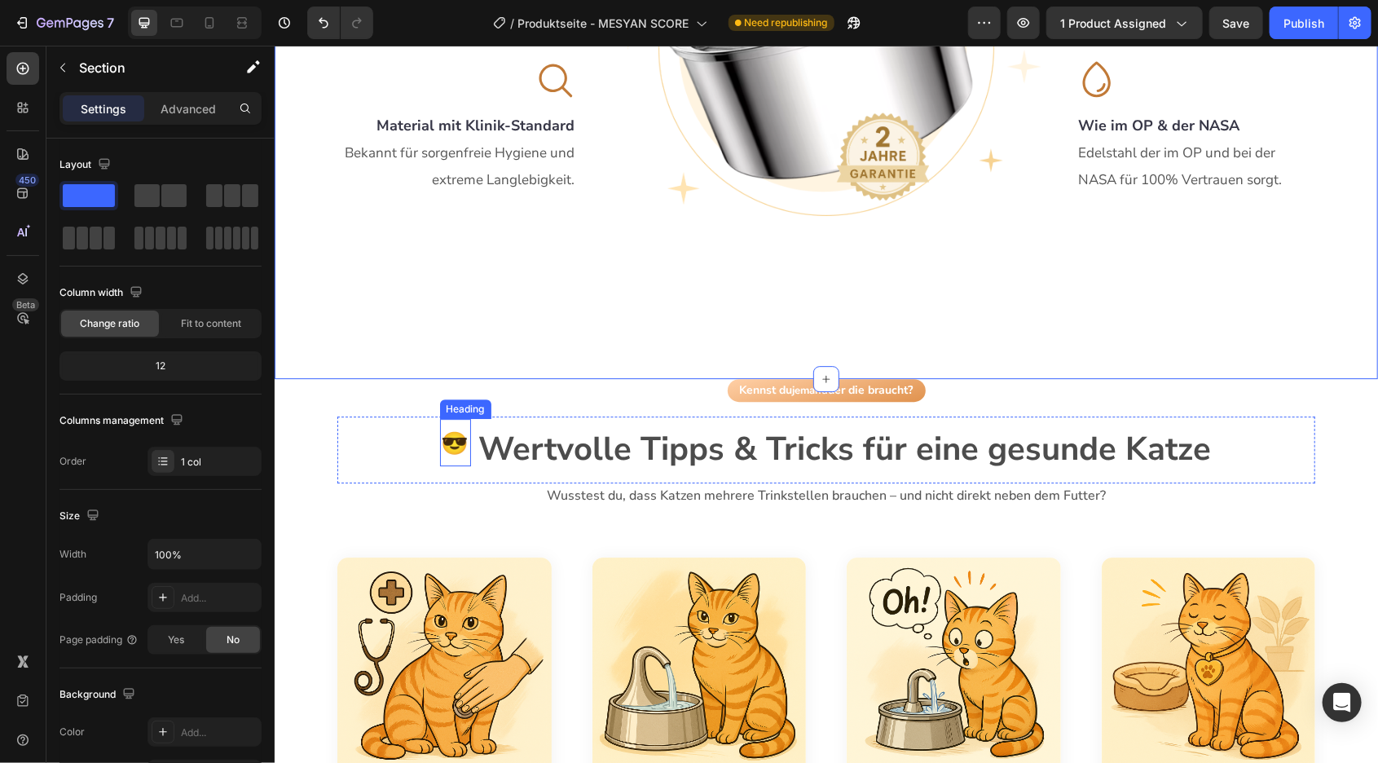
click at [447, 428] on span "😎" at bounding box center [455, 443] width 28 height 30
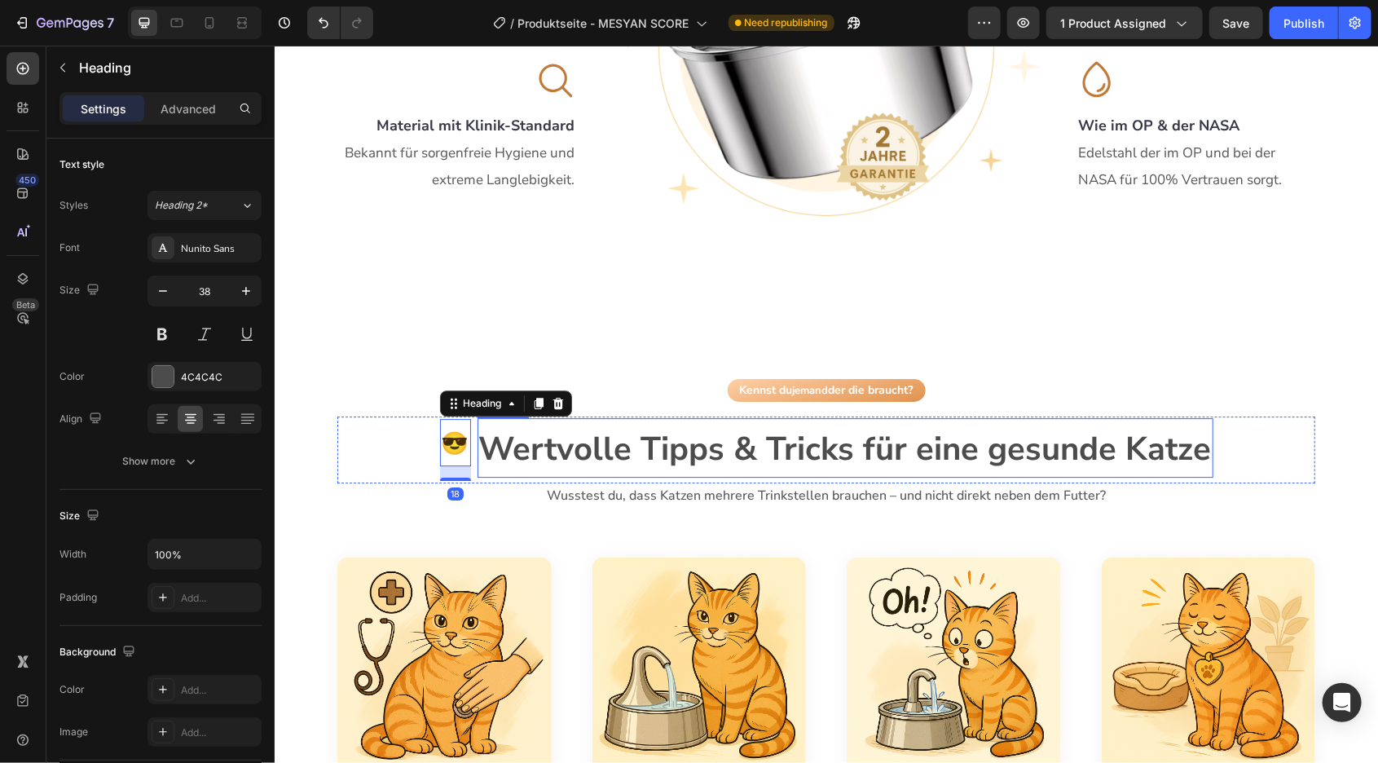
click at [512, 426] on span "Wertvolle Tipps & Tricks für eine gesunde Katze" at bounding box center [844, 448] width 733 height 44
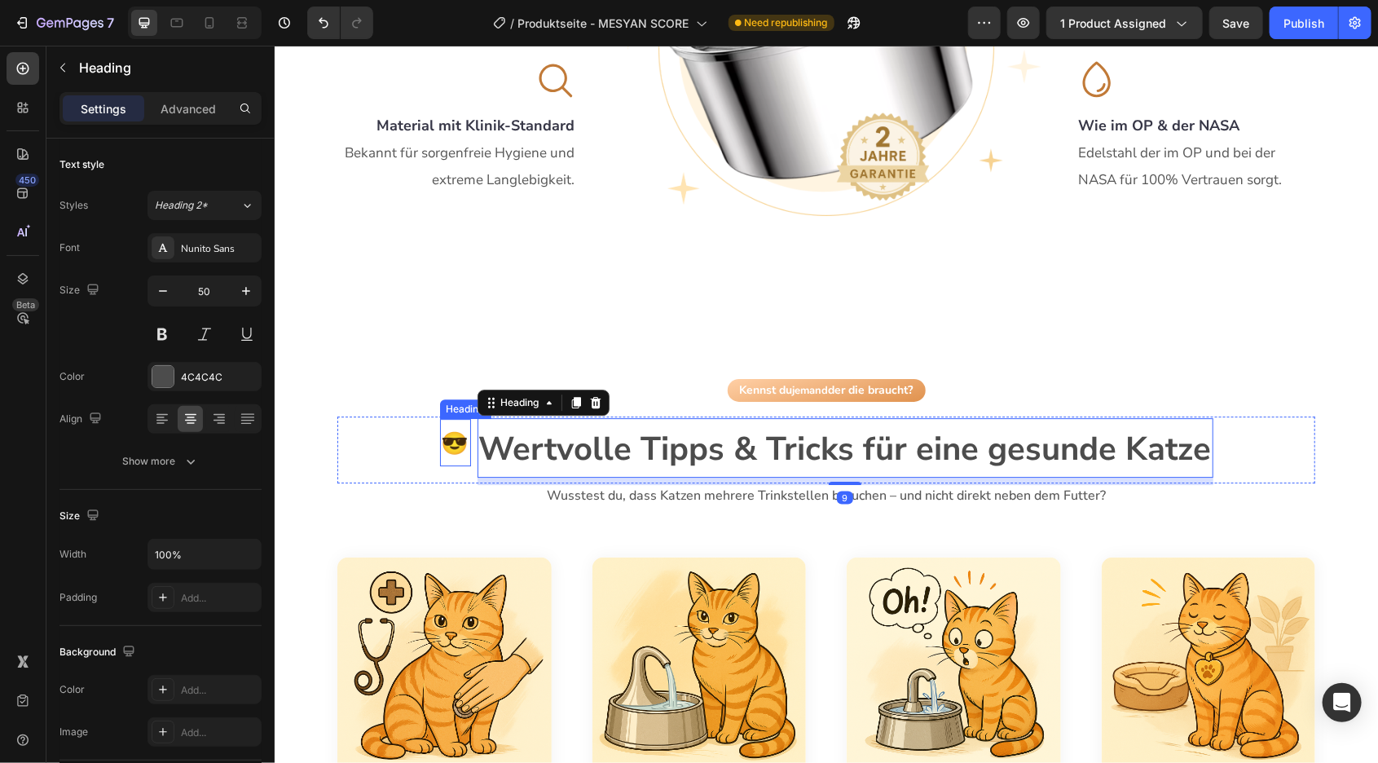
click at [460, 428] on span "😎" at bounding box center [455, 443] width 28 height 30
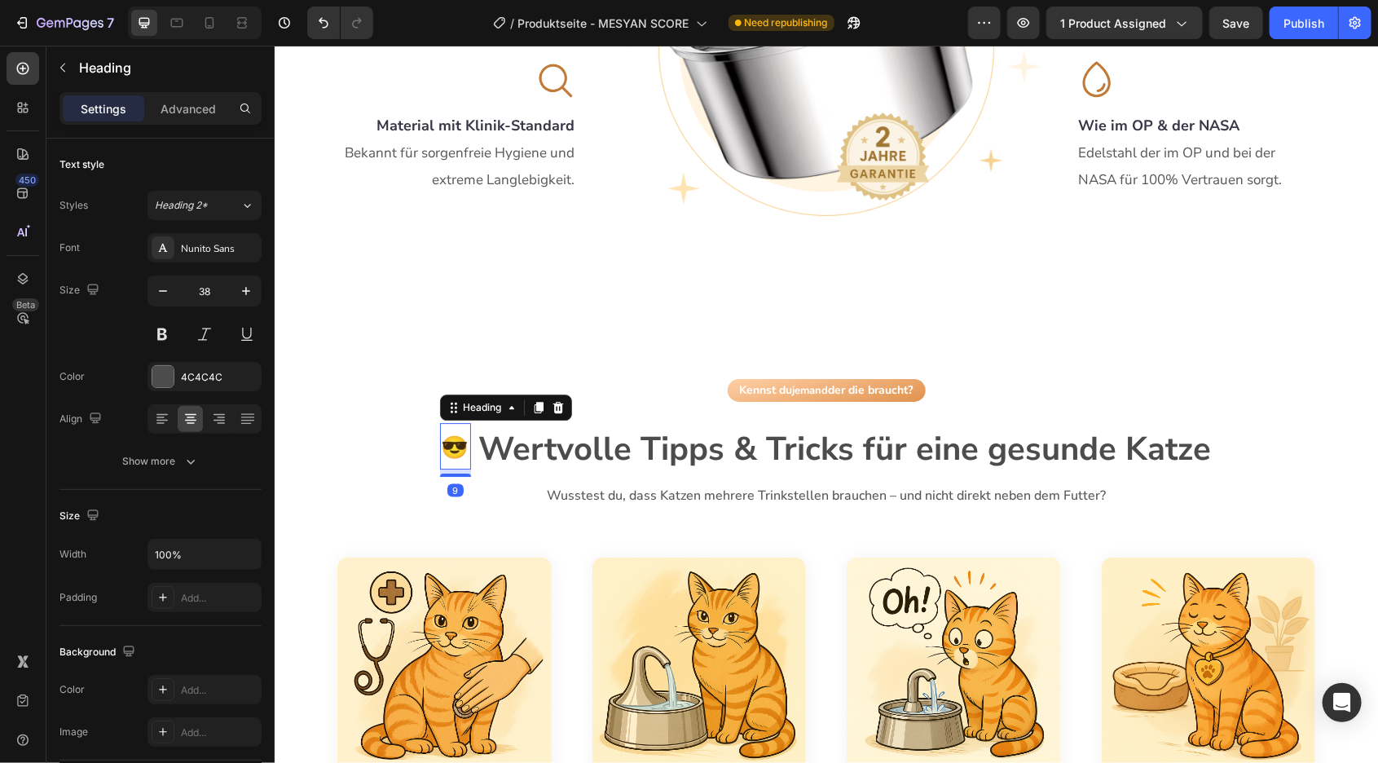
drag, startPoint x: 458, startPoint y: 415, endPoint x: 465, endPoint y: 407, distance: 10.4
click at [465, 469] on div "9" at bounding box center [454, 469] width 31 height 0
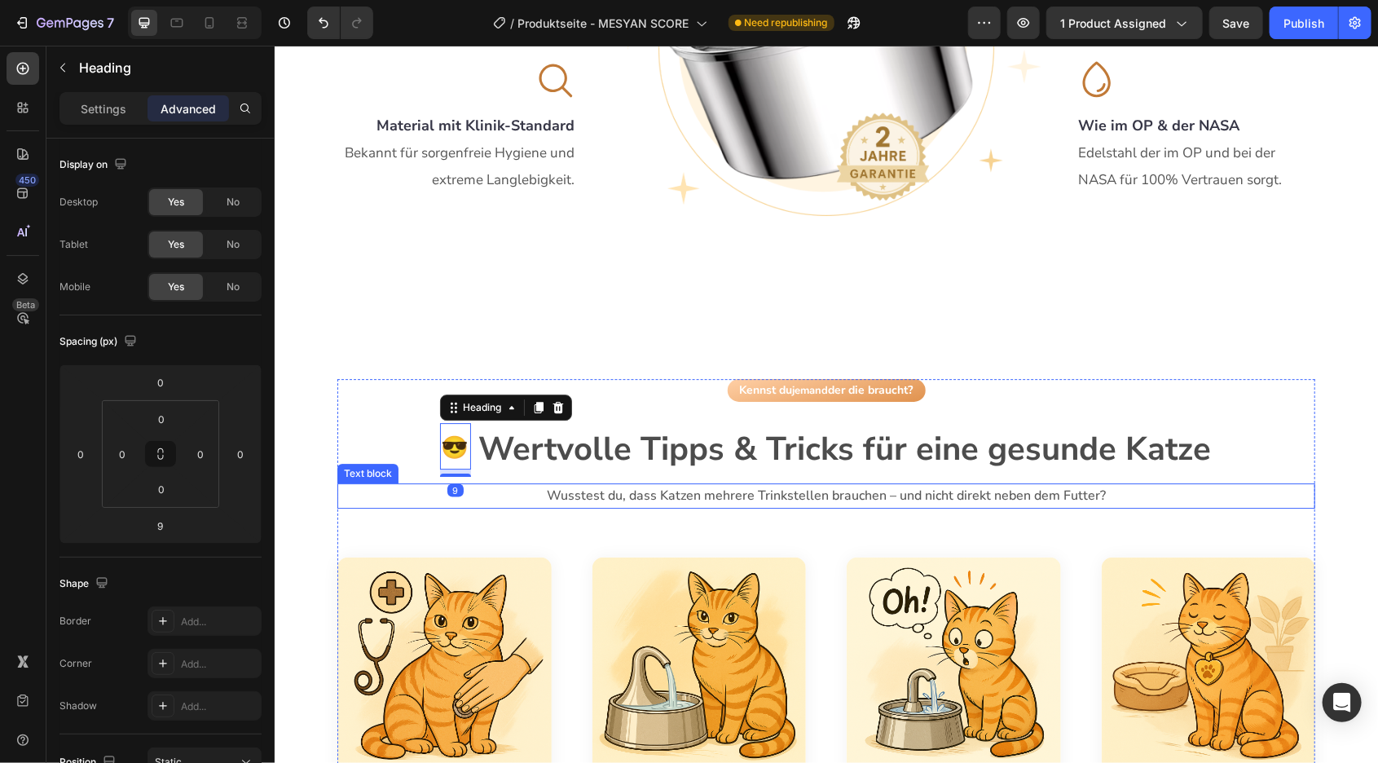
click at [508, 484] on p "Wusstest du, dass Katzen mehrere Trinkstellen brauchen – und nicht direkt neben…" at bounding box center [825, 495] width 975 height 22
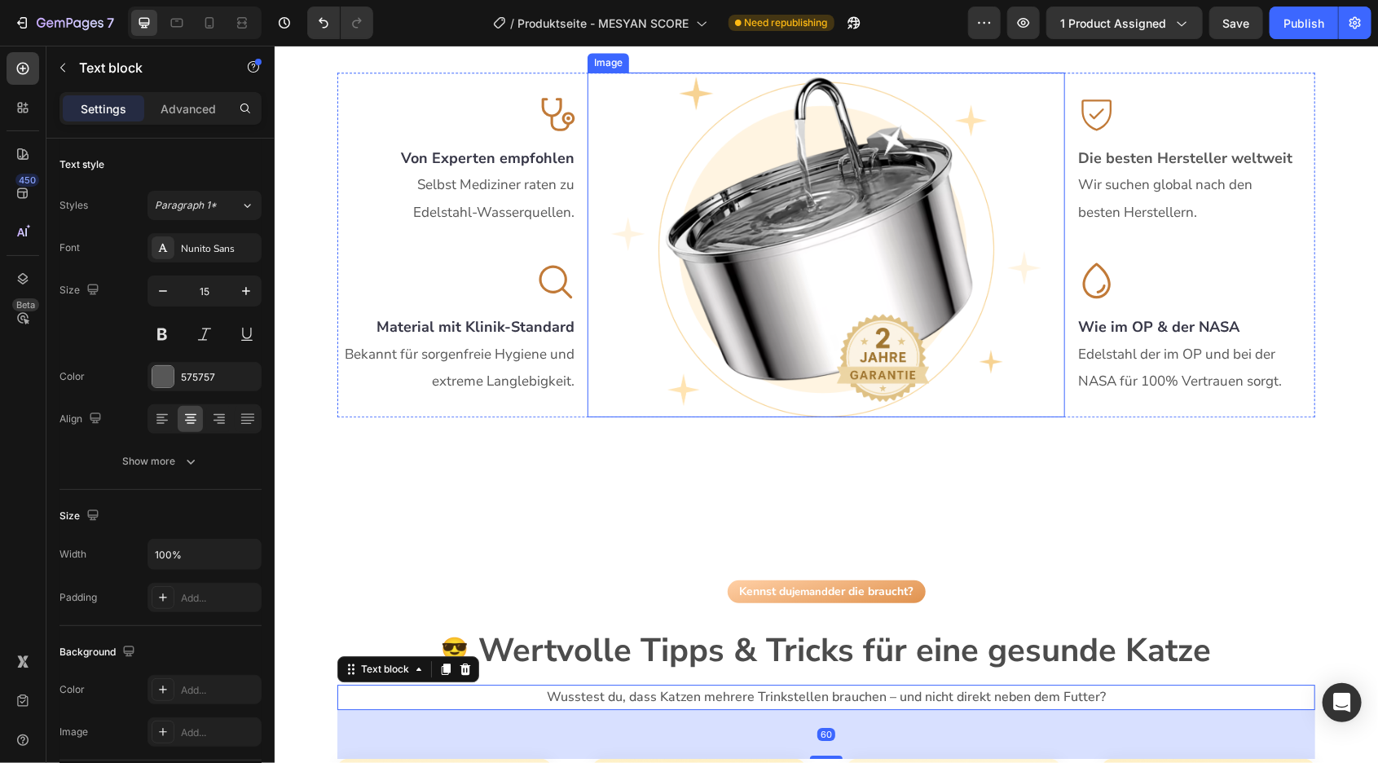
scroll to position [1924, 0]
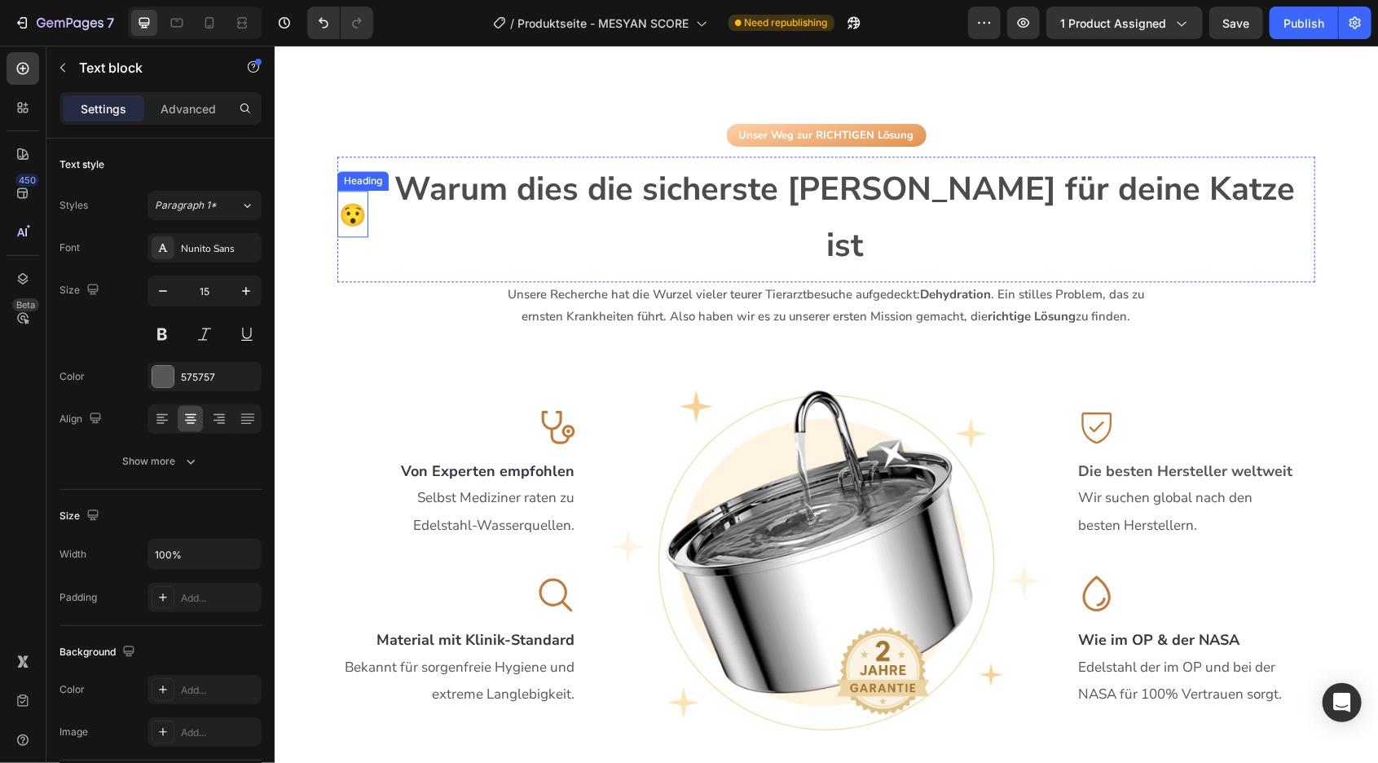
click at [366, 200] on span "😯" at bounding box center [352, 215] width 28 height 30
click at [486, 169] on span "Warum dies die sicherste Wahl für deine Katze ist" at bounding box center [844, 216] width 900 height 100
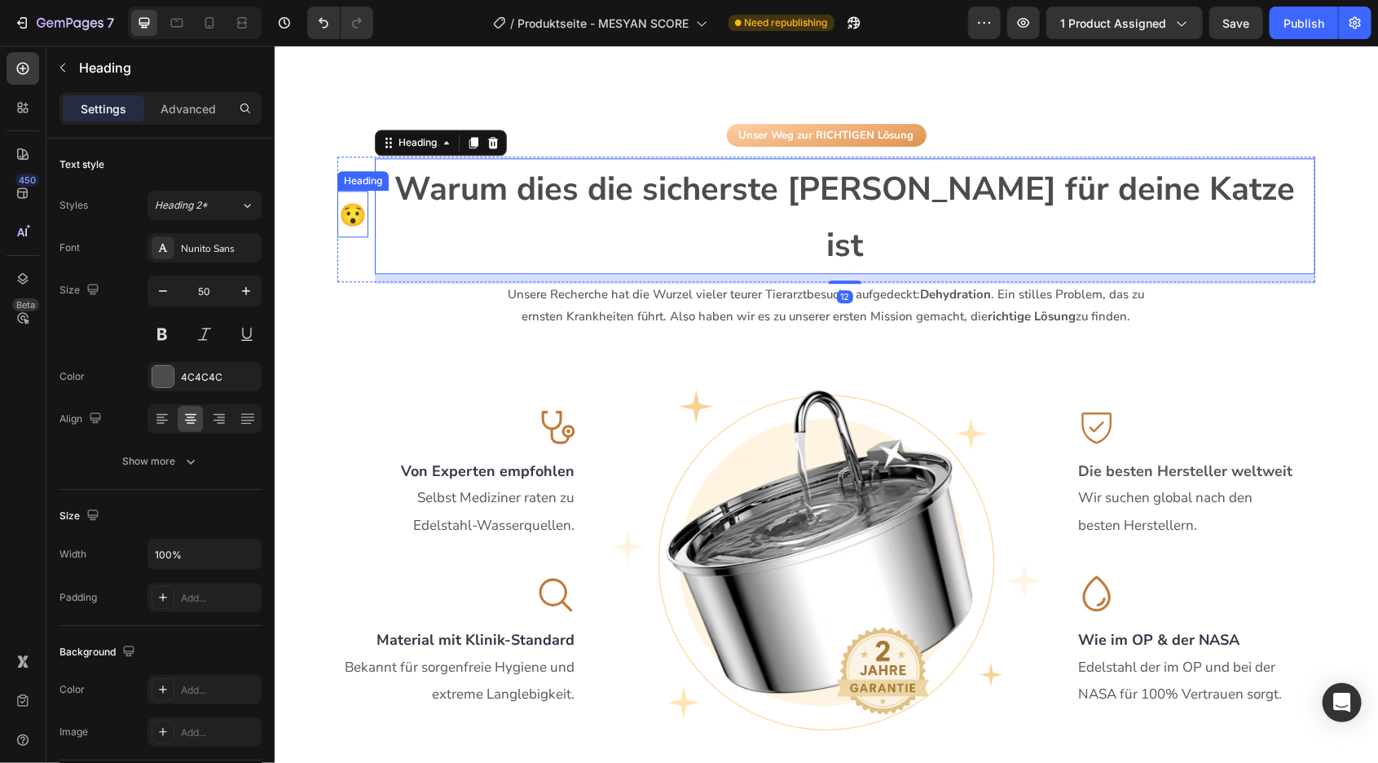
click at [366, 200] on span "😯" at bounding box center [352, 215] width 28 height 30
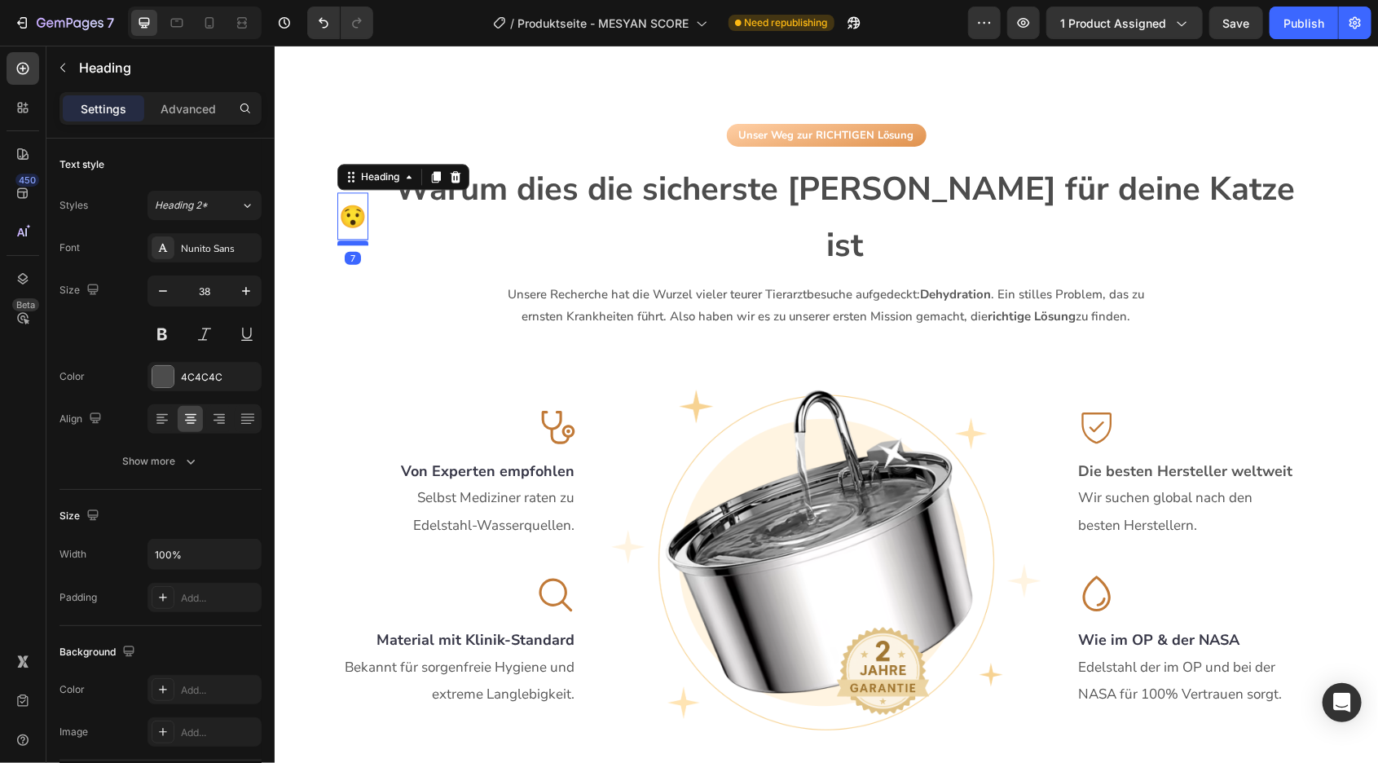
drag, startPoint x: 445, startPoint y: 212, endPoint x: 453, endPoint y: 208, distance: 9.1
click at [368, 240] on div at bounding box center [352, 242] width 31 height 5
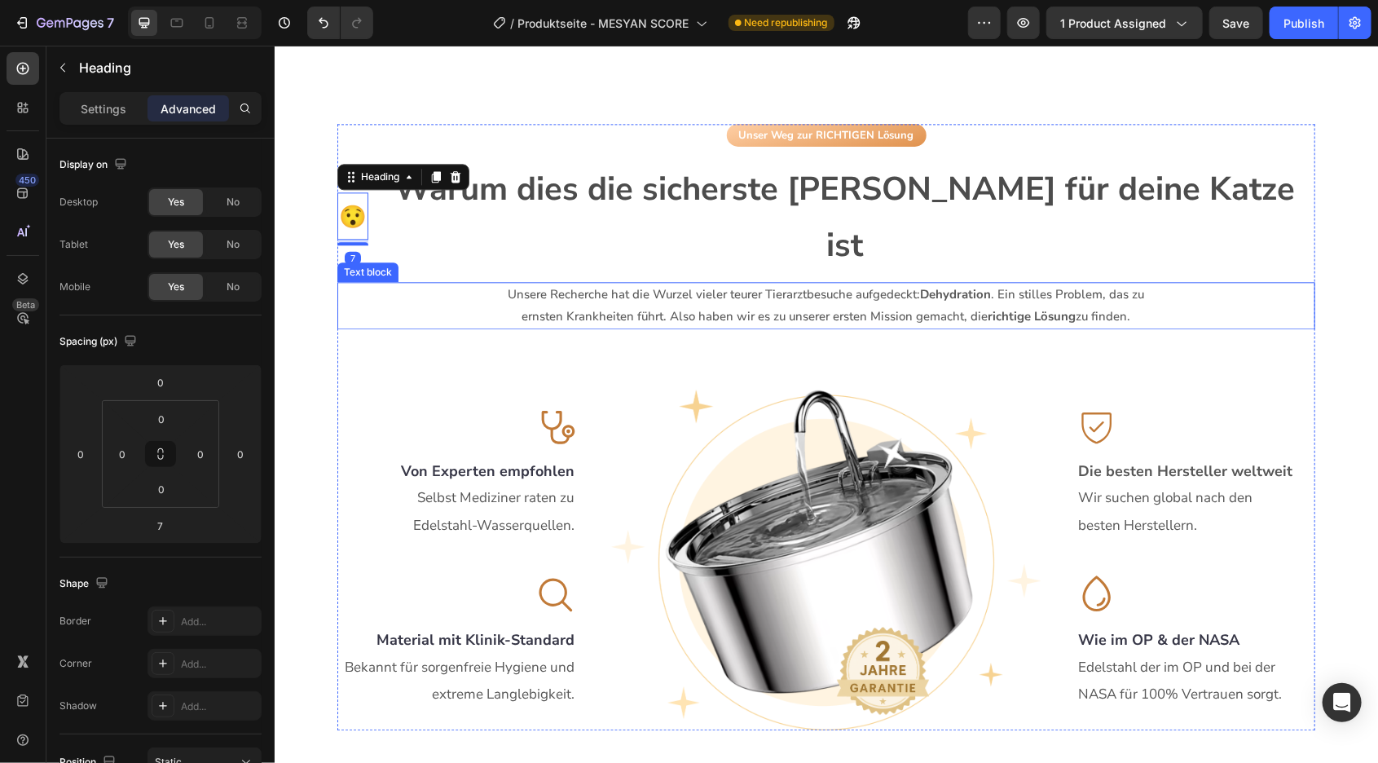
click at [446, 272] on div "Unser Weg zur RICHTIGEN Lösung Button 😯 Heading 7 Warum dies die sicherste Wahl…" at bounding box center [826, 426] width 978 height 606
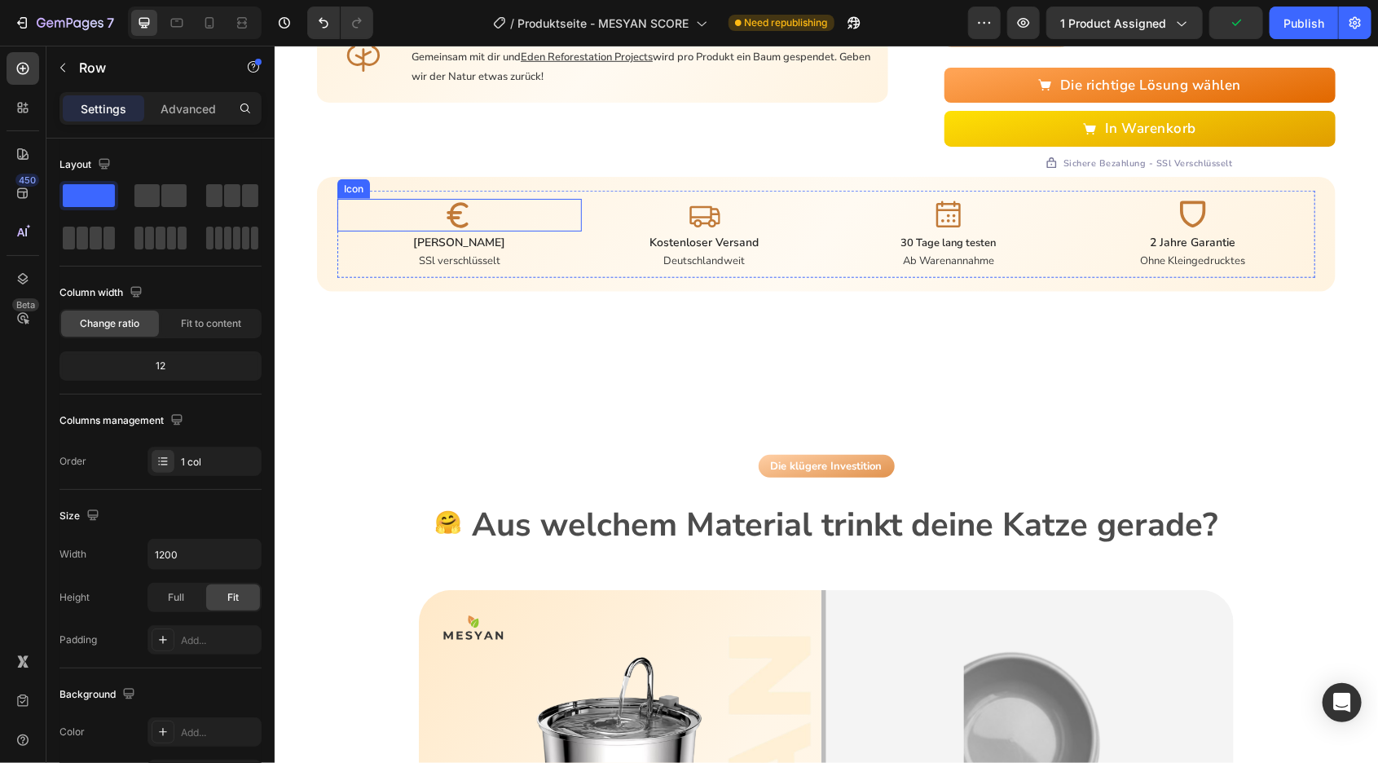
scroll to position [629, 0]
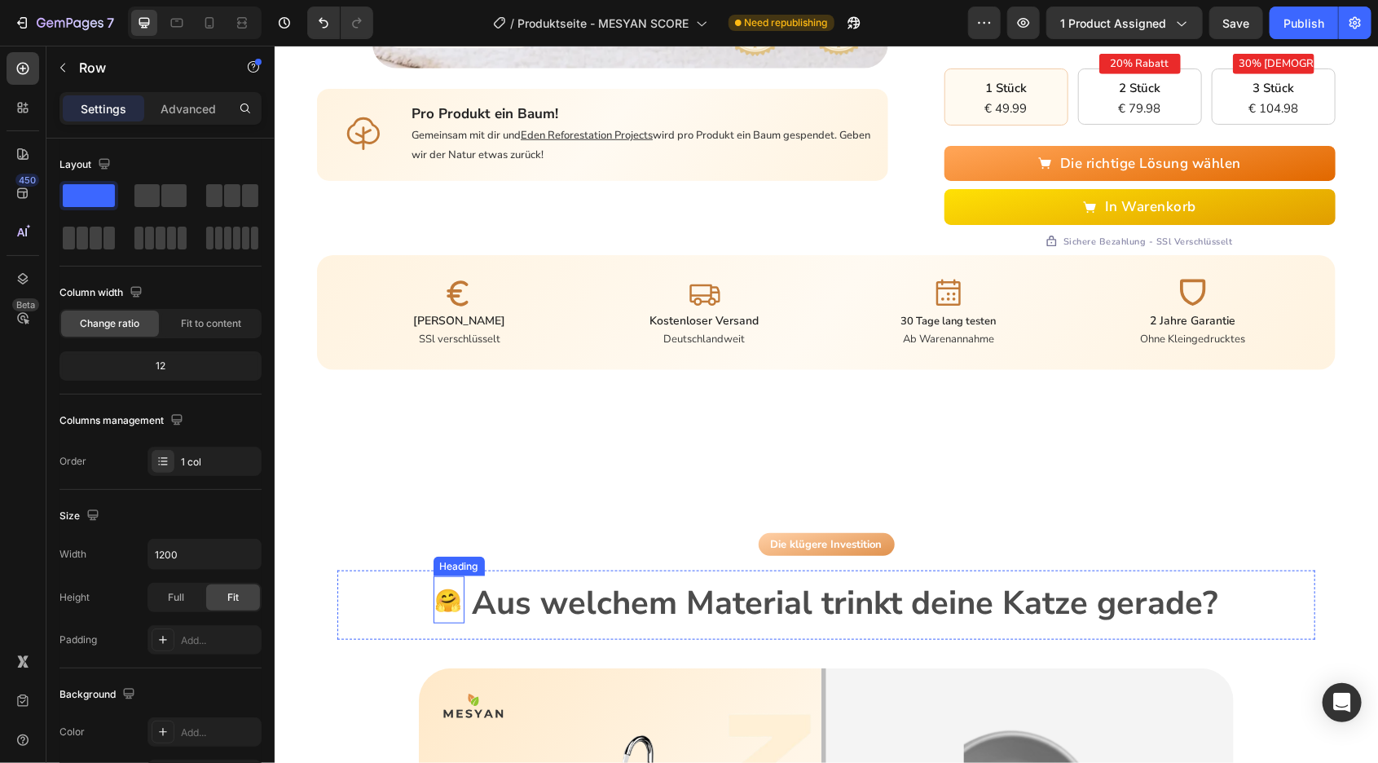
click at [453, 585] on span "🤗" at bounding box center [448, 600] width 28 height 30
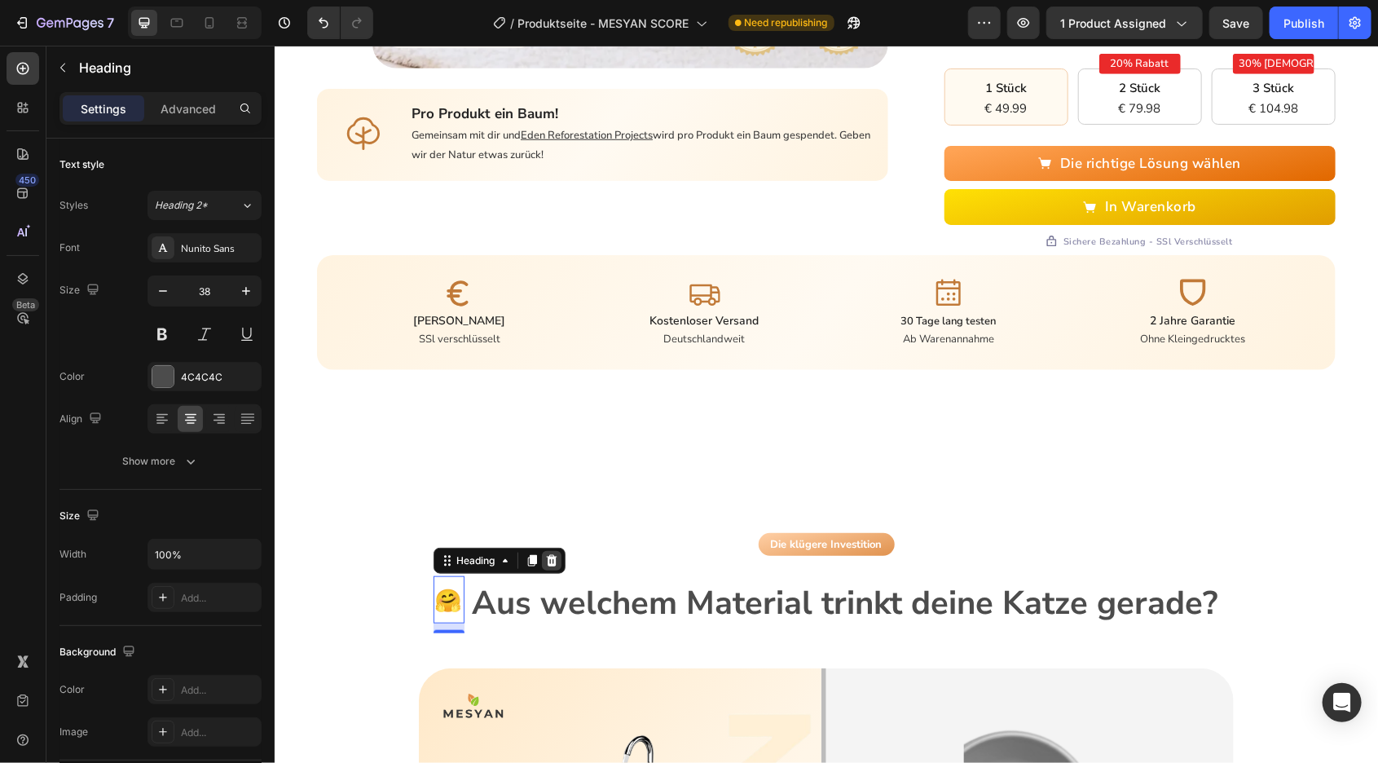
click at [553, 553] on icon at bounding box center [550, 559] width 13 height 13
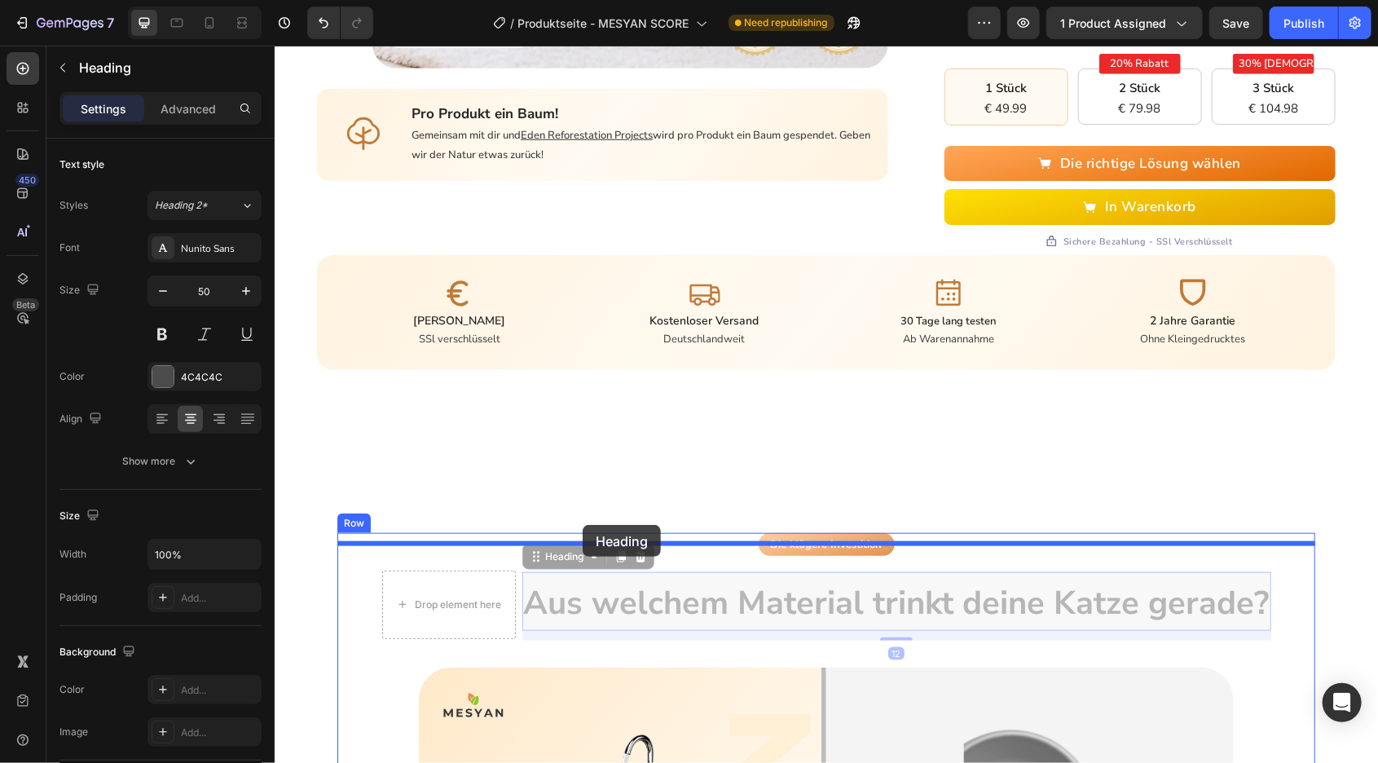
drag, startPoint x: 549, startPoint y: 567, endPoint x: 582, endPoint y: 524, distance: 54.1
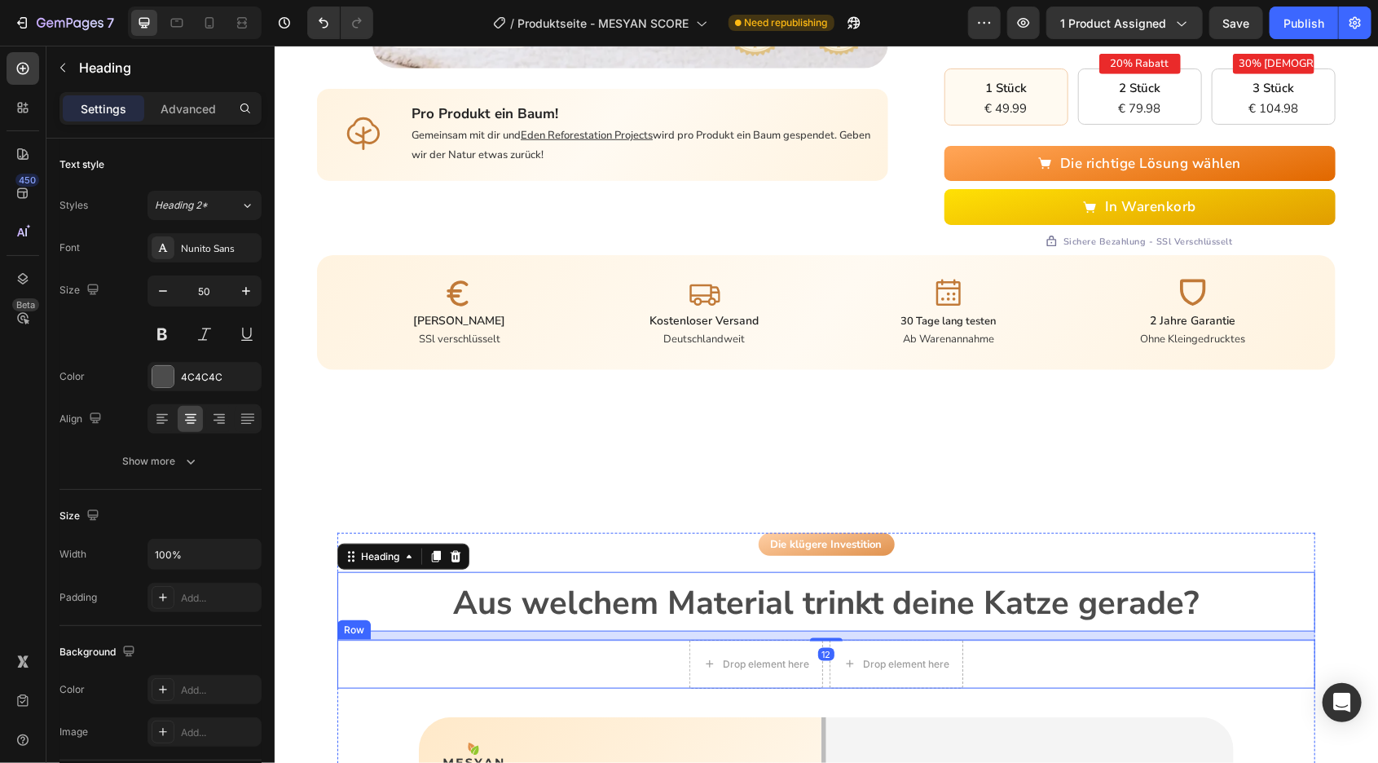
click at [614, 639] on div "Drop element here Drop element here Row" at bounding box center [826, 663] width 978 height 49
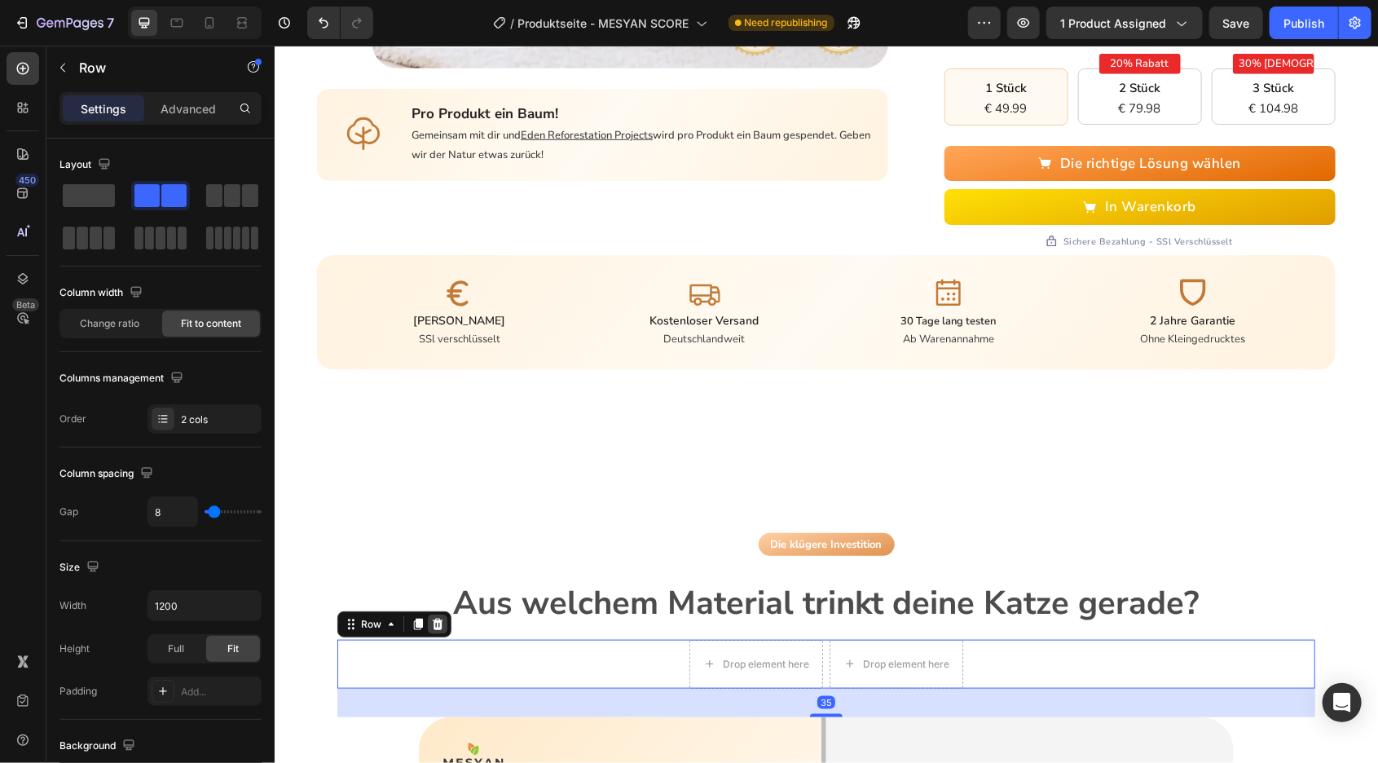
click at [435, 617] on icon at bounding box center [437, 622] width 11 height 11
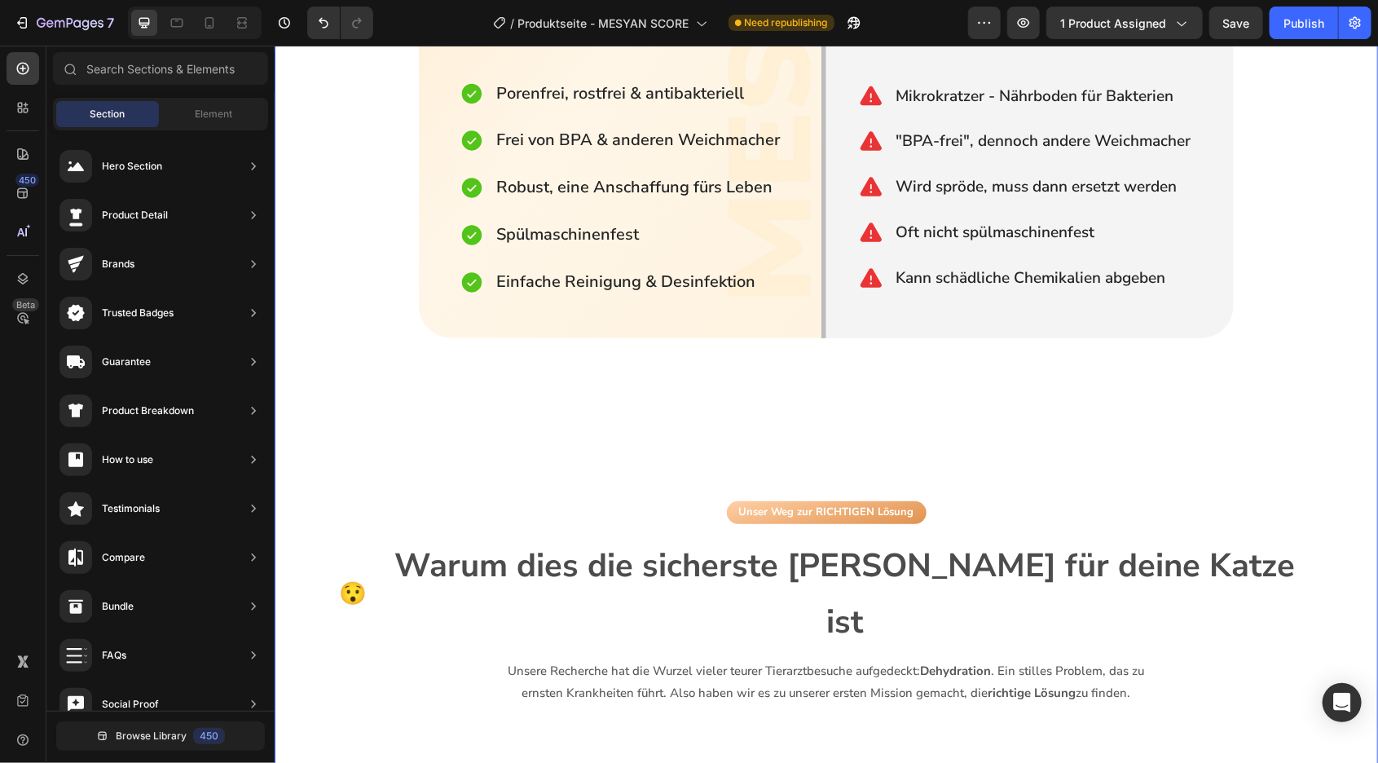
scroll to position [1519, 0]
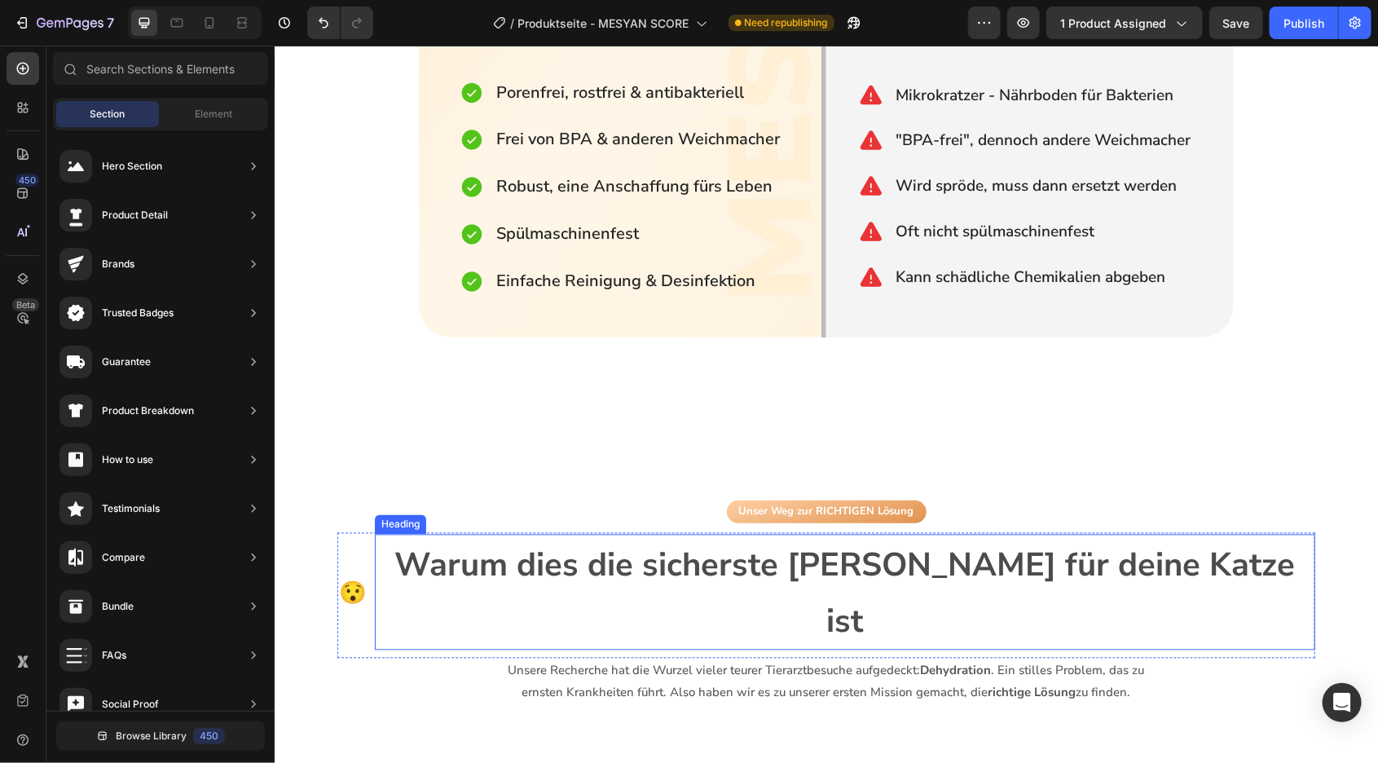
click at [505, 557] on span "Warum dies die sicherste Wahl für deine Katze ist" at bounding box center [844, 593] width 900 height 100
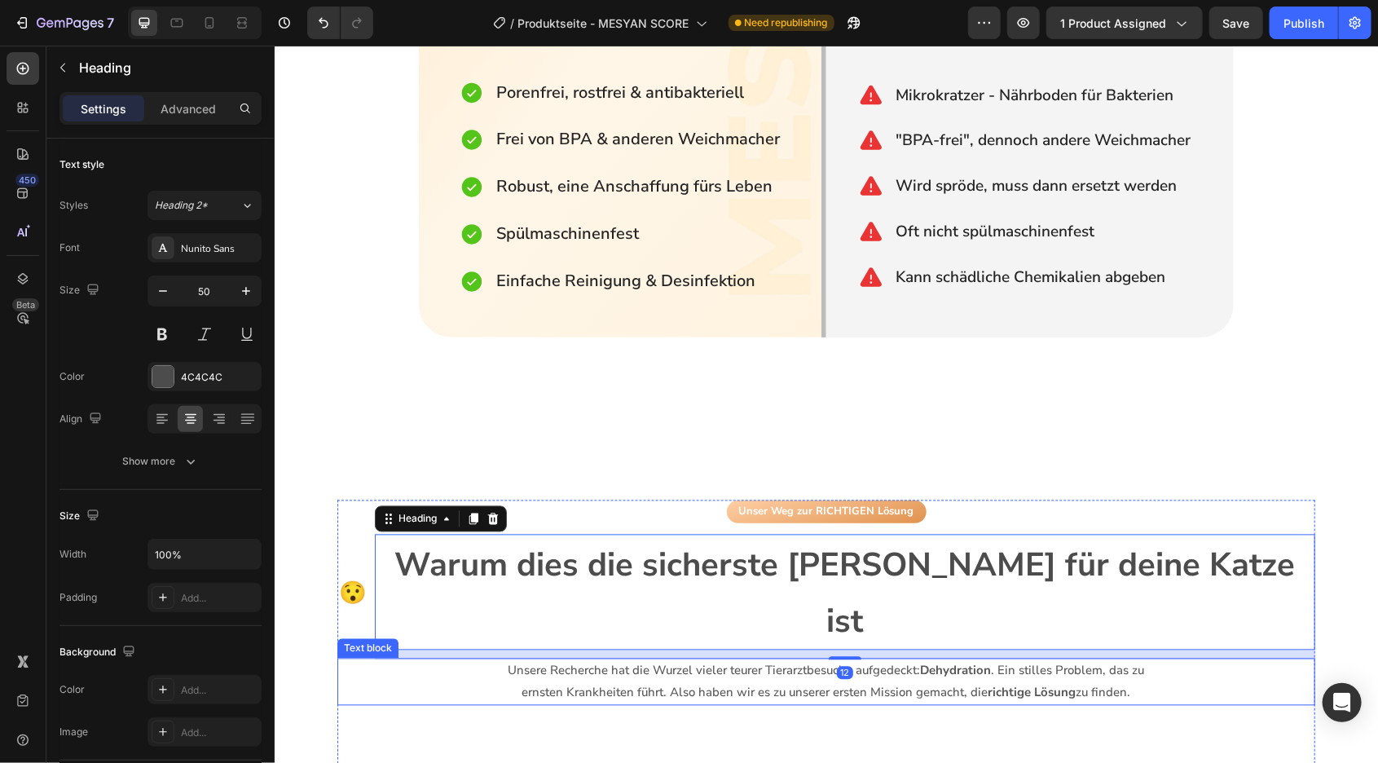
click at [472, 681] on p "ernsten Krankheiten führt. Also haben wir es zu unserer ersten Mission gemacht,…" at bounding box center [825, 692] width 975 height 22
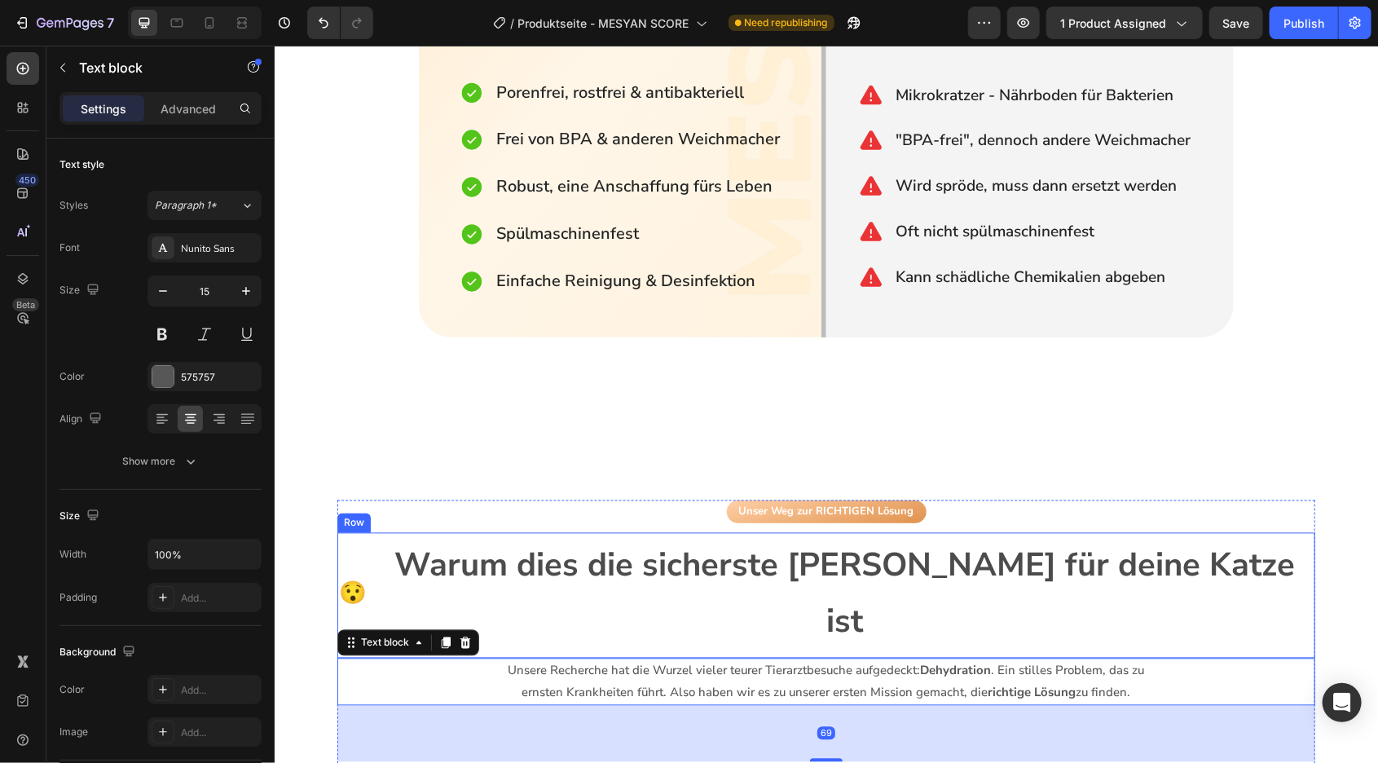
click at [506, 574] on span "Warum dies die sicherste Wahl für deine Katze ist" at bounding box center [844, 593] width 900 height 100
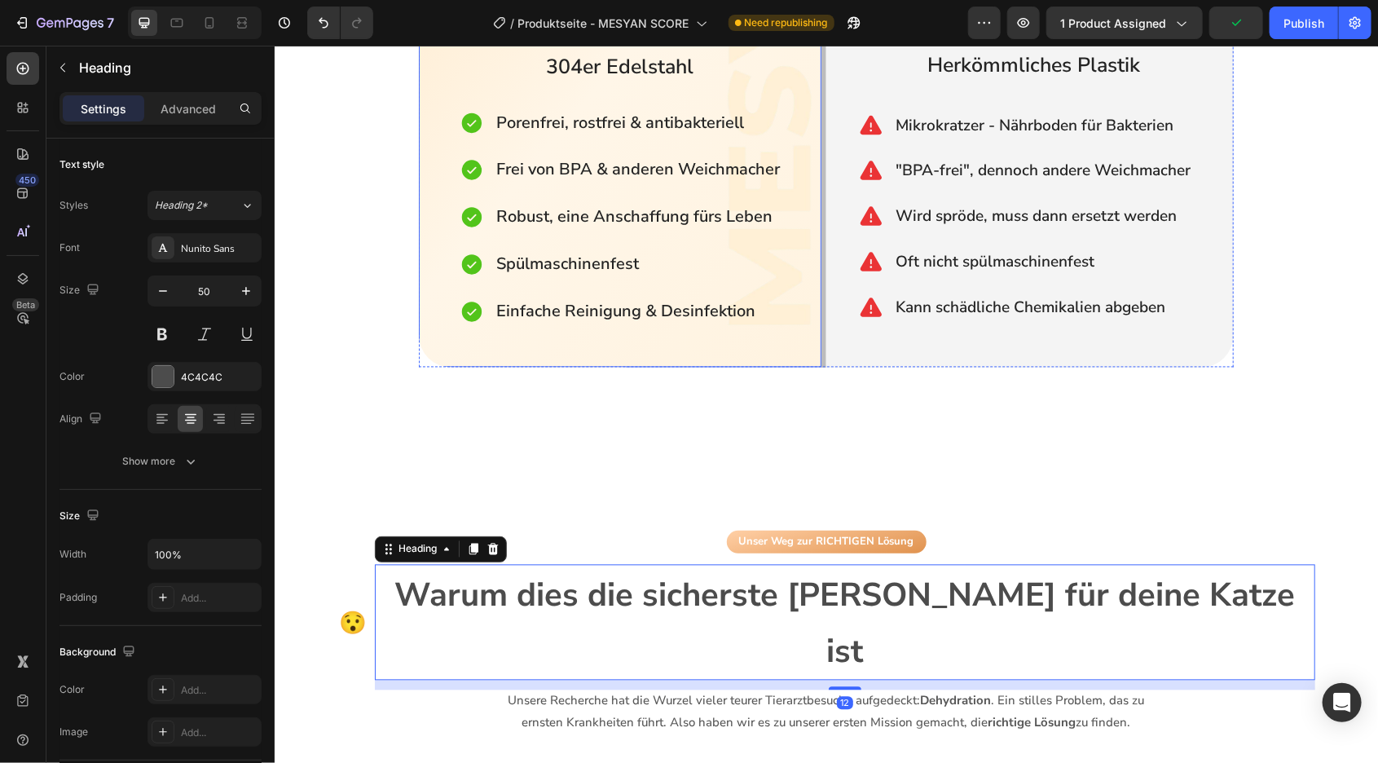
click at [513, 306] on div "Die klügere Investition Button Aus welchem Material trinkt deine Katze gerade? …" at bounding box center [826, 6] width 978 height 720
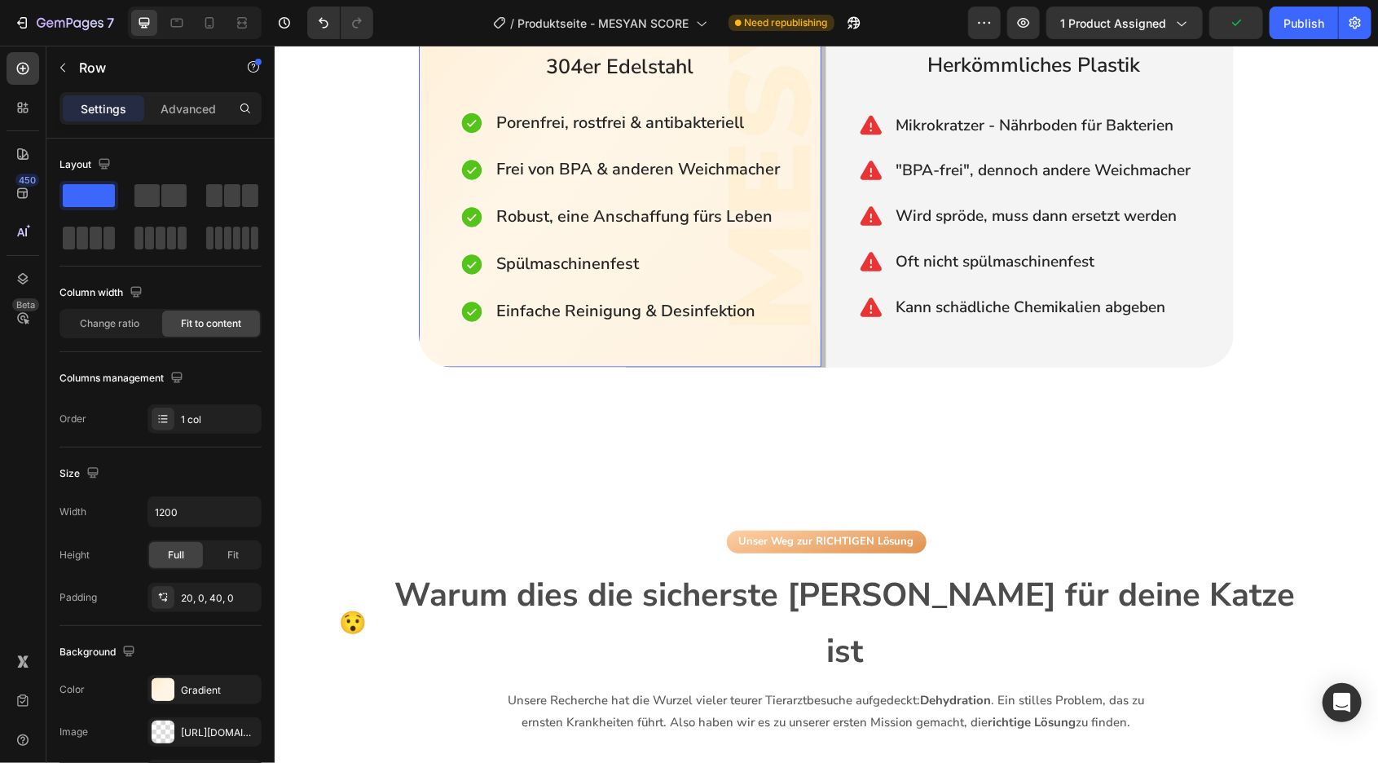
scroll to position [902, 0]
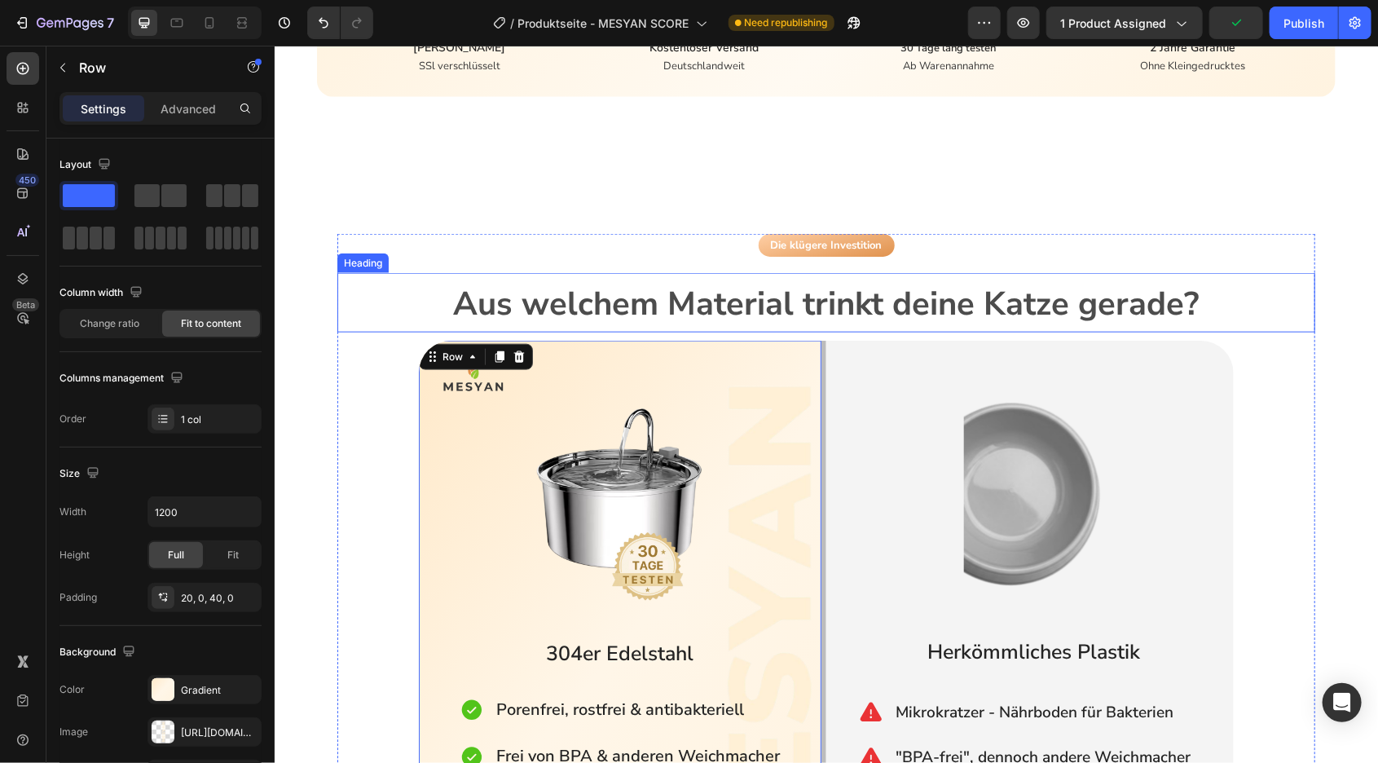
click at [551, 297] on span "Aus welchem Material trinkt deine Katze gerade?" at bounding box center [826, 303] width 746 height 44
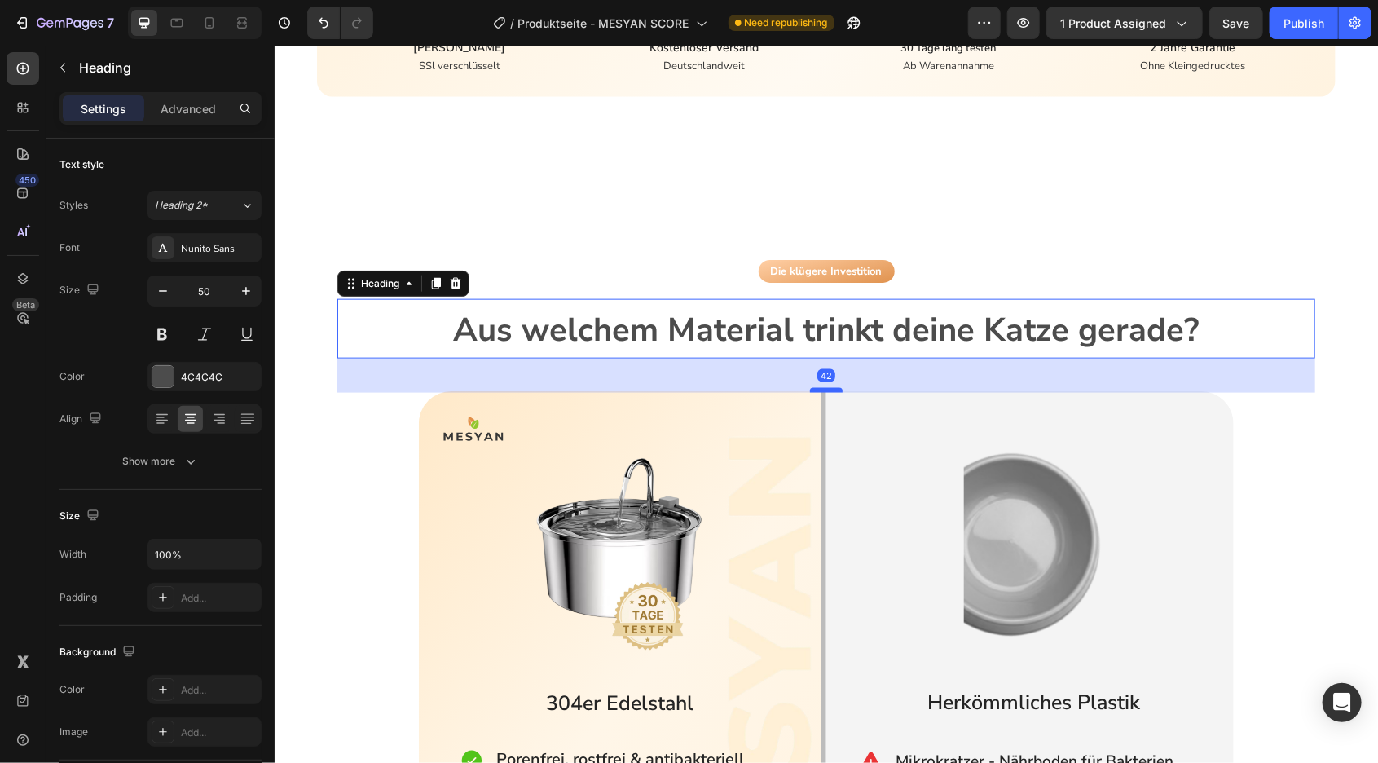
drag, startPoint x: 816, startPoint y: 338, endPoint x: 809, endPoint y: 363, distance: 25.3
click at [809, 387] on div at bounding box center [825, 389] width 33 height 5
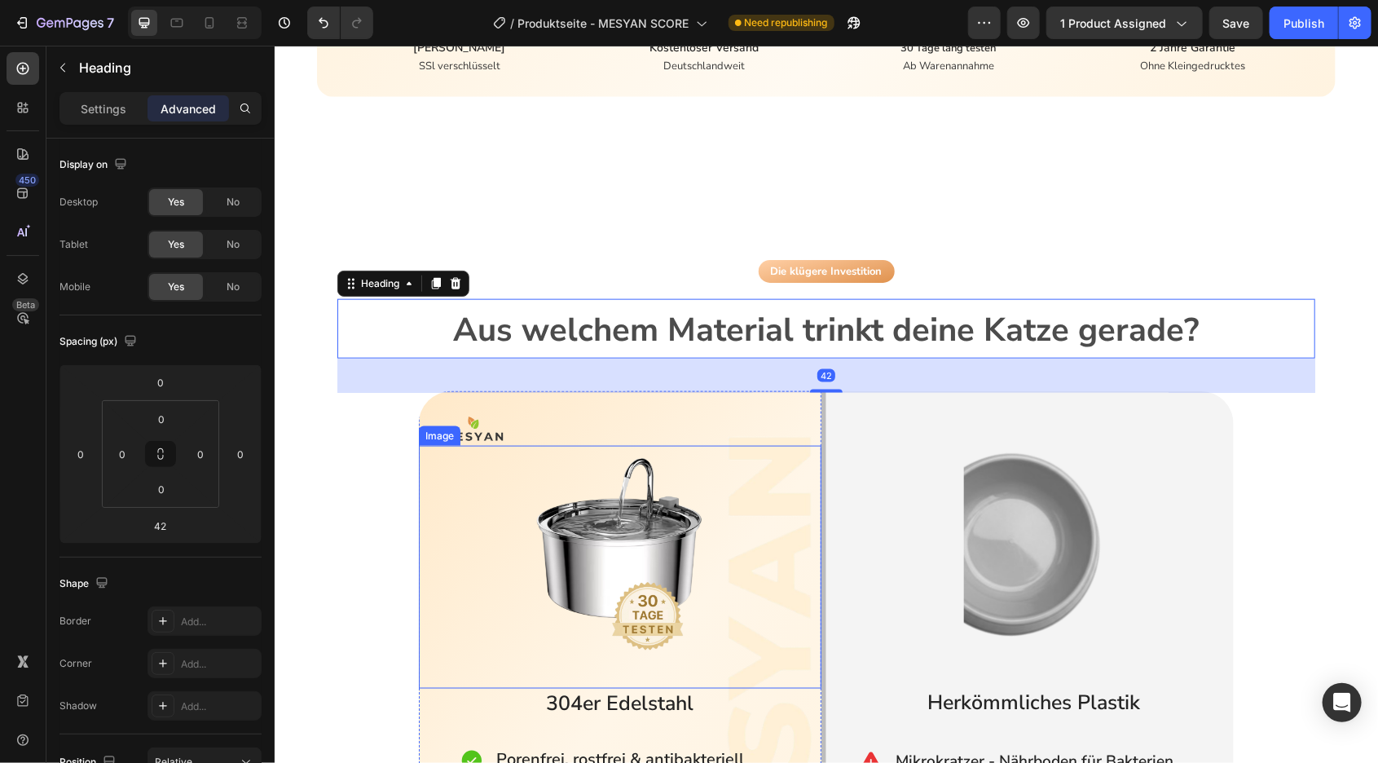
click at [389, 559] on div "Die klügere Investition Button Aus welchem Material trinkt deine Katze gerade? …" at bounding box center [826, 631] width 978 height 745
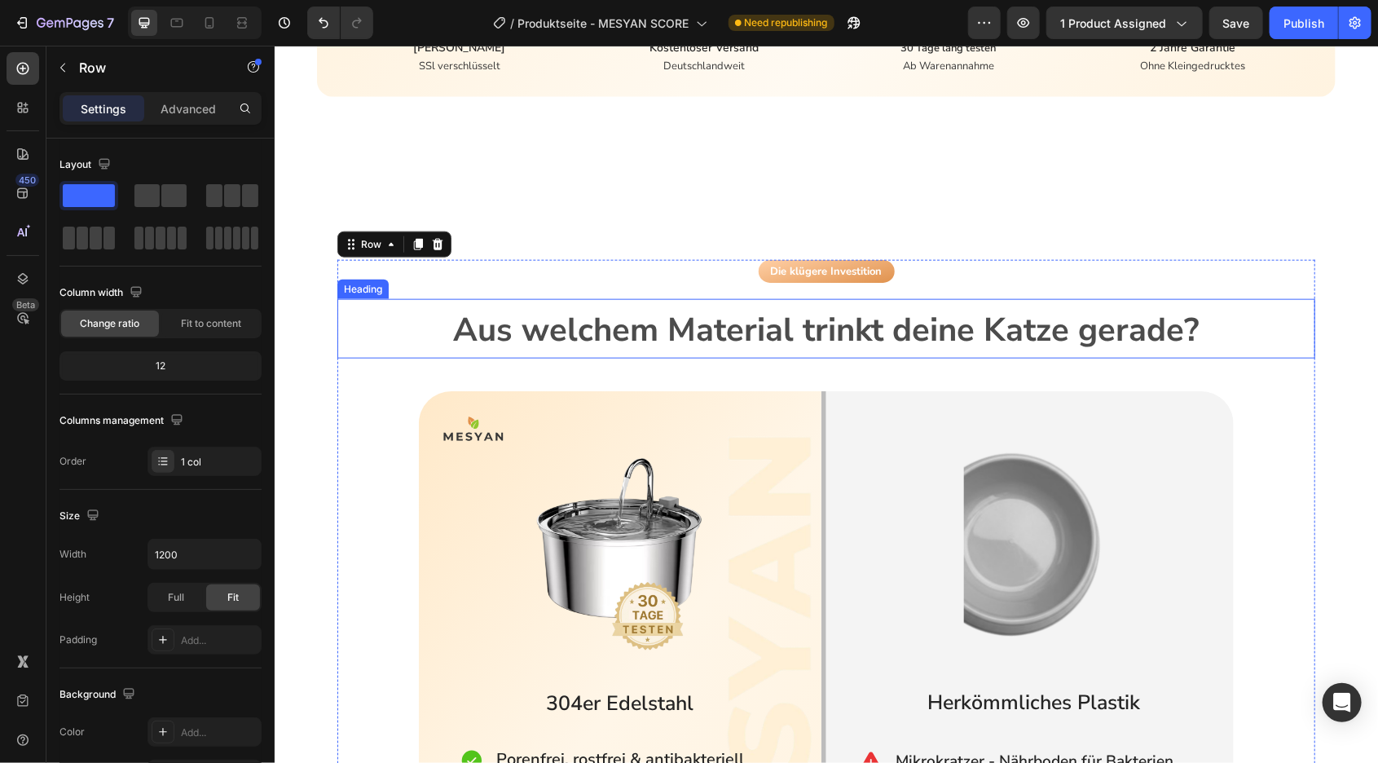
click at [734, 307] on span "Aus welchem Material trinkt deine Katze gerade?" at bounding box center [826, 329] width 746 height 44
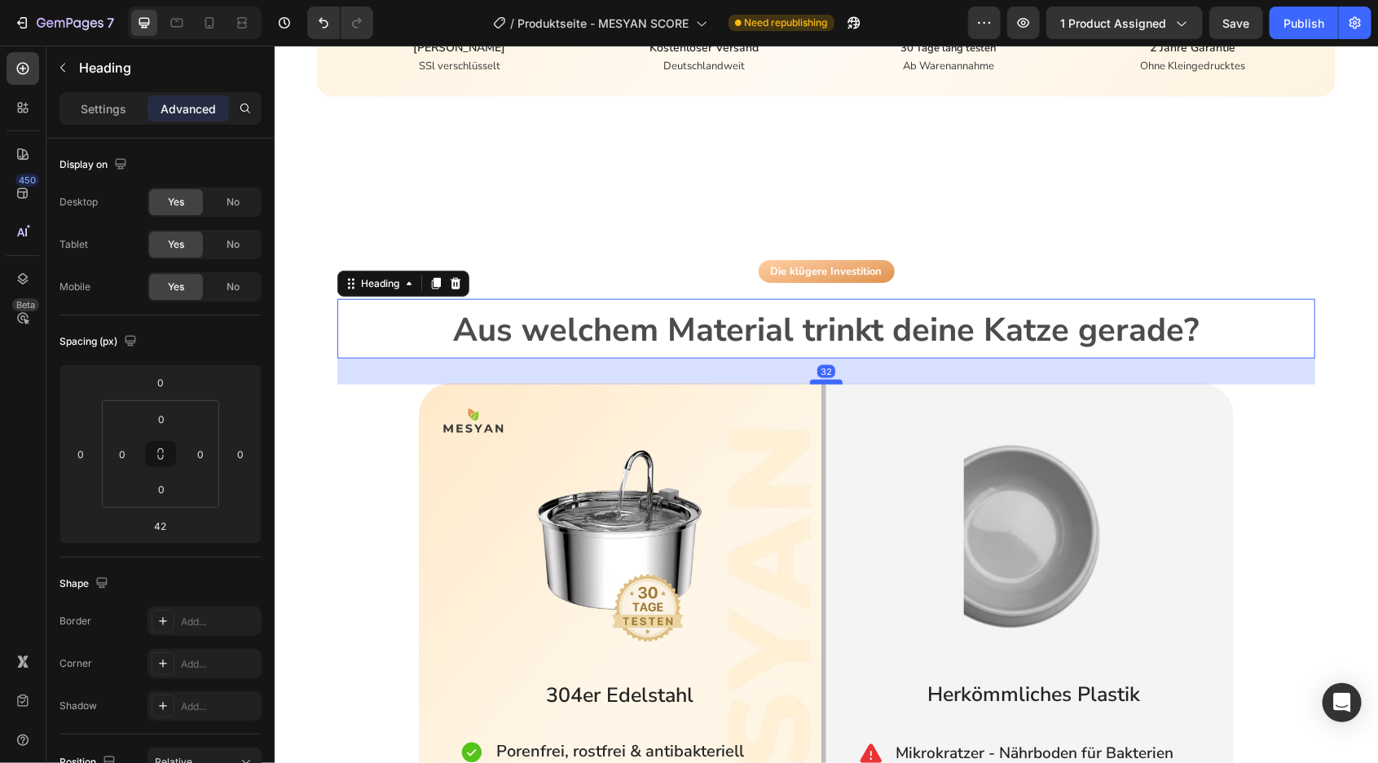
drag, startPoint x: 825, startPoint y: 363, endPoint x: 839, endPoint y: 355, distance: 16.8
click at [839, 379] on div at bounding box center [825, 381] width 33 height 5
type input "32"
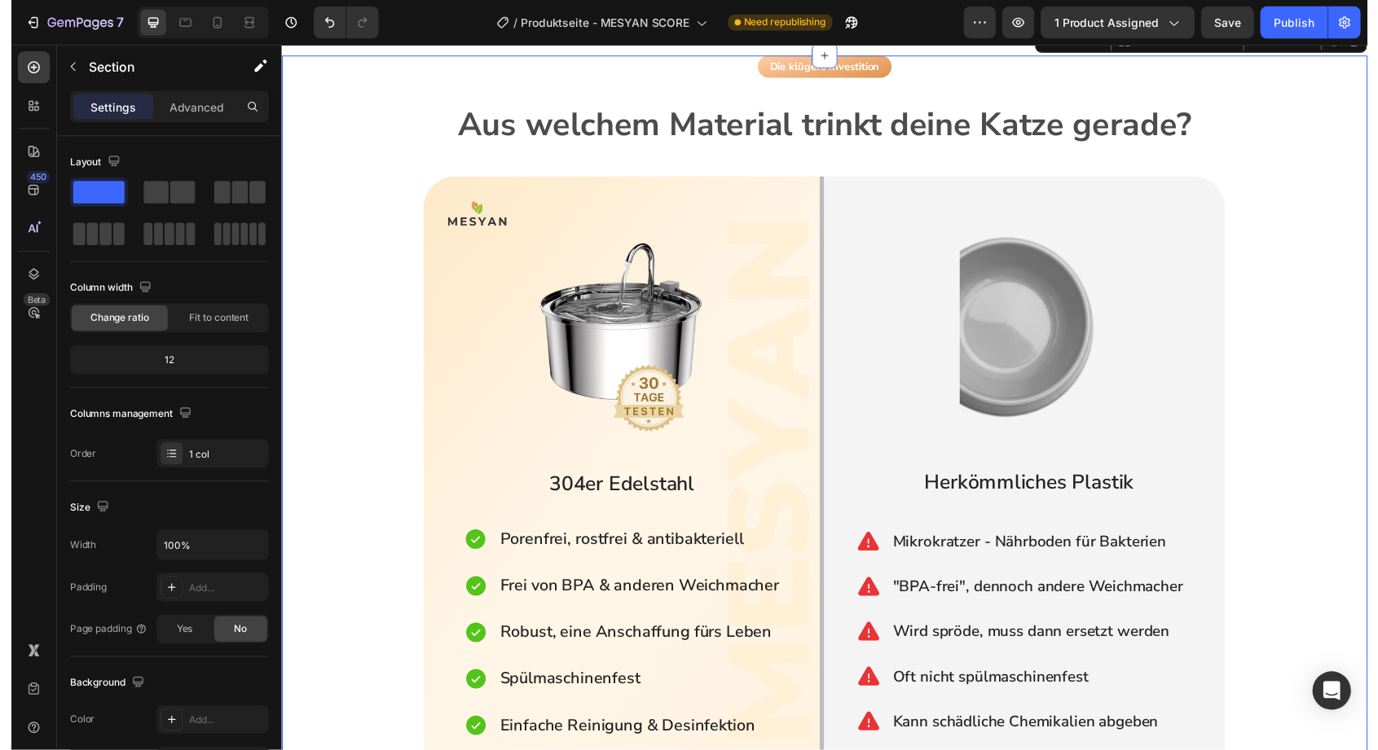
scroll to position [1437, 0]
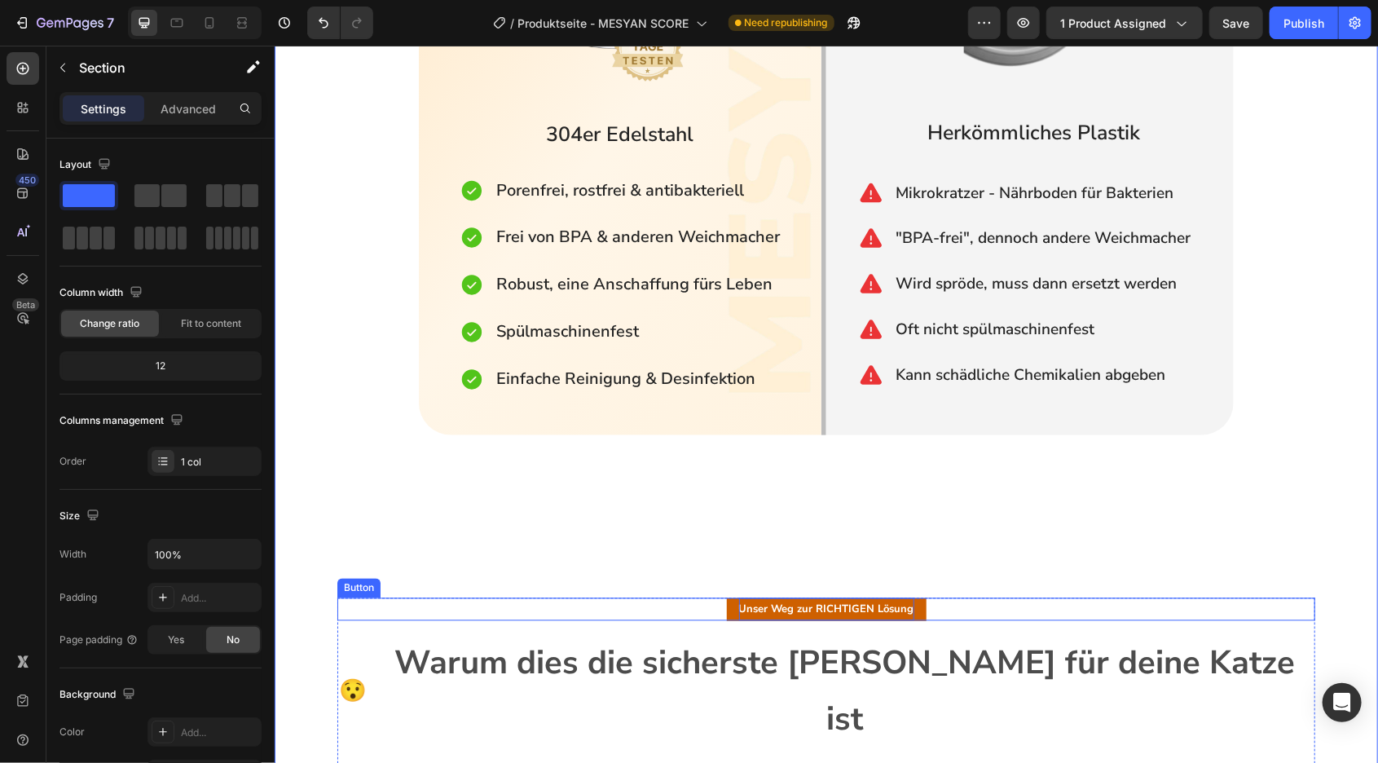
click at [777, 610] on p "Unser Weg zur RICHTIGEN Lösung" at bounding box center [825, 608] width 175 height 23
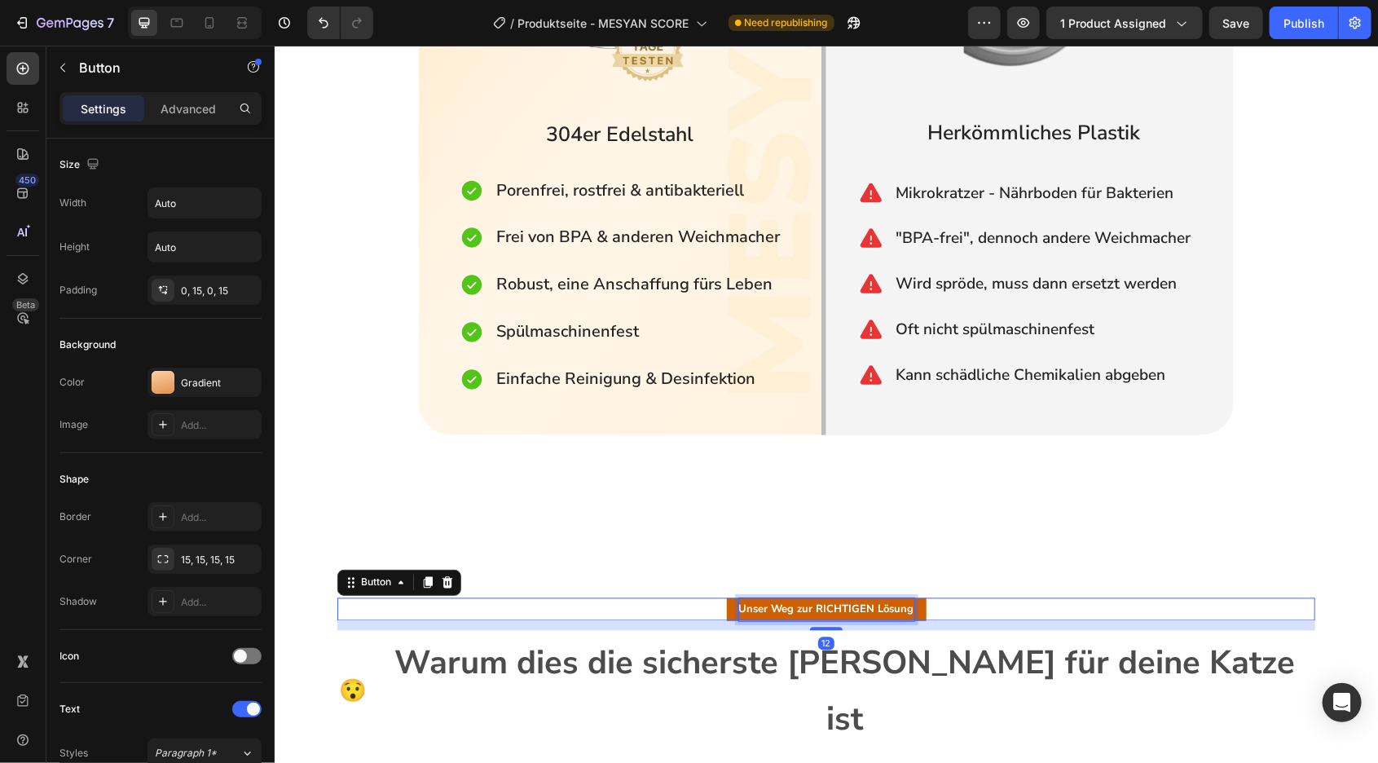
click at [755, 612] on p "Unser Weg zur RICHTIGEN Lösung" at bounding box center [825, 608] width 175 height 23
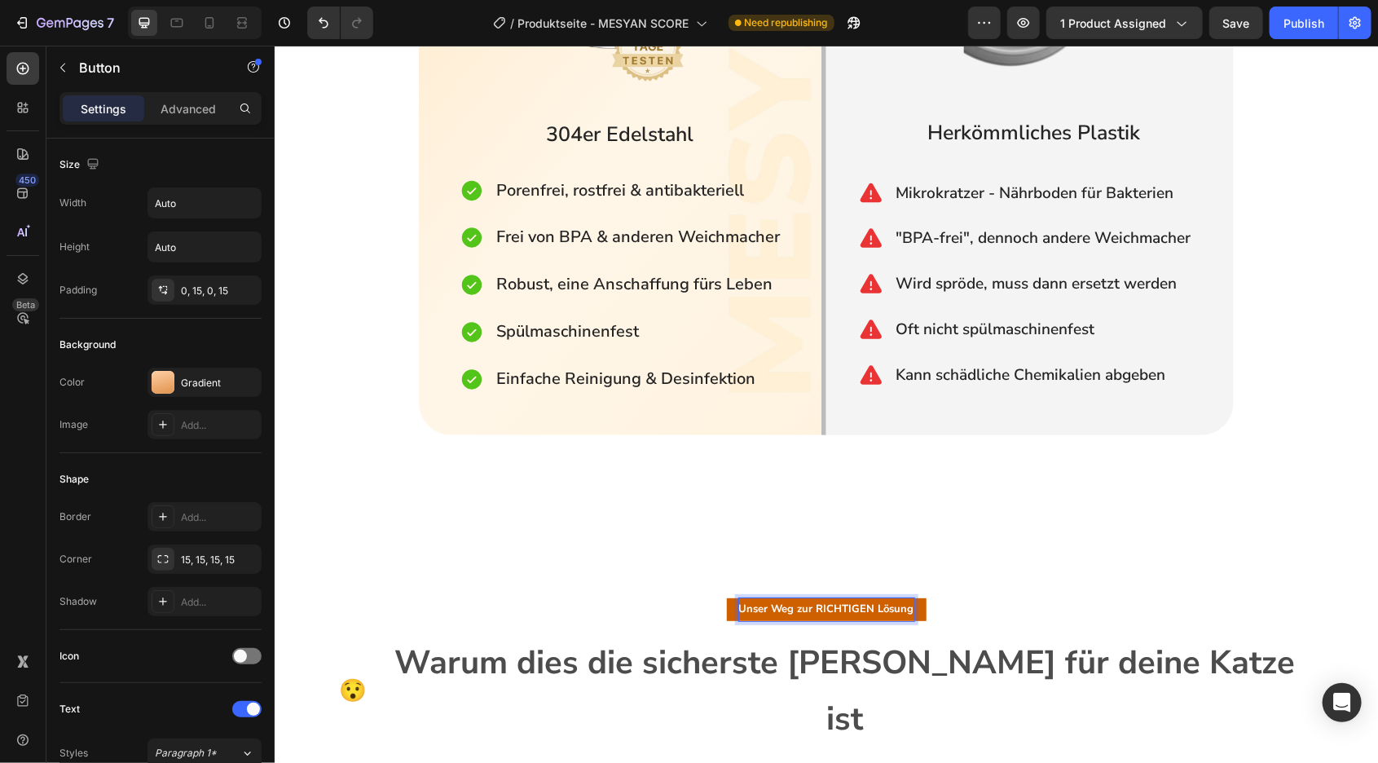
click at [765, 607] on span "Unser Weg zur RICHTIGEN Lösung" at bounding box center [825, 608] width 175 height 15
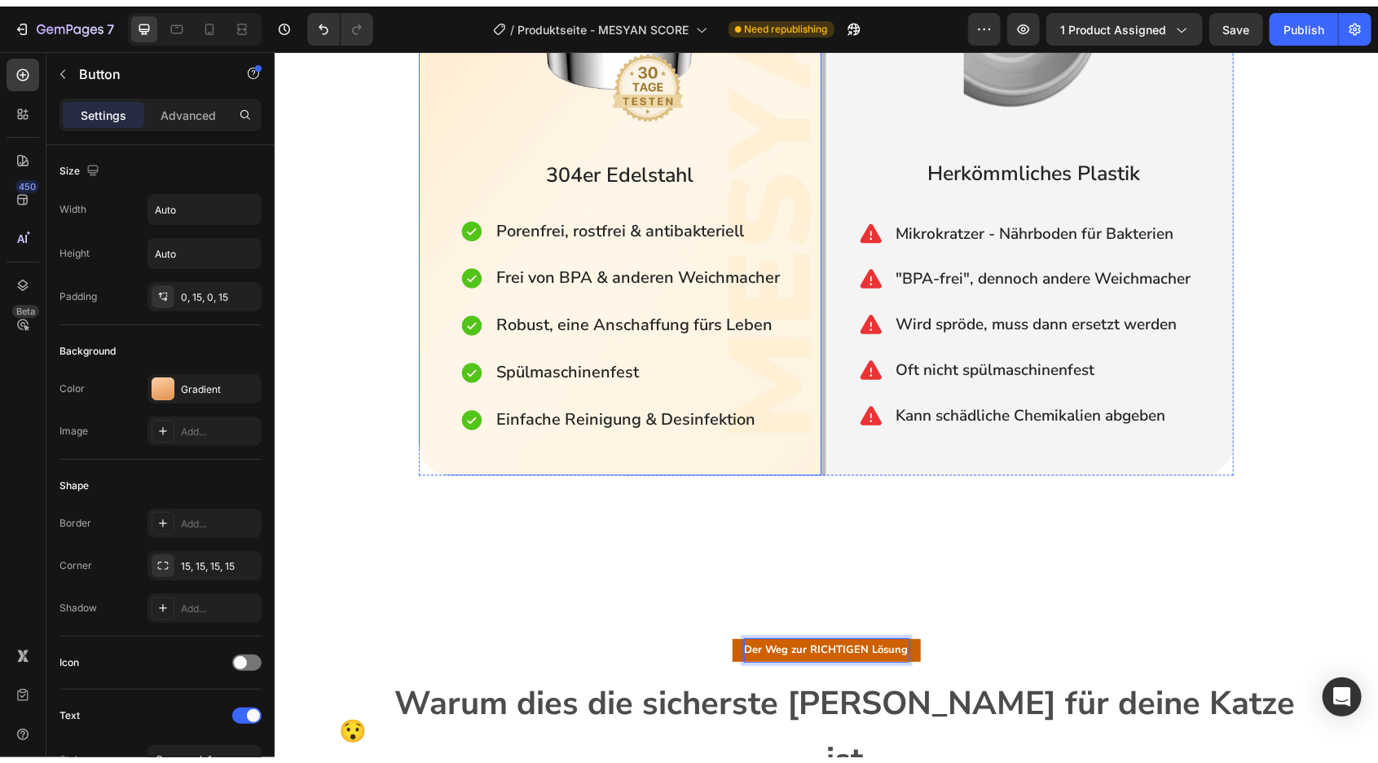
scroll to position [1385, 0]
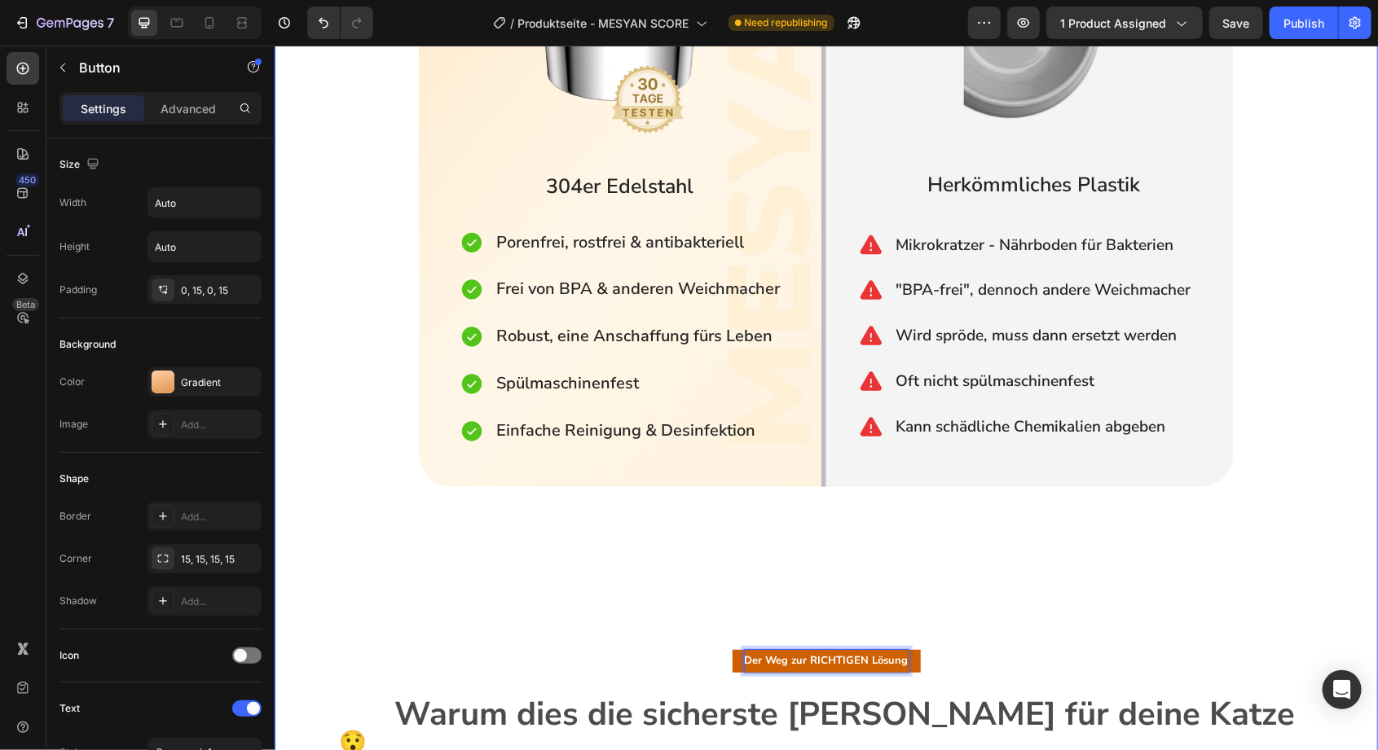
click at [827, 598] on div "Die klügere Investition Button Aus welchem Material trinkt deine Katze gerade? …" at bounding box center [825, 584] width 1103 height 1669
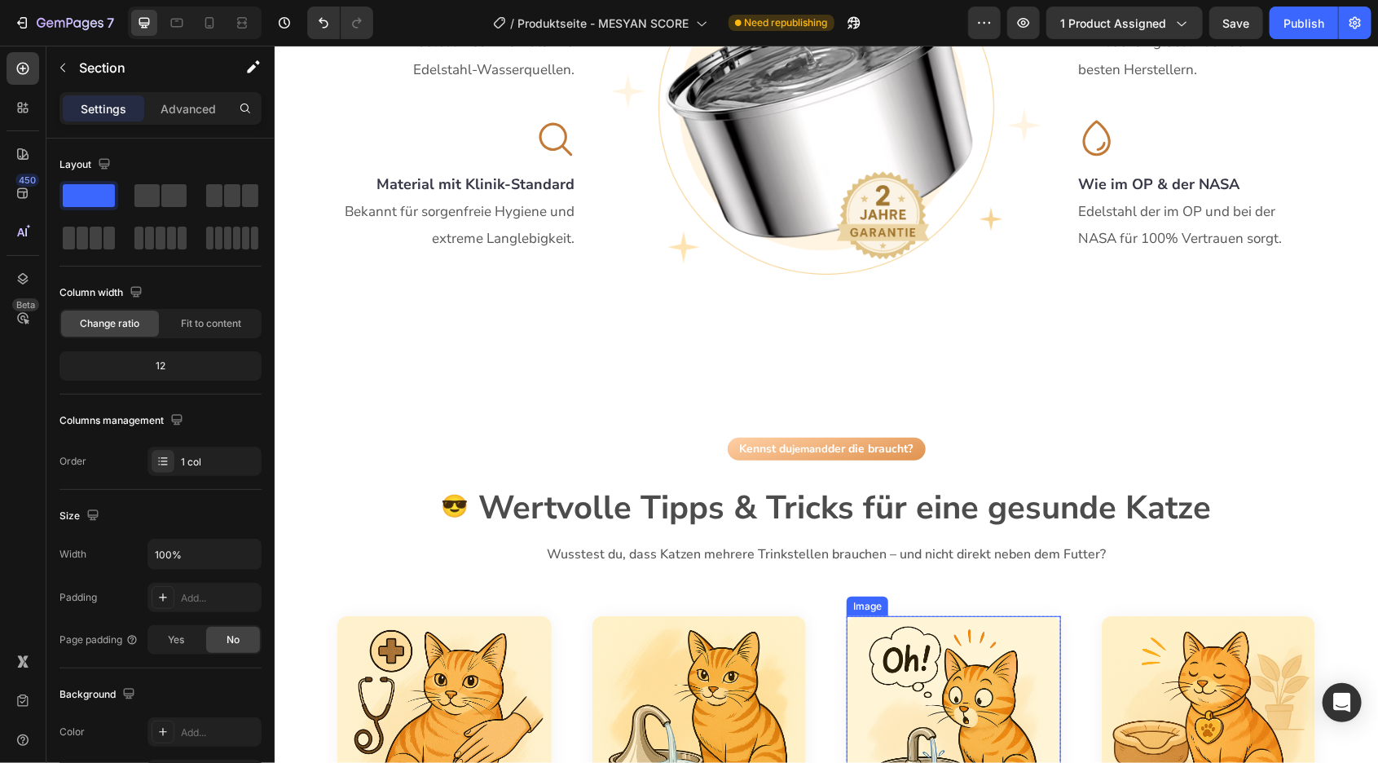
scroll to position [3213, 0]
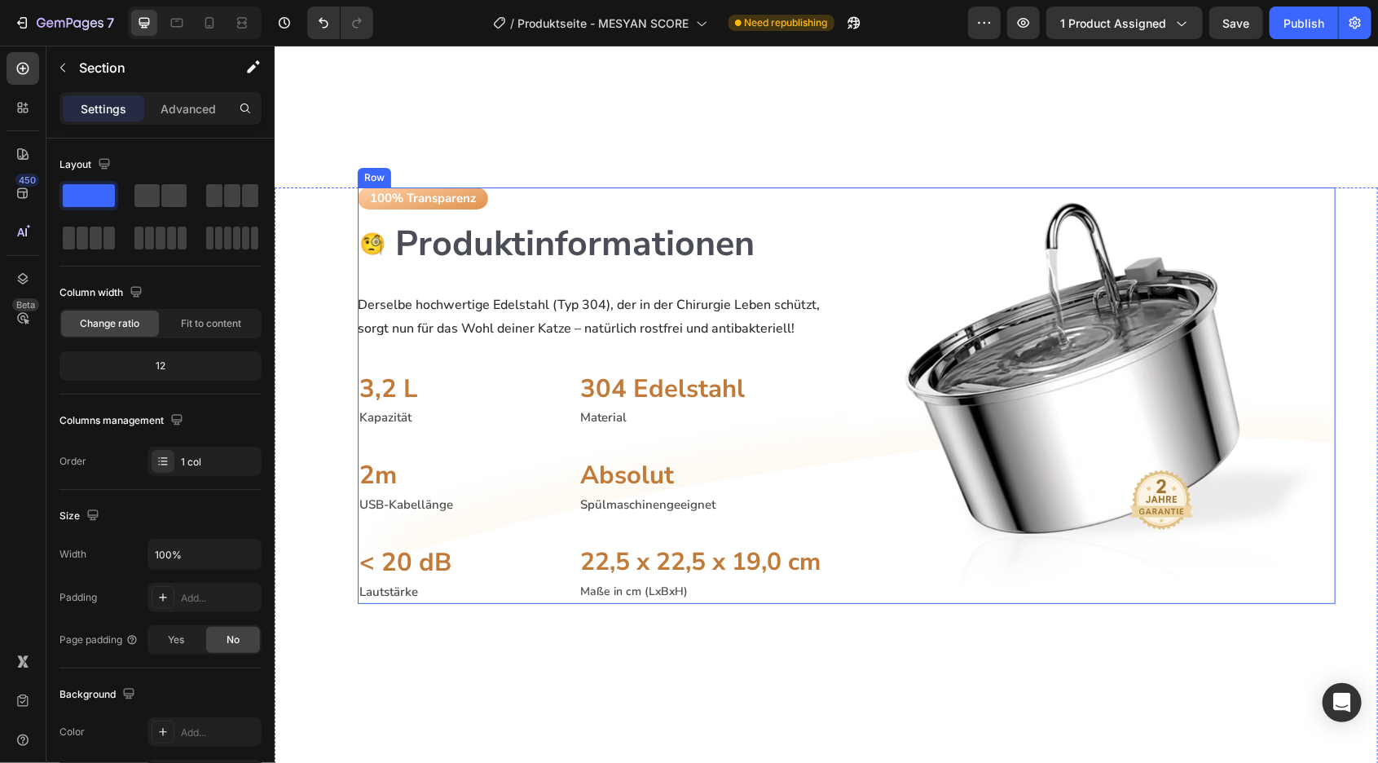
click at [828, 363] on div "100% Transparenz Button 🧐 Heading Produktinformationen Heading Row Derselbe hoc…" at bounding box center [601, 395] width 489 height 416
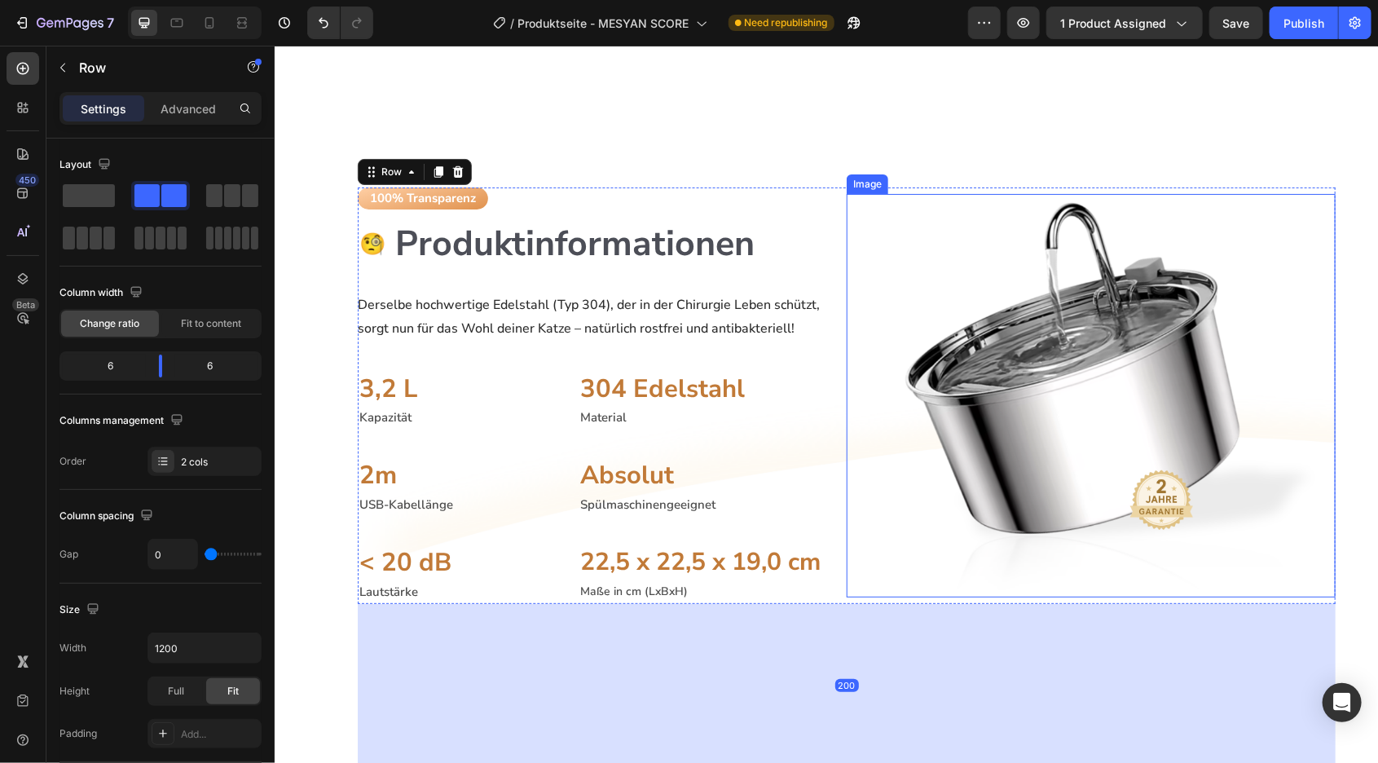
click at [826, 147] on div "Kennst du jemand der die braucht? Button 😎 Heading Wertvolle Tipps & Tricks für…" at bounding box center [825, 476] width 1103 height 1892
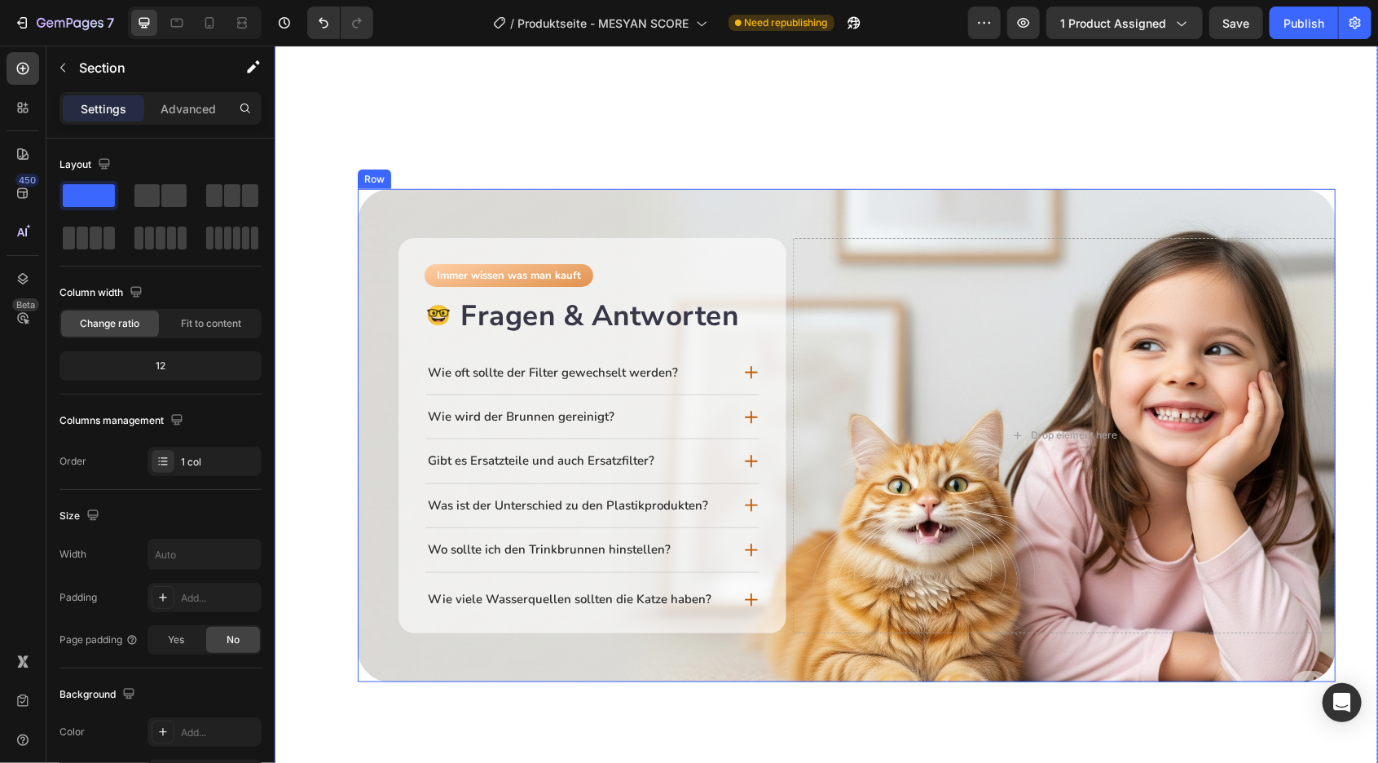
scroll to position [3862, 0]
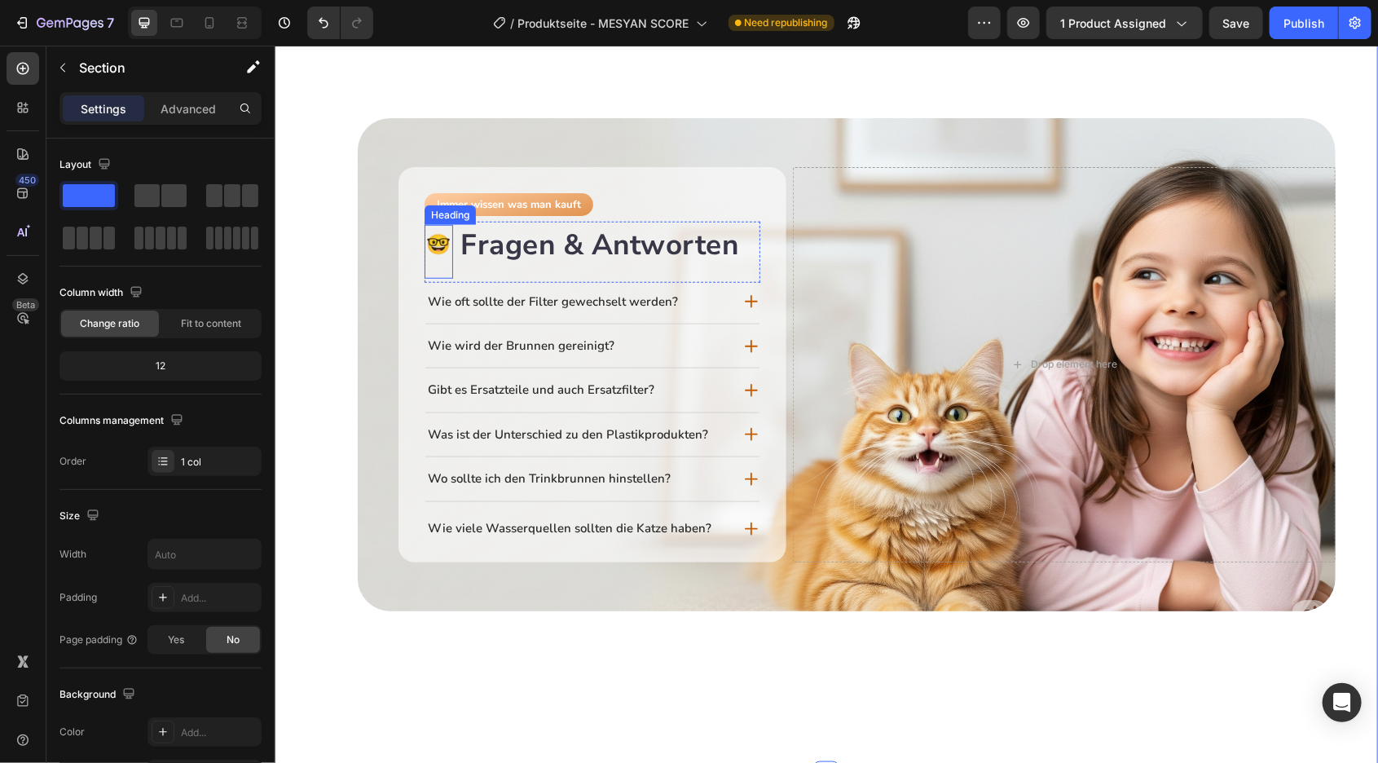
click at [447, 238] on span "🤓" at bounding box center [437, 244] width 25 height 26
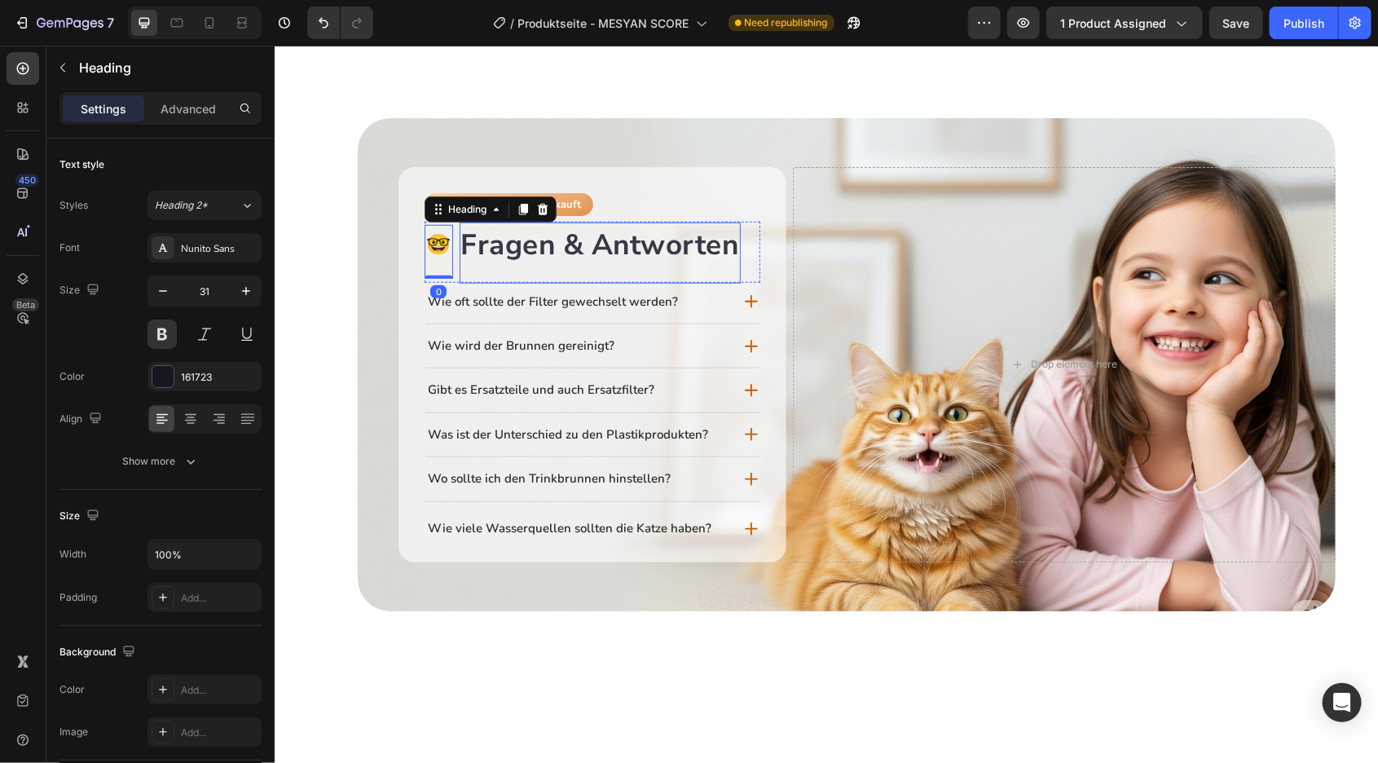
click at [464, 241] on span "Fragen & Antworten" at bounding box center [599, 244] width 278 height 38
click at [469, 250] on span "Fragen & Antworten" at bounding box center [599, 244] width 278 height 38
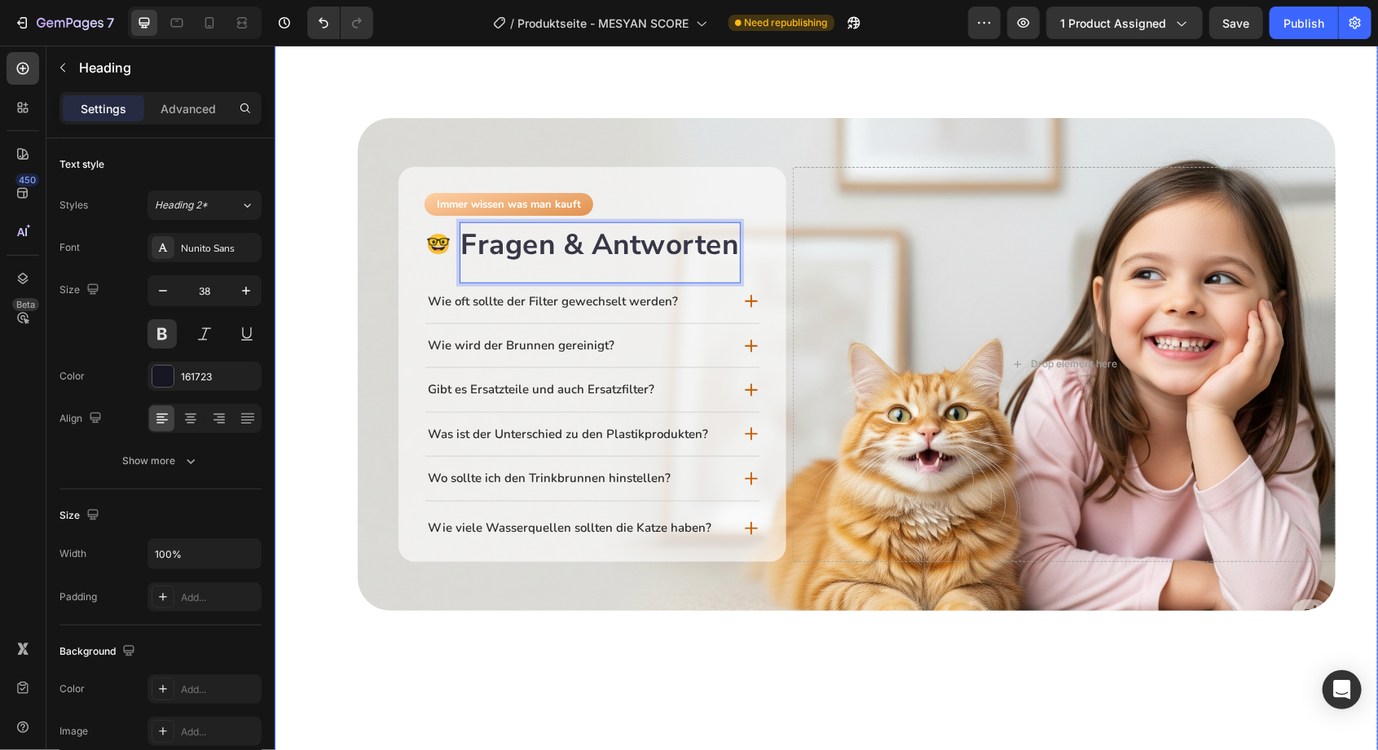
click at [318, 346] on div "100% Transparenz Button 🧐 Heading Produktinformationen Heading Row Derselbe hoc…" at bounding box center [846, 155] width 1063 height 1235
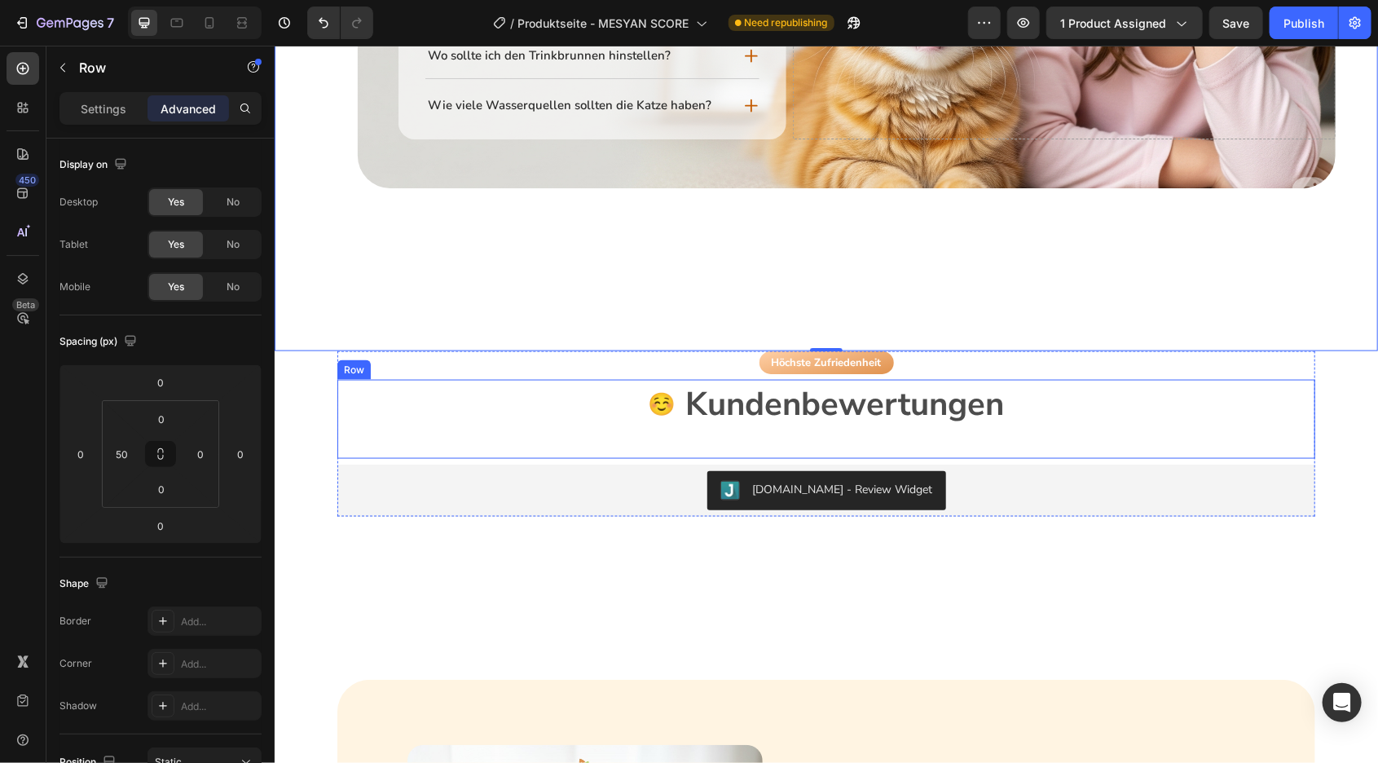
scroll to position [4324, 0]
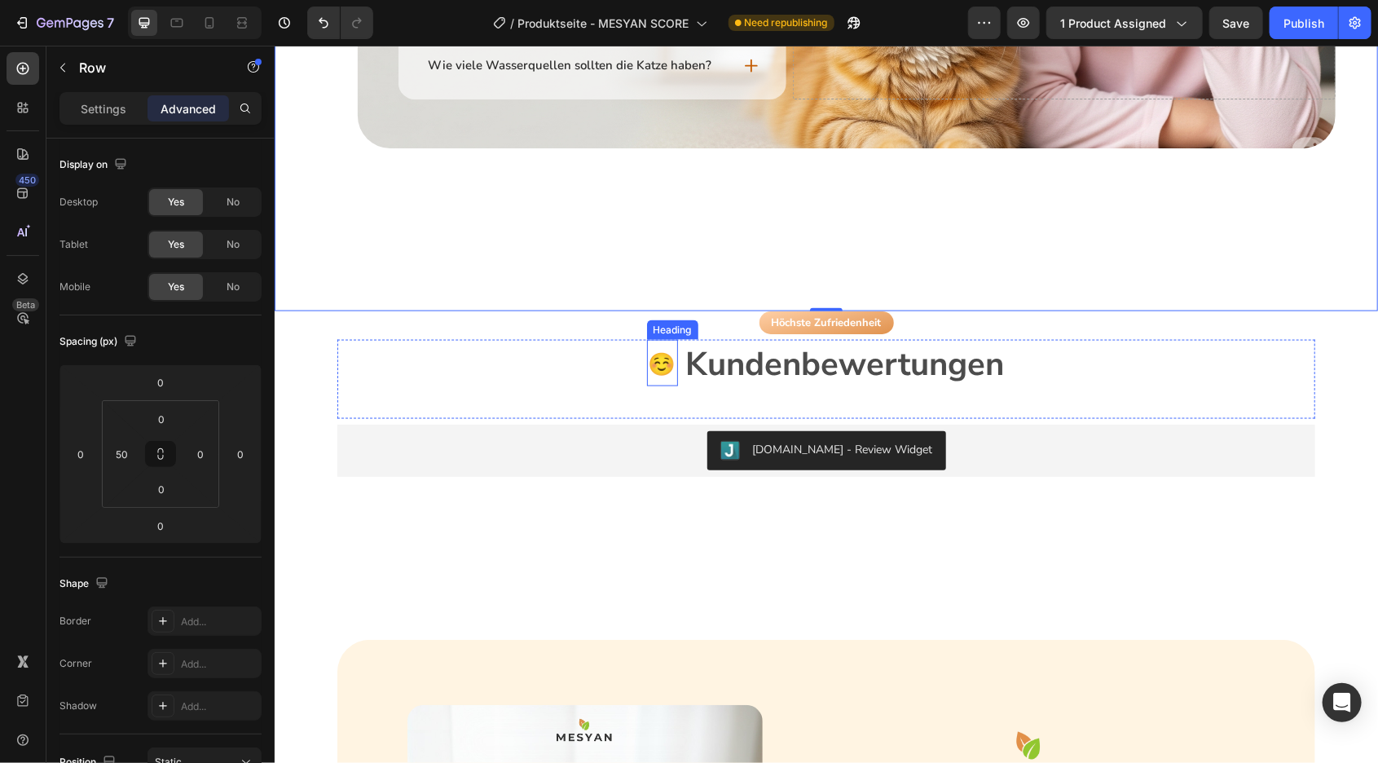
click at [685, 341] on span "Kundenbewertungen" at bounding box center [844, 363] width 319 height 44
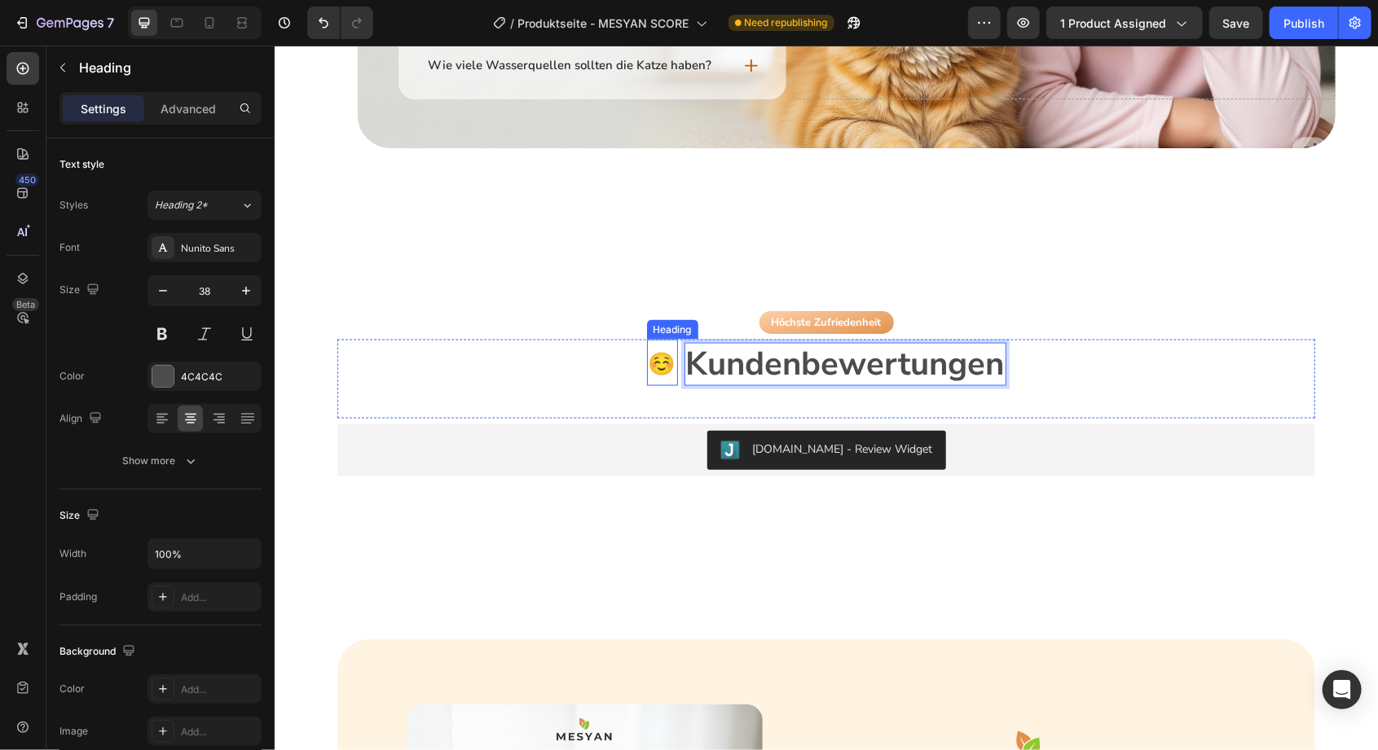
click at [429, 367] on div "☺️ Heading Kundenbewertungen Heading 40 Row" at bounding box center [826, 378] width 978 height 79
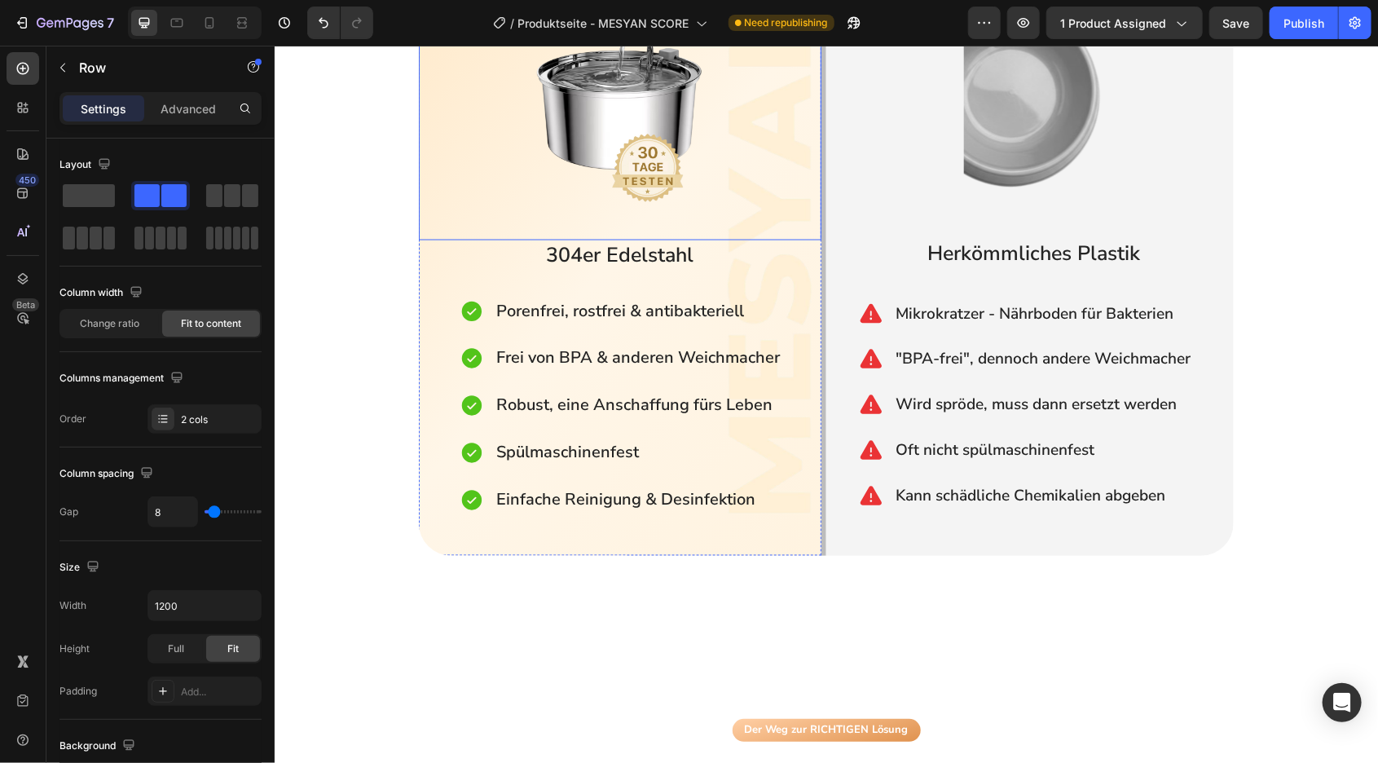
scroll to position [952, 0]
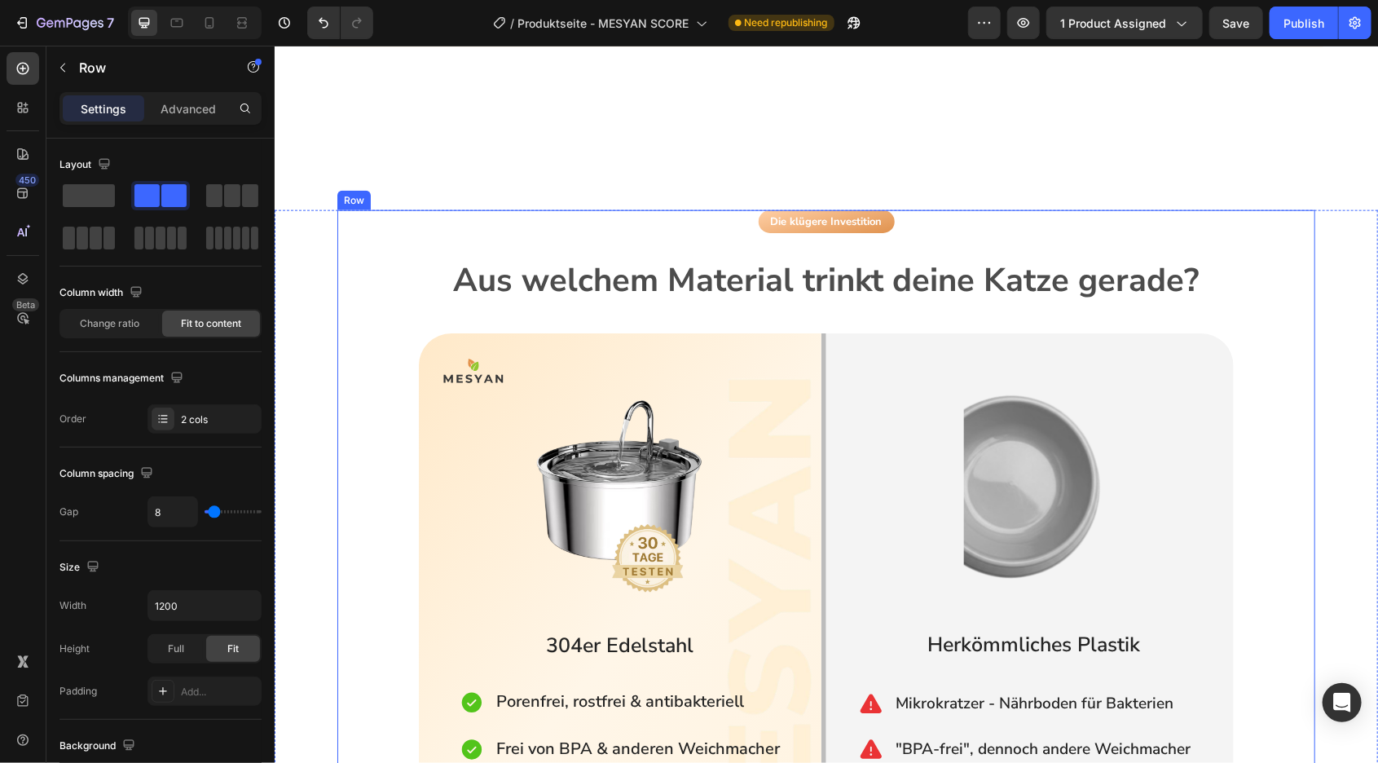
click at [1190, 283] on div "Die klügere Investition Button Aus welchem Material trinkt deine Katze gerade? …" at bounding box center [826, 577] width 978 height 737
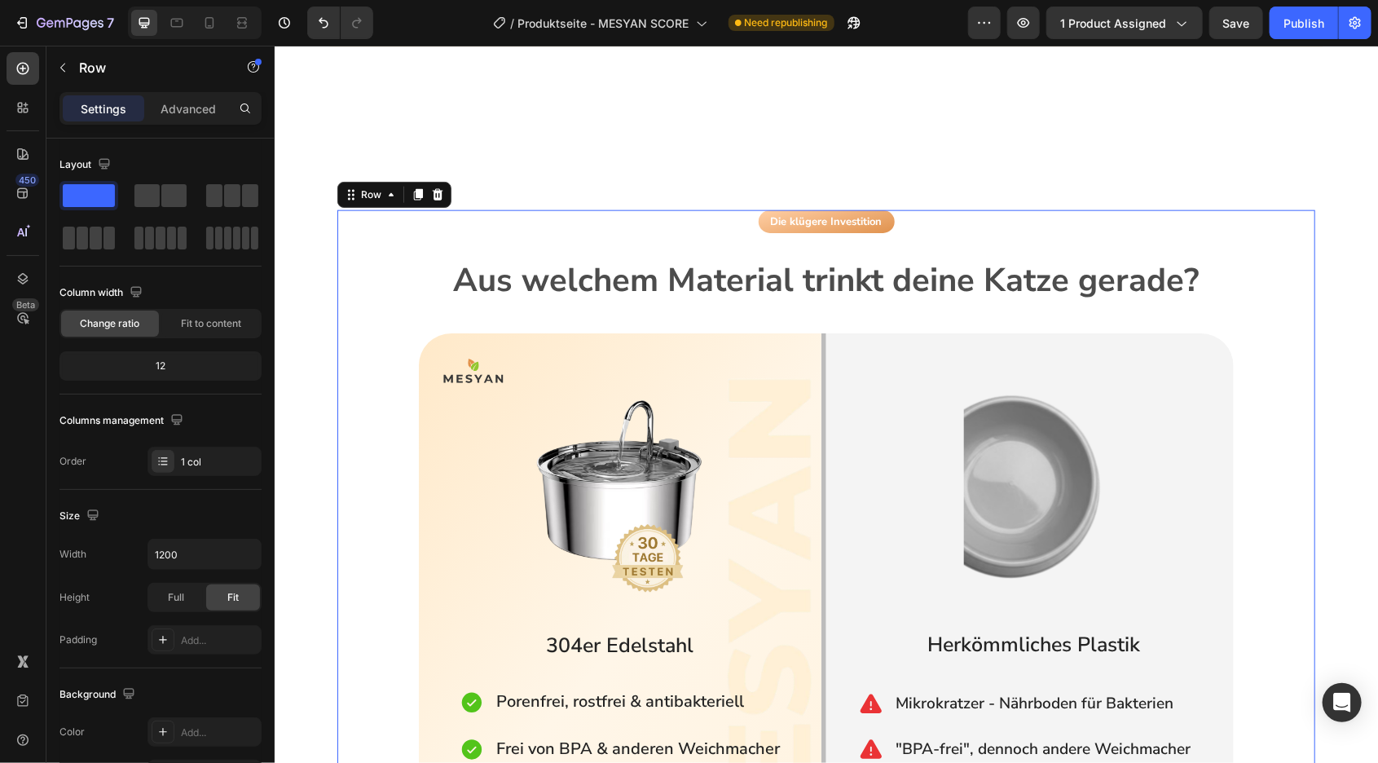
click at [1190, 257] on span "Aus welchem Material trinkt deine Katze gerade?" at bounding box center [826, 279] width 746 height 44
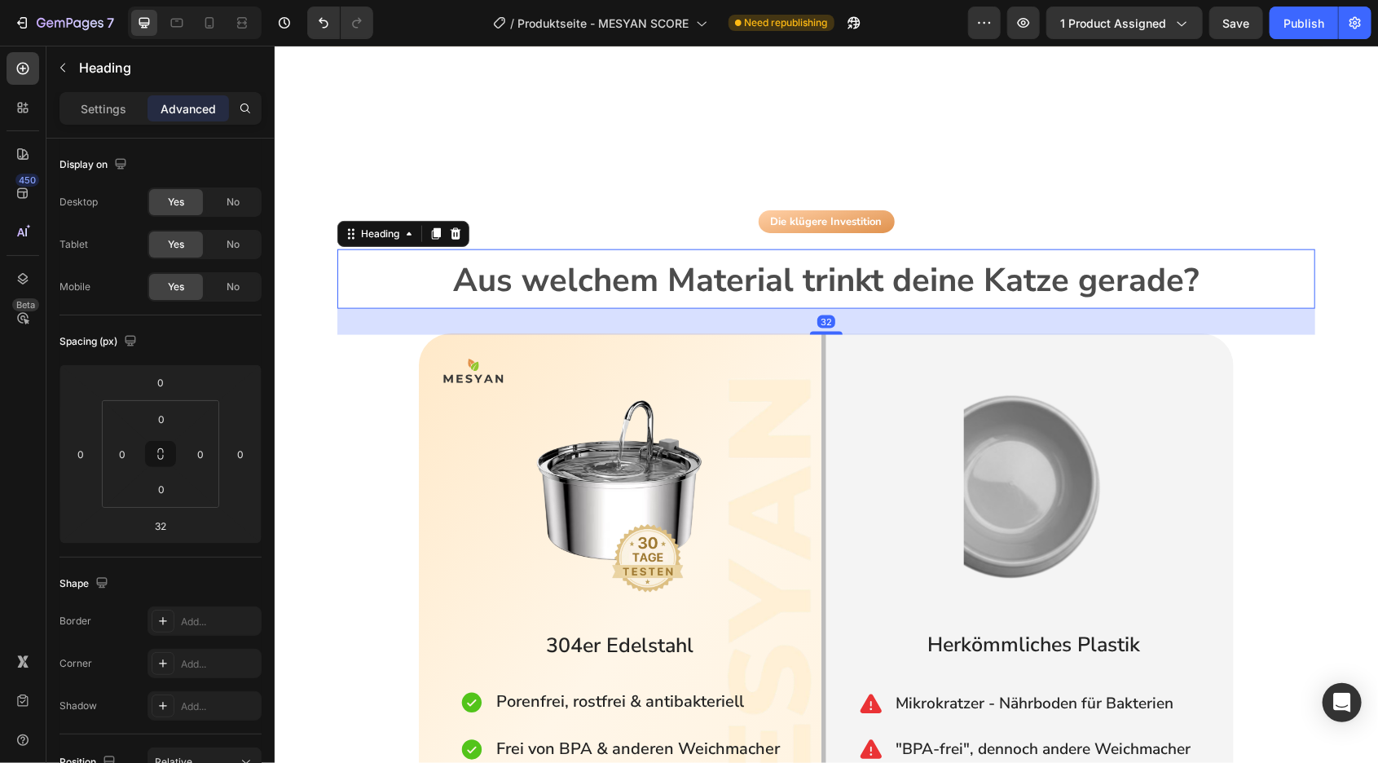
click at [1213, 259] on h2 "Aus welchem Material trinkt deine Katze gerade?" at bounding box center [826, 278] width 978 height 59
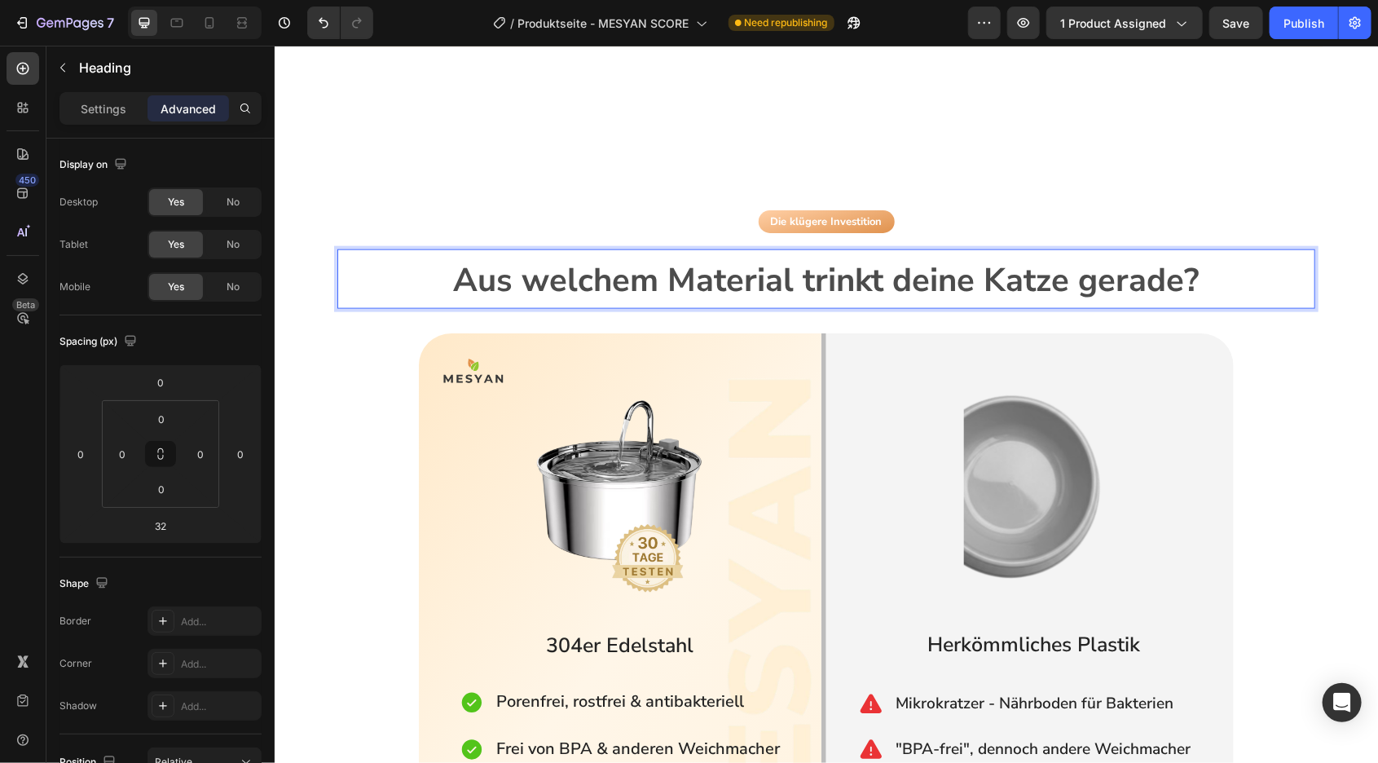
click at [1230, 250] on p "Aus welchem Material trinkt deine Katze gerade?" at bounding box center [825, 278] width 975 height 56
click at [1263, 256] on p "Aus welchem Material trinkt deine Katze gerade?" at bounding box center [825, 278] width 975 height 56
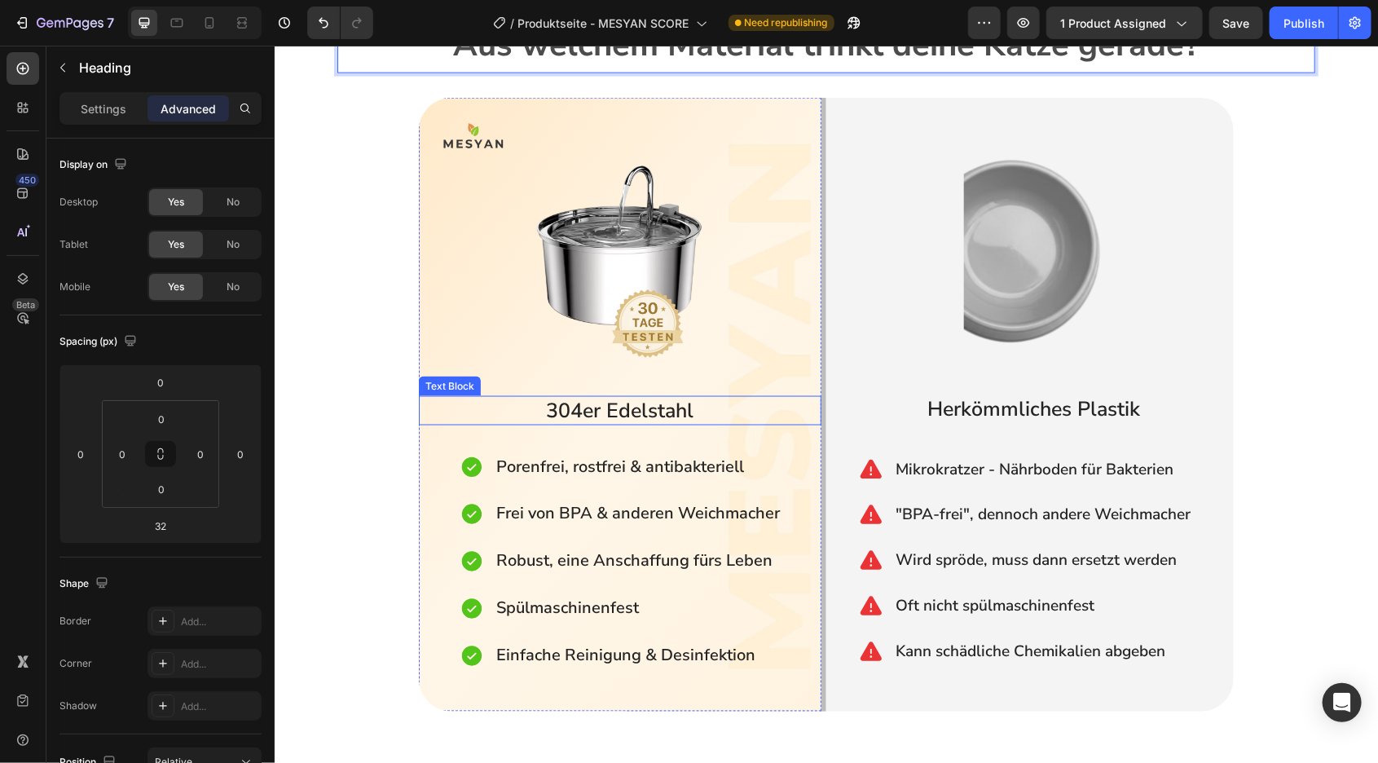
scroll to position [1213, 0]
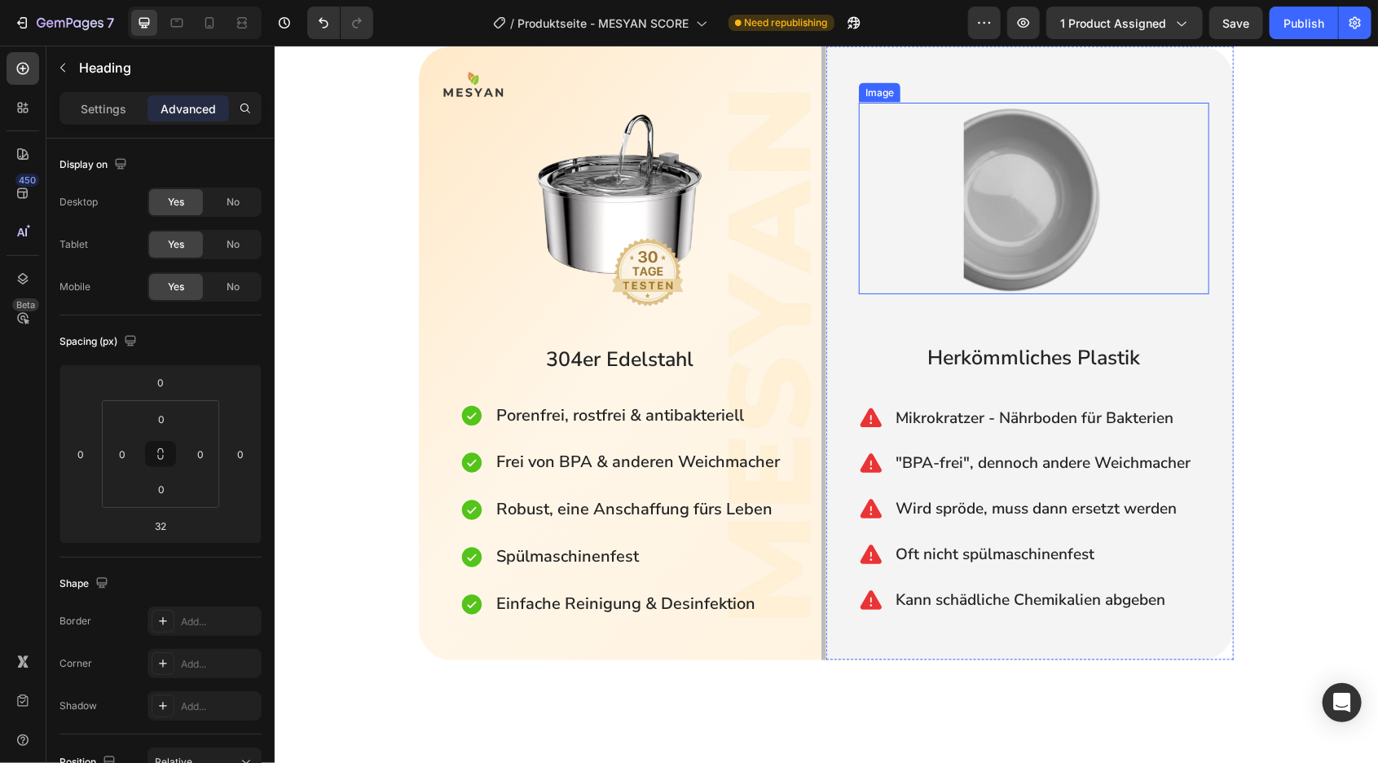
click at [1002, 244] on img at bounding box center [1033, 197] width 140 height 191
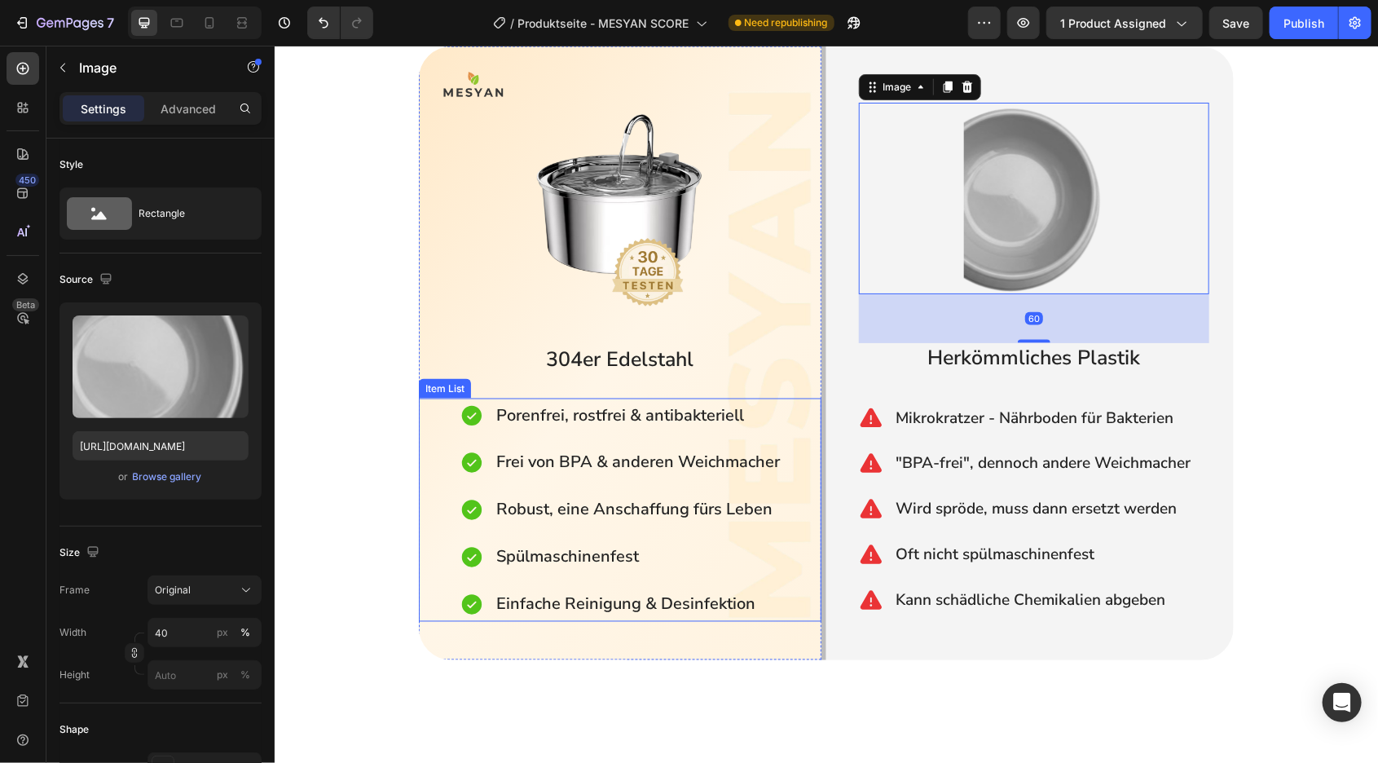
click at [328, 601] on div "Die klügere Investition Button ⁠⁠⁠⁠⁠⁠⁠ Aus welchem Material trinkt deine Katze …" at bounding box center [825, 757] width 1103 height 1669
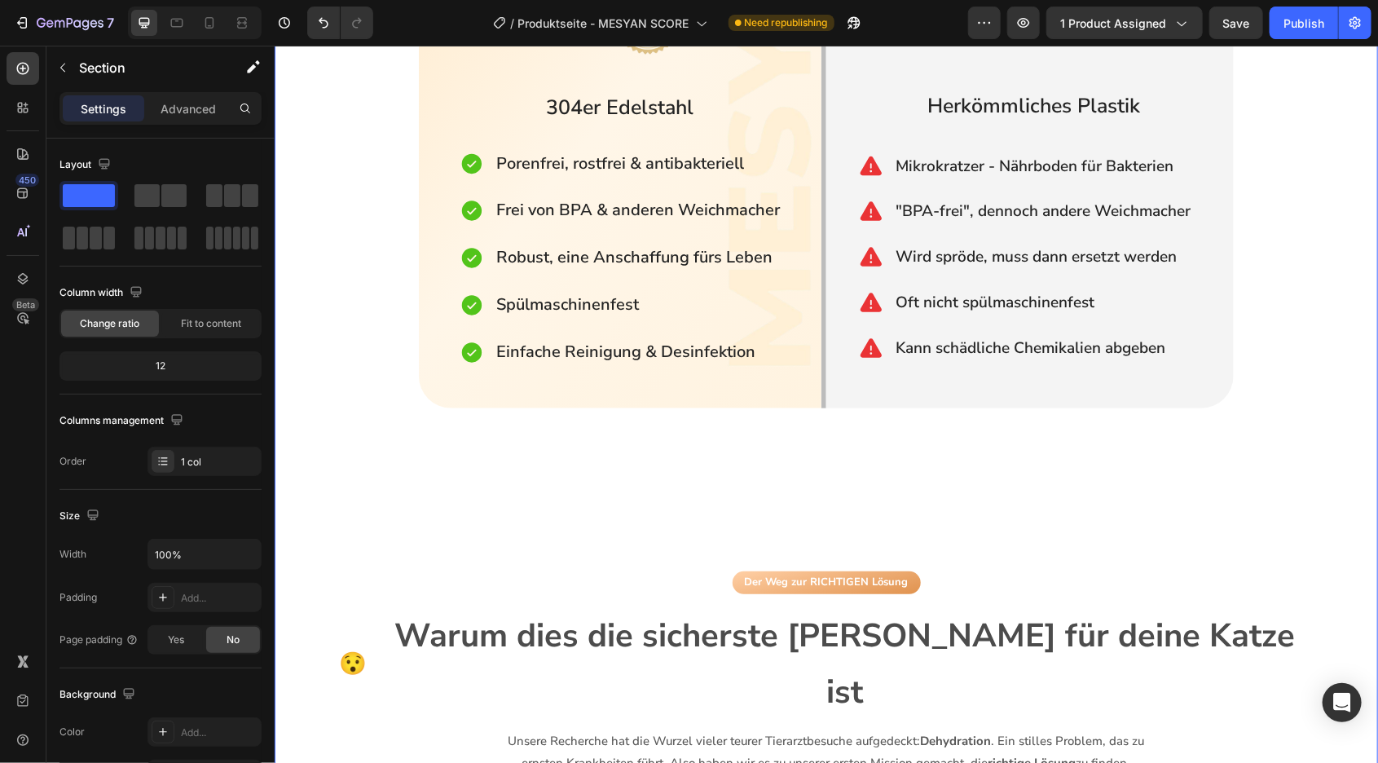
scroll to position [1473, 0]
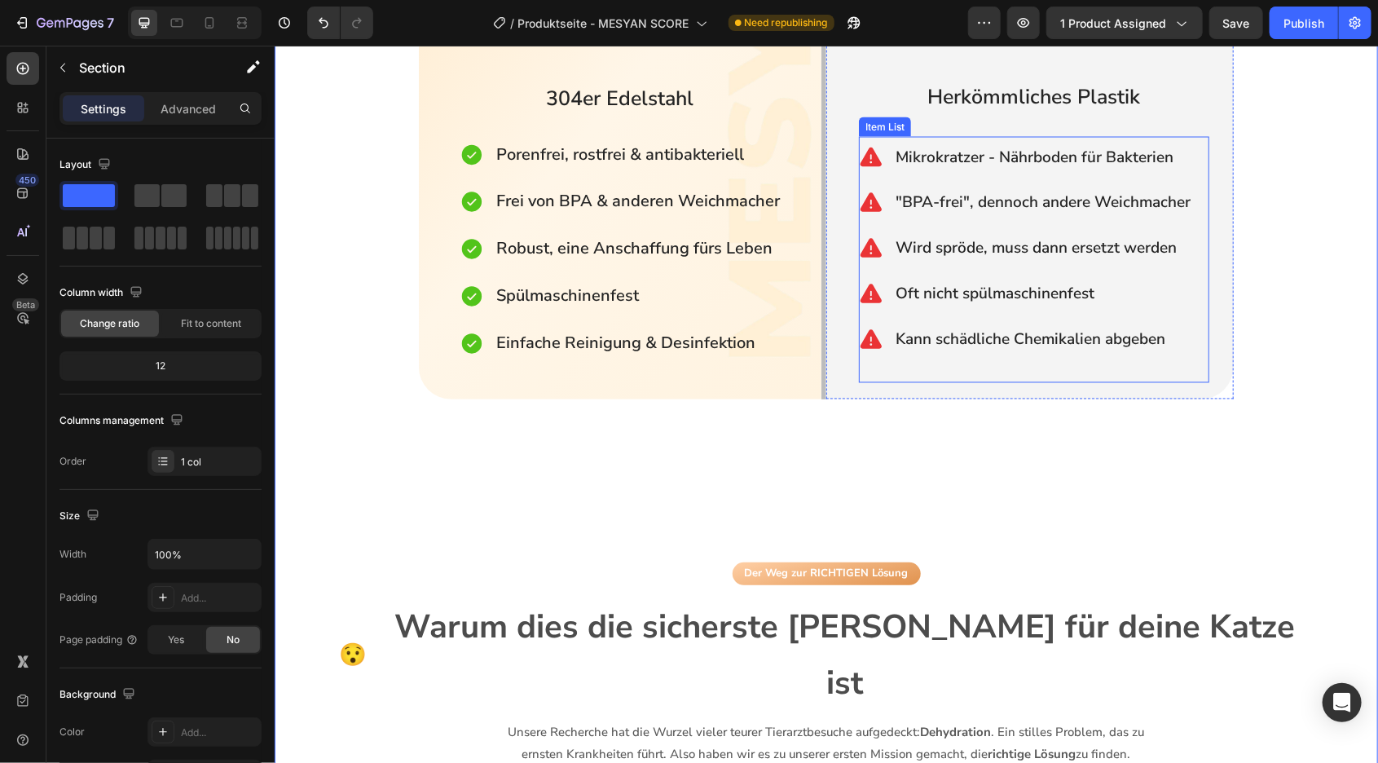
click at [961, 204] on p ""BPA-frei", dennoch andere Weichmacher" at bounding box center [1042, 202] width 295 height 28
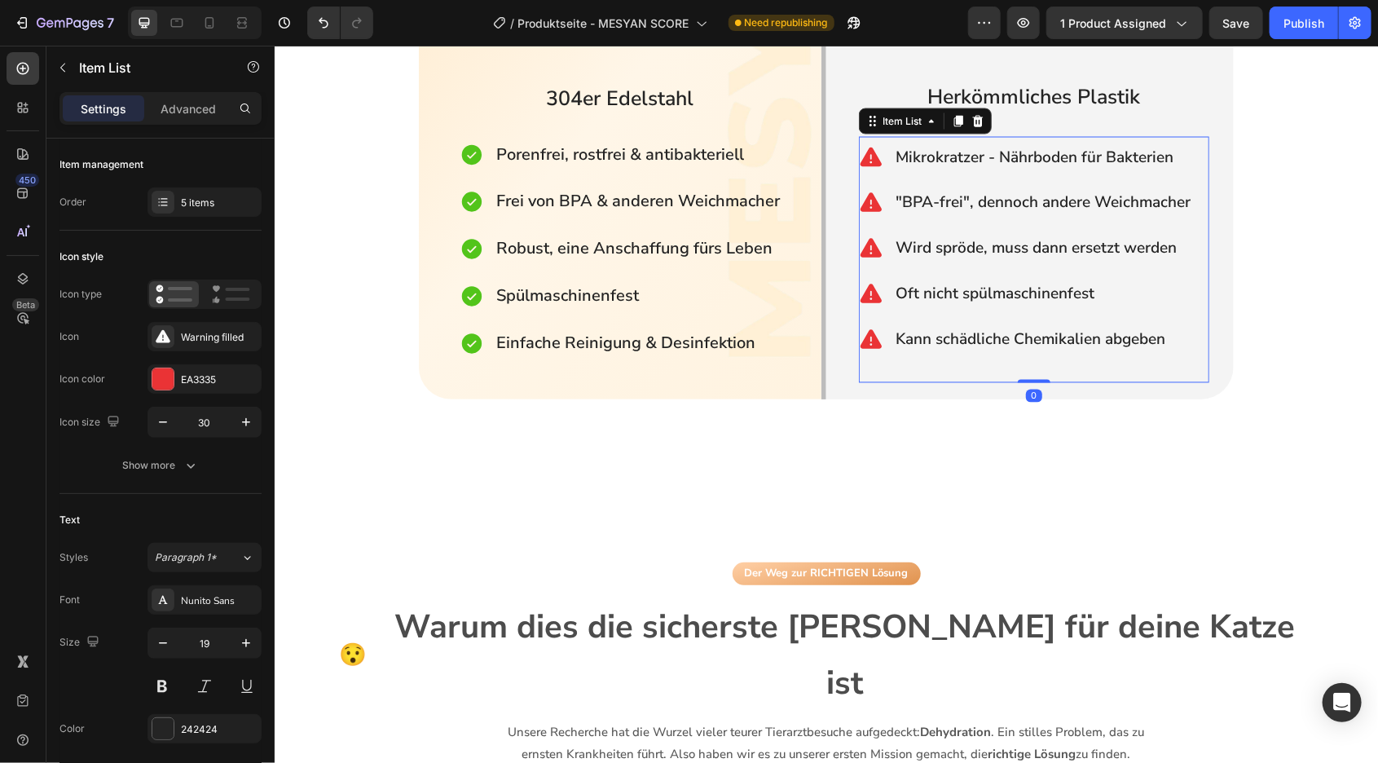
click at [975, 196] on p ""BPA-frei", dennoch andere Weichmacher" at bounding box center [1042, 202] width 295 height 28
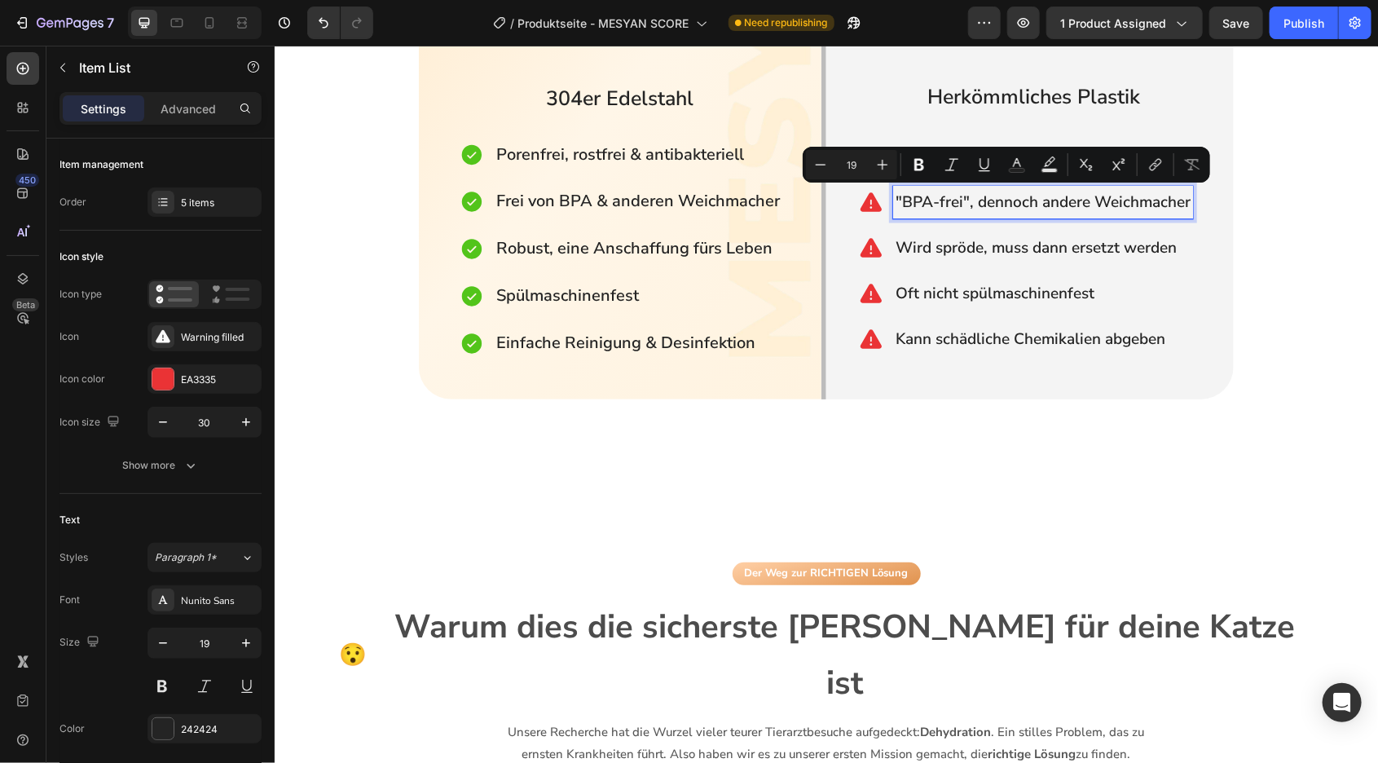
click at [971, 203] on p ""BPA-frei", dennoch andere Weichmacher" at bounding box center [1042, 202] width 295 height 28
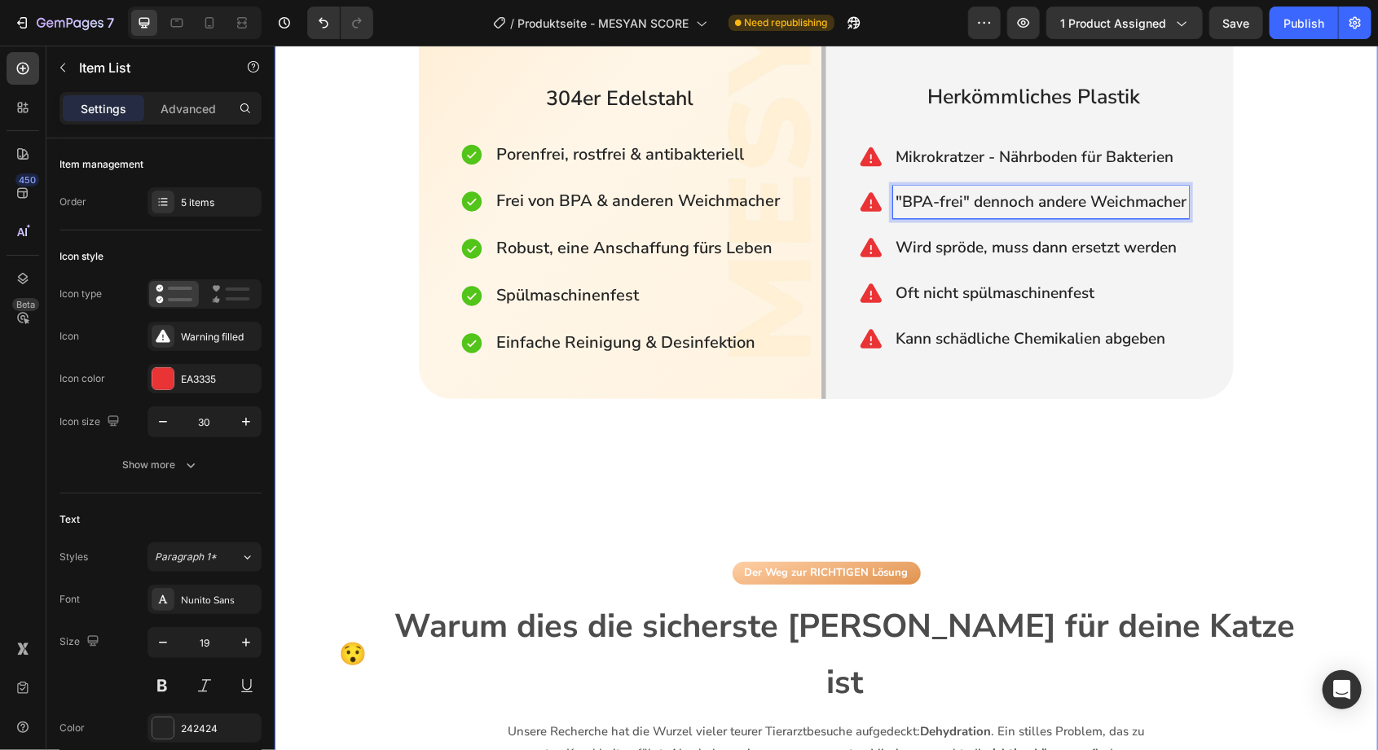
click at [1009, 448] on div "Die klügere Investition Button ⁠⁠⁠⁠⁠⁠⁠ Aus welchem Material trinkt deine Katze …" at bounding box center [825, 496] width 1103 height 1669
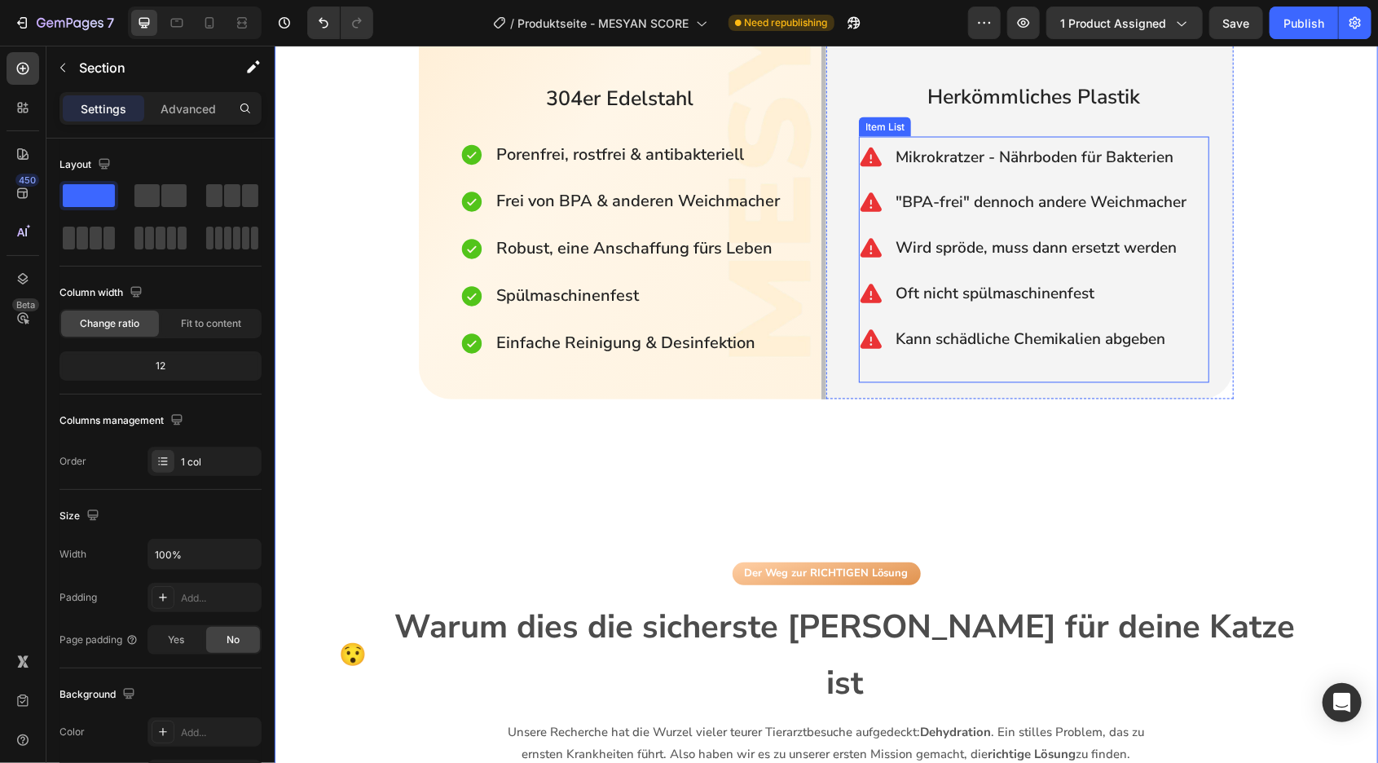
drag, startPoint x: 979, startPoint y: 242, endPoint x: 987, endPoint y: 247, distance: 9.5
click at [979, 244] on p "Wird spröde, muss dann ersetzt werden" at bounding box center [1040, 248] width 291 height 28
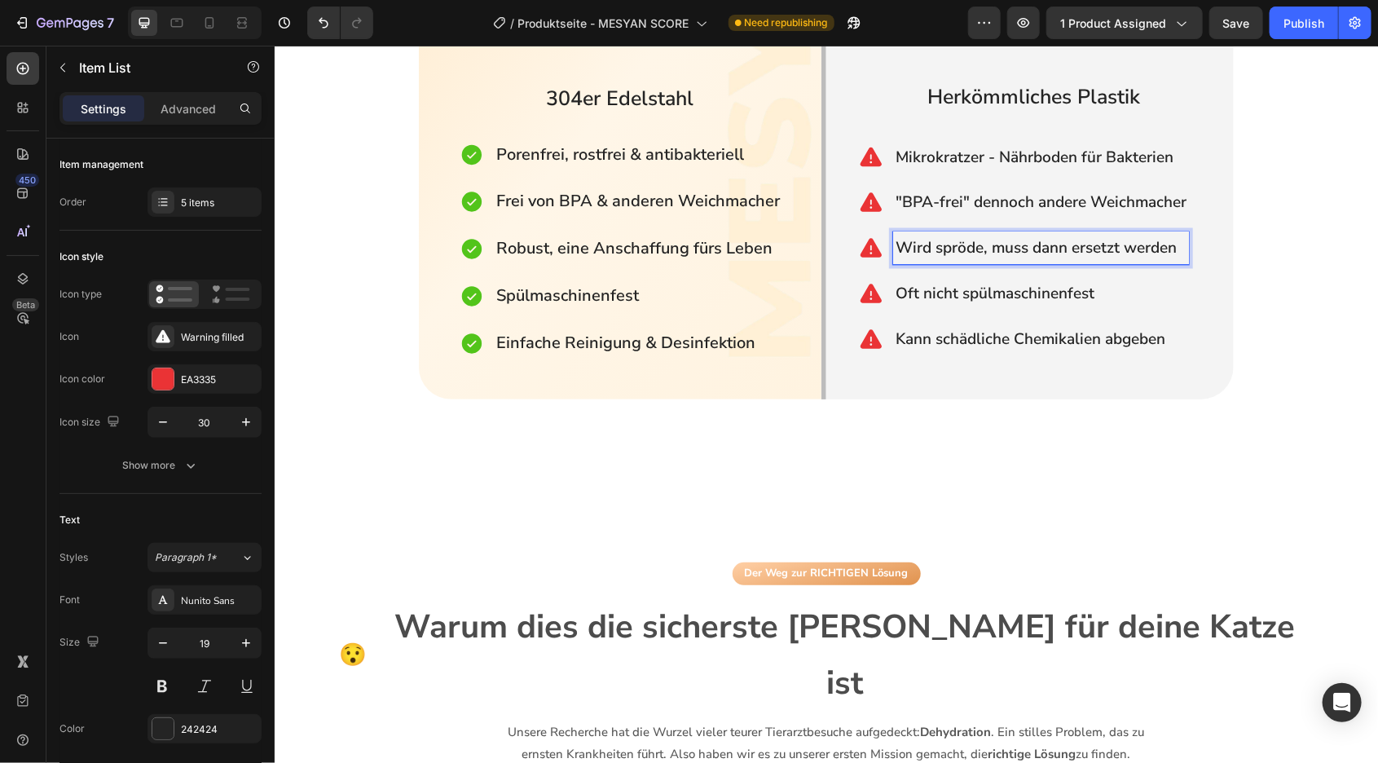
click at [983, 247] on p "Wird spröde, muss dann ersetzt werden" at bounding box center [1040, 248] width 291 height 28
click at [987, 247] on p "Wird spröde, muss dann ersetzt werden" at bounding box center [1040, 248] width 291 height 28
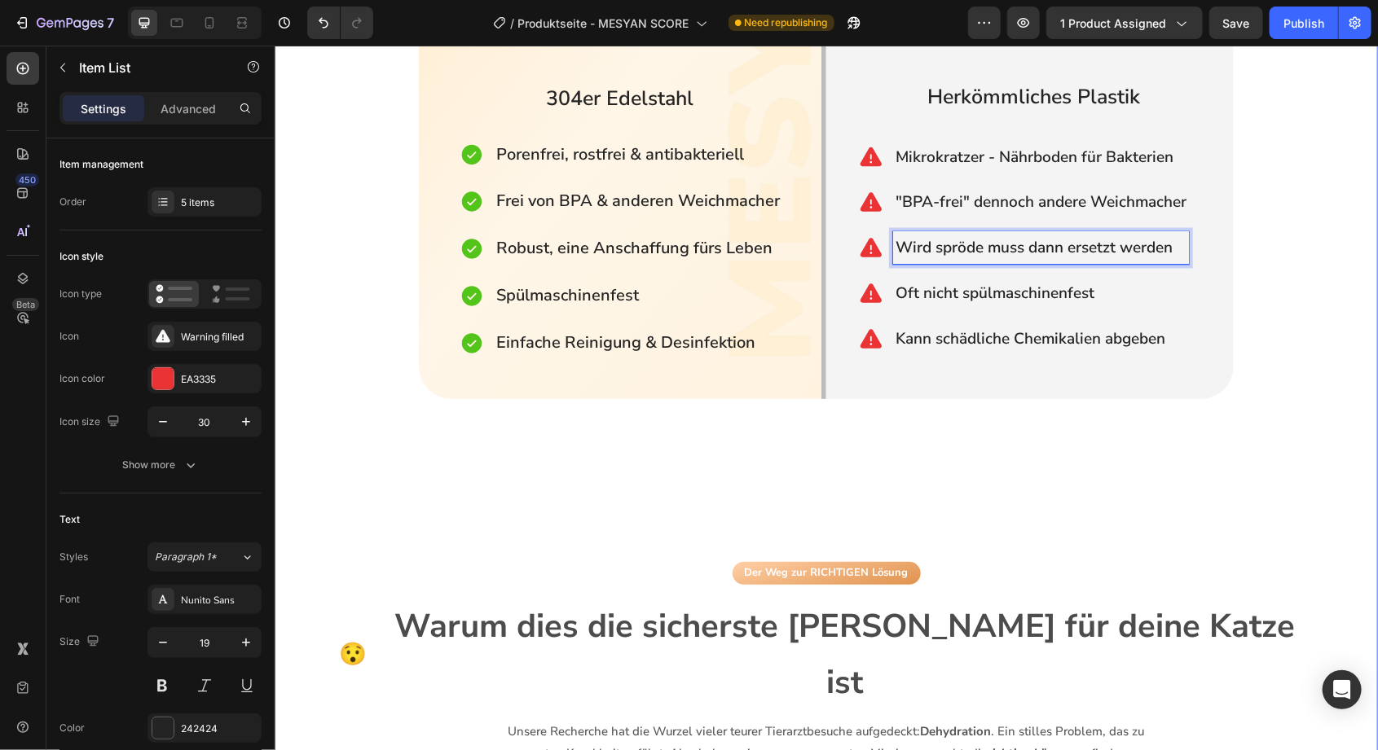
click at [987, 438] on div "Die klügere Investition Button ⁠⁠⁠⁠⁠⁠⁠ Aus welchem Material trinkt deine Katze …" at bounding box center [825, 496] width 1103 height 1669
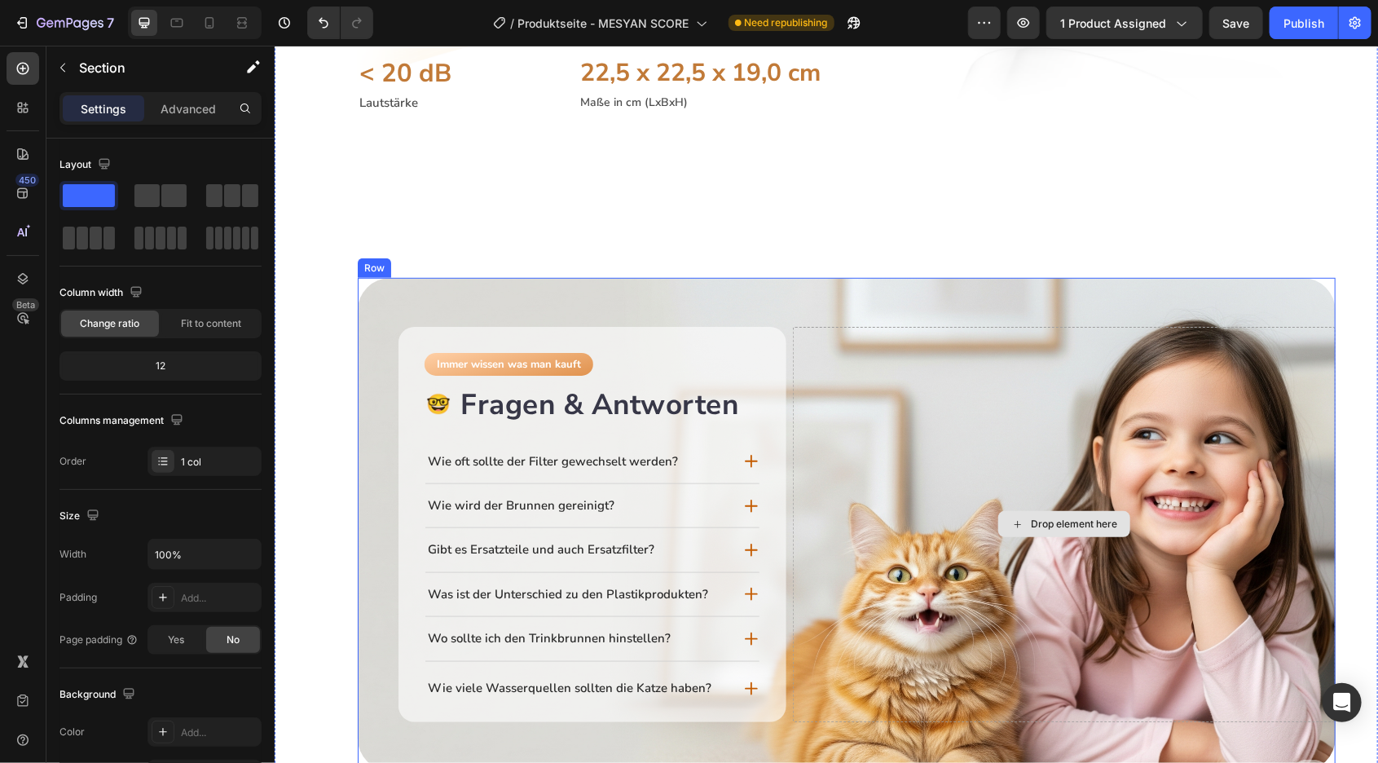
scroll to position [3703, 0]
click at [707, 293] on div "Immer wissen was man kauft Button 🤓 Heading Fragen & Antworten Heading Row Wie …" at bounding box center [846, 522] width 978 height 493
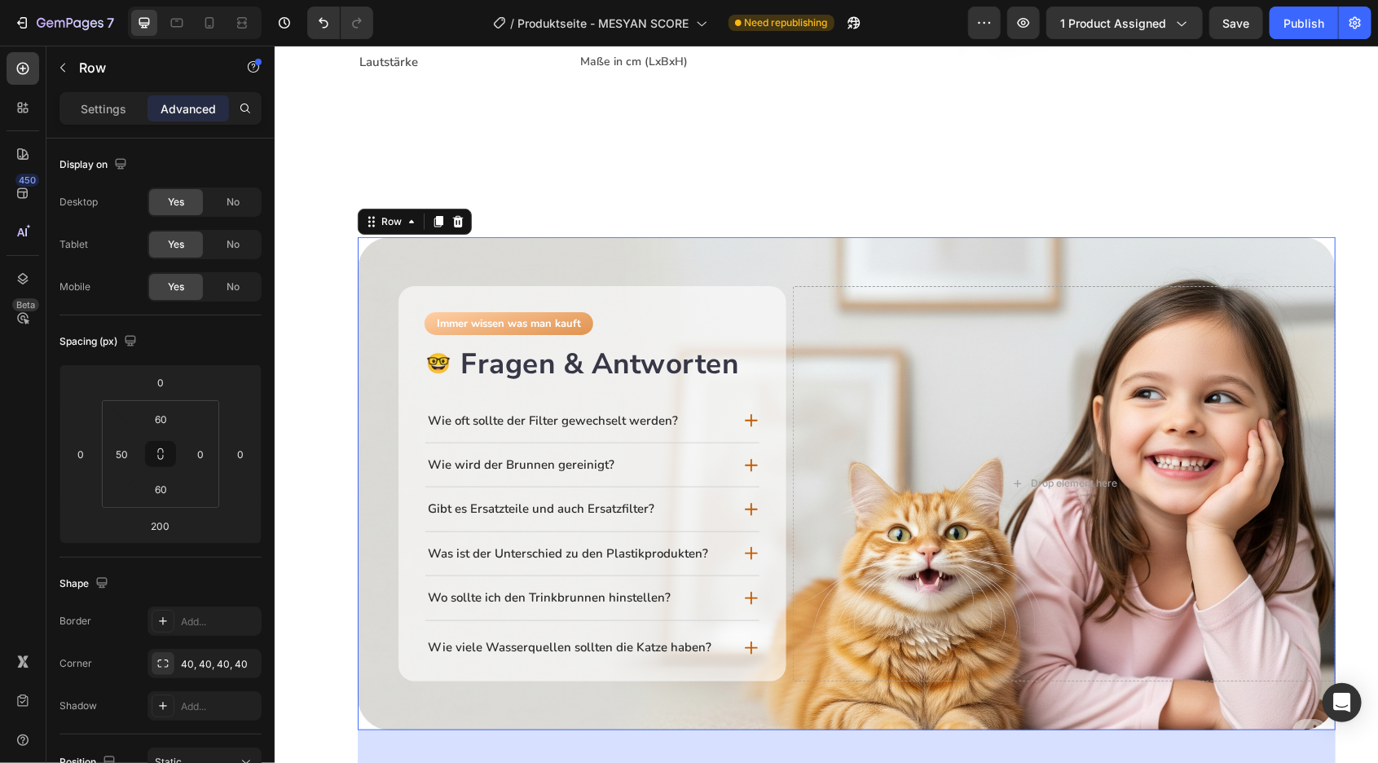
scroll to position [3807, 0]
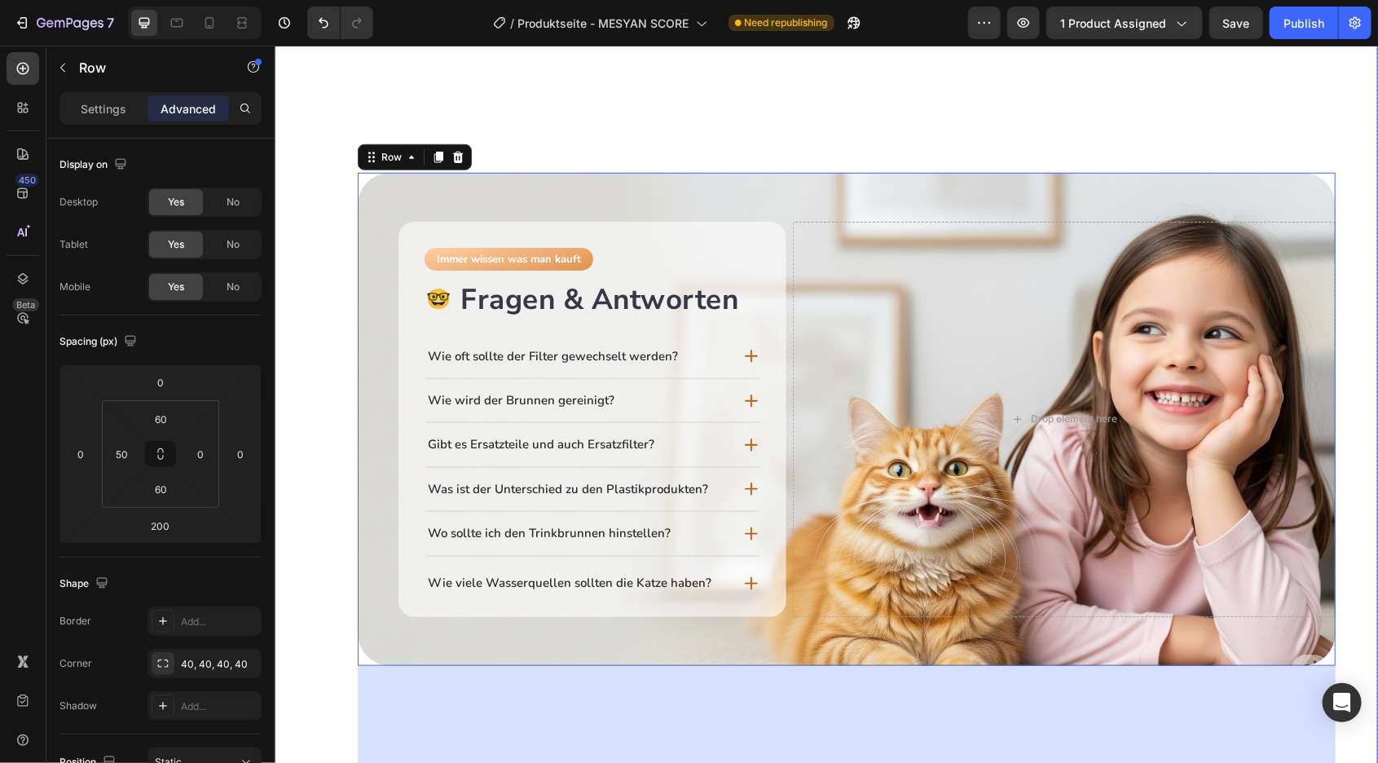
click at [314, 342] on div "100% Transparenz Button 🧐 Heading Produktinformationen Heading Row Derselbe hoc…" at bounding box center [825, 210] width 1103 height 1235
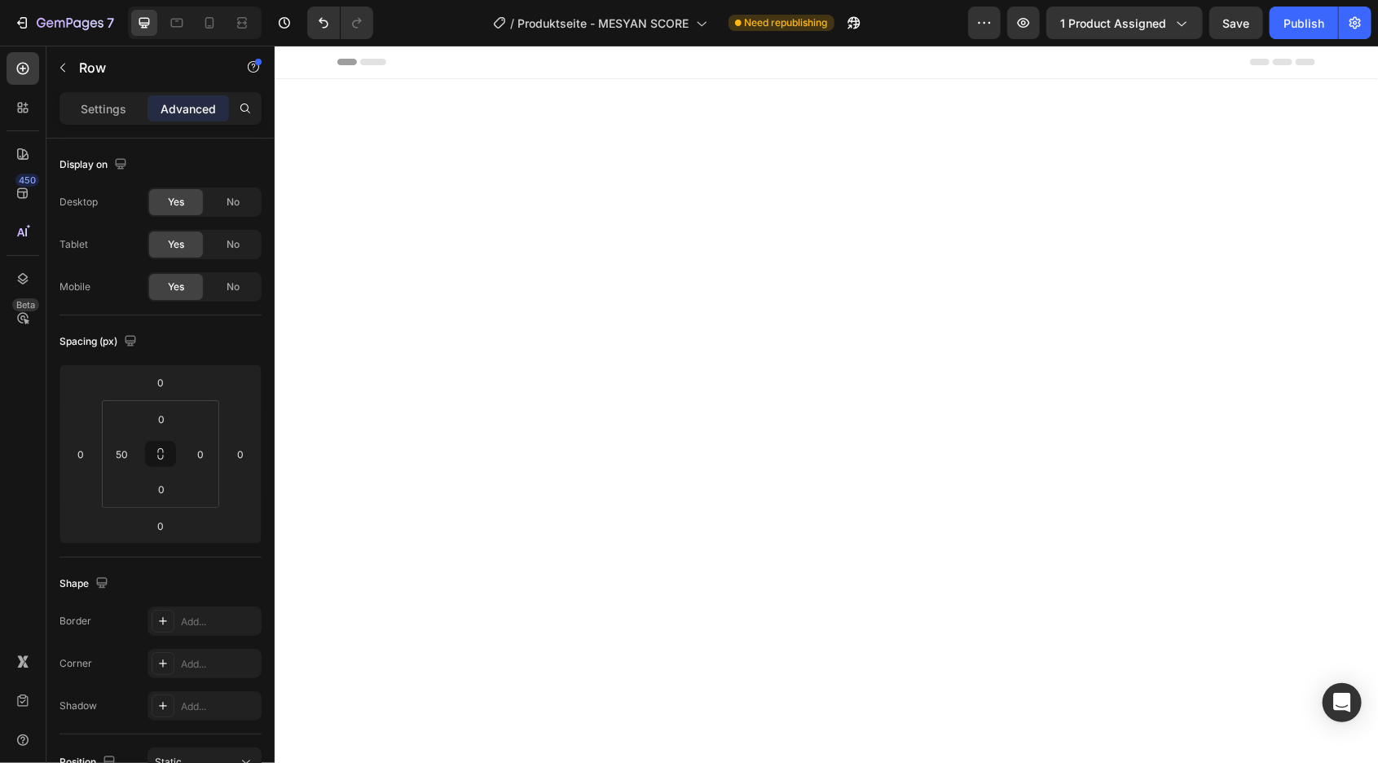
scroll to position [3807, 0]
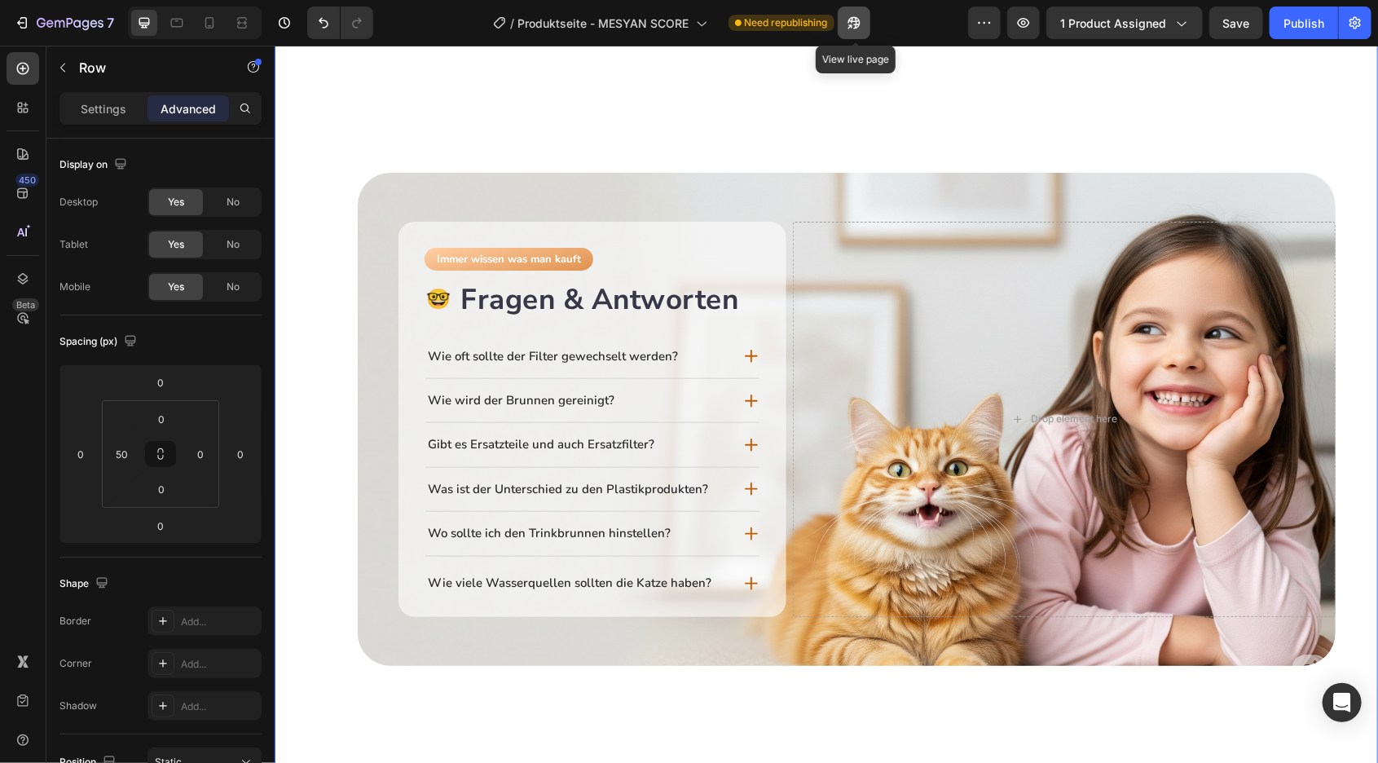
click at [848, 20] on icon "button" at bounding box center [854, 23] width 16 height 16
